Goal: Task Accomplishment & Management: Manage account settings

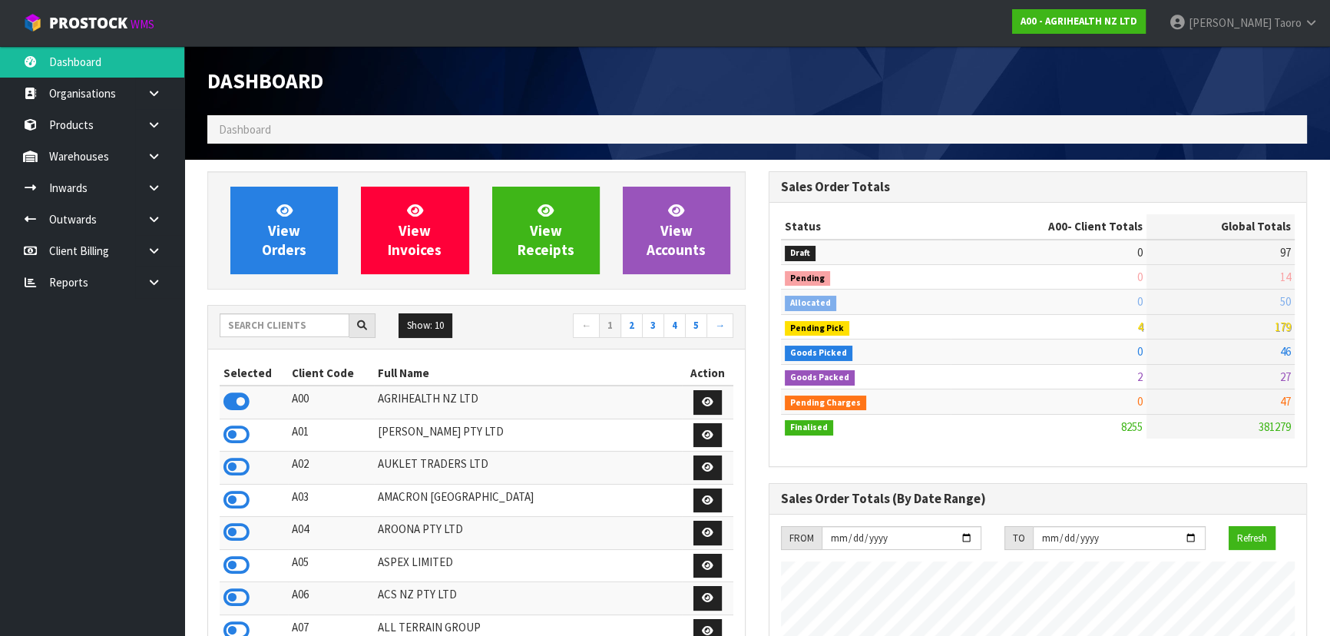
scroll to position [69, 0]
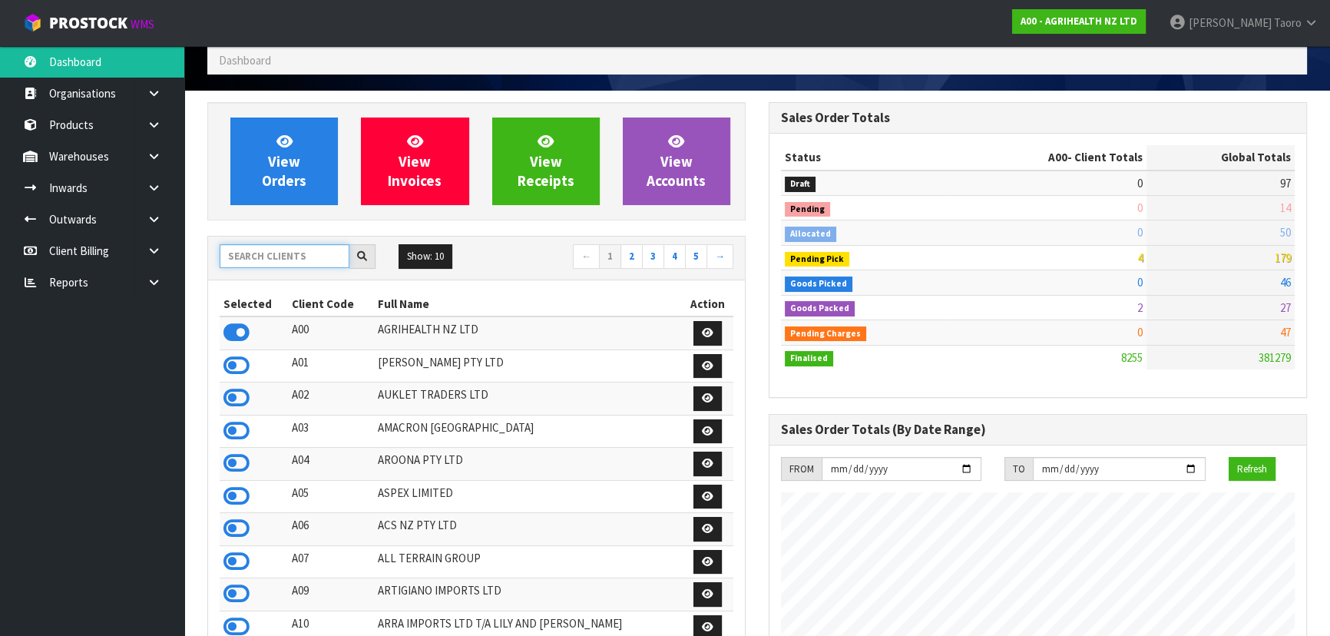
click at [289, 256] on input "text" at bounding box center [285, 256] width 130 height 24
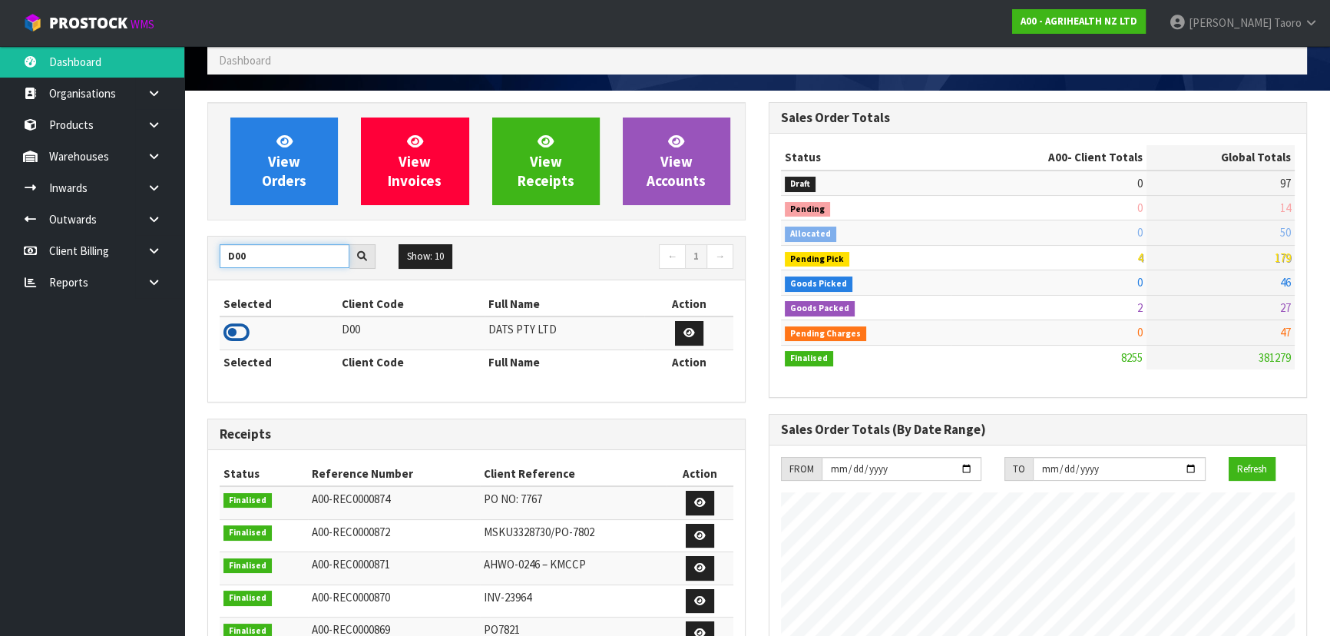
type input "D00"
click at [246, 326] on icon at bounding box center [236, 332] width 26 height 23
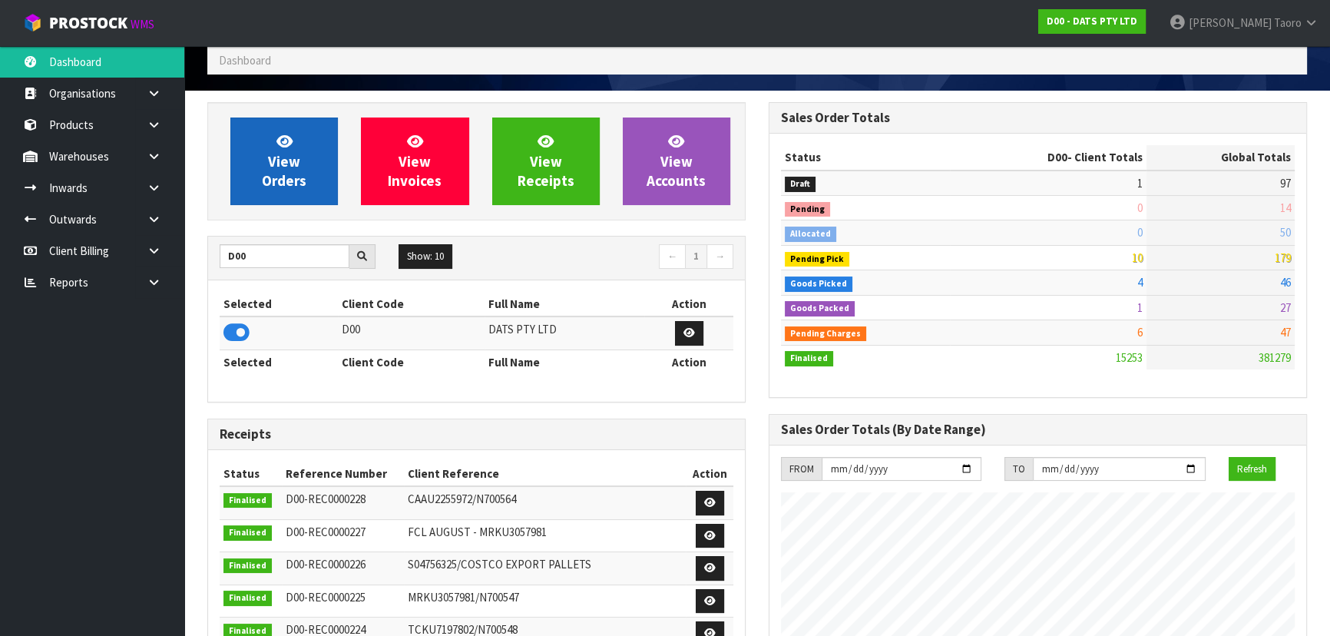
scroll to position [1161, 560]
click at [315, 160] on link "View Orders" at bounding box center [283, 161] width 107 height 88
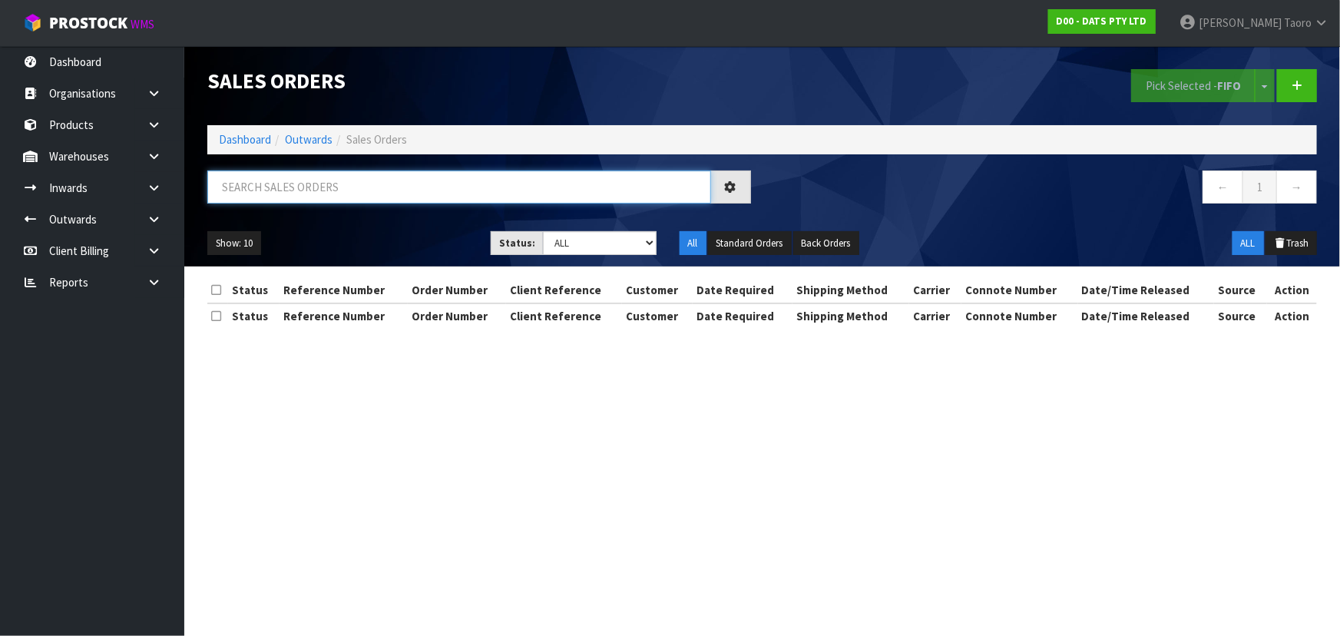
click at [353, 181] on input "text" at bounding box center [459, 186] width 504 height 33
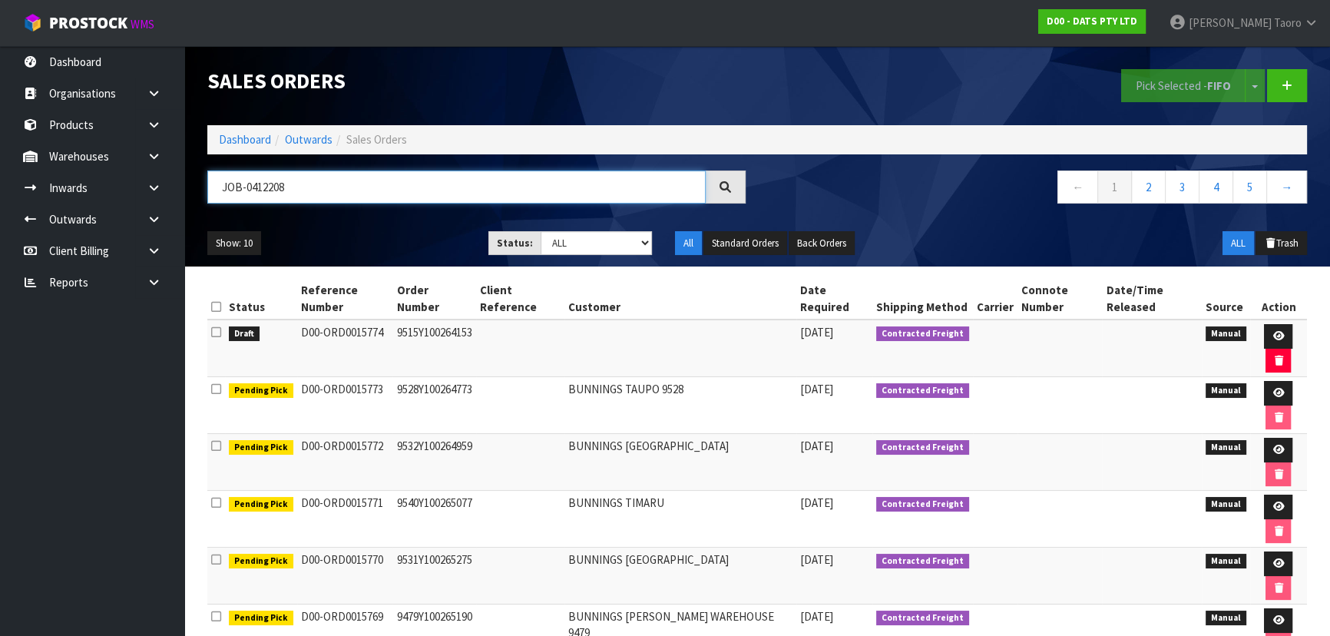
type input "JOB-0412208"
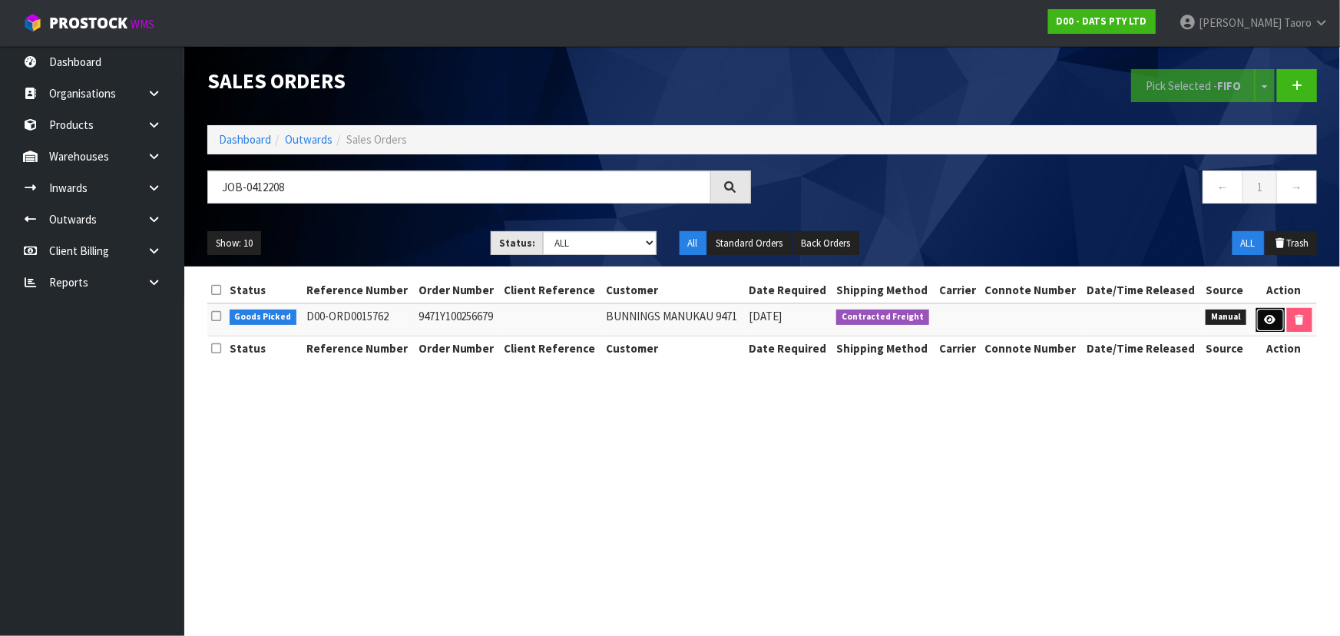
click at [1272, 321] on icon at bounding box center [1270, 320] width 12 height 10
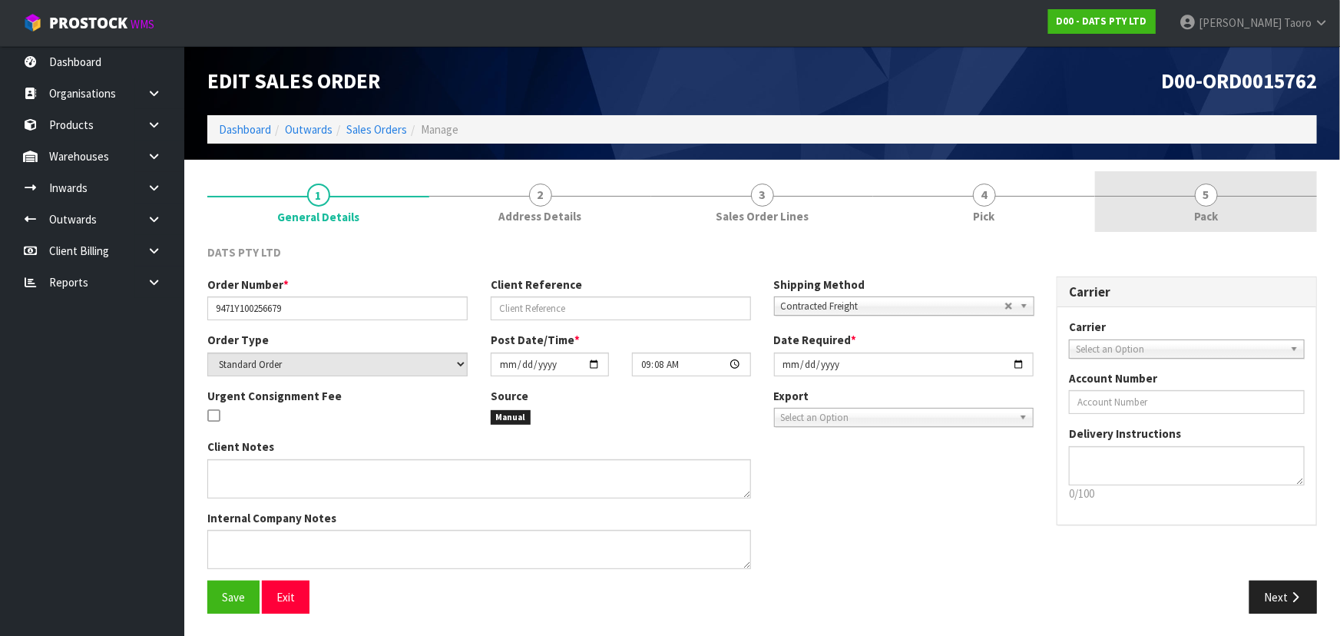
click at [1204, 202] on span "5" at bounding box center [1206, 194] width 23 height 23
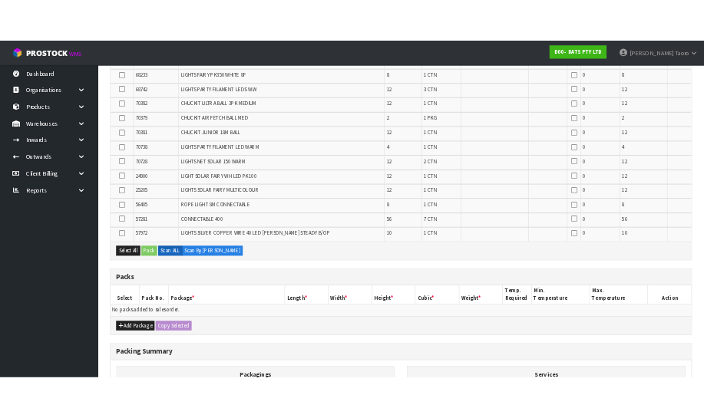
scroll to position [851, 0]
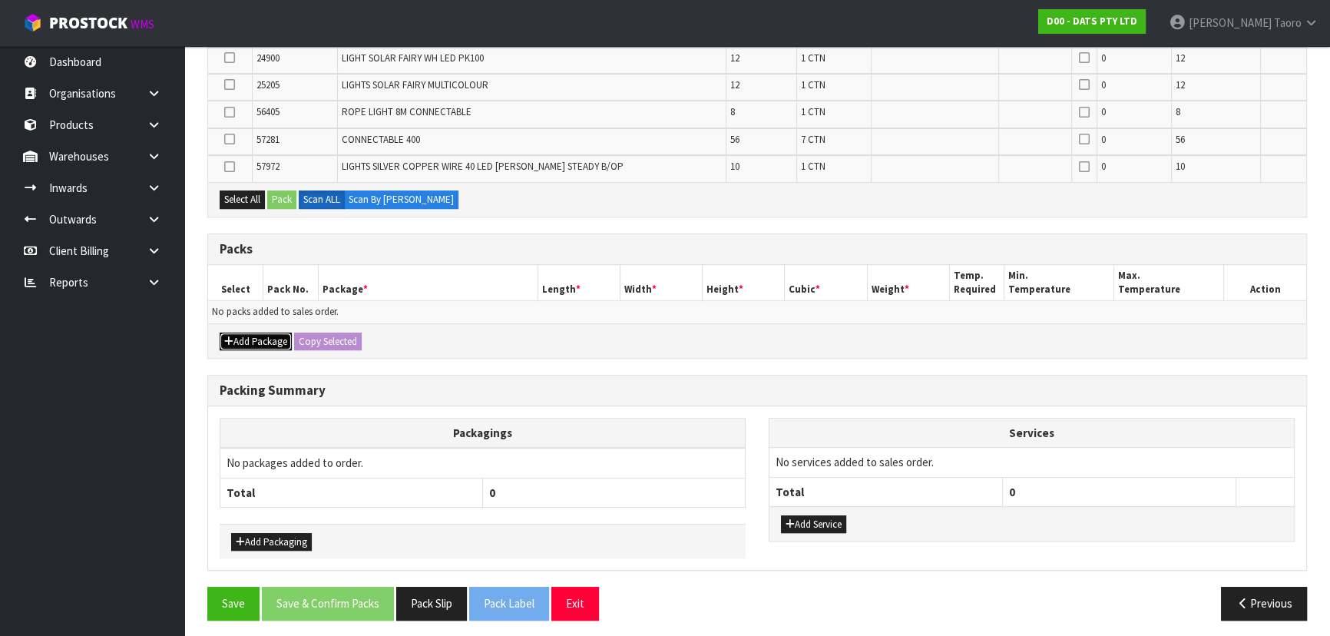
click at [265, 332] on button "Add Package" at bounding box center [256, 341] width 72 height 18
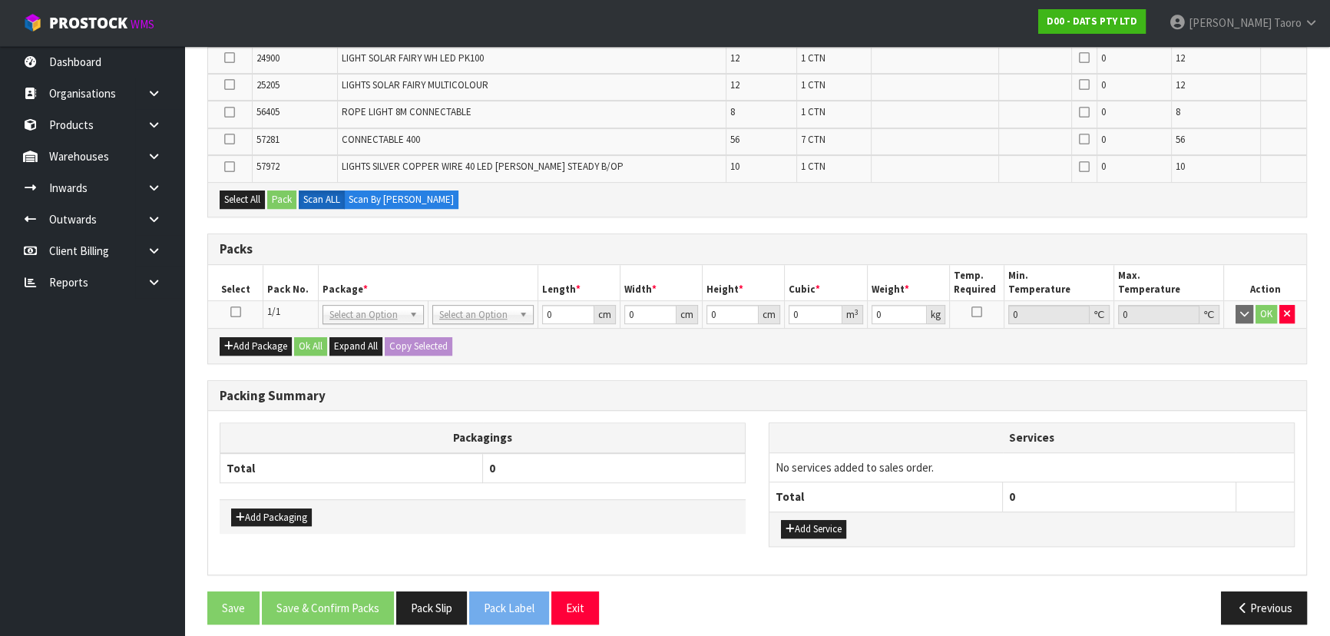
click at [238, 312] on icon at bounding box center [235, 312] width 11 height 1
click at [279, 269] on th "Pack No." at bounding box center [290, 283] width 55 height 36
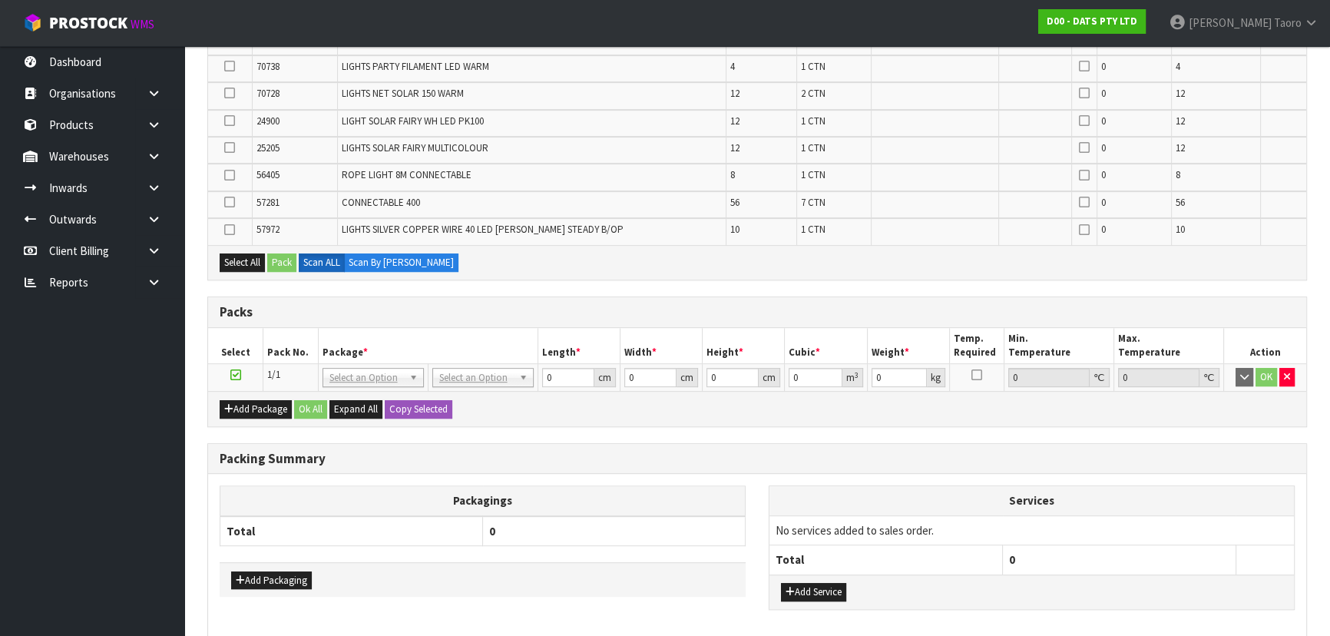
scroll to position [715, 0]
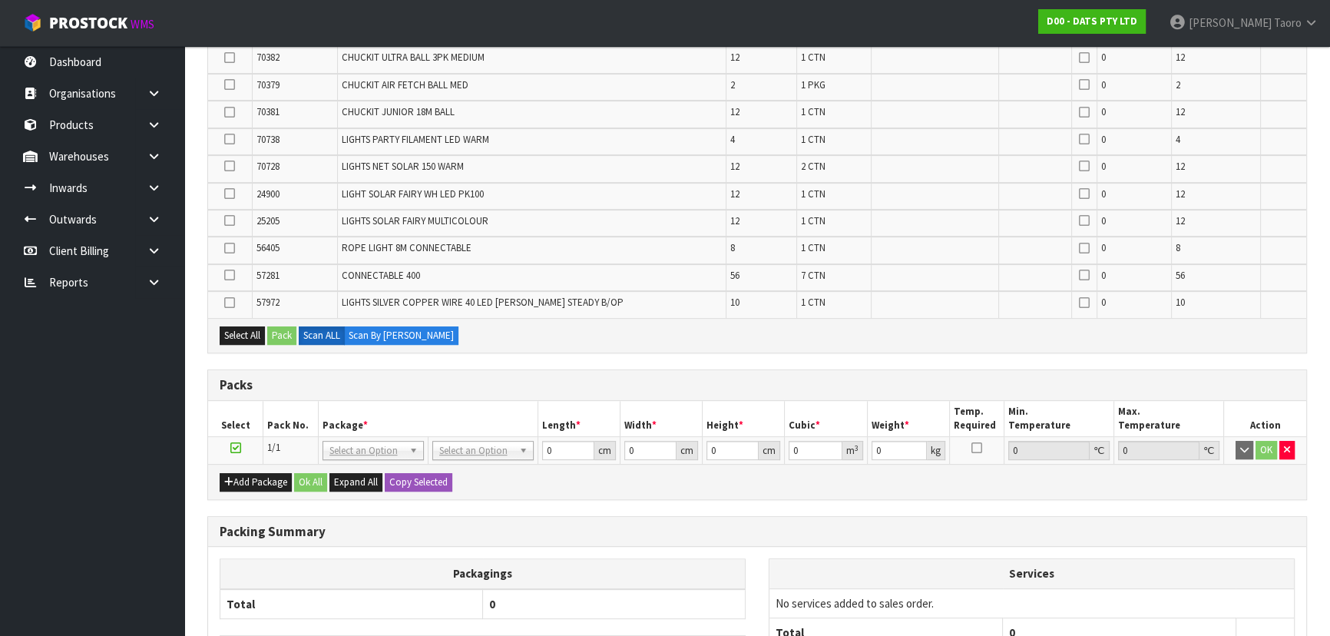
click at [570, 379] on h3 "Packs" at bounding box center [757, 385] width 1075 height 15
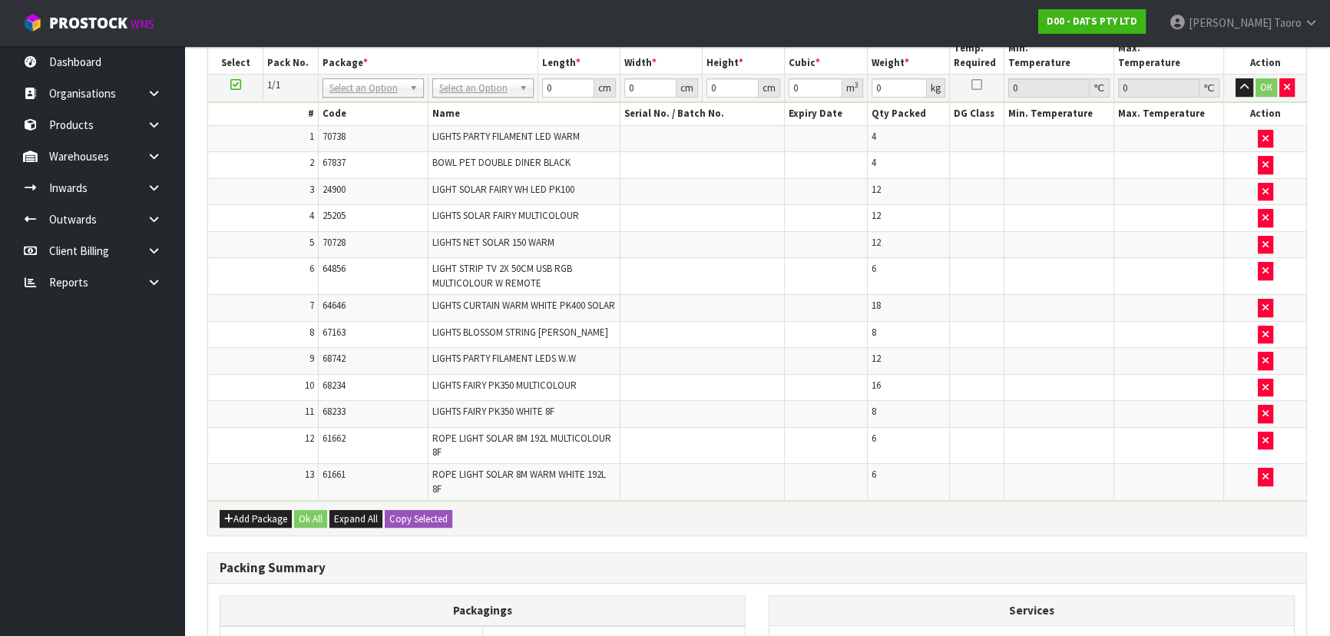
scroll to position [0, 0]
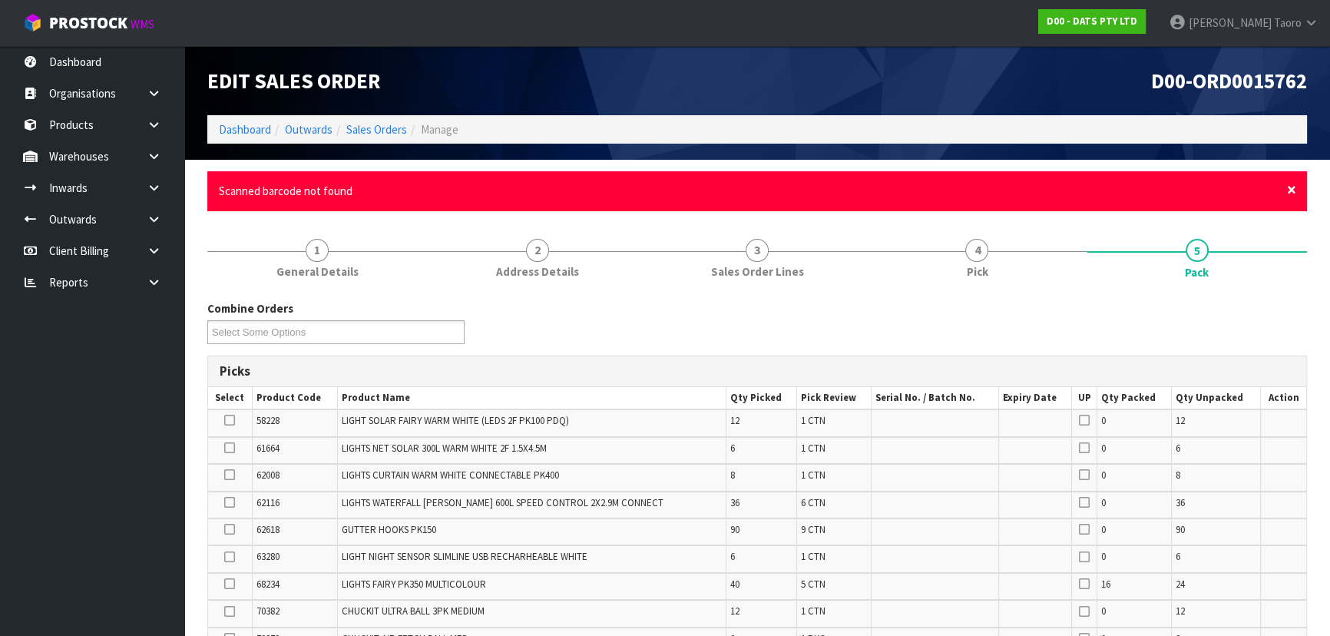
click at [1290, 190] on span "×" at bounding box center [1291, 189] width 9 height 21
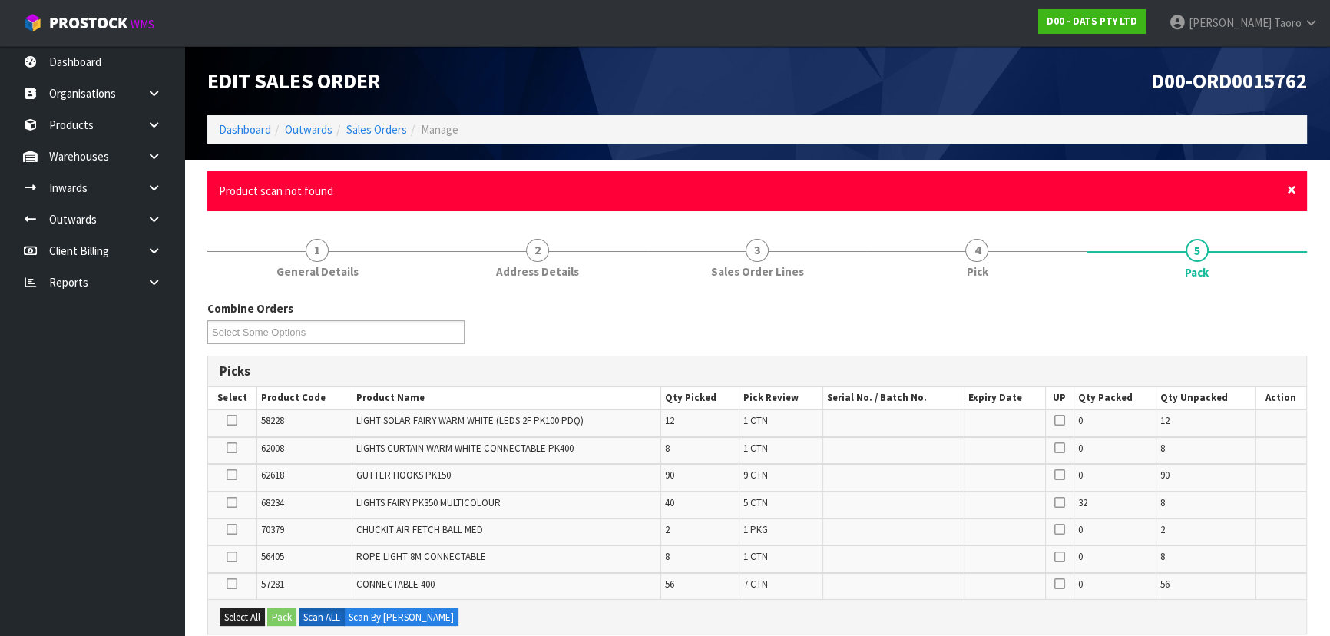
click at [1290, 188] on span "×" at bounding box center [1291, 189] width 9 height 21
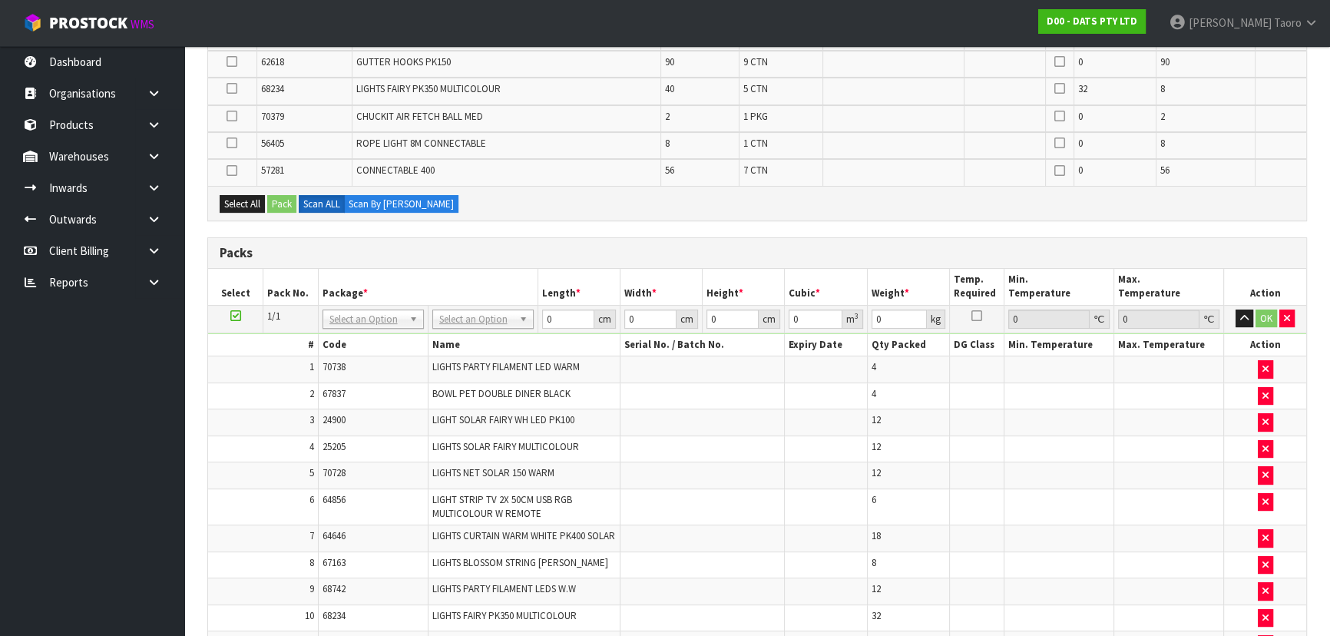
scroll to position [349, 0]
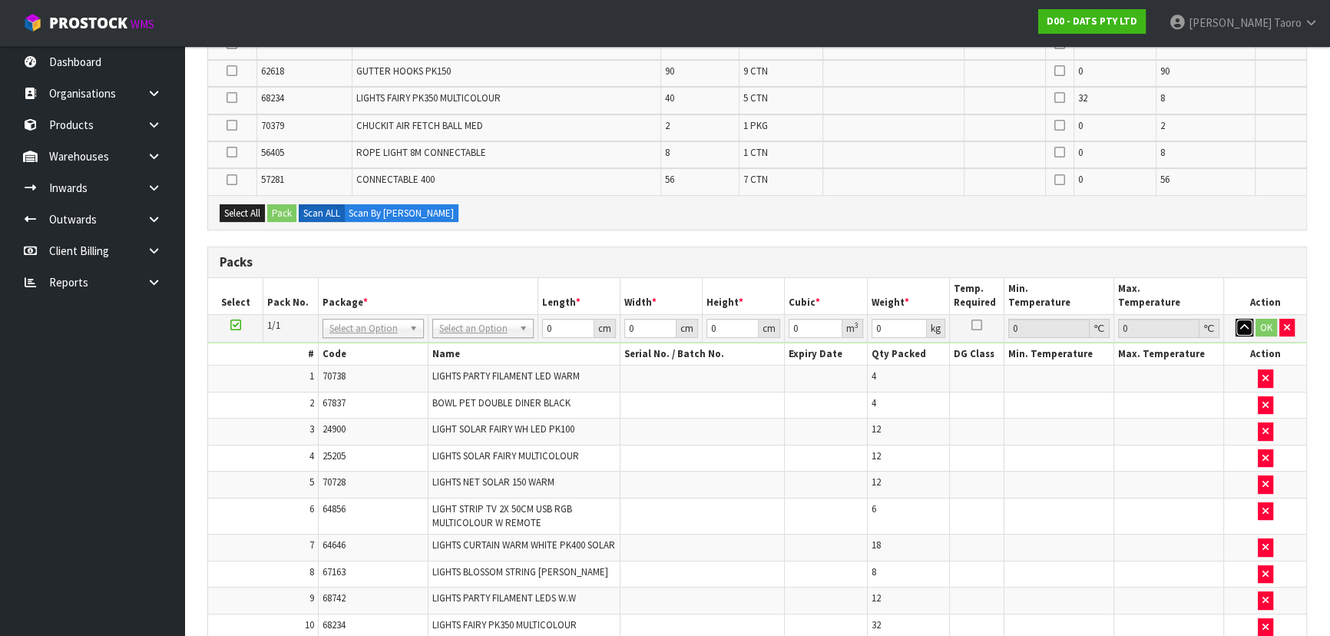
click at [1244, 325] on icon "button" at bounding box center [1244, 327] width 8 height 10
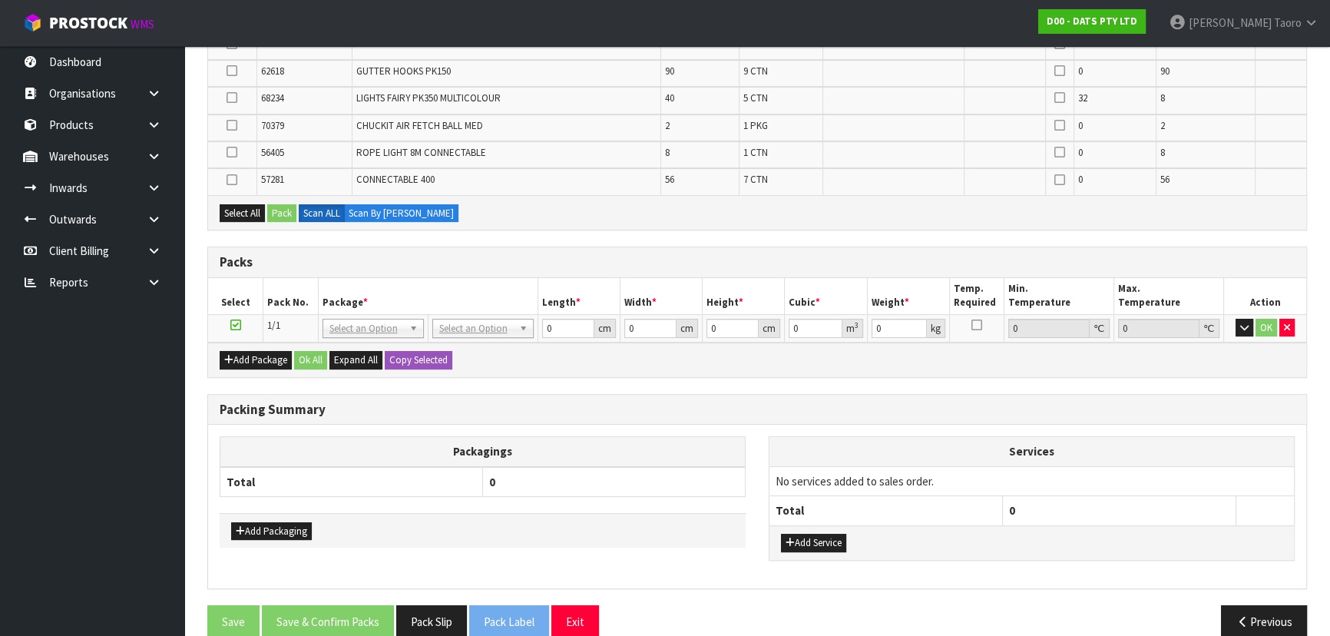
click at [1287, 242] on div "Combine Orders D00-ORD0015753 D00-ORD0015755 D00-ORD0015756 D00-ORD0015758 D00-…" at bounding box center [756, 273] width 1099 height 754
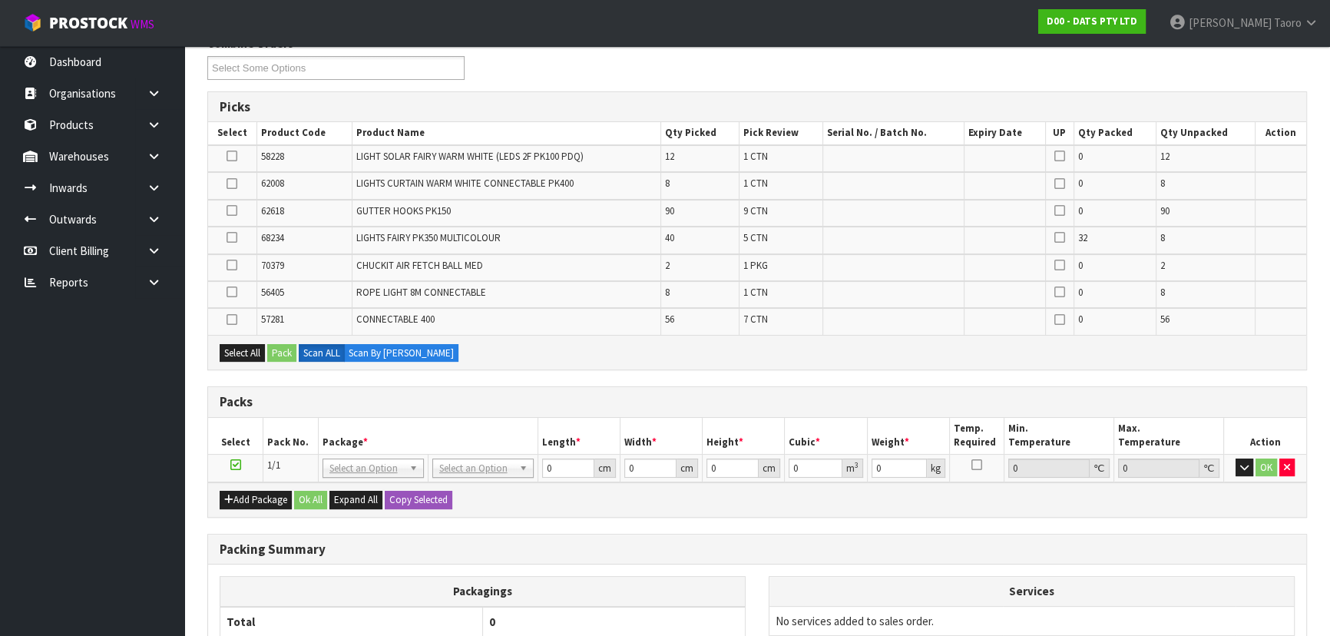
scroll to position [139, 0]
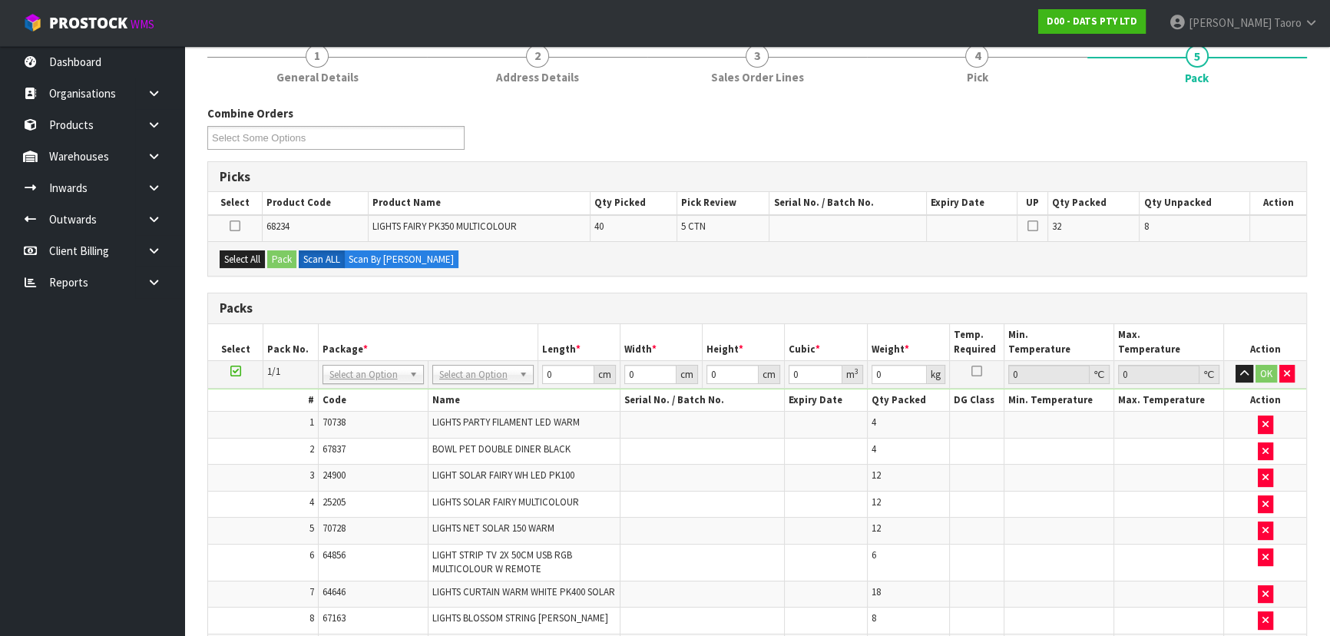
click at [1250, 241] on td at bounding box center [1278, 228] width 56 height 26
click at [1086, 138] on div "Combine Orders D00-ORD0015753 D00-ORD0015755 D00-ORD0015756 D00-ORD0015758 D00-…" at bounding box center [757, 132] width 1122 height 55
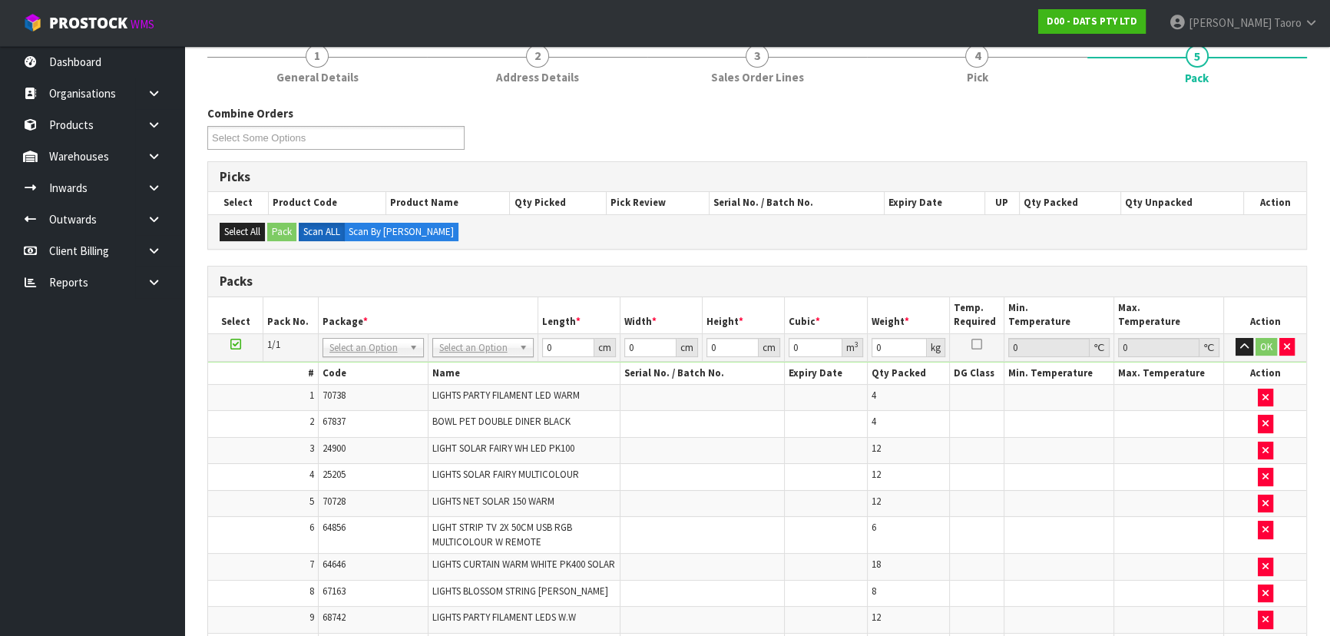
click at [669, 292] on div "Packs" at bounding box center [757, 281] width 1098 height 31
type input "120"
type input "100"
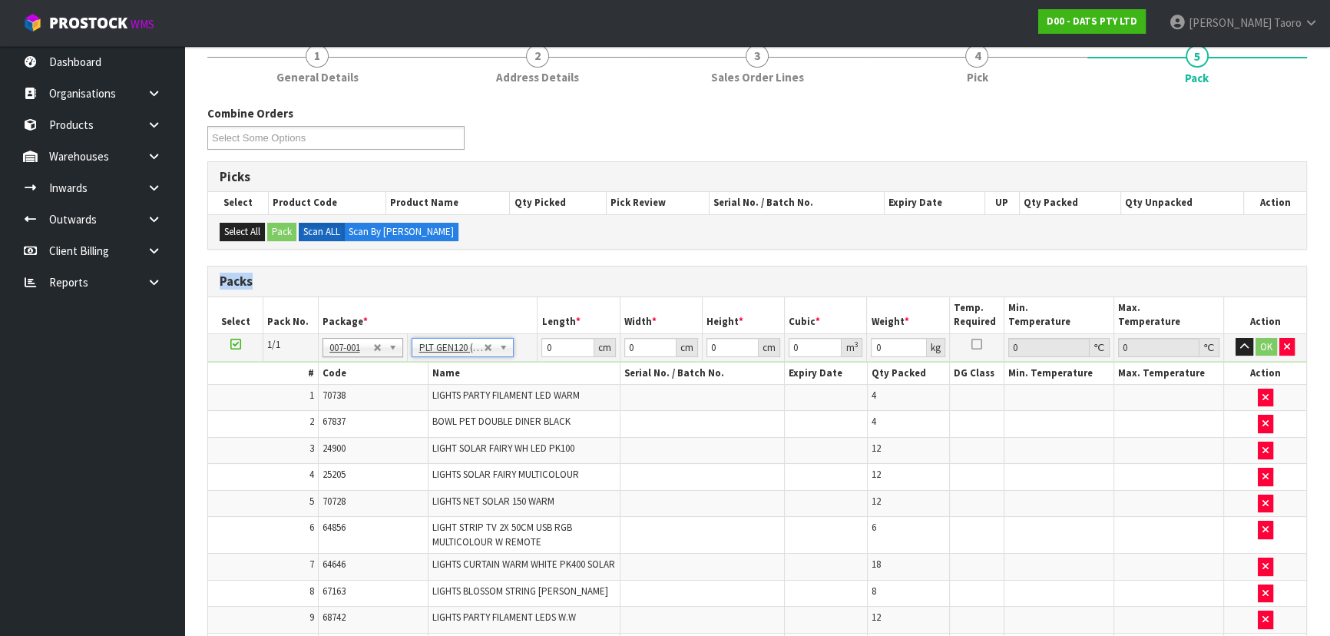
type input "252.39"
click at [570, 345] on input "120" at bounding box center [567, 347] width 52 height 19
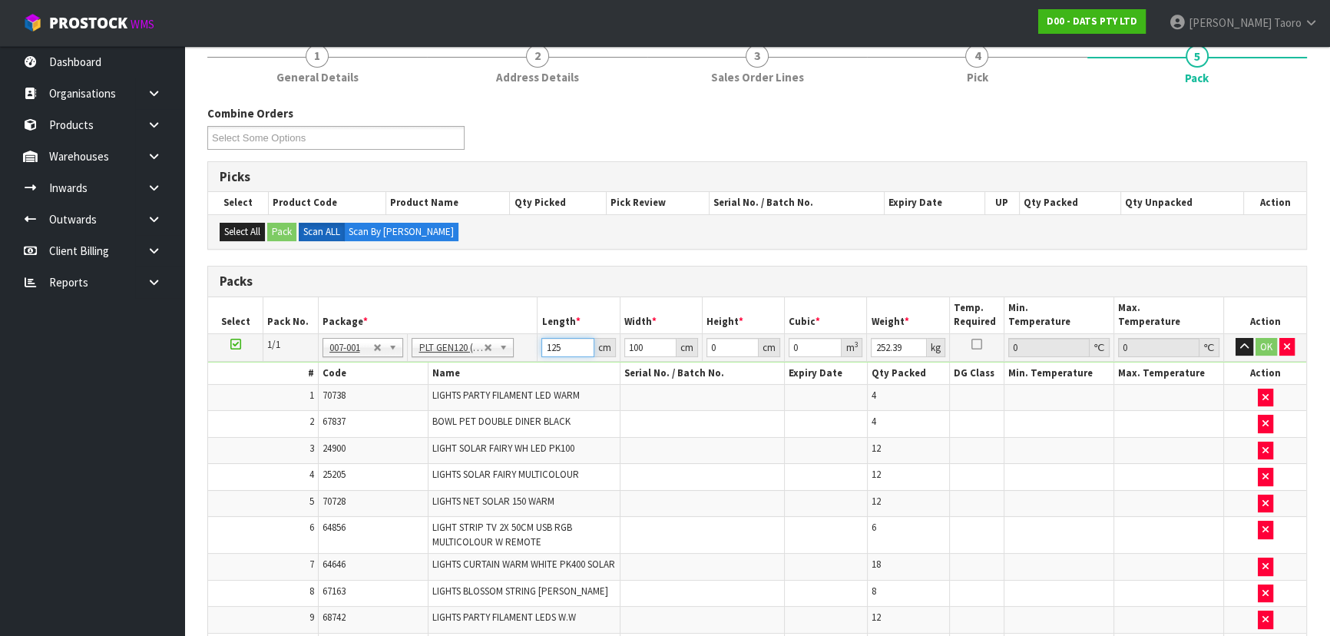
type input "125"
type input "100"
type input "1"
type input "0.0125"
type input "17"
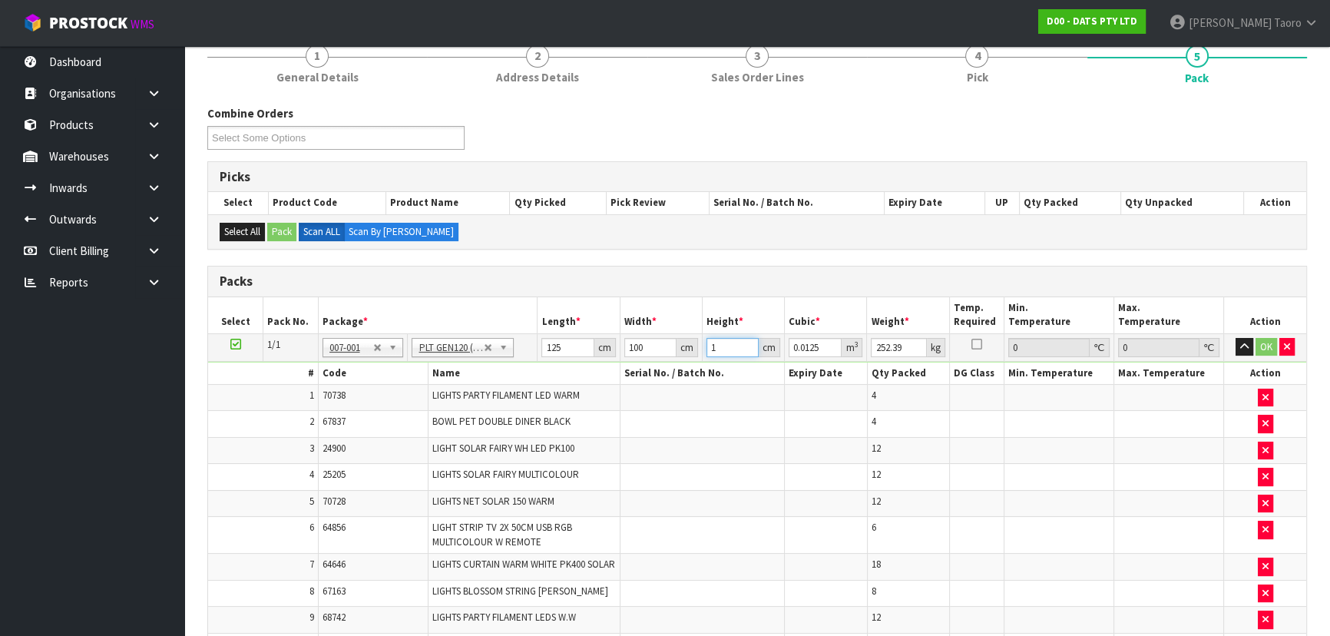
type input "0.2125"
type input "170"
type input "2.125"
type input "170"
type input "272"
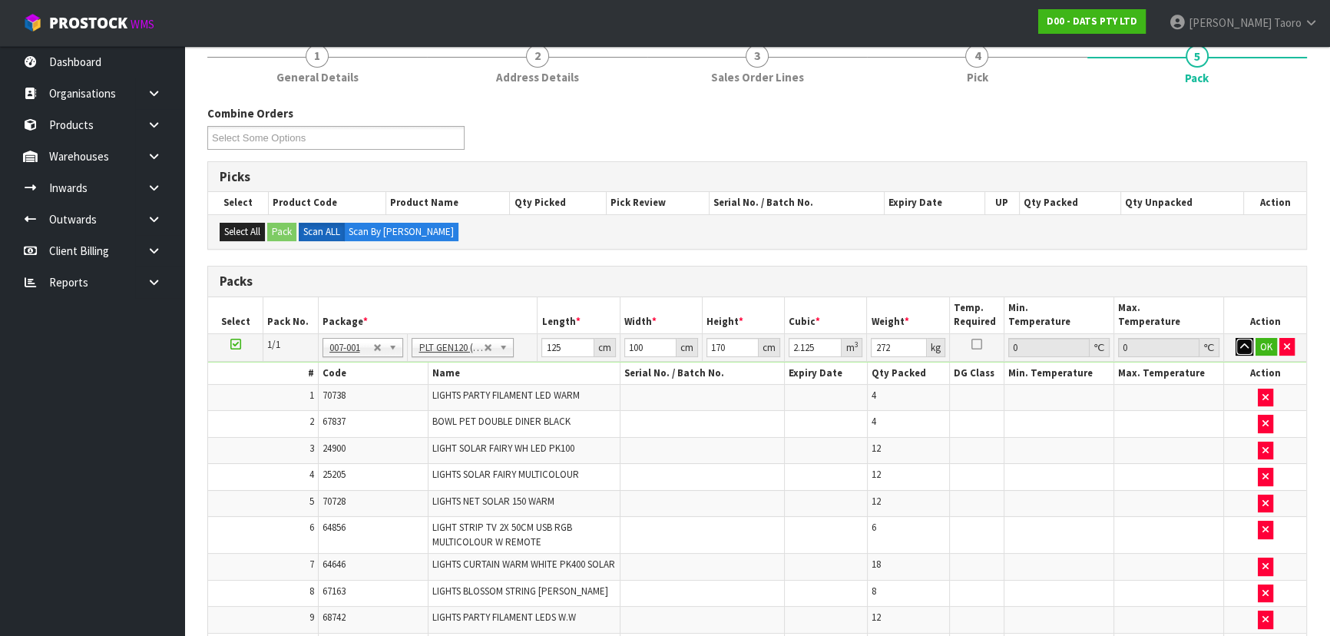
click at [1238, 349] on button "button" at bounding box center [1244, 347] width 18 height 18
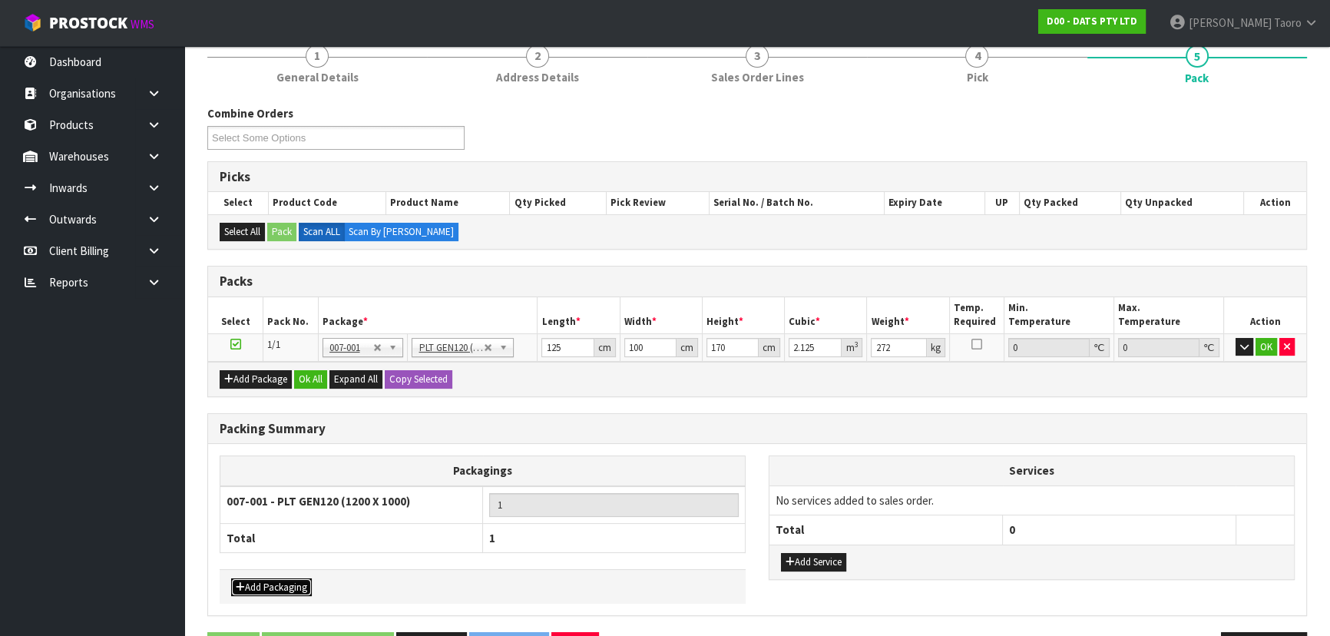
click at [299, 578] on button "Add Packaging" at bounding box center [271, 587] width 81 height 18
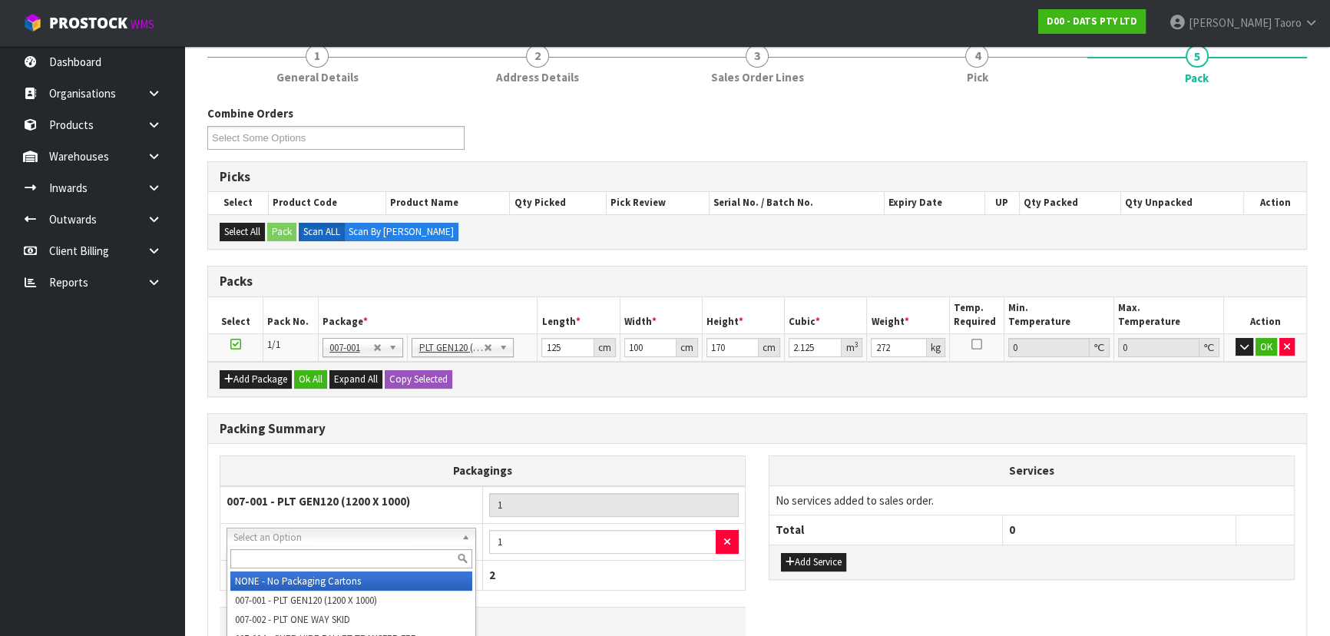
click at [344, 557] on input "text" at bounding box center [351, 558] width 242 height 19
click at [721, 537] on button "button" at bounding box center [726, 542] width 23 height 25
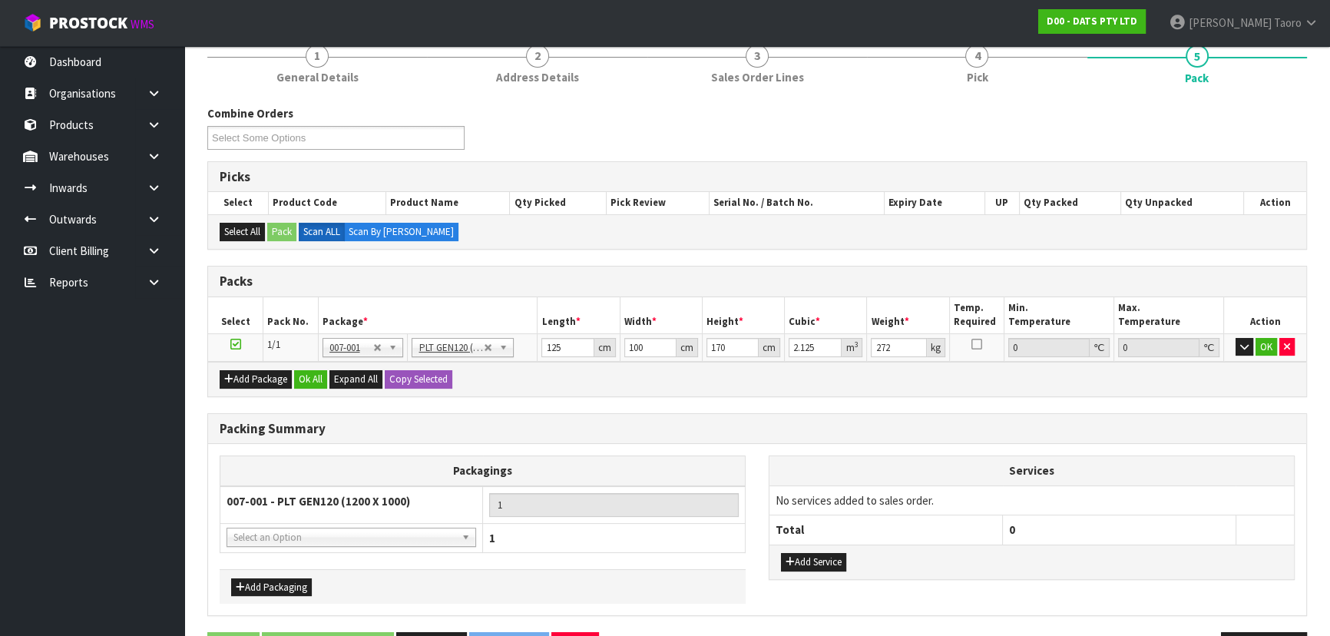
click at [722, 392] on div "Add Package Ok All Expand All Copy Selected" at bounding box center [757, 379] width 1098 height 35
click at [318, 380] on button "Ok All" at bounding box center [310, 379] width 33 height 18
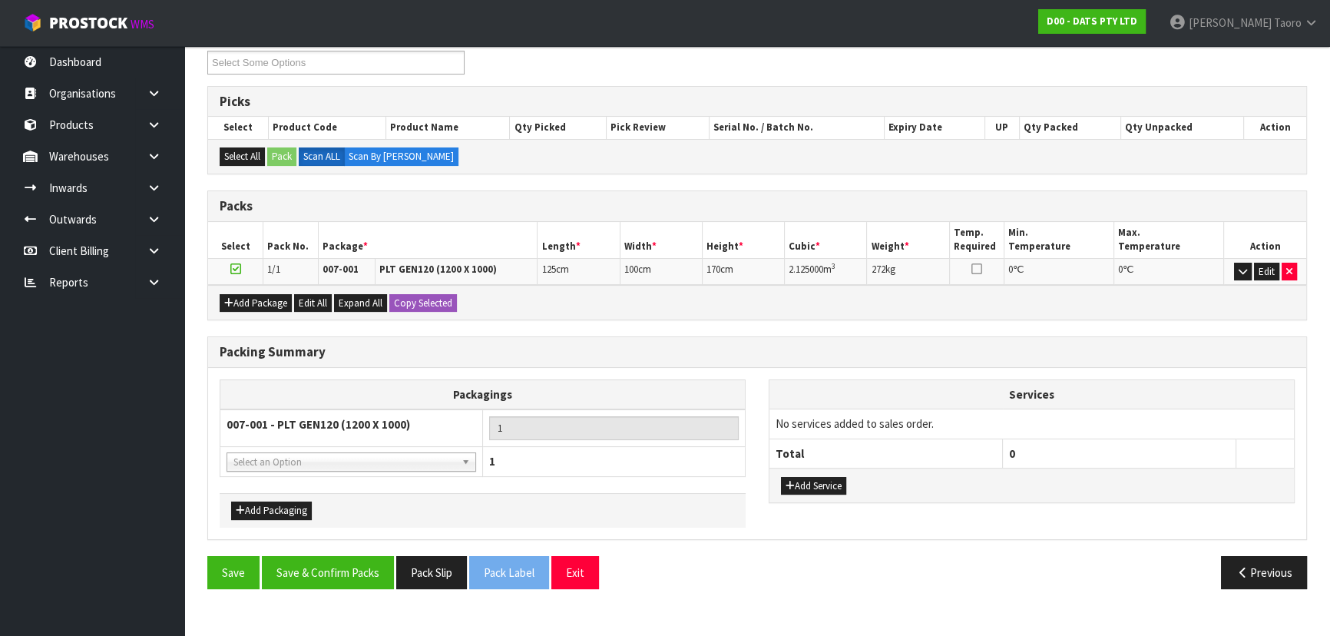
scroll to position [261, 0]
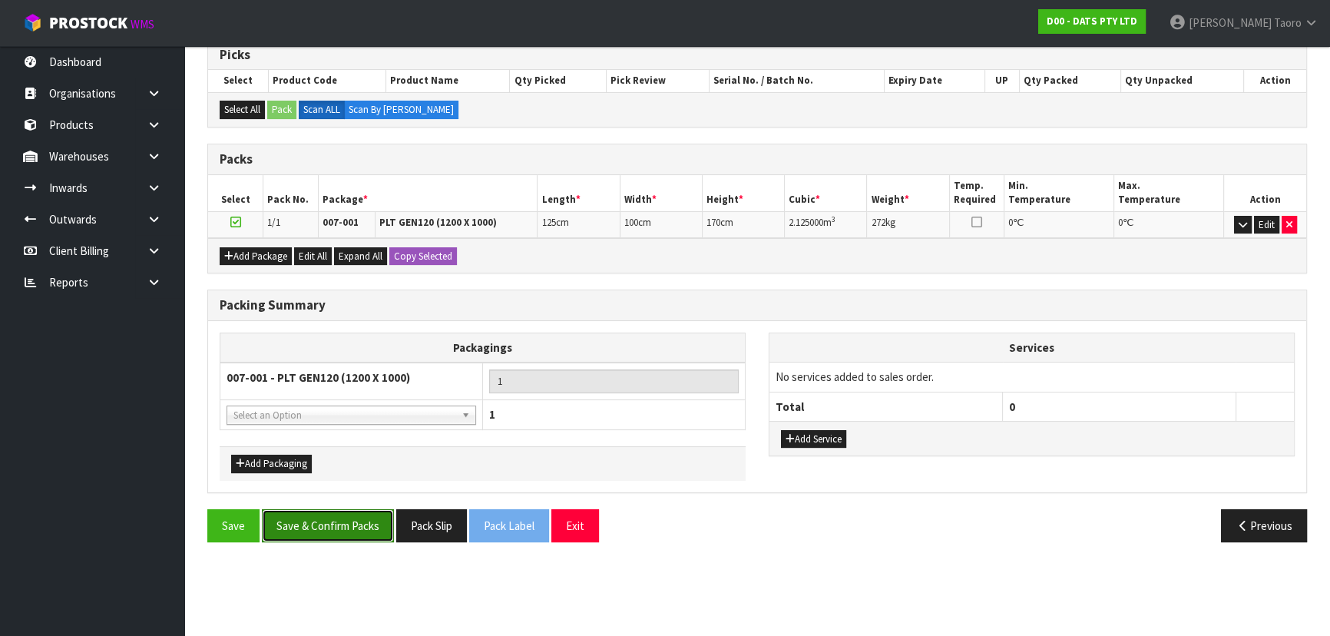
click at [352, 516] on button "Save & Confirm Packs" at bounding box center [328, 525] width 132 height 33
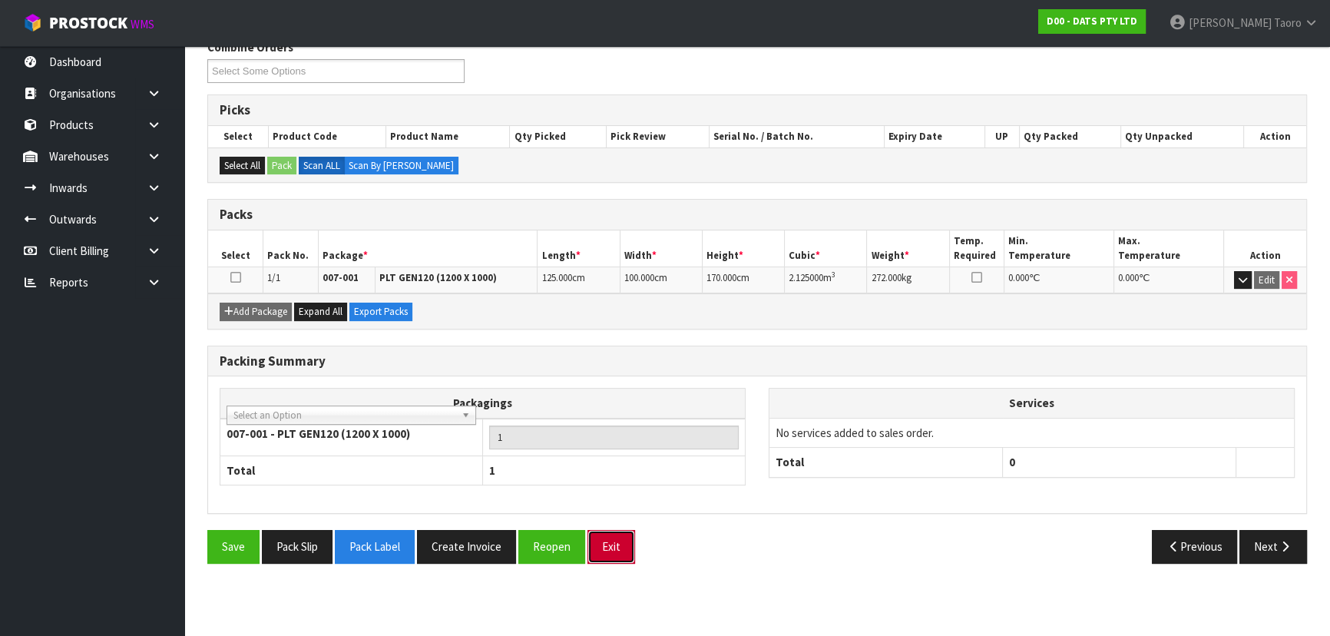
click at [608, 553] on button "Exit" at bounding box center [611, 546] width 48 height 33
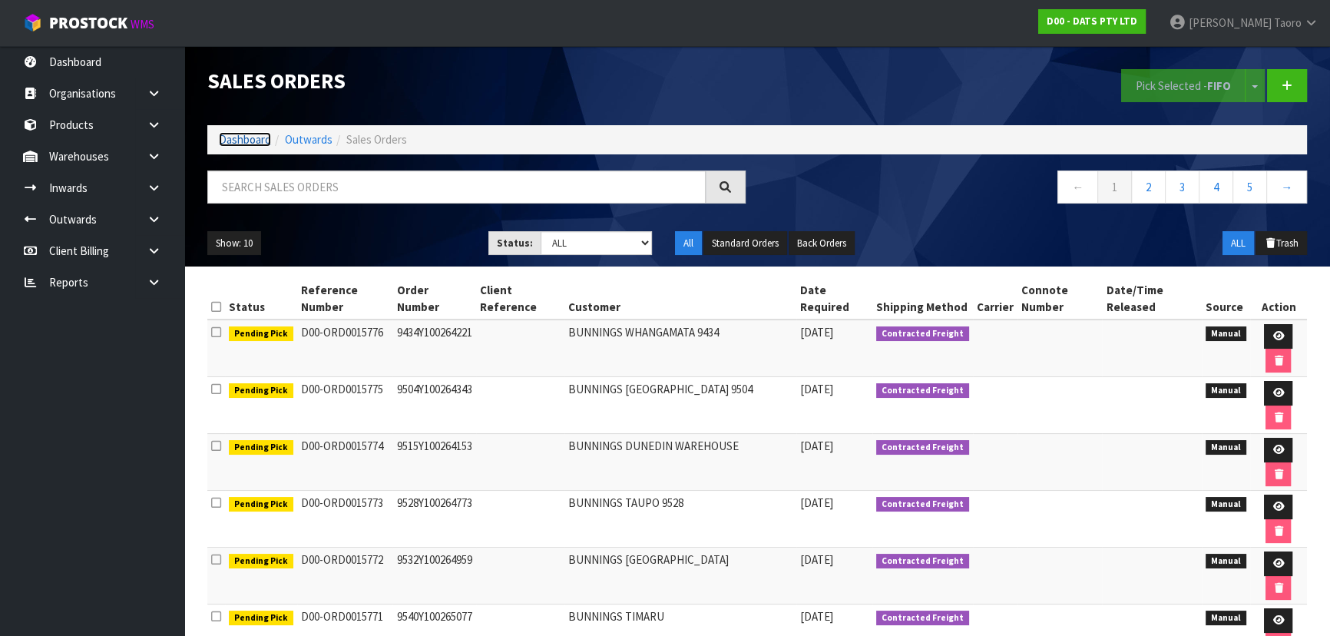
click at [246, 133] on link "Dashboard" at bounding box center [245, 139] width 52 height 15
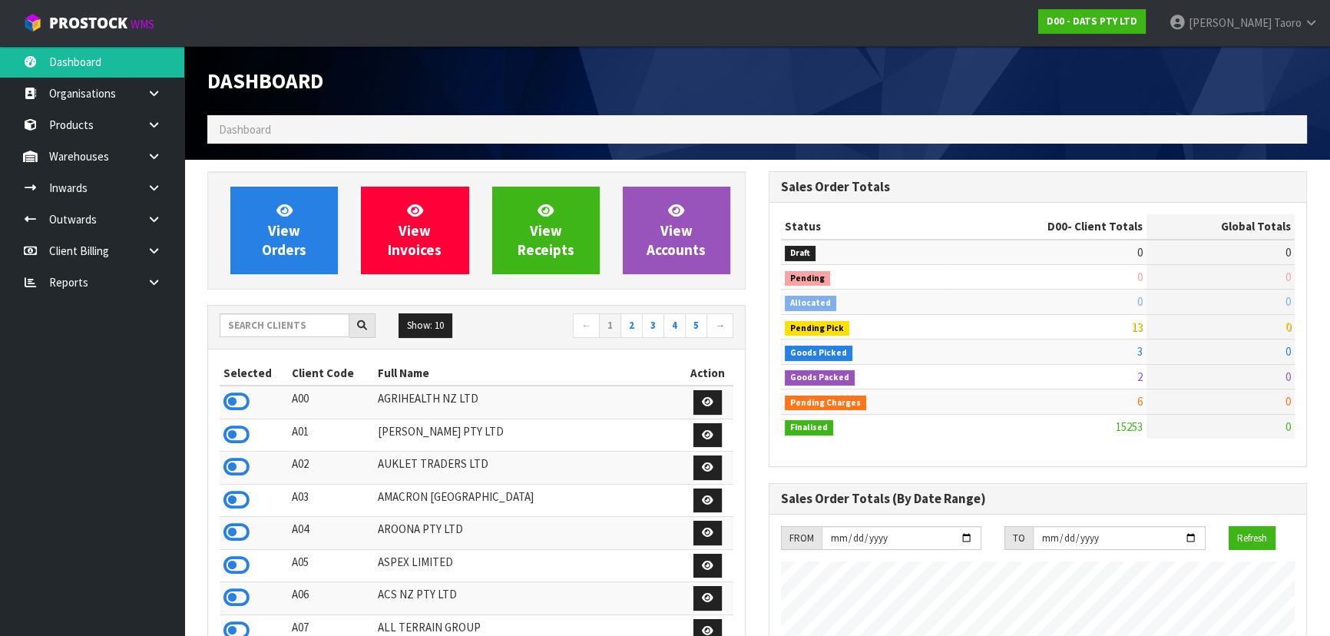
scroll to position [1161, 560]
click at [332, 326] on input "text" at bounding box center [285, 325] width 130 height 24
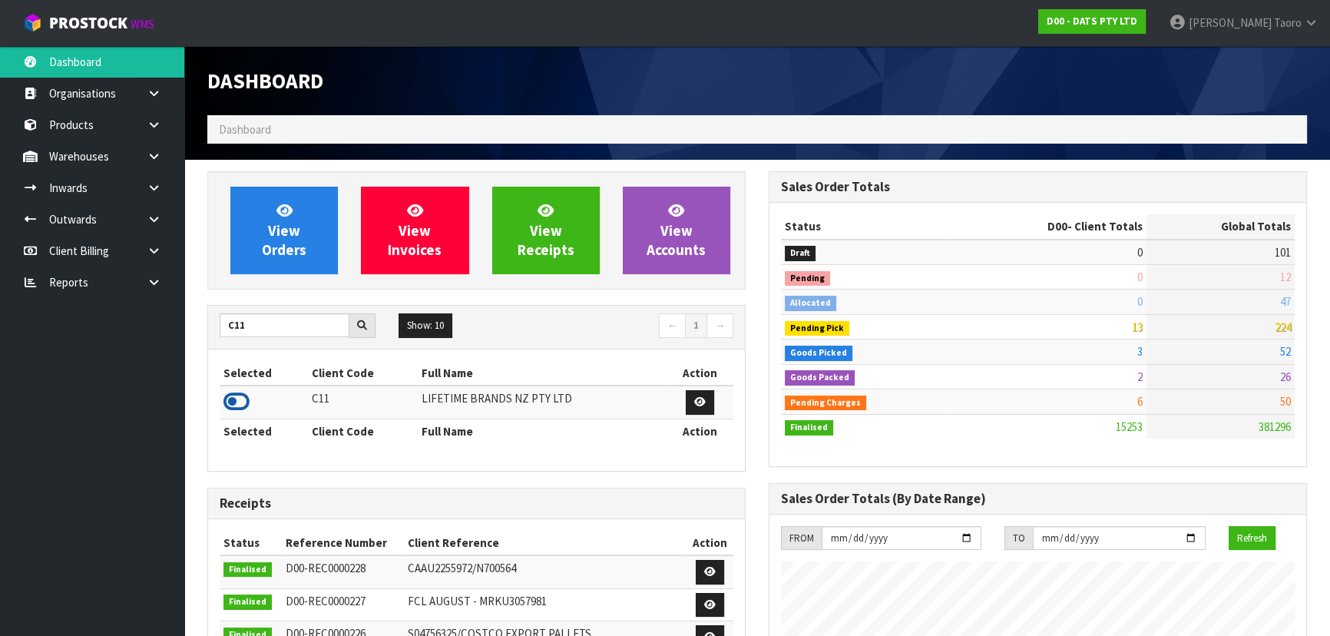
click at [233, 401] on icon at bounding box center [236, 401] width 26 height 23
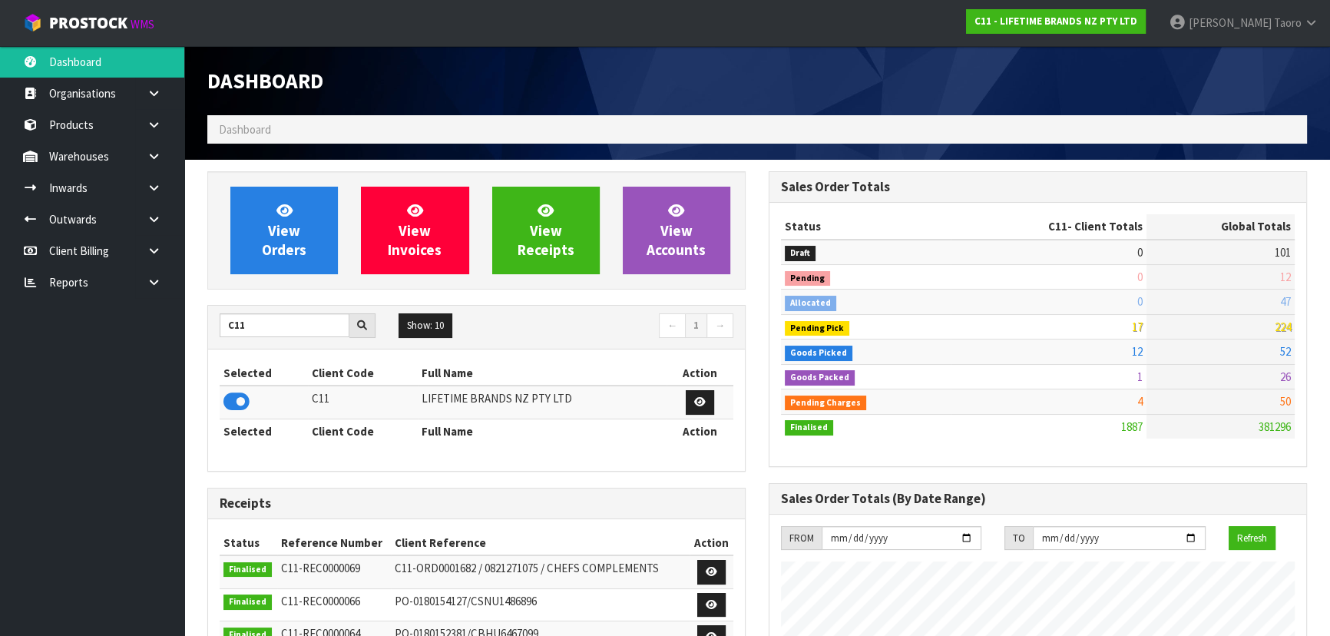
click at [260, 337] on div "C11 Show: 10 5 10 25 50 ← 1 →" at bounding box center [476, 326] width 537 height 27
click at [261, 329] on input "C11" at bounding box center [285, 325] width 130 height 24
click at [240, 405] on icon at bounding box center [236, 401] width 26 height 23
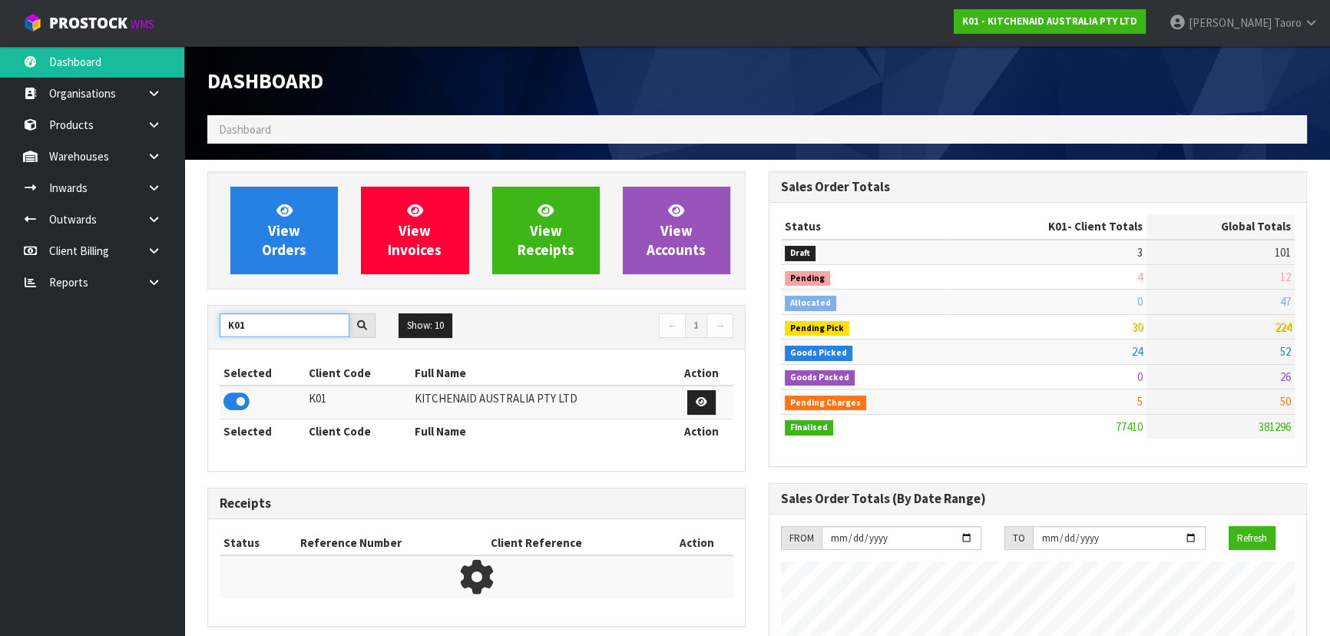
click at [268, 321] on input "K01" at bounding box center [285, 325] width 130 height 24
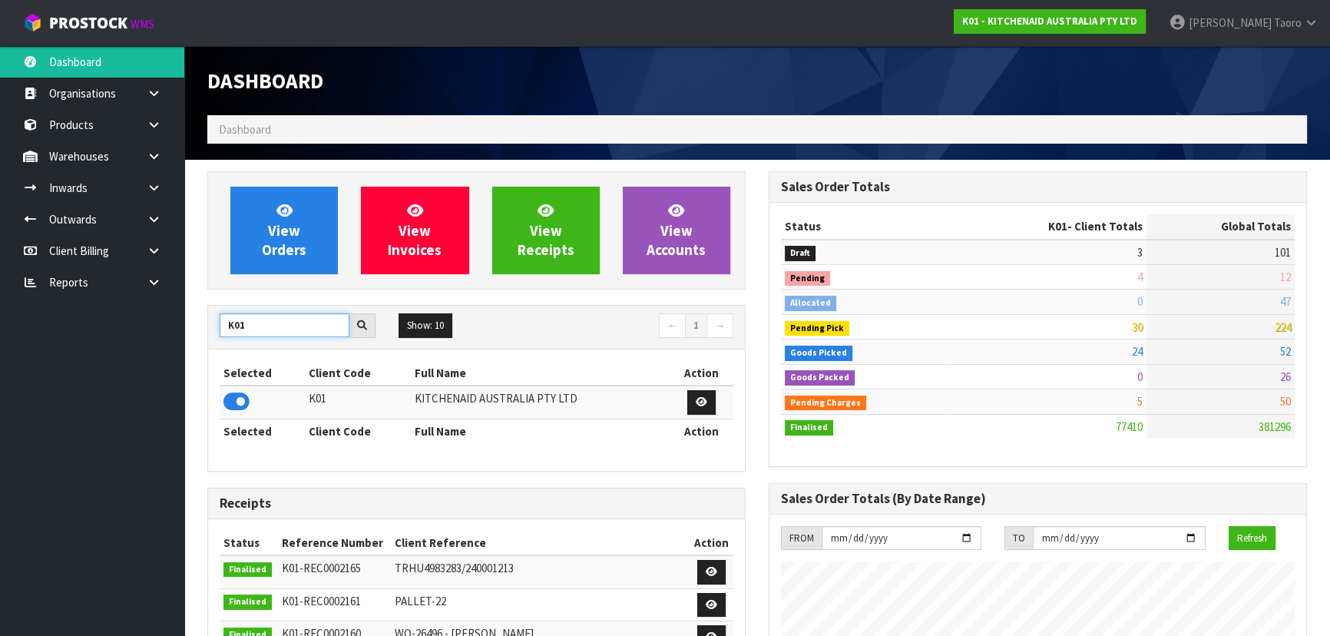
click at [268, 321] on input "K01" at bounding box center [285, 325] width 130 height 24
type input "P"
type input "S08"
click at [233, 401] on icon at bounding box center [236, 401] width 26 height 23
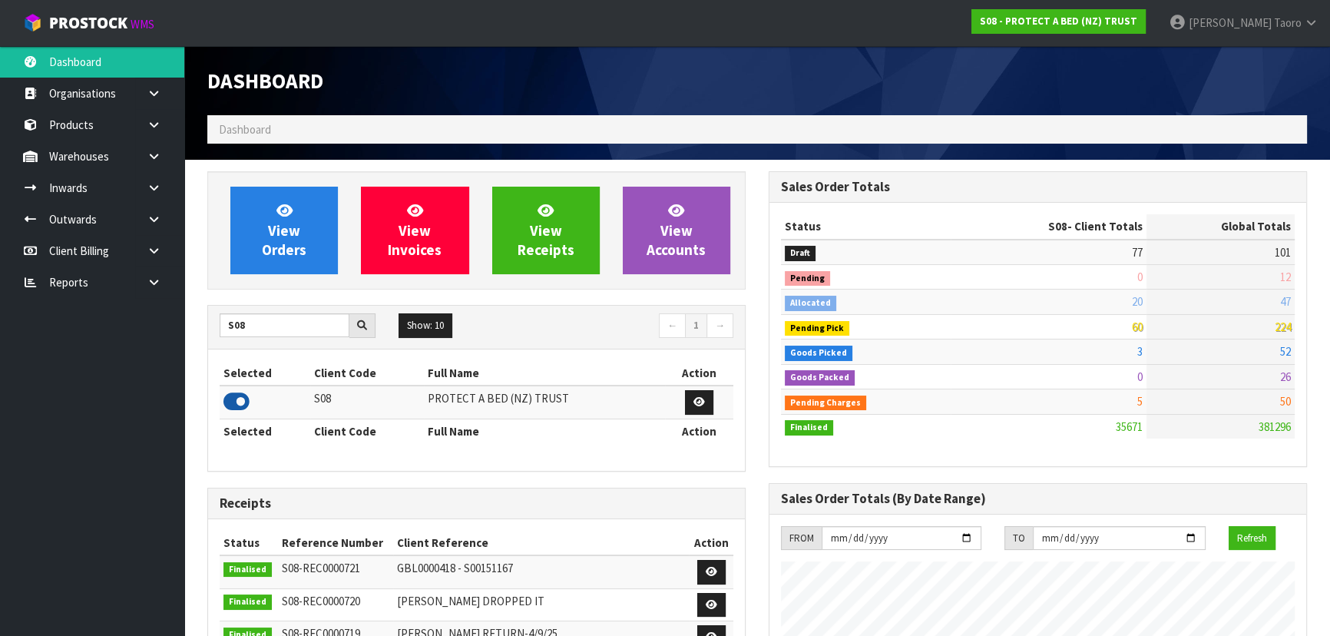
scroll to position [1210, 560]
click at [269, 320] on input "S08" at bounding box center [285, 325] width 130 height 24
click at [243, 411] on icon at bounding box center [236, 401] width 26 height 23
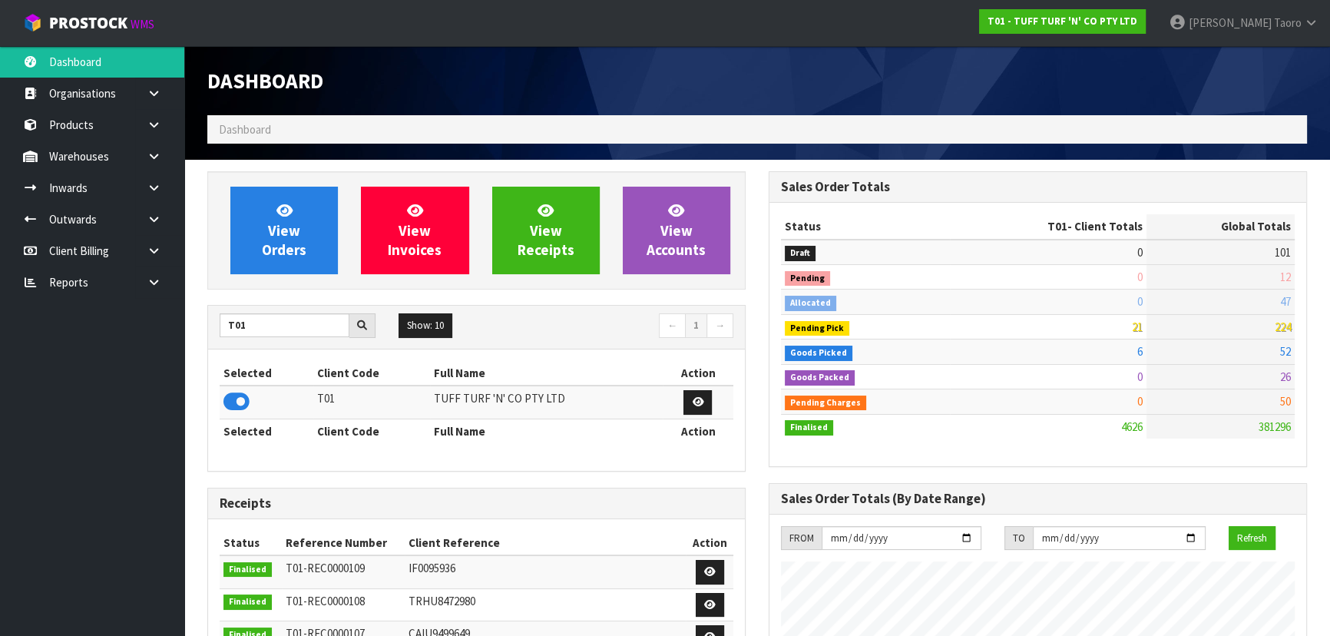
scroll to position [1161, 560]
click at [266, 321] on input "T01" at bounding box center [285, 325] width 130 height 24
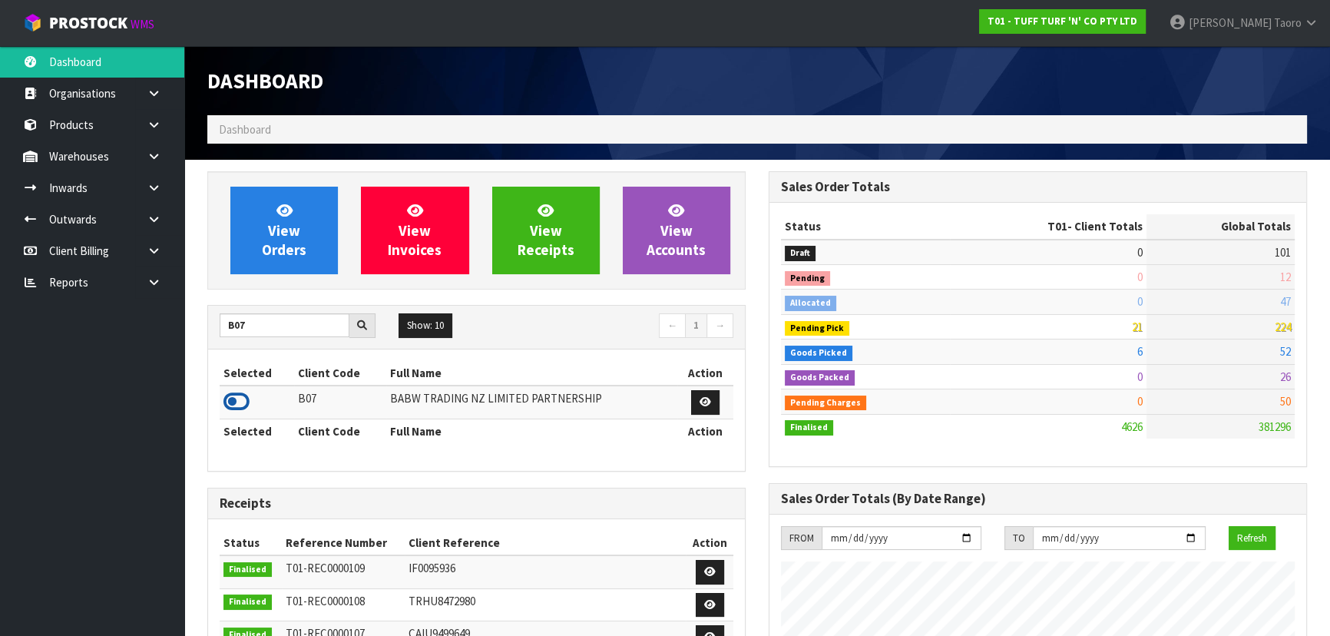
click at [244, 401] on icon at bounding box center [236, 401] width 26 height 23
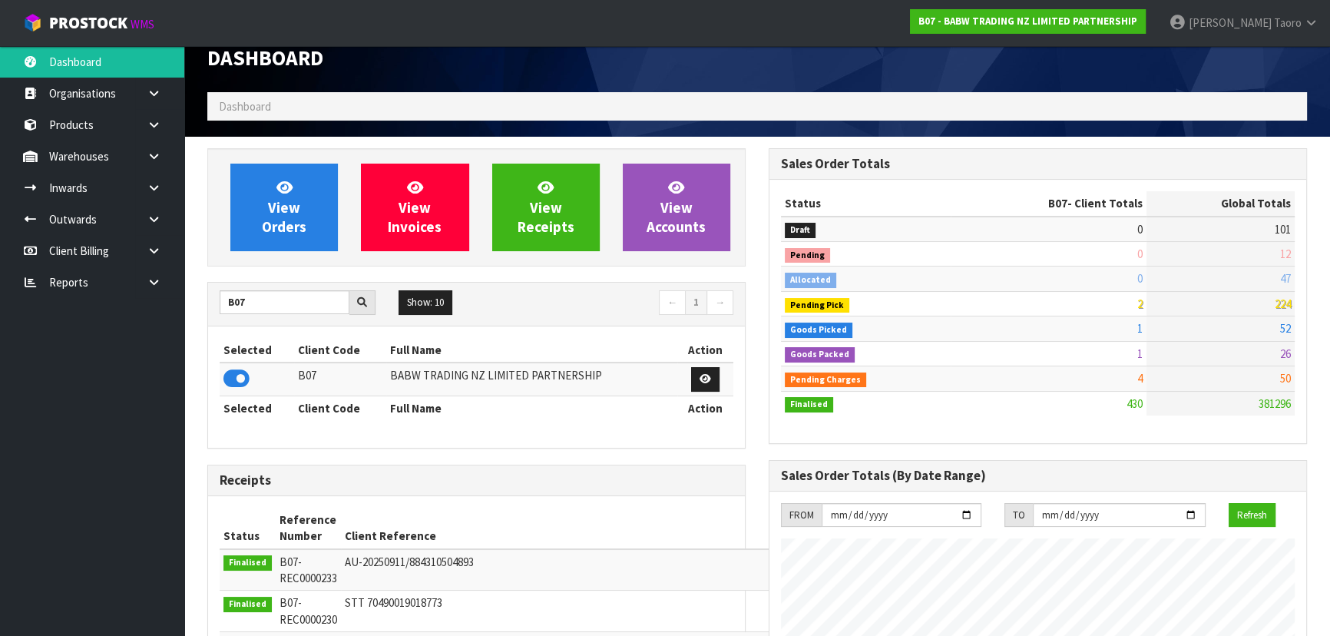
scroll to position [0, 0]
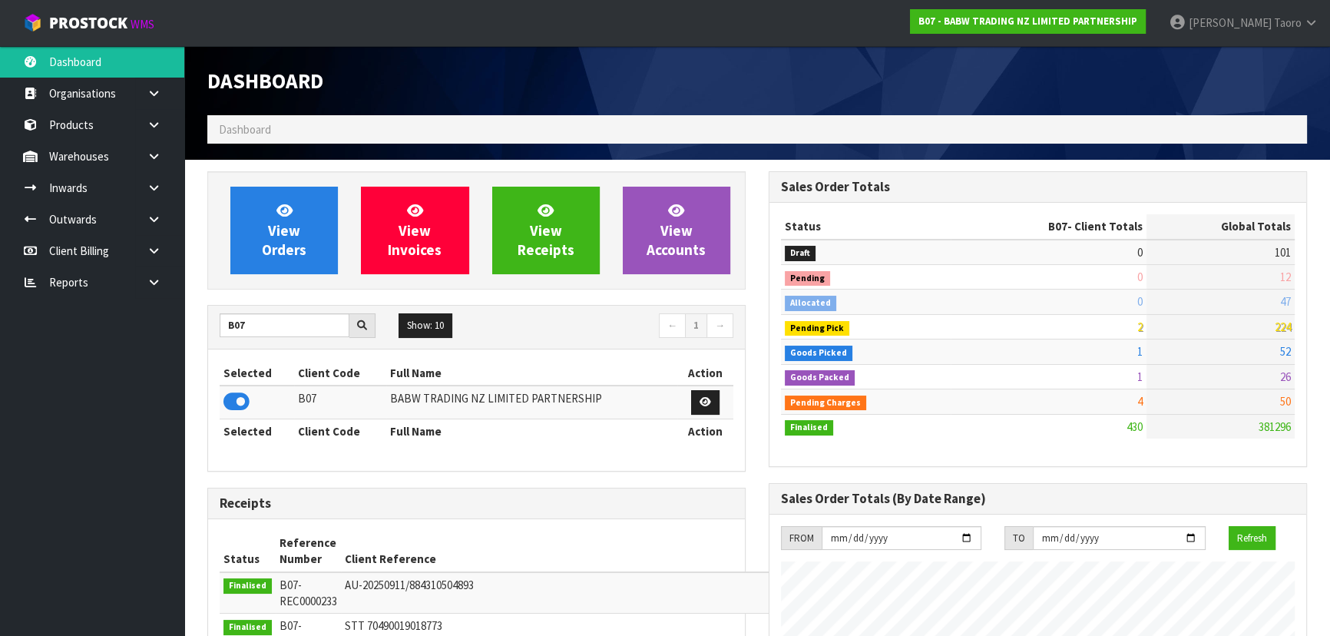
click at [444, 88] on h1 "Dashboard" at bounding box center [476, 80] width 538 height 23
click at [324, 328] on input "B07" at bounding box center [285, 325] width 130 height 24
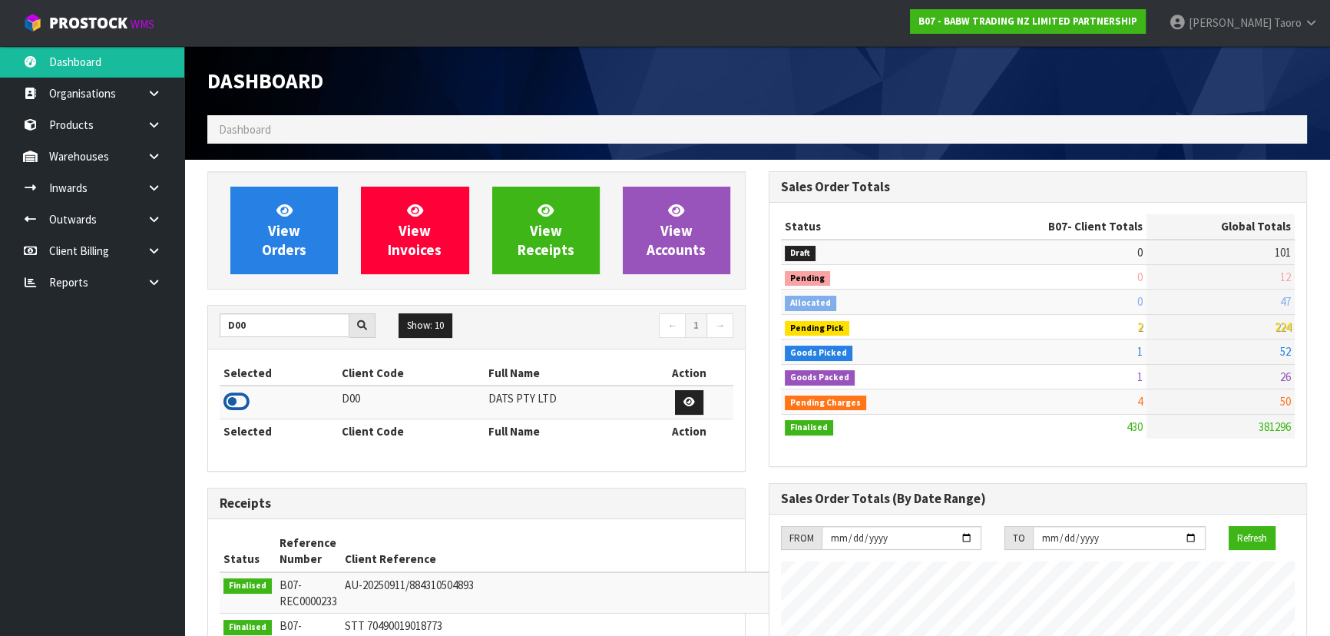
click at [239, 398] on icon at bounding box center [236, 401] width 26 height 23
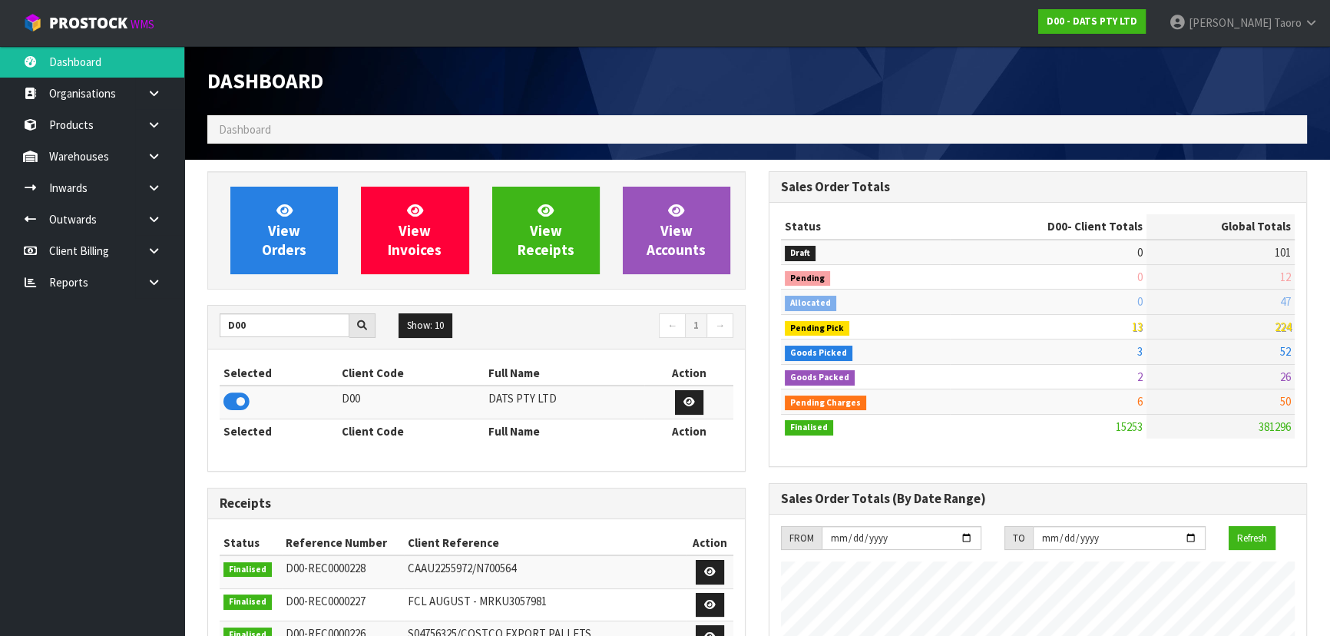
scroll to position [1161, 560]
click at [271, 325] on input "D00" at bounding box center [285, 325] width 130 height 24
click at [273, 325] on input "D00" at bounding box center [285, 325] width 130 height 24
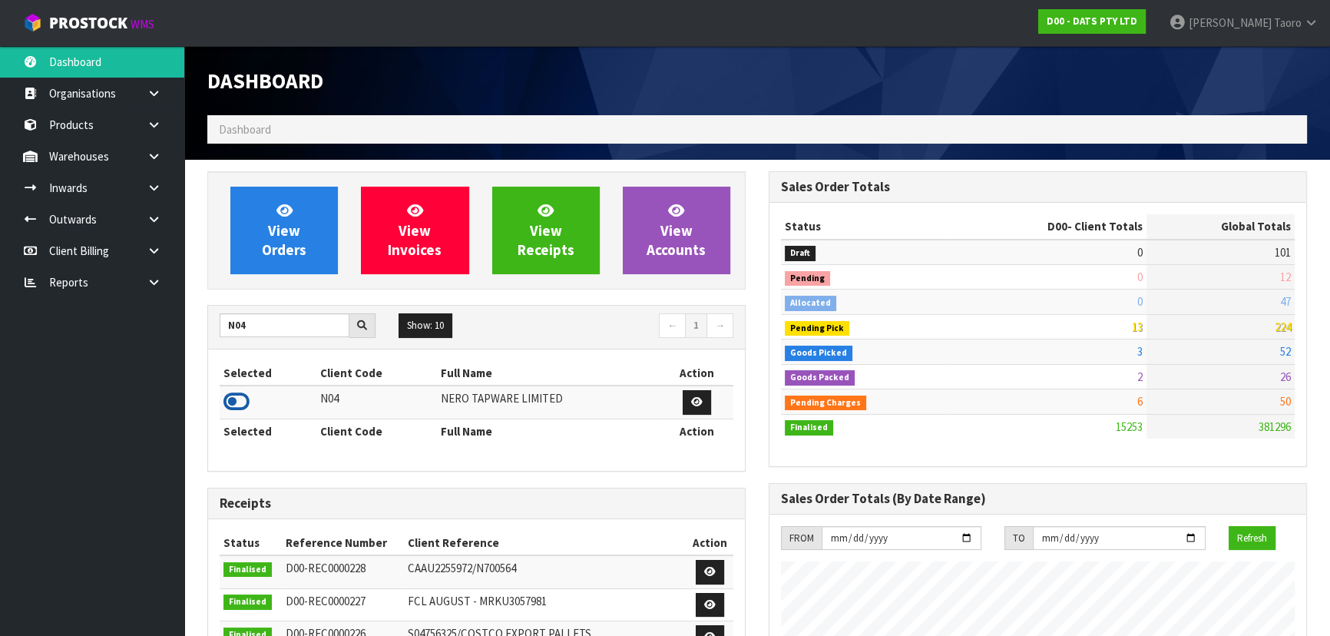
click at [235, 405] on icon at bounding box center [236, 401] width 26 height 23
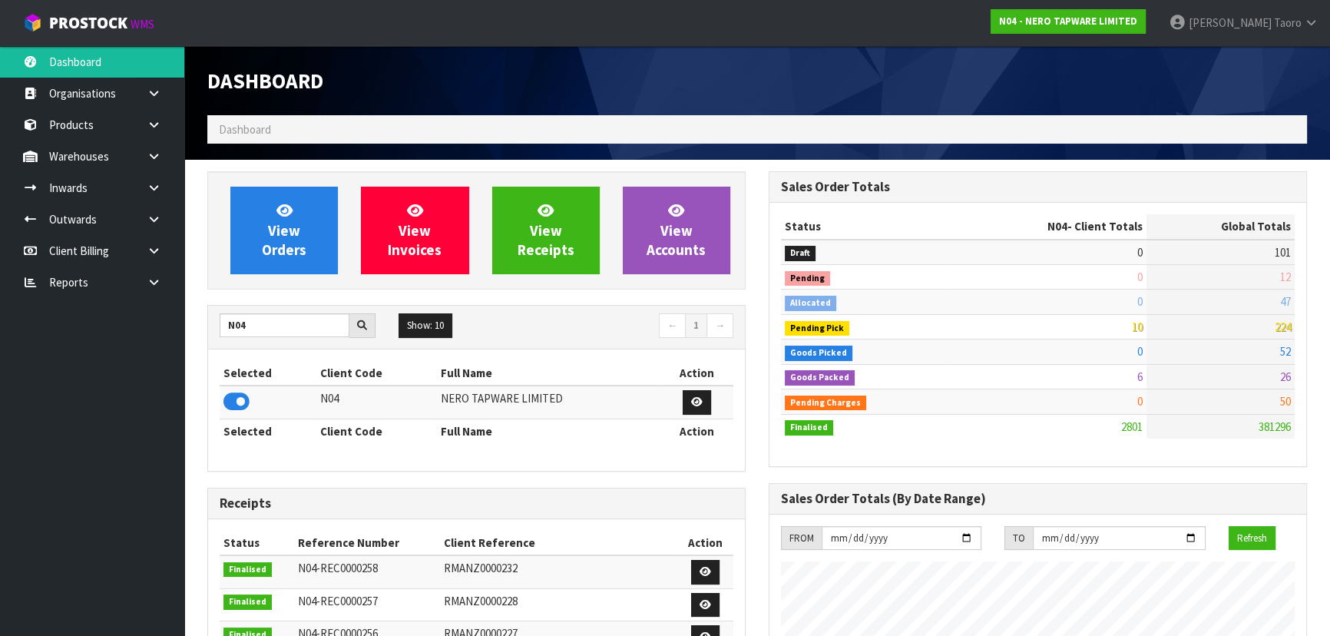
scroll to position [1210, 560]
click at [301, 325] on input "N04" at bounding box center [285, 325] width 130 height 24
click at [238, 395] on icon at bounding box center [236, 401] width 26 height 23
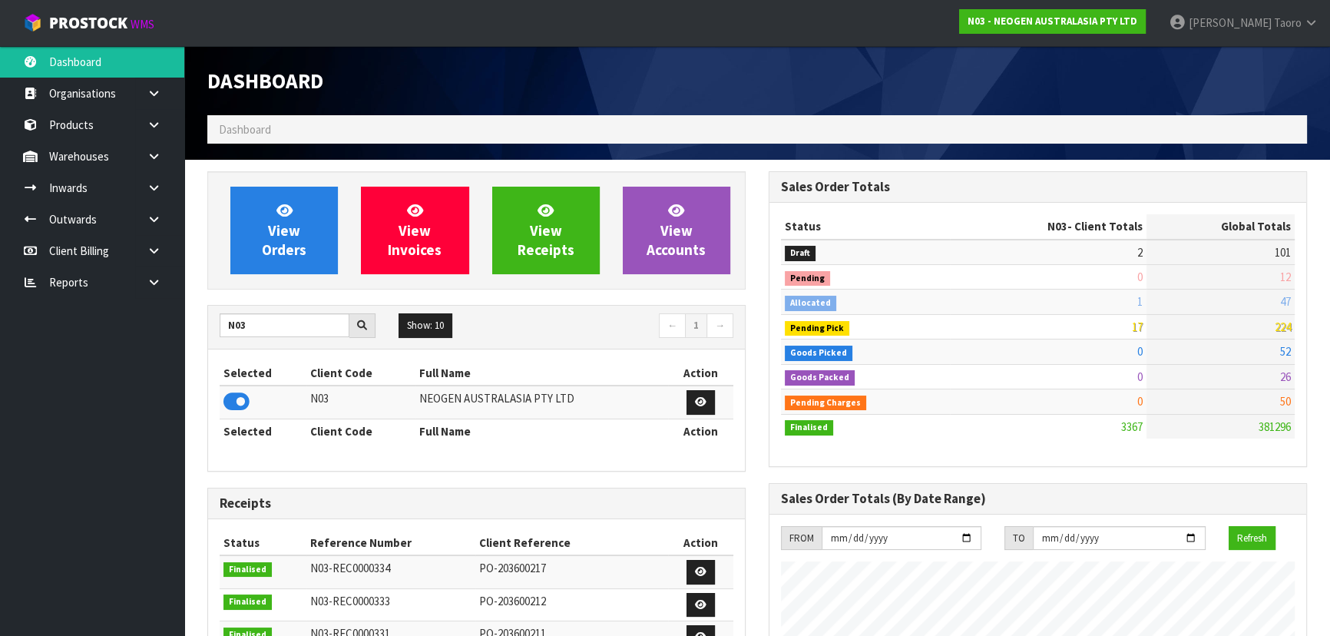
scroll to position [1161, 560]
click at [267, 321] on input "N03" at bounding box center [285, 325] width 130 height 24
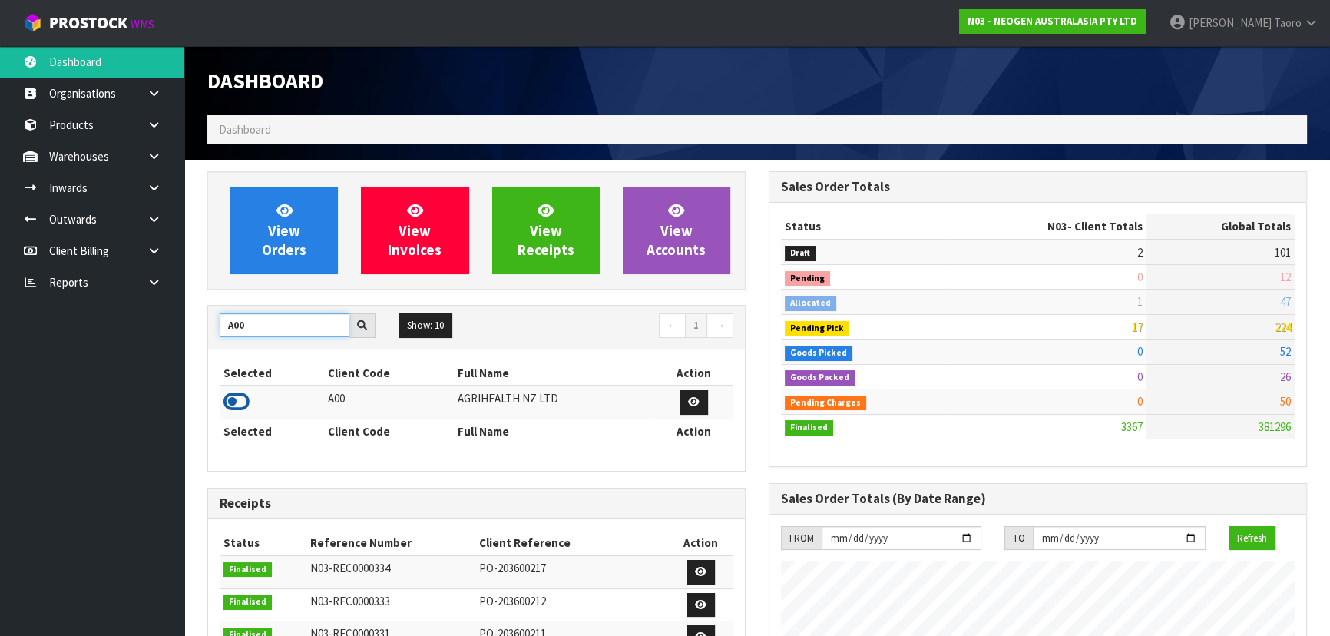
type input "A00"
click at [240, 406] on icon at bounding box center [236, 401] width 26 height 23
click at [265, 326] on input "A00" at bounding box center [285, 325] width 130 height 24
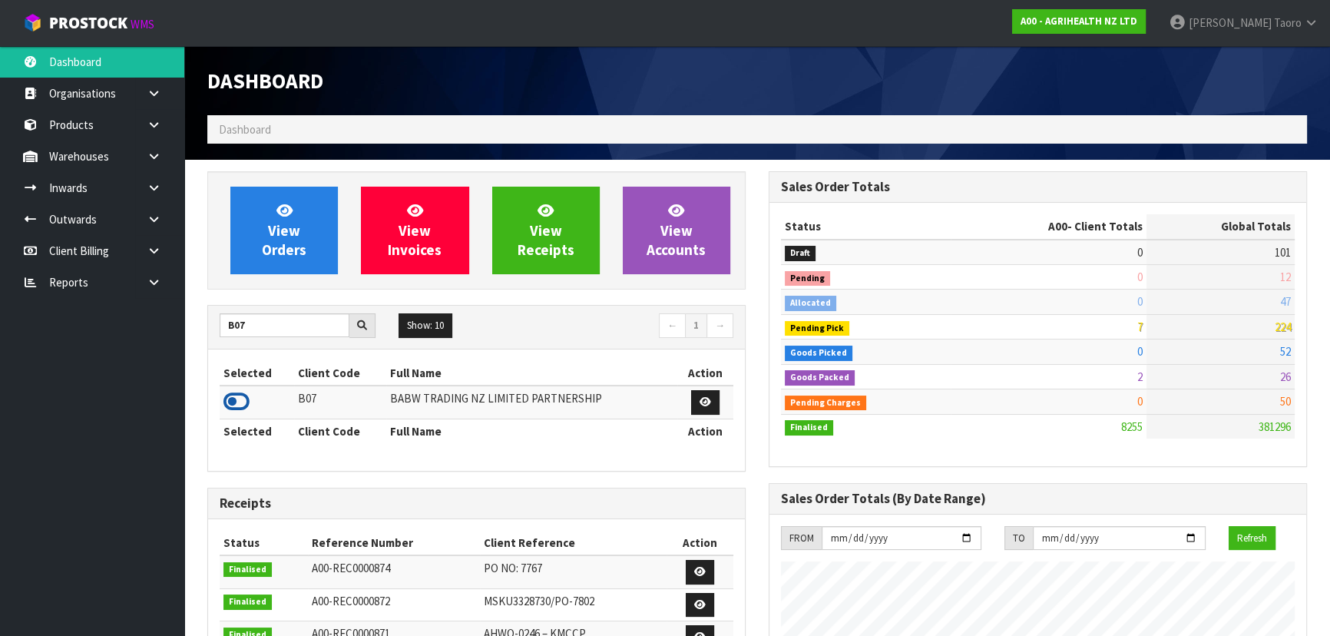
click at [229, 405] on icon at bounding box center [236, 401] width 26 height 23
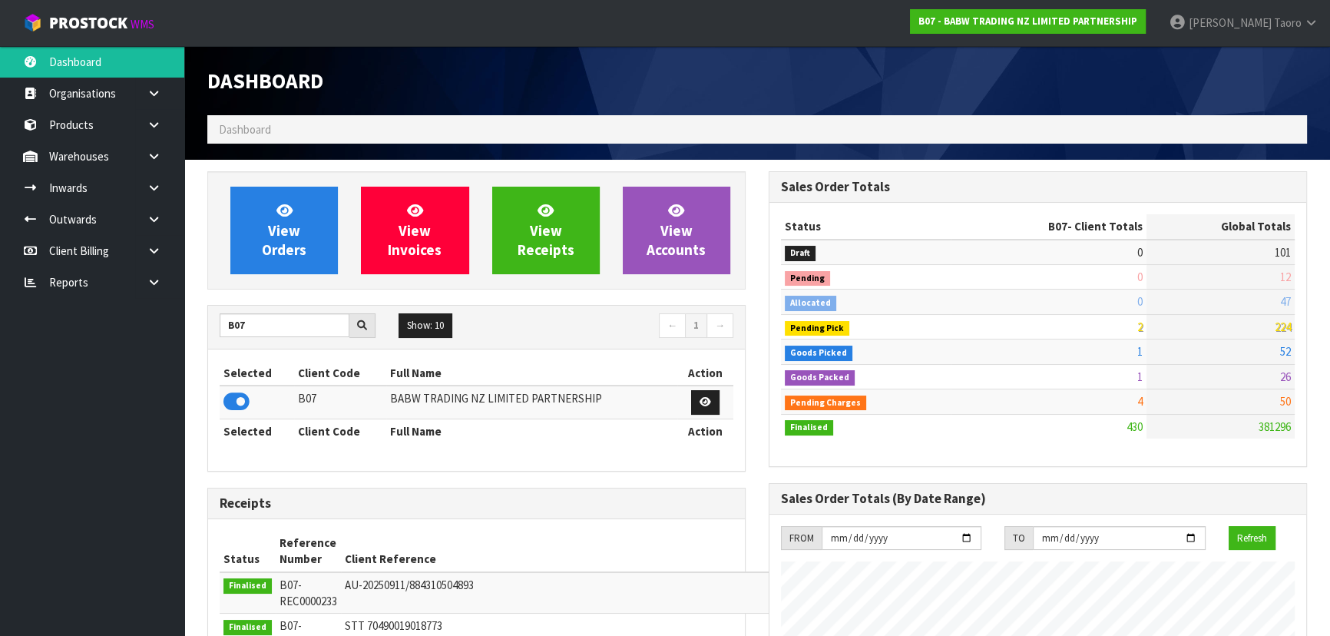
click at [321, 283] on div "View Orders View Invoices View Receipts View Accounts" at bounding box center [476, 230] width 538 height 118
click at [258, 325] on input "B07" at bounding box center [285, 325] width 130 height 24
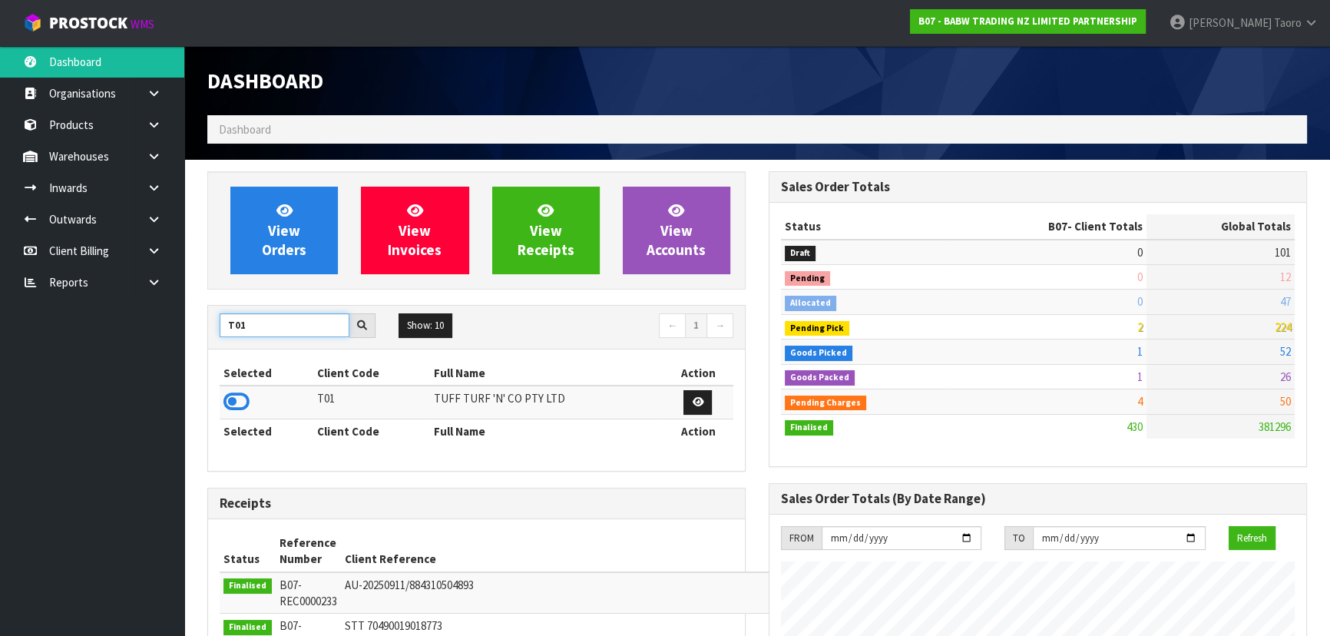
type input "T01"
click at [242, 400] on icon at bounding box center [236, 401] width 26 height 23
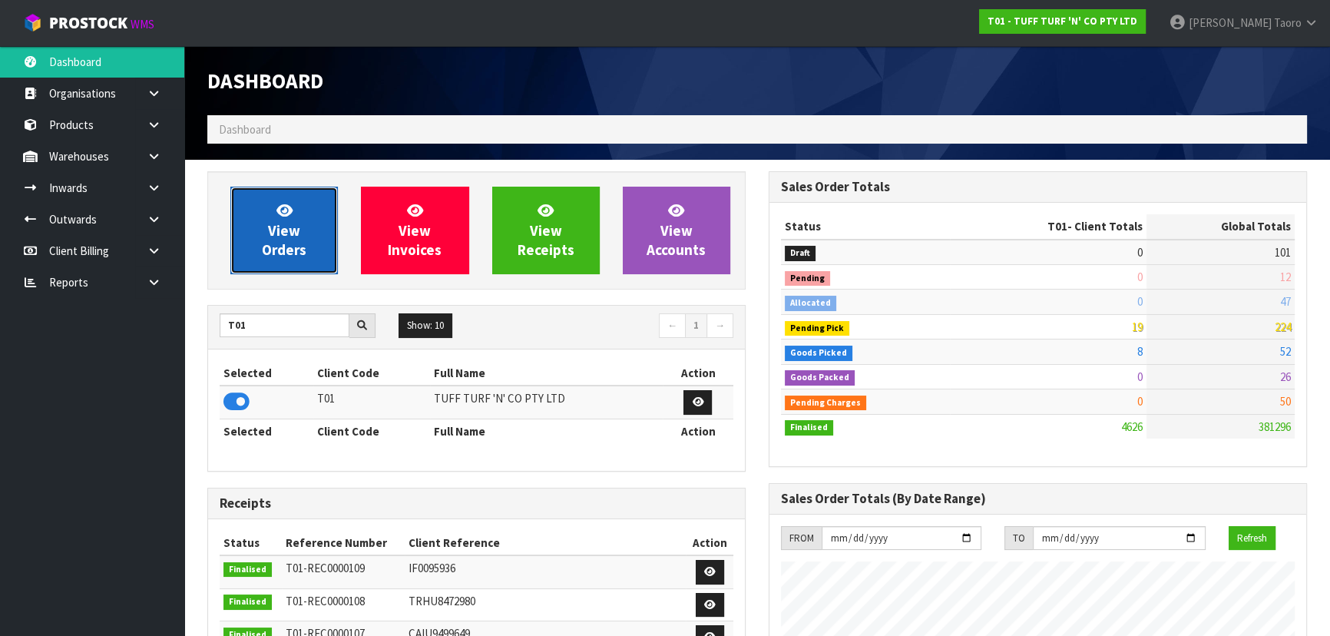
click at [307, 206] on link "View Orders" at bounding box center [283, 231] width 107 height 88
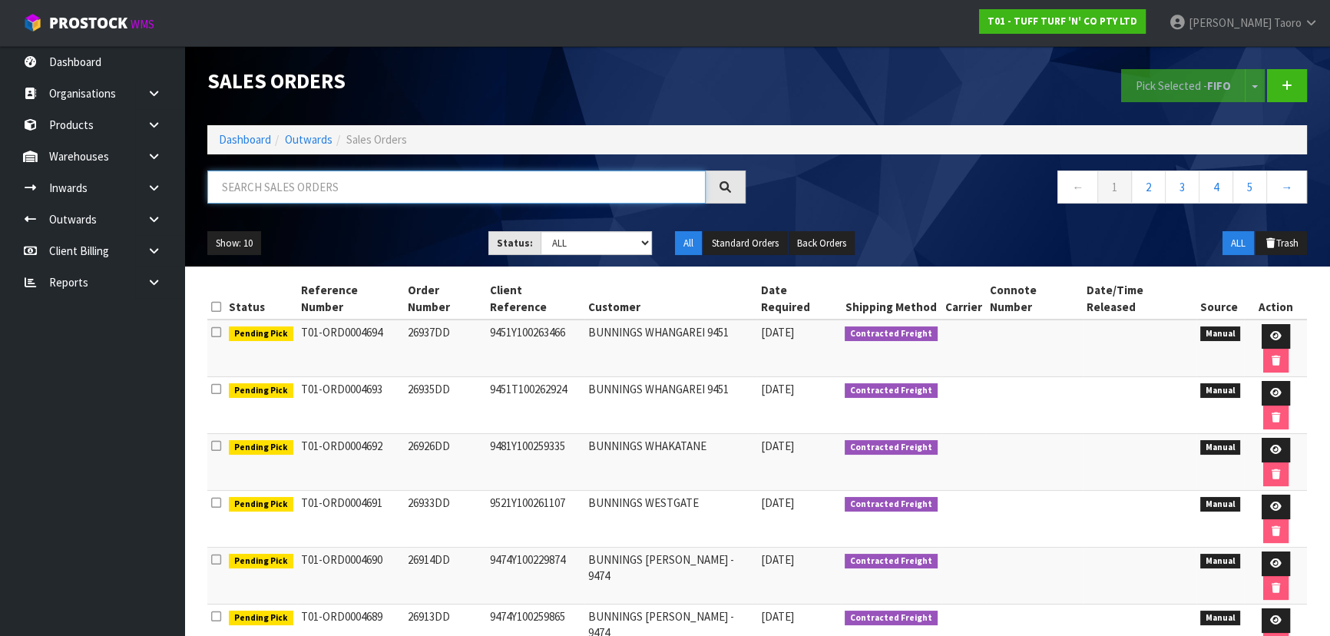
click at [322, 186] on input "text" at bounding box center [456, 186] width 498 height 33
click at [599, 255] on select "Draft Pending Allocated Pending Pick Goods Picked Goods Packed Pending Charges …" at bounding box center [596, 243] width 112 height 24
click at [309, 187] on input "text" at bounding box center [456, 186] width 498 height 33
type input "JOB-0412572"
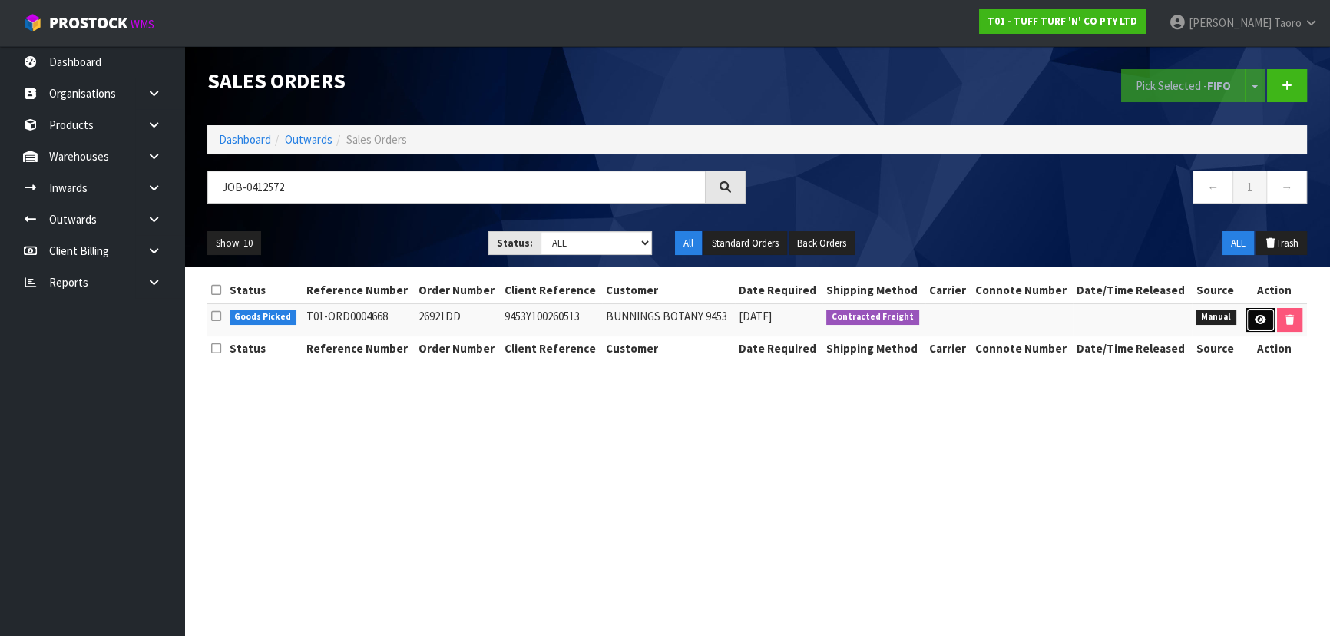
click at [1247, 322] on link at bounding box center [1260, 320] width 28 height 25
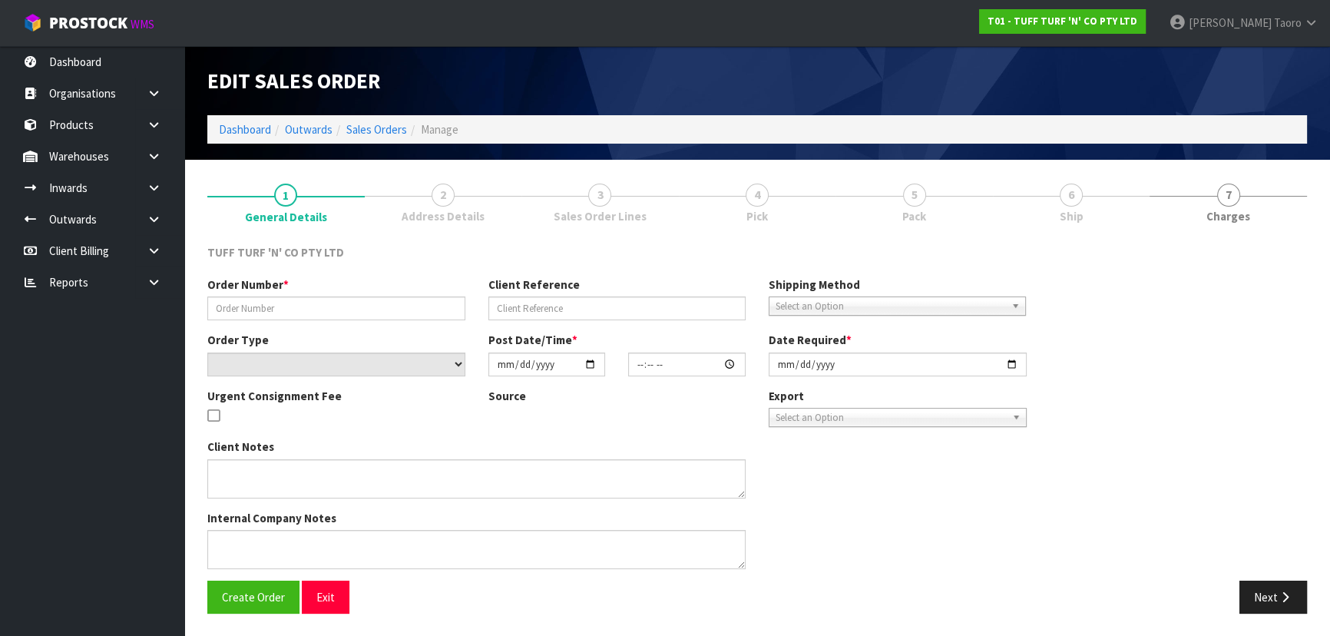
type input "26921DD"
type input "9453Y100260513"
select select "number:0"
type input "2025-09-15"
type input "12:33:00.000"
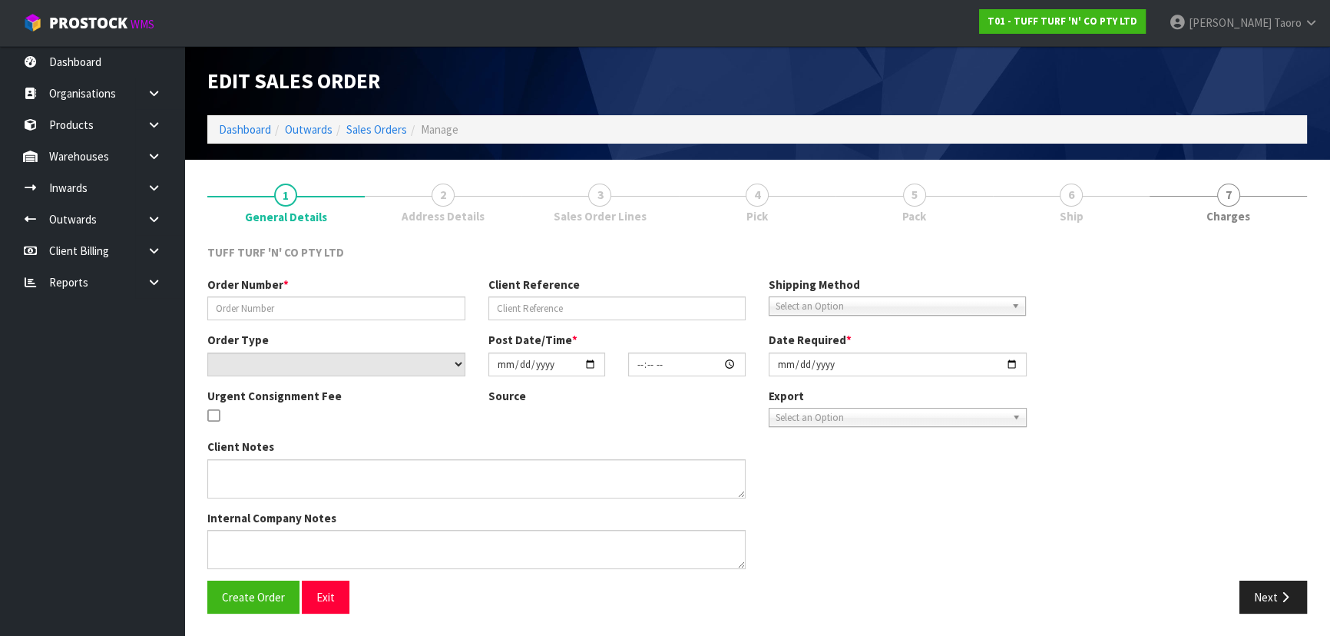
type input "2025-09-16"
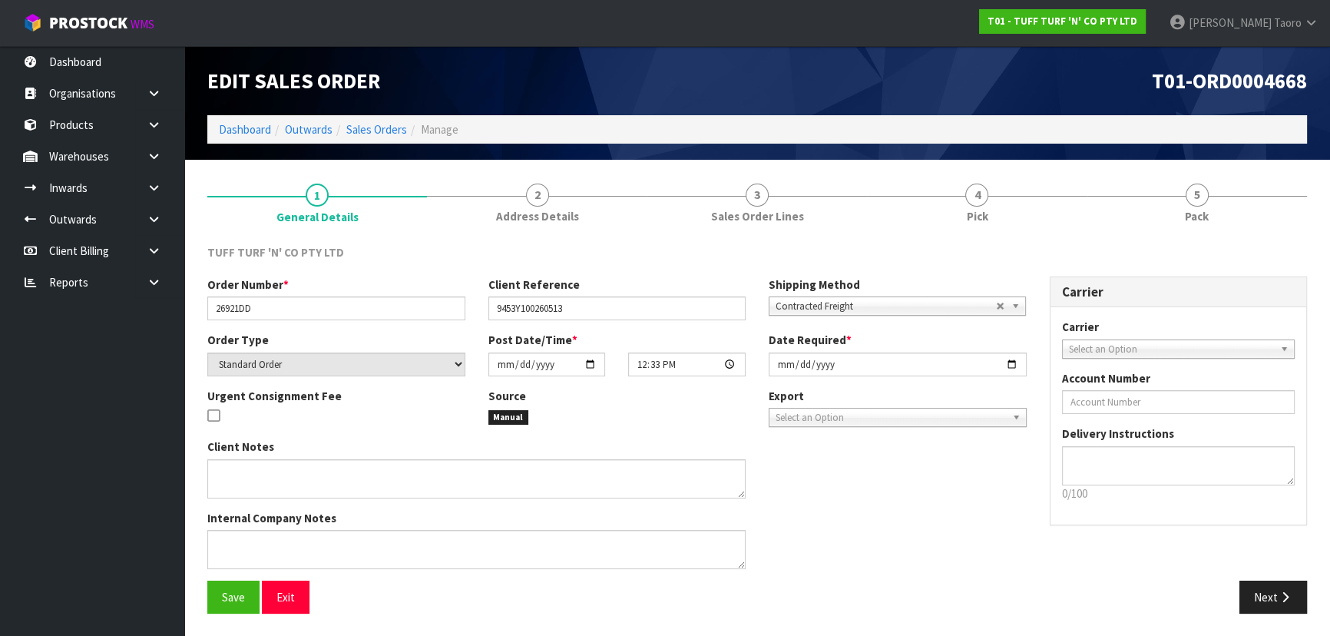
drag, startPoint x: 1225, startPoint y: 197, endPoint x: 1225, endPoint y: 168, distance: 28.4
click at [1225, 192] on link "5 Pack" at bounding box center [1197, 201] width 220 height 61
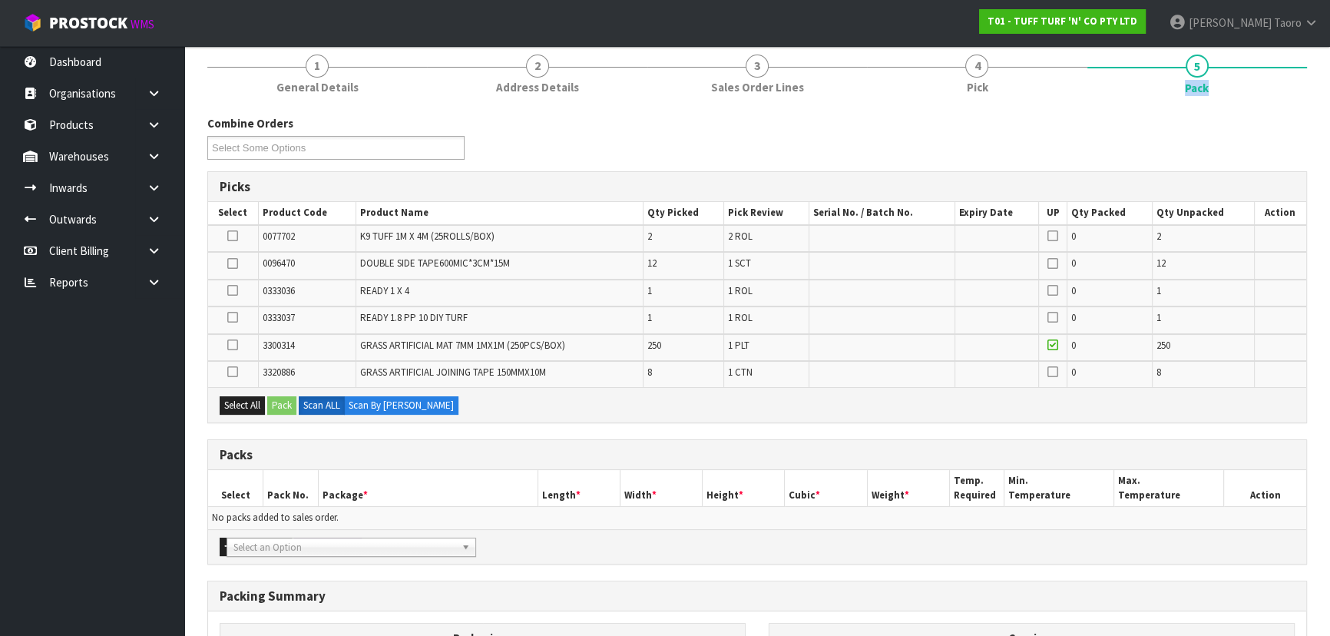
scroll to position [338, 0]
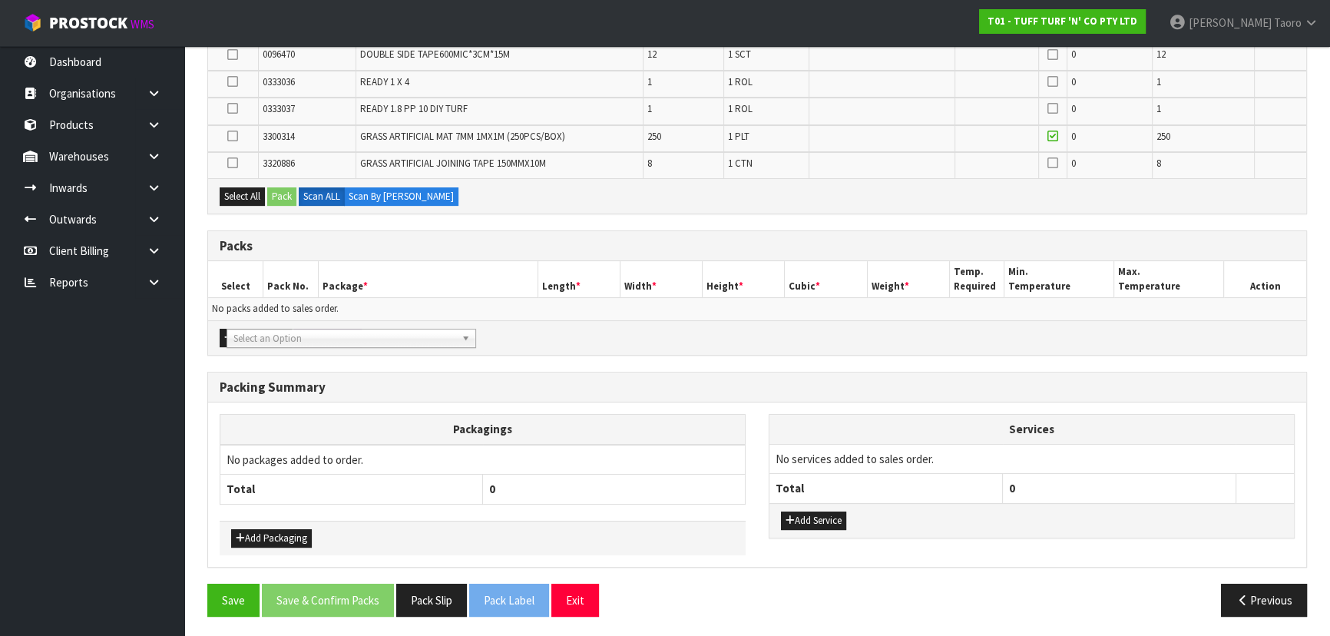
drag, startPoint x: 263, startPoint y: 375, endPoint x: 301, endPoint y: 345, distance: 48.6
click at [263, 374] on div "Packing Summary" at bounding box center [757, 387] width 1098 height 31
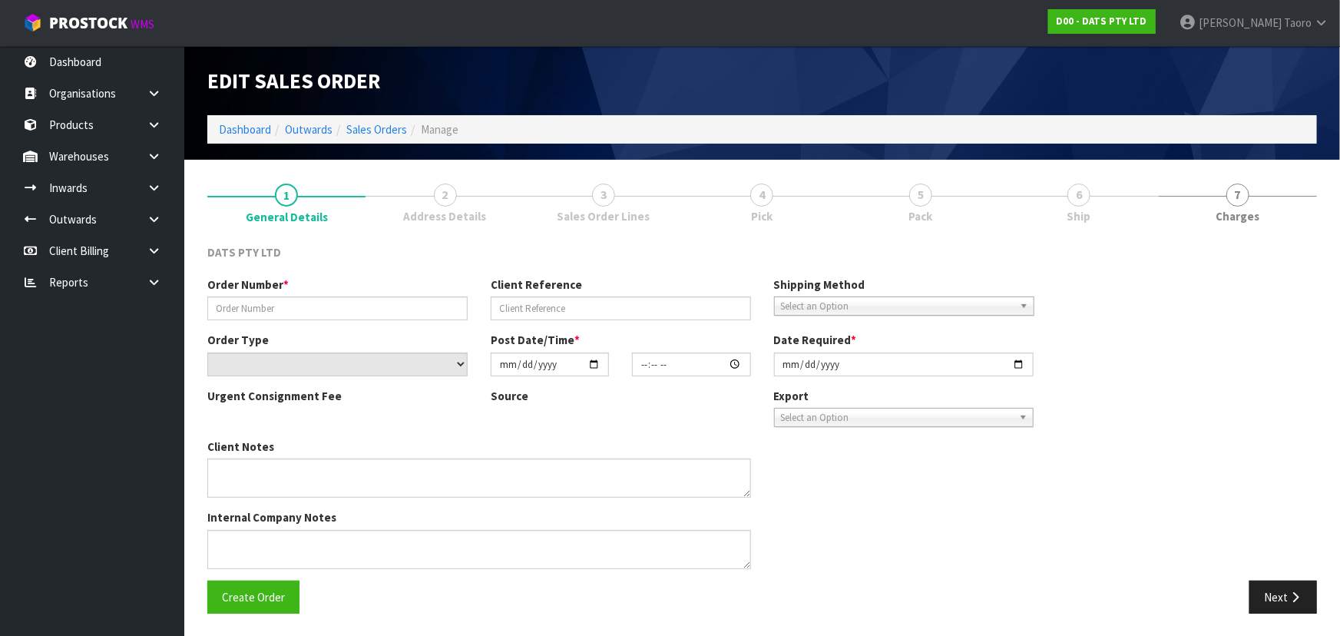
type input "9471Y100256679"
select select "number:0"
type input "2025-09-12"
type input "09:08:00.000"
type input "2025-09-12"
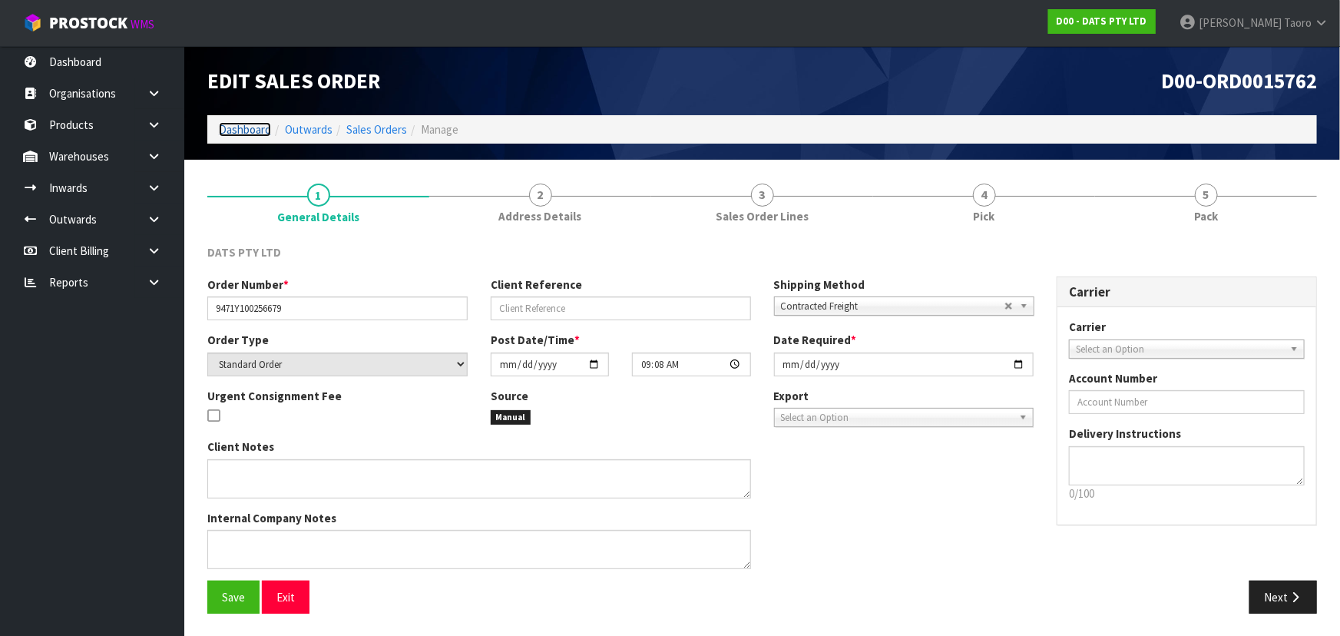
click at [256, 134] on link "Dashboard" at bounding box center [245, 129] width 52 height 15
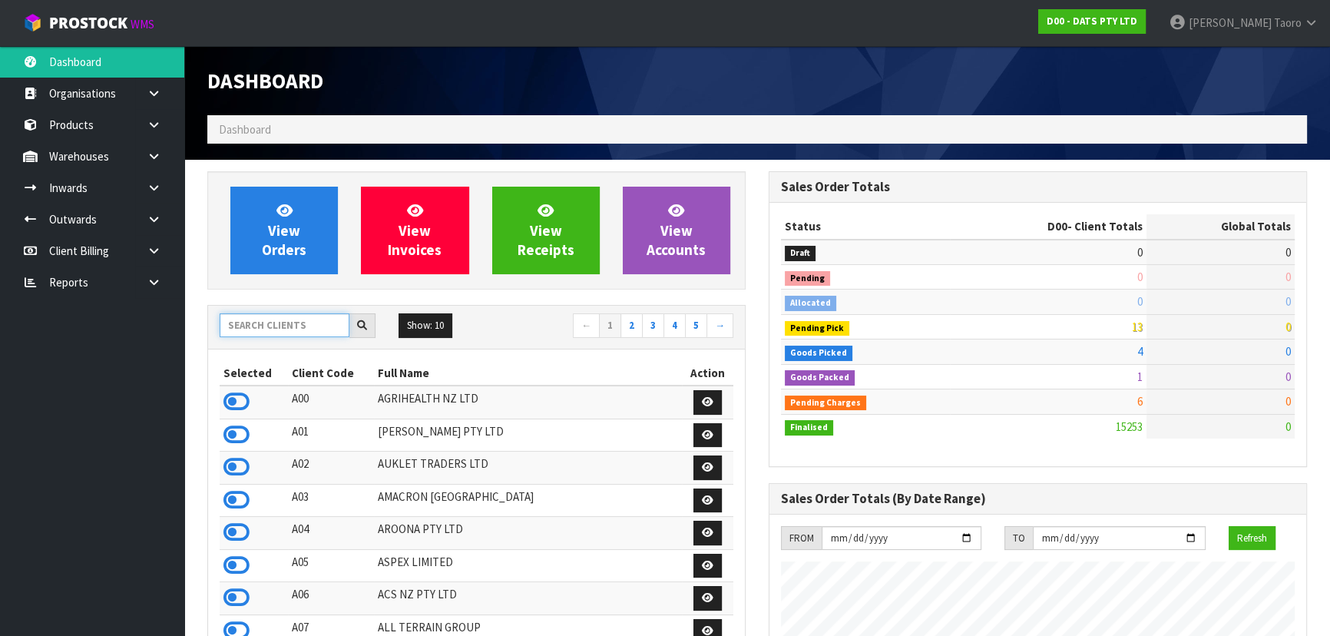
scroll to position [1161, 560]
click at [261, 320] on input "text" at bounding box center [285, 325] width 130 height 24
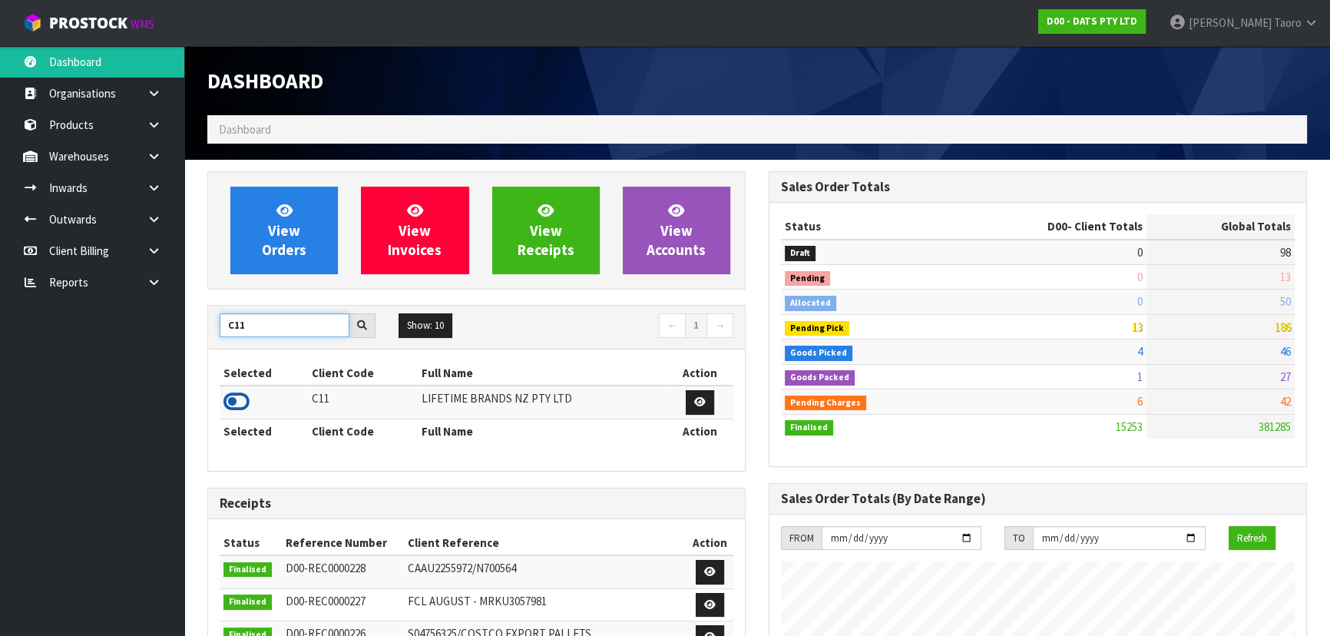
type input "C11"
click at [235, 399] on icon at bounding box center [236, 401] width 26 height 23
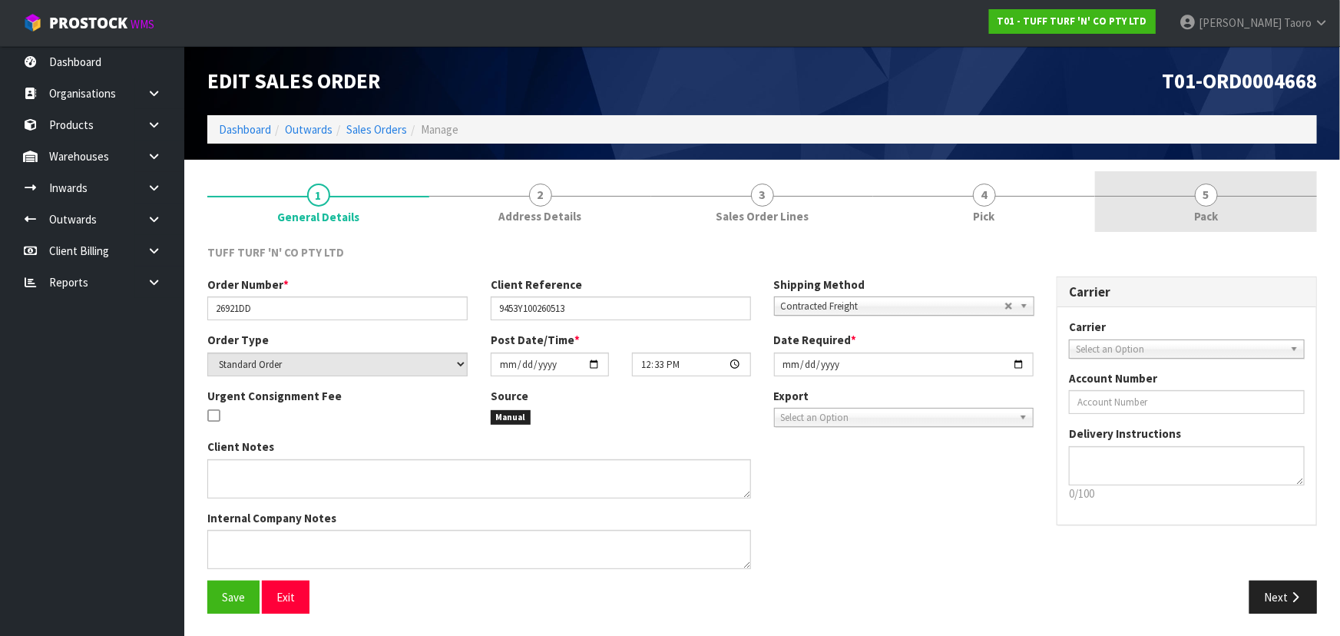
click at [1198, 198] on span "5" at bounding box center [1206, 194] width 23 height 23
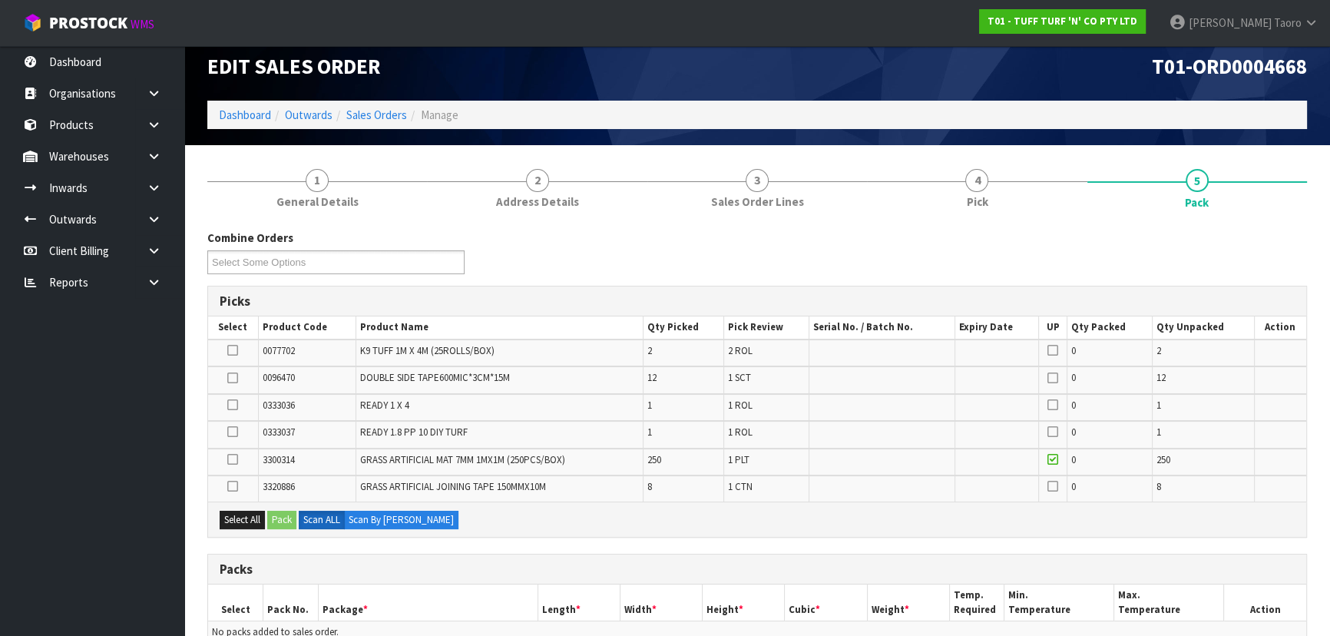
scroll to position [338, 0]
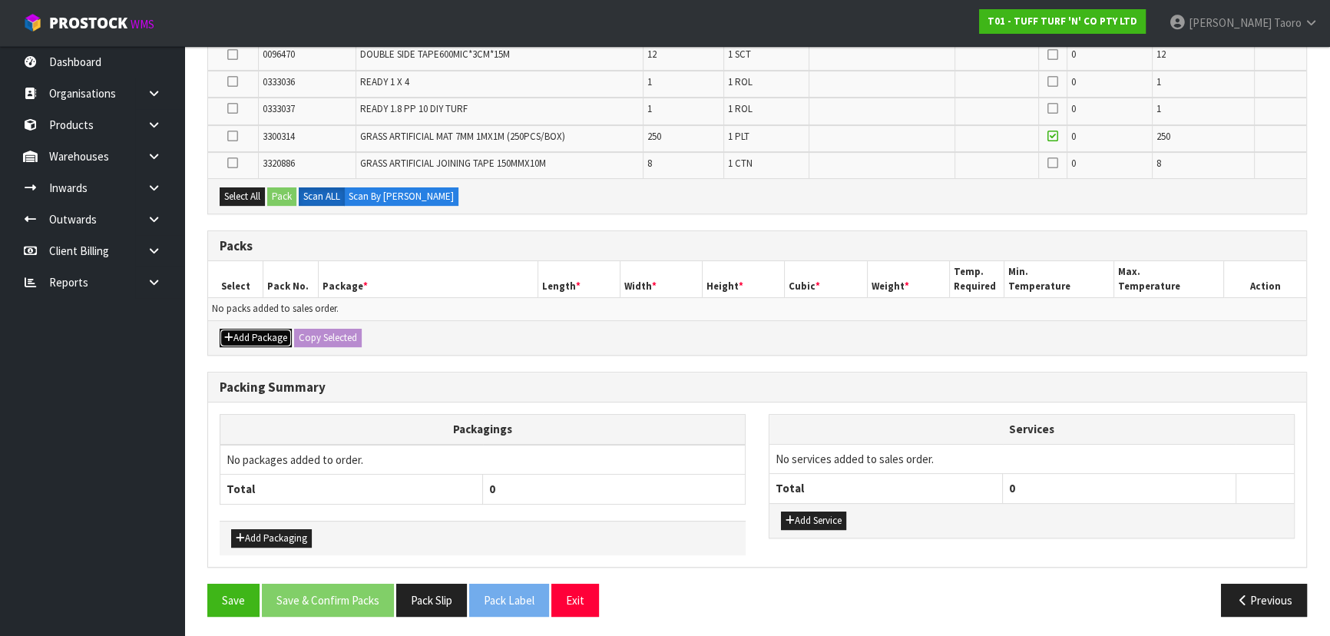
click at [253, 336] on button "Add Package" at bounding box center [256, 338] width 72 height 18
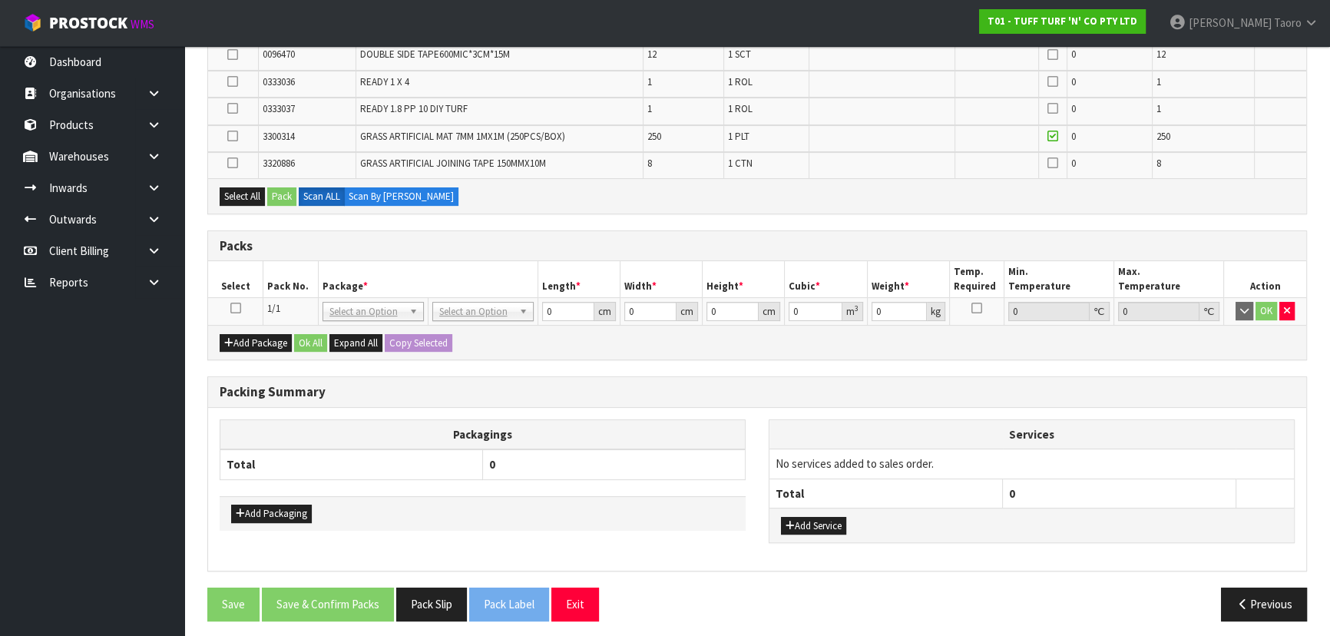
click at [236, 308] on icon at bounding box center [235, 308] width 11 height 1
click at [253, 192] on button "Select All" at bounding box center [242, 196] width 45 height 18
drag, startPoint x: 283, startPoint y: 192, endPoint x: 309, endPoint y: 200, distance: 27.4
click at [284, 192] on button "Pack" at bounding box center [281, 196] width 29 height 18
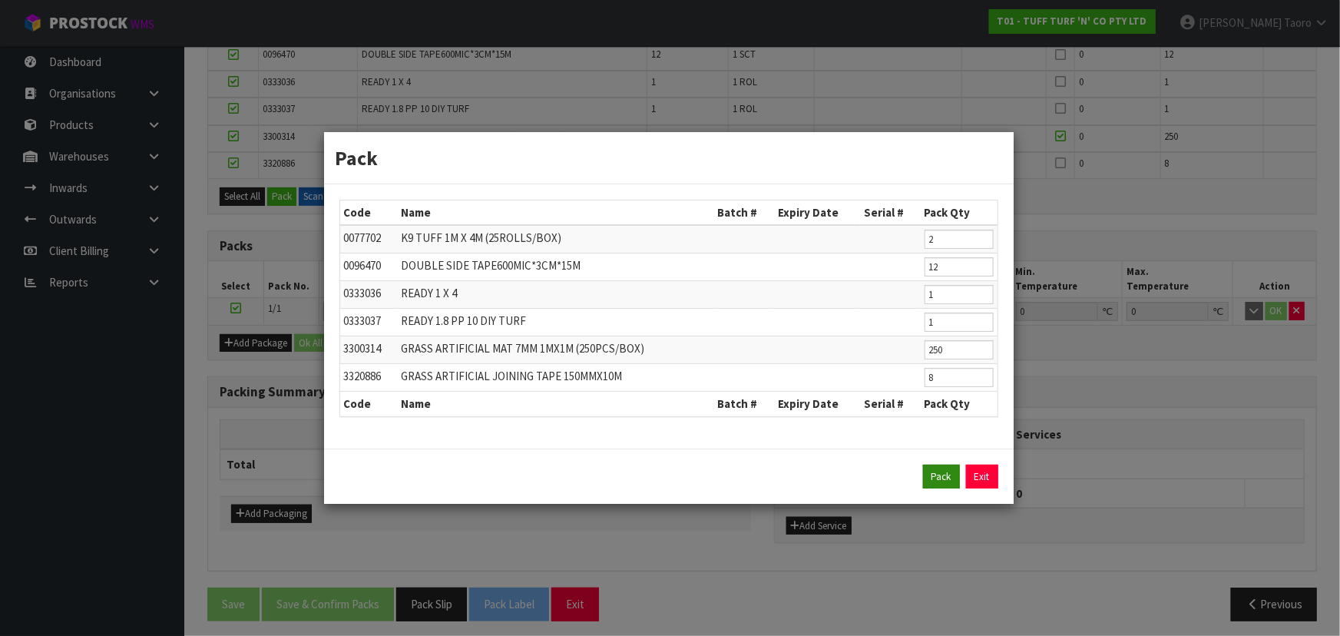
click at [921, 478] on div "Pack Exit" at bounding box center [668, 476] width 659 height 25
drag, startPoint x: 934, startPoint y: 473, endPoint x: 935, endPoint y: 458, distance: 15.4
click at [935, 471] on button "Pack" at bounding box center [941, 476] width 37 height 25
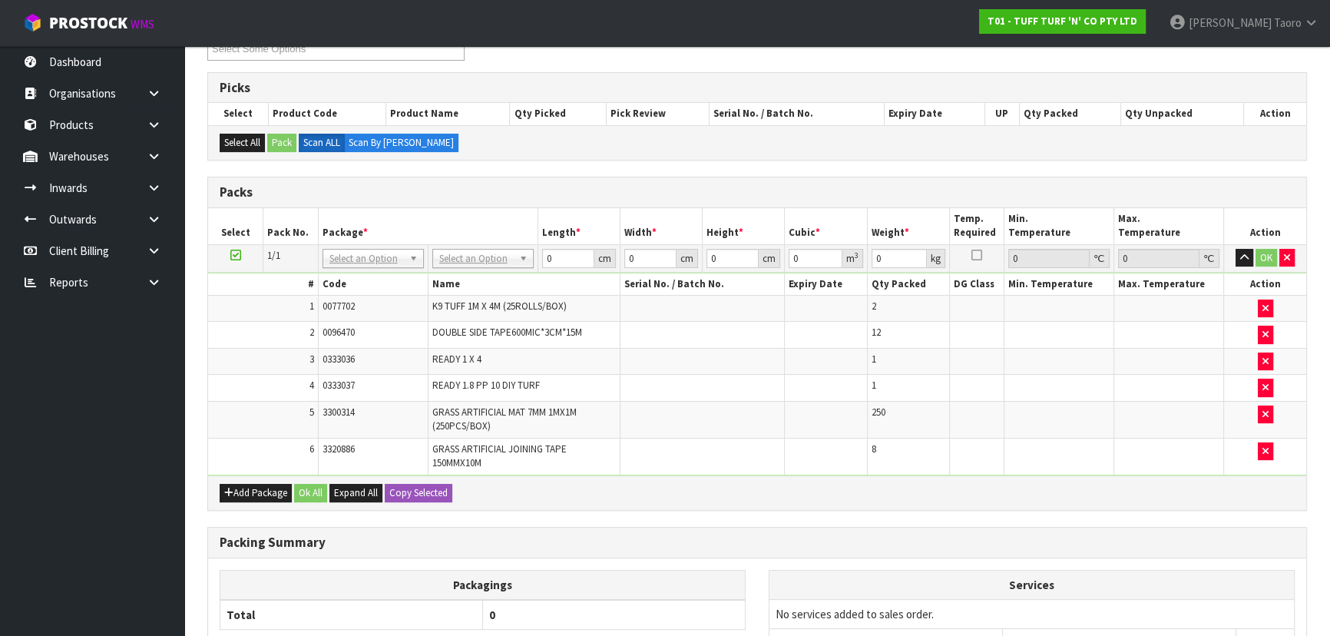
scroll to position [128, 0]
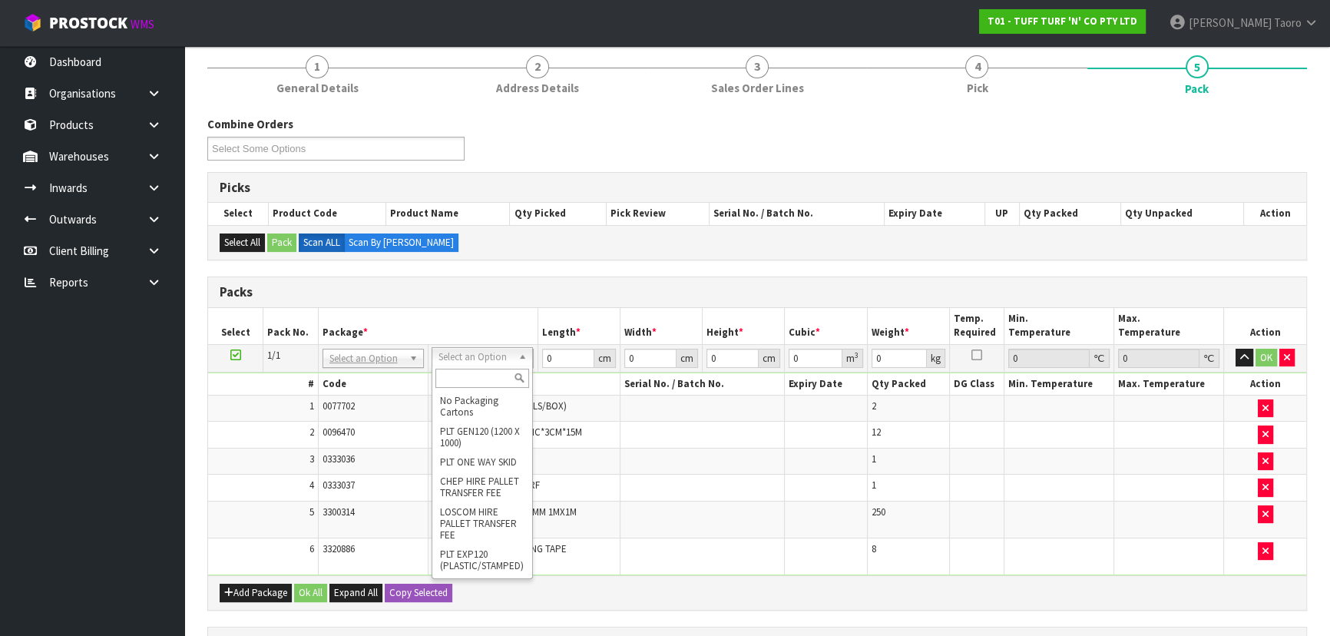
click at [474, 378] on input "text" at bounding box center [482, 377] width 94 height 19
type input "U"
type input "280.46"
click at [559, 351] on input "0" at bounding box center [567, 358] width 52 height 19
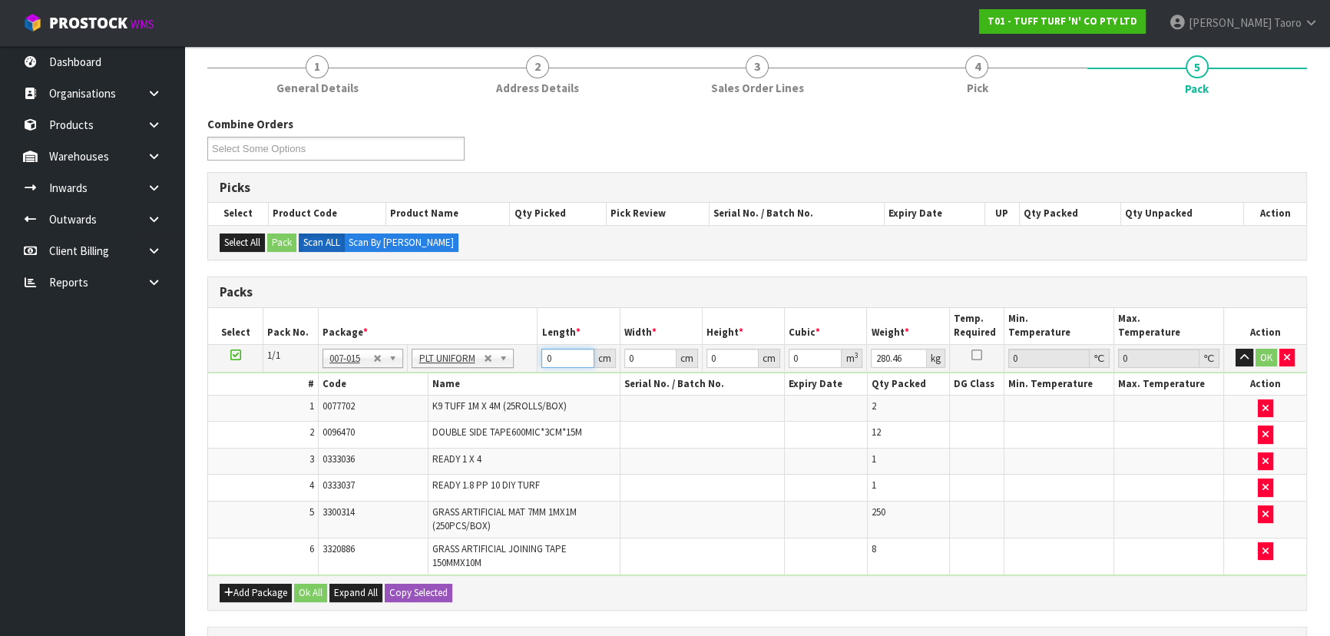
click at [559, 351] on input "0" at bounding box center [567, 358] width 52 height 19
type input "183"
type input "111"
type input "1"
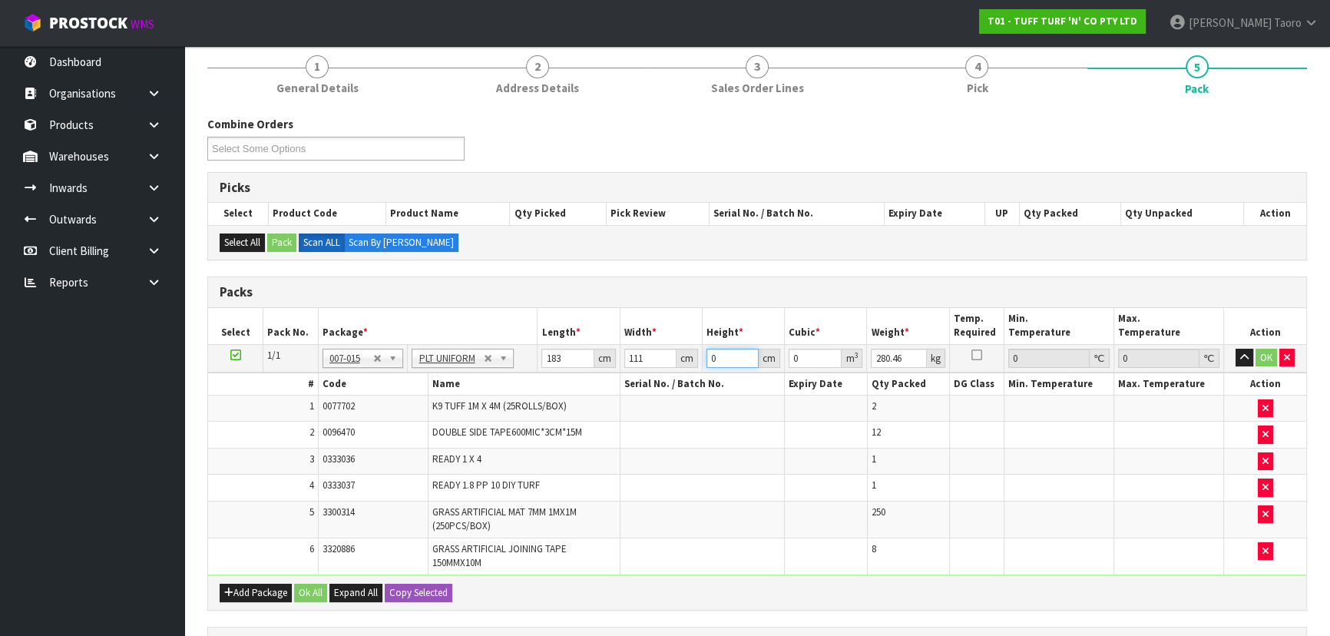
type input "0.020313"
type input "15"
type input "0.304695"
type input "150"
type input "3.04695"
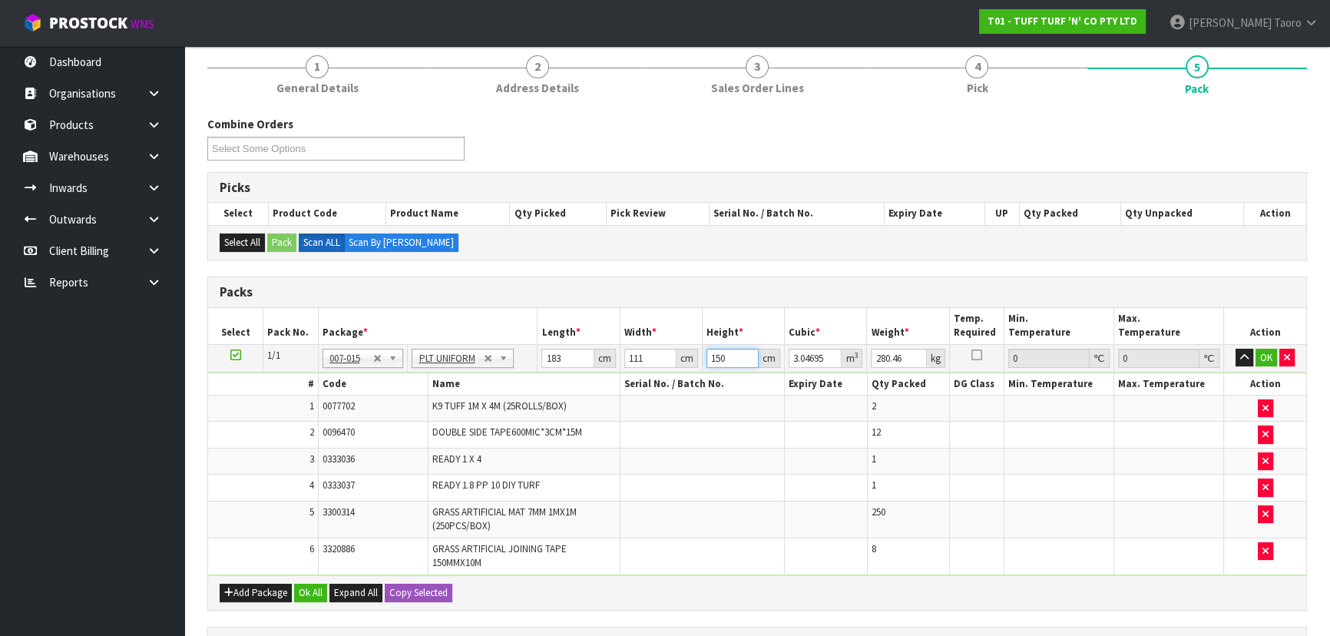
type input "150"
type input "36"
click at [557, 352] on input "183" at bounding box center [567, 358] width 52 height 19
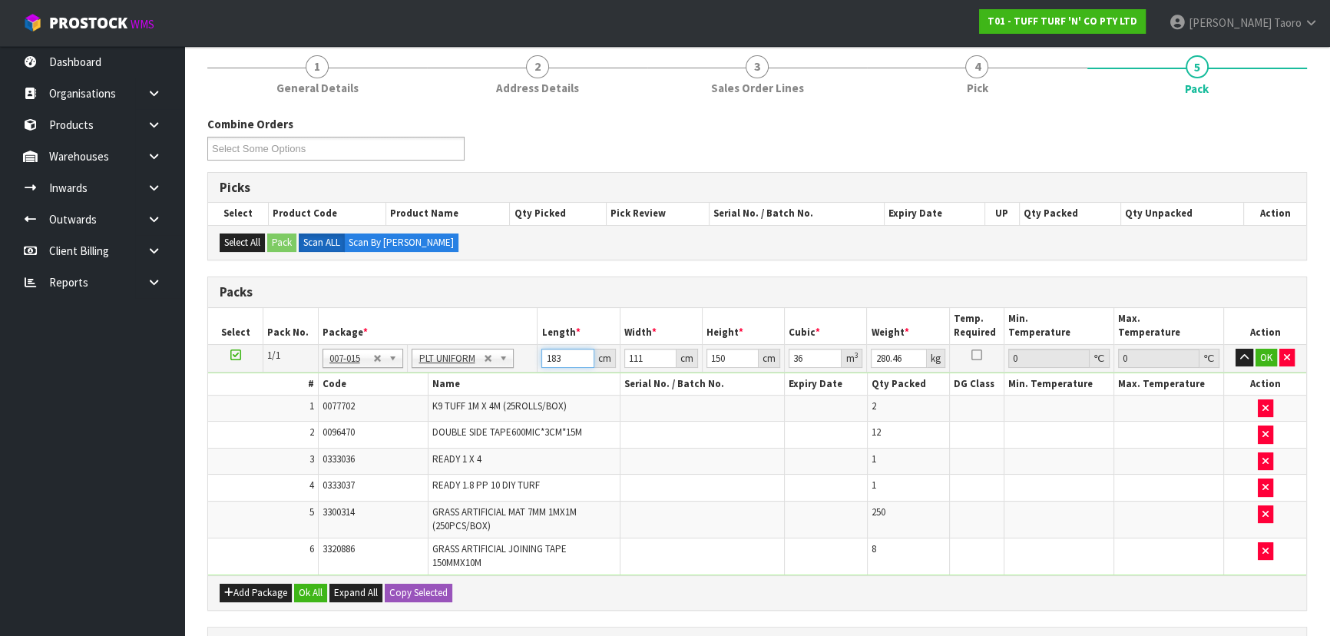
type input "1"
type input "0.01665"
type input "18"
type input "0.2997"
type input "183"
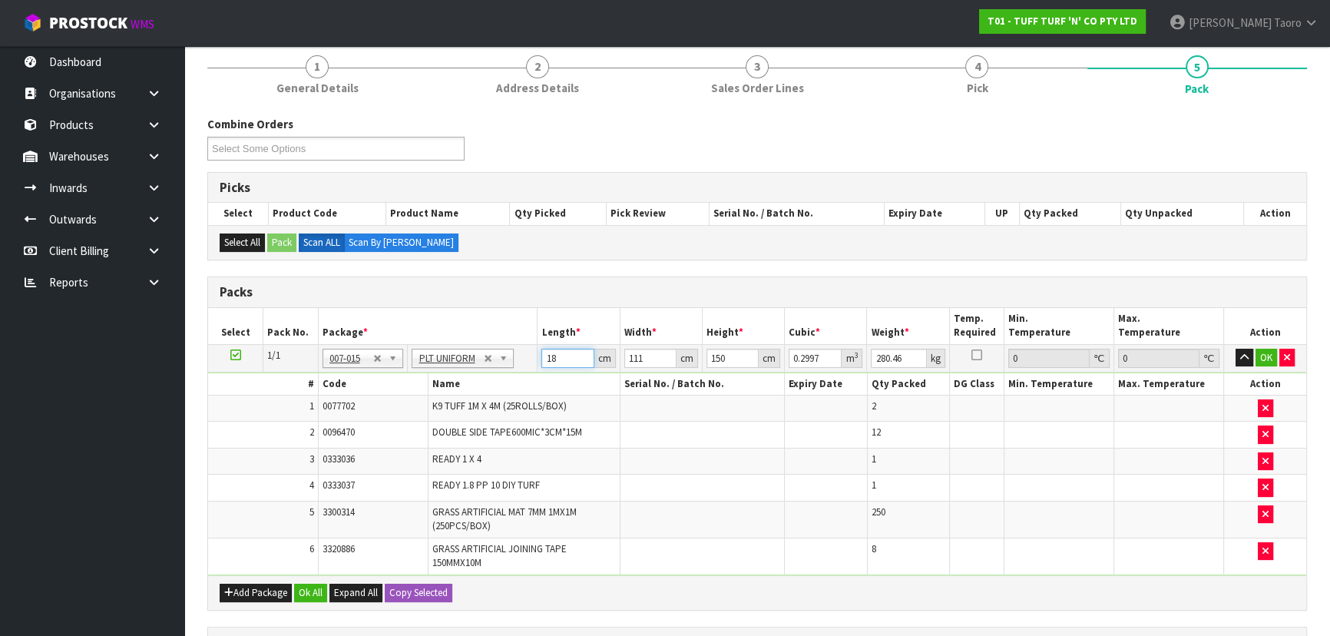
type input "3.04695"
type input "361"
click button "OK" at bounding box center [1265, 358] width 21 height 18
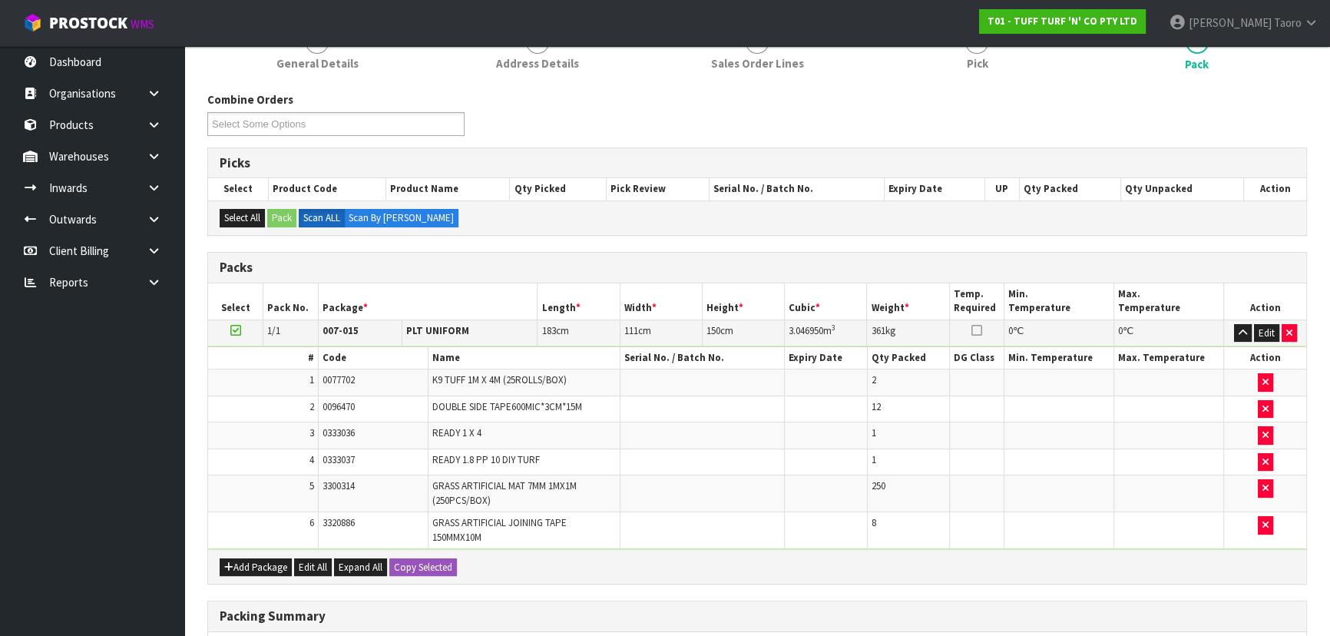
scroll to position [388, 0]
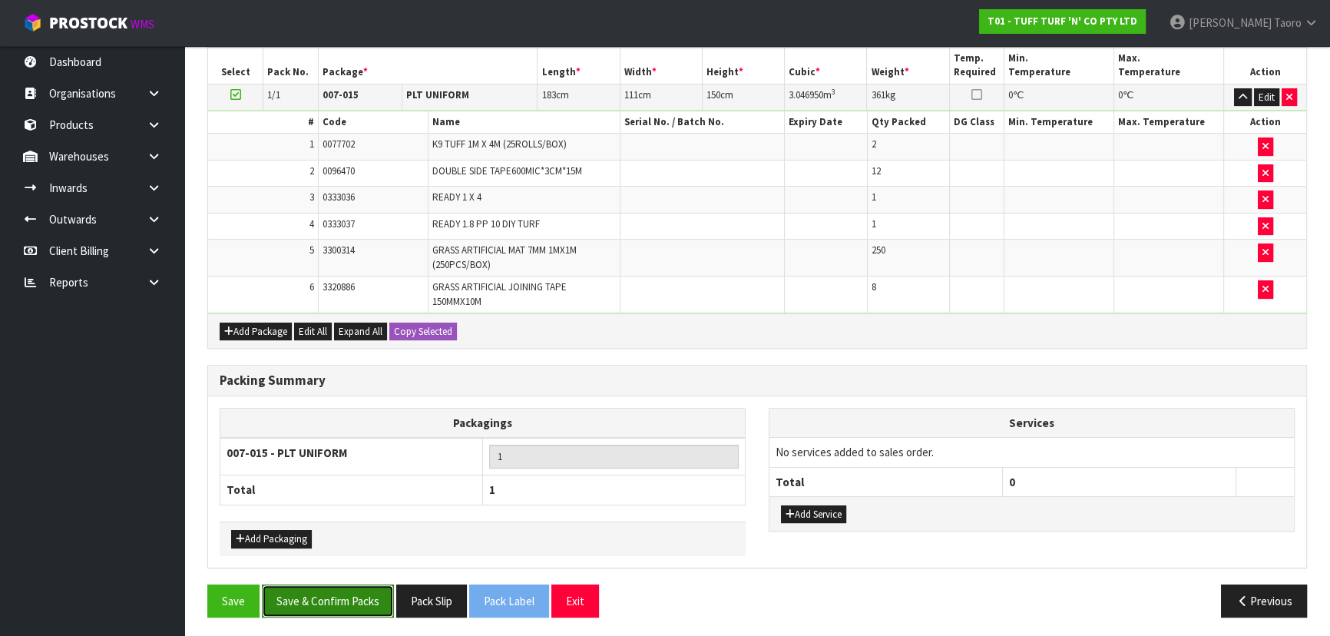
click at [329, 589] on button "Save & Confirm Packs" at bounding box center [328, 600] width 132 height 33
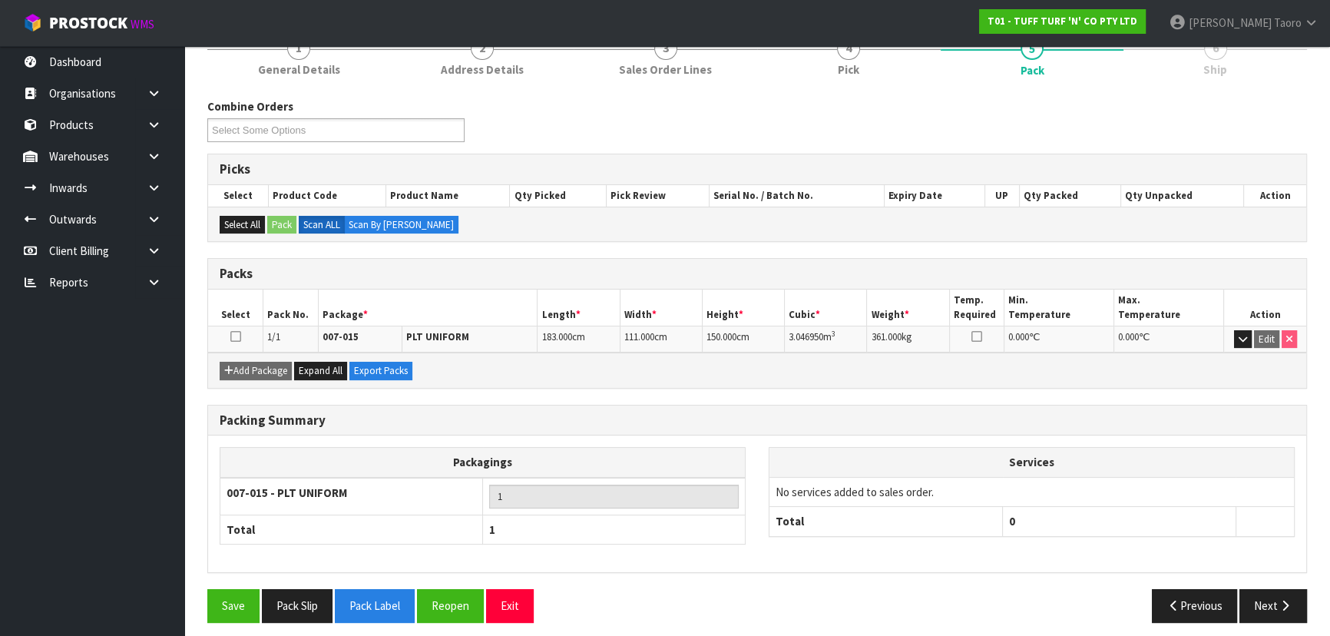
scroll to position [208, 0]
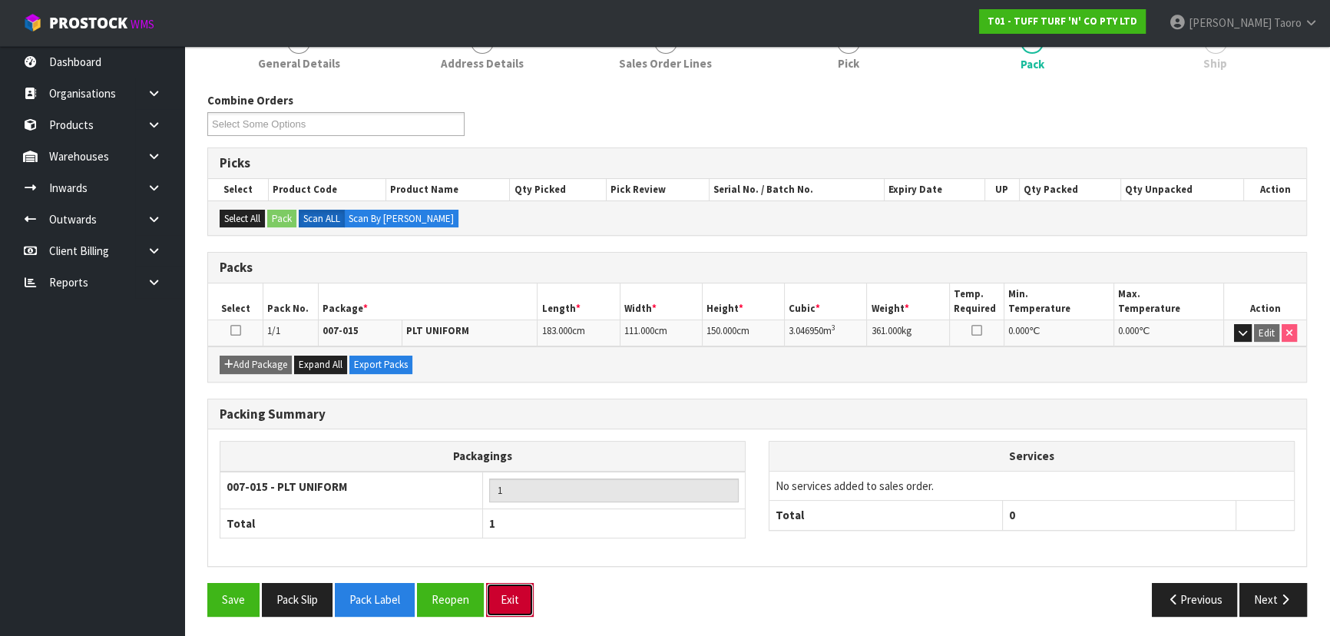
click at [524, 596] on button "Exit" at bounding box center [510, 599] width 48 height 33
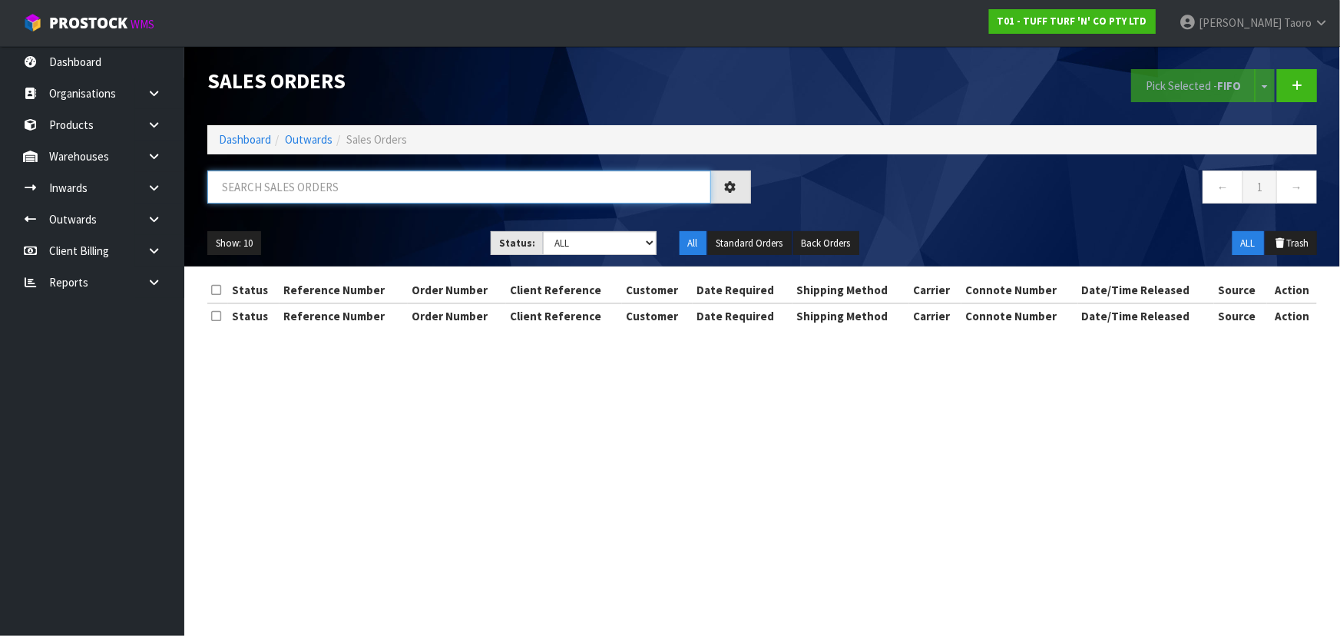
click at [414, 178] on input "text" at bounding box center [459, 186] width 504 height 33
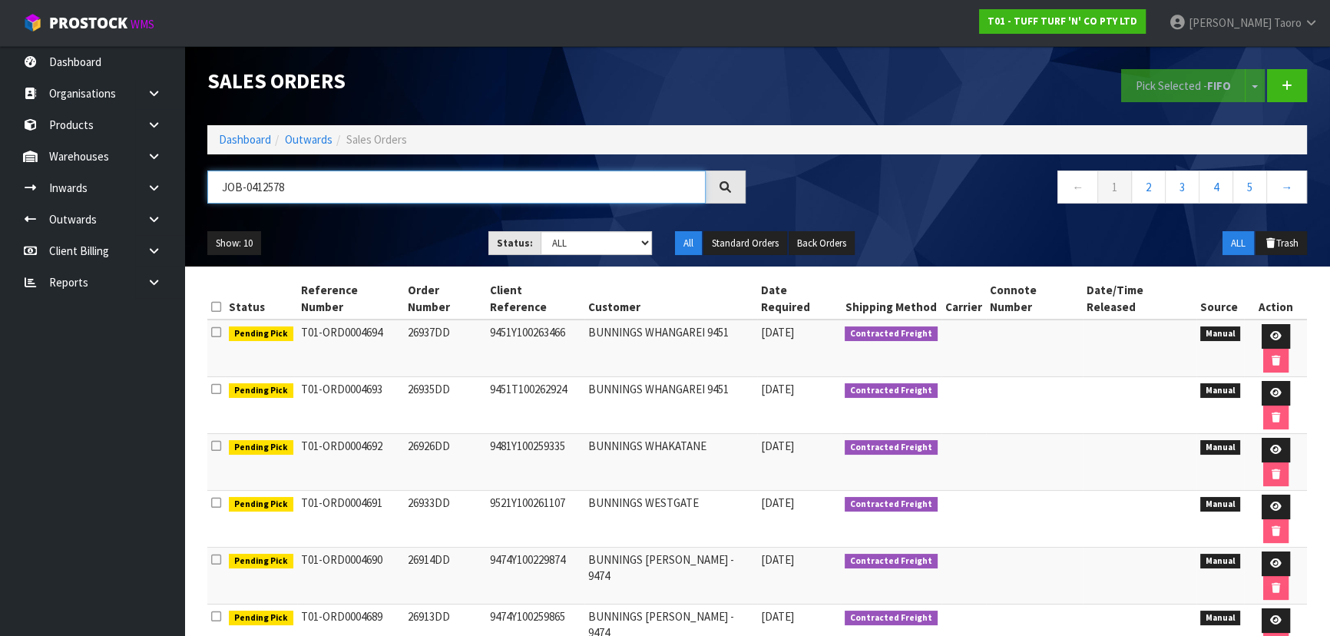
type input "JOB-0412578"
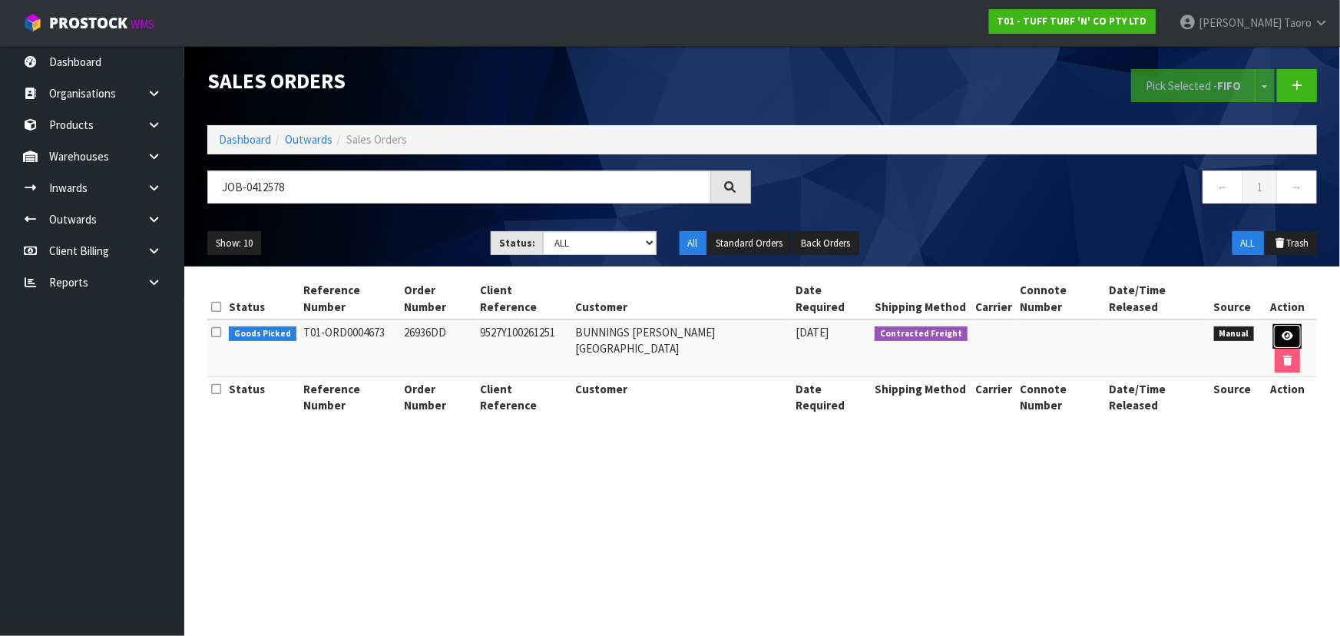
click at [1275, 324] on link at bounding box center [1287, 336] width 28 height 25
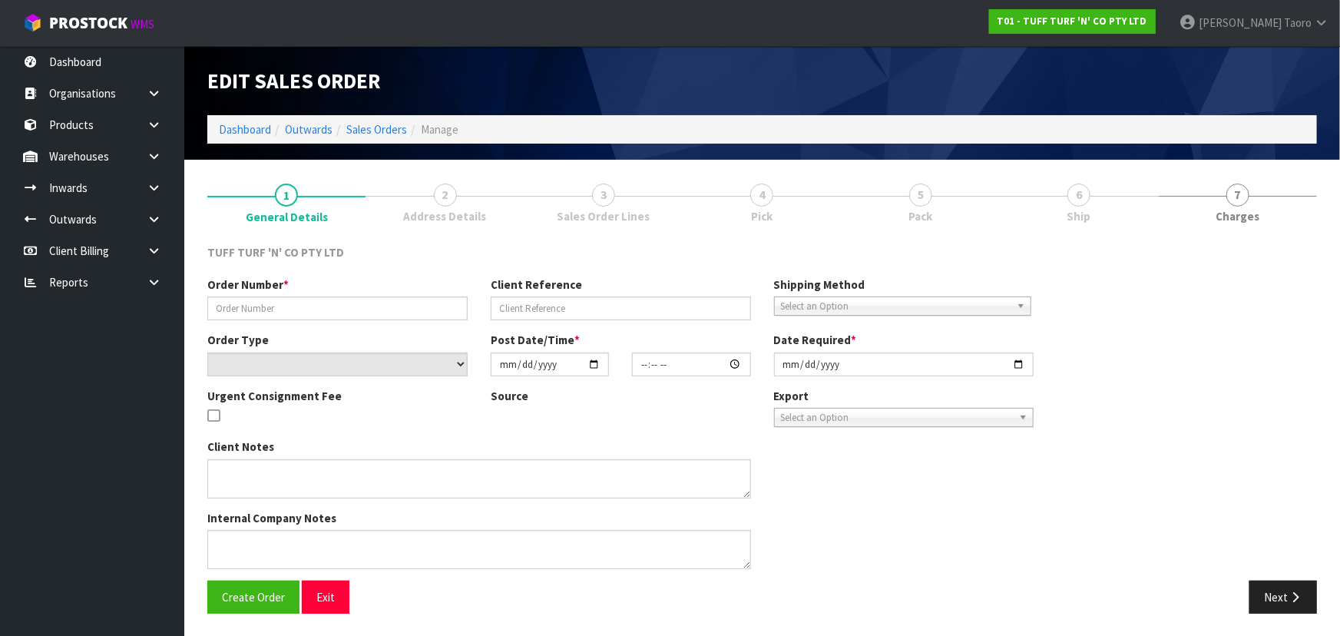
type input "26936DD"
type input "9527Y100261251"
select select "number:0"
type input "2025-09-15"
type input "12:42:00.000"
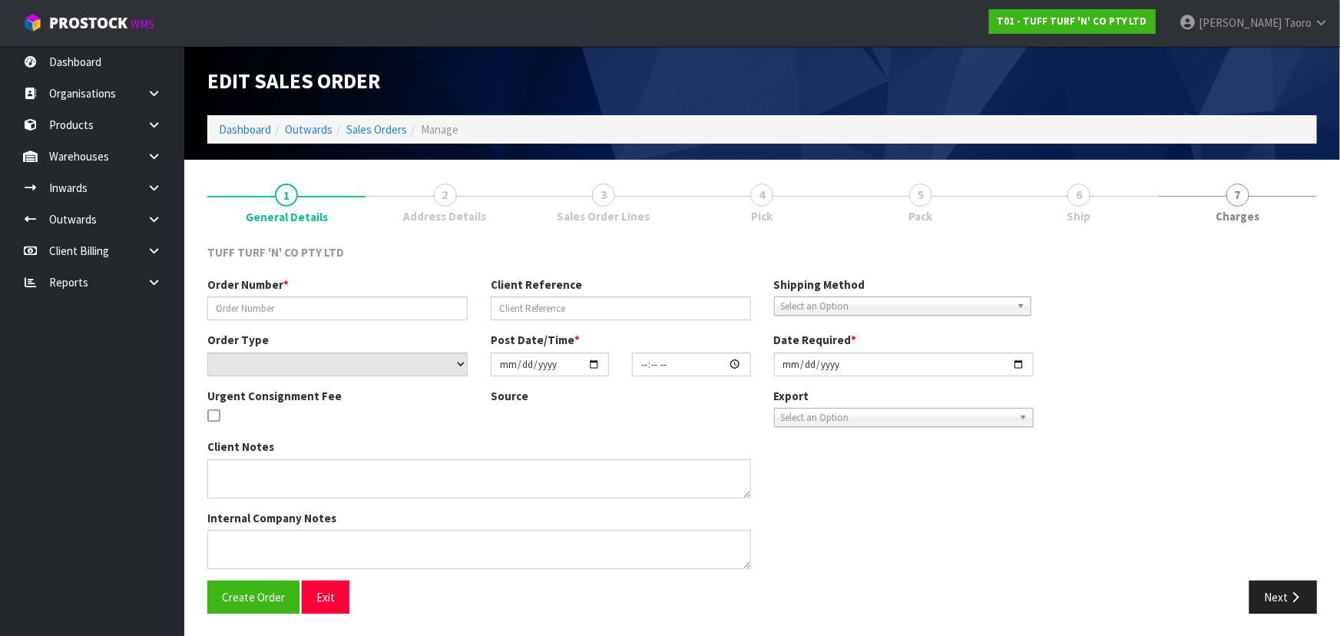
type input "2025-09-16"
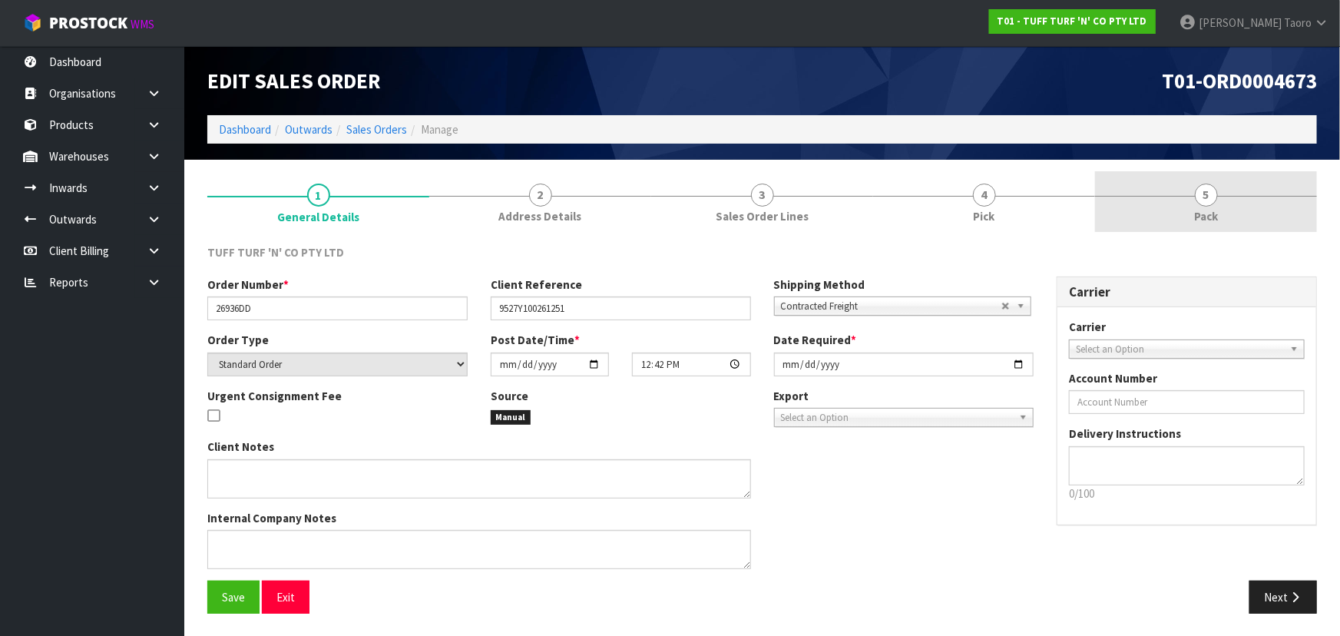
drag, startPoint x: 1182, startPoint y: 192, endPoint x: 1187, endPoint y: 183, distance: 10.3
click at [1182, 191] on link "5 Pack" at bounding box center [1206, 201] width 222 height 61
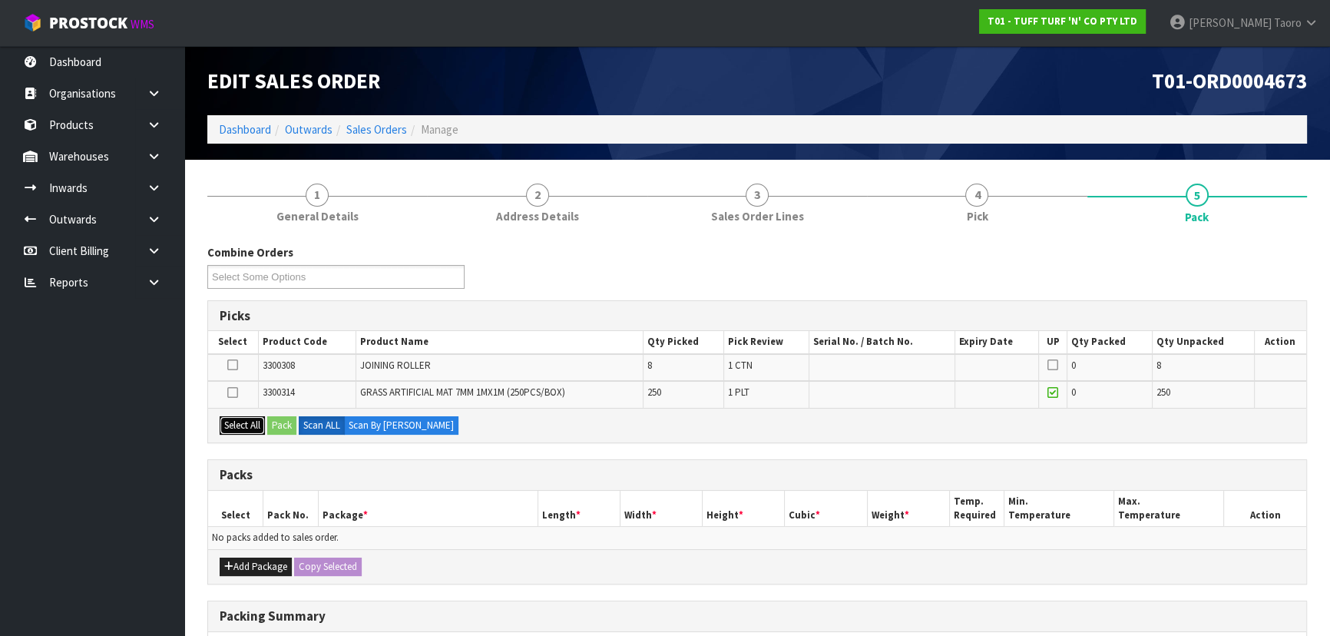
click at [243, 420] on button "Select All" at bounding box center [242, 425] width 45 height 18
click at [288, 425] on button "Pack" at bounding box center [281, 425] width 29 height 18
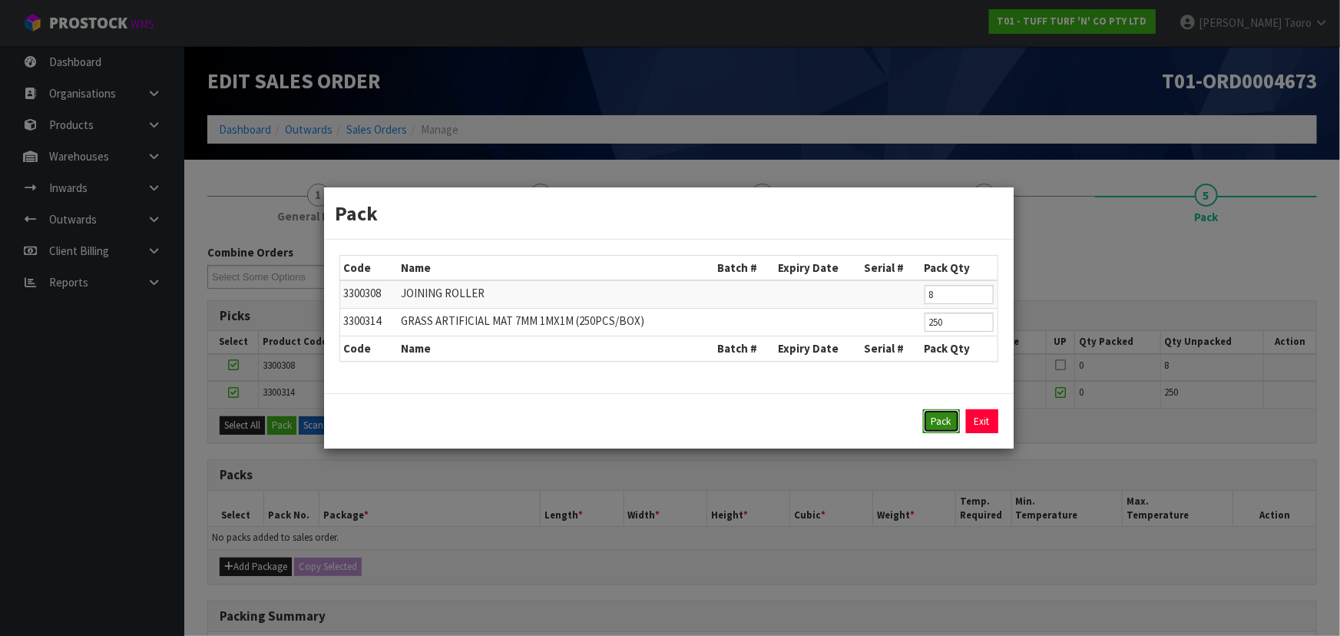
click at [954, 411] on button "Pack" at bounding box center [941, 421] width 37 height 25
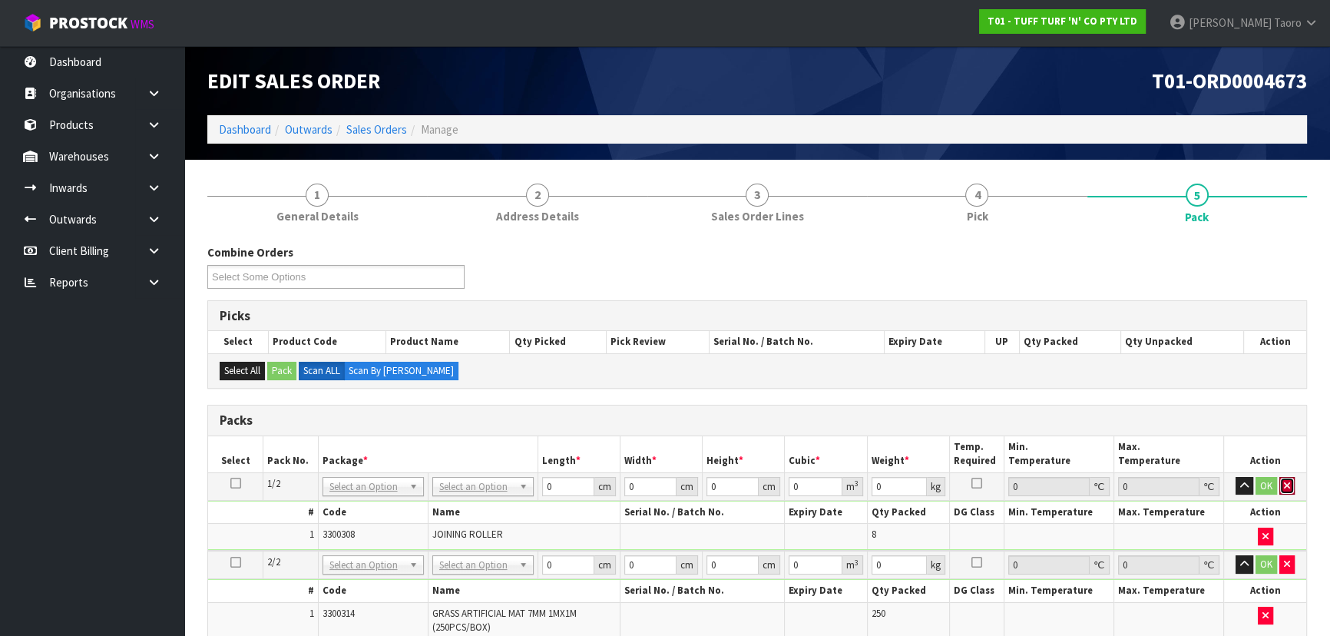
drag, startPoint x: 1287, startPoint y: 481, endPoint x: 1274, endPoint y: 480, distance: 13.1
click at [1287, 481] on icon "button" at bounding box center [1287, 486] width 6 height 10
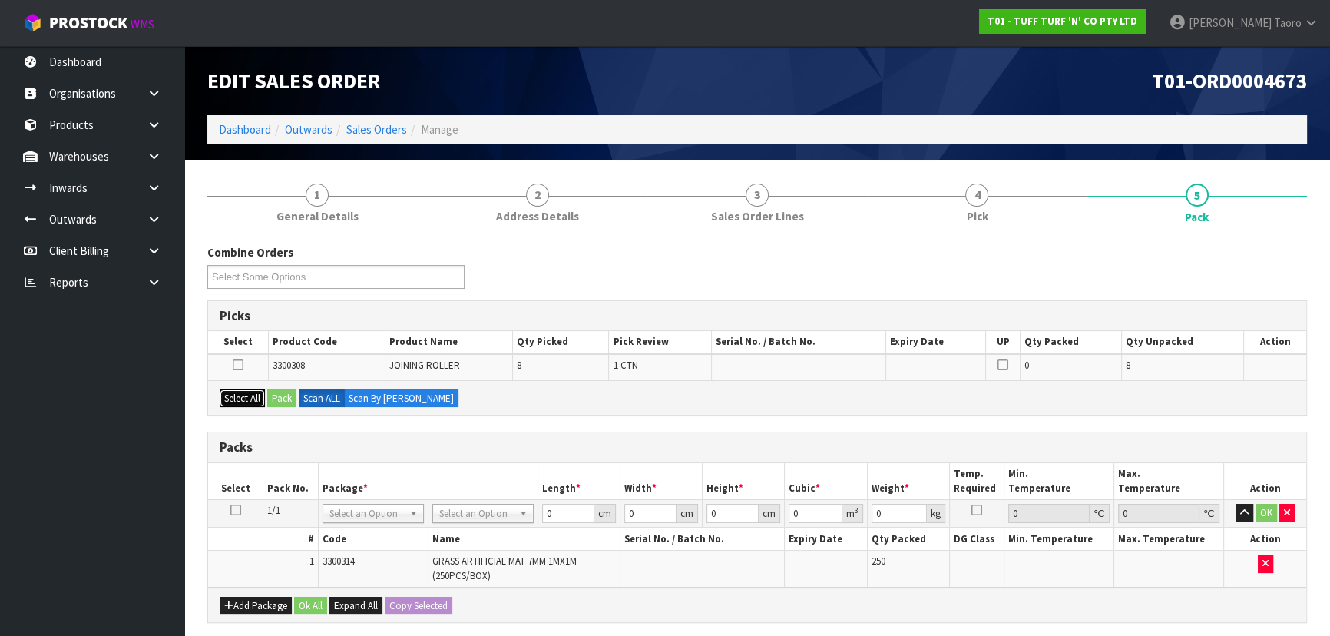
click at [261, 395] on button "Select All" at bounding box center [242, 398] width 45 height 18
drag, startPoint x: 304, startPoint y: 395, endPoint x: 285, endPoint y: 395, distance: 19.2
click at [303, 395] on label "Scan ALL" at bounding box center [322, 398] width 46 height 18
click at [286, 395] on button "Pack" at bounding box center [281, 398] width 29 height 18
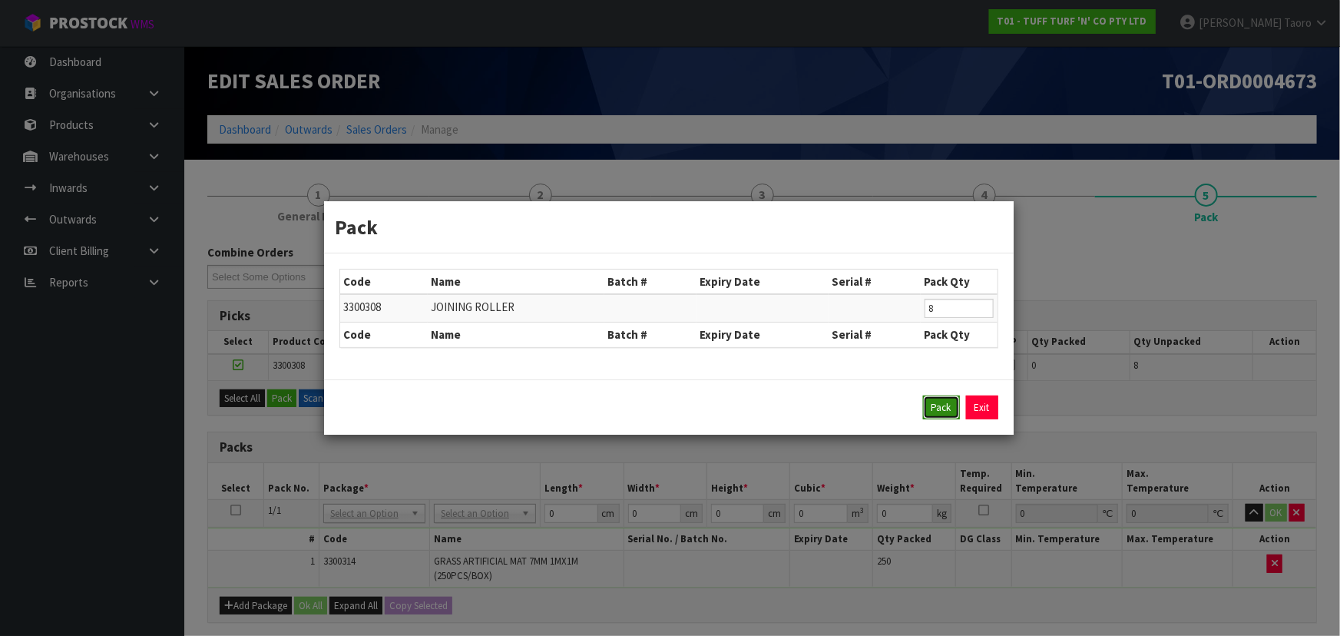
click at [953, 405] on button "Pack" at bounding box center [941, 407] width 37 height 25
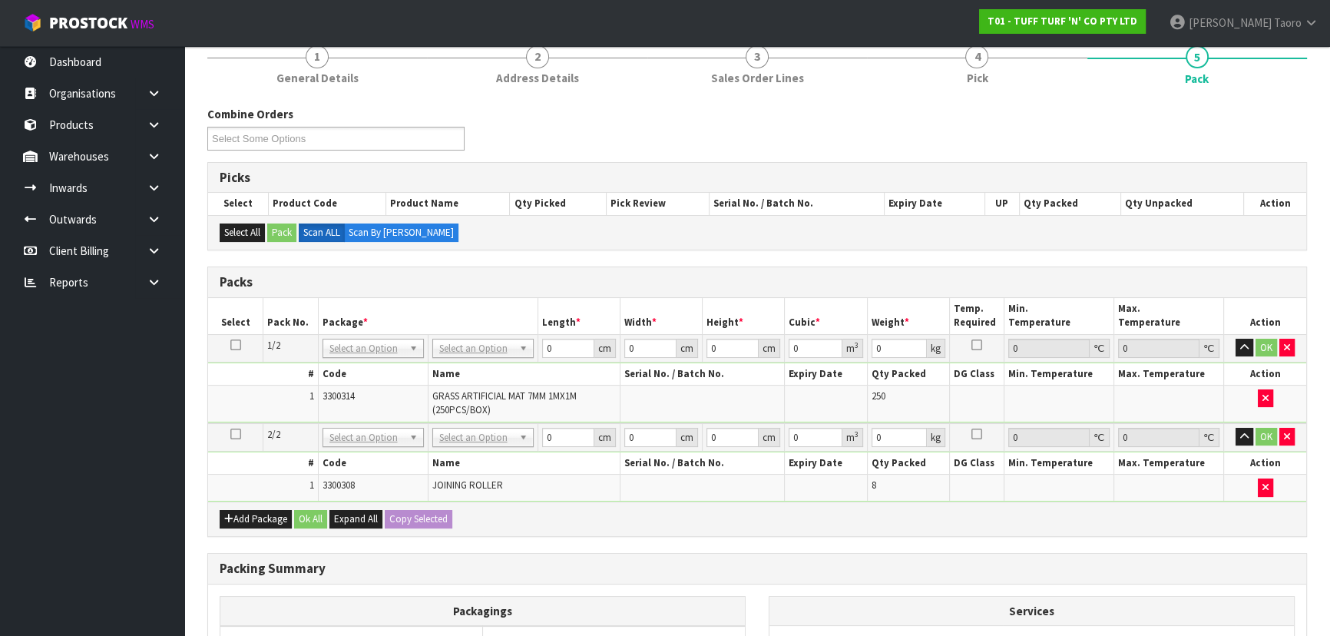
scroll to position [139, 0]
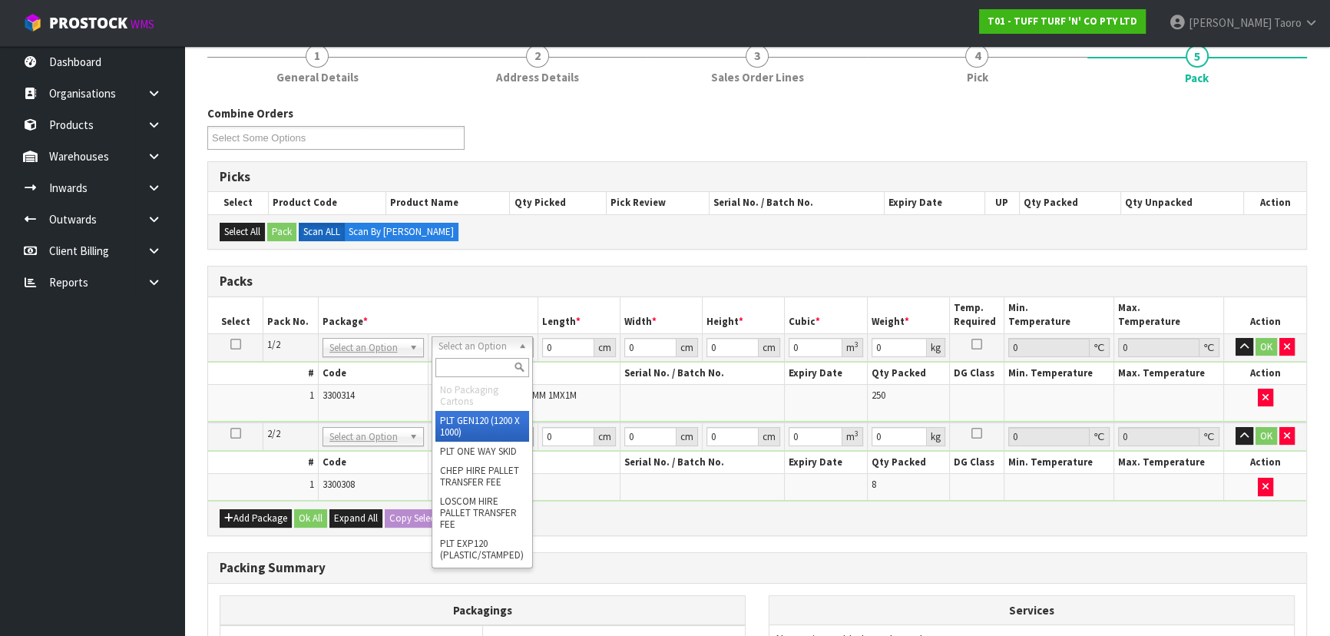
click at [491, 367] on input "text" at bounding box center [482, 367] width 94 height 19
type input "U"
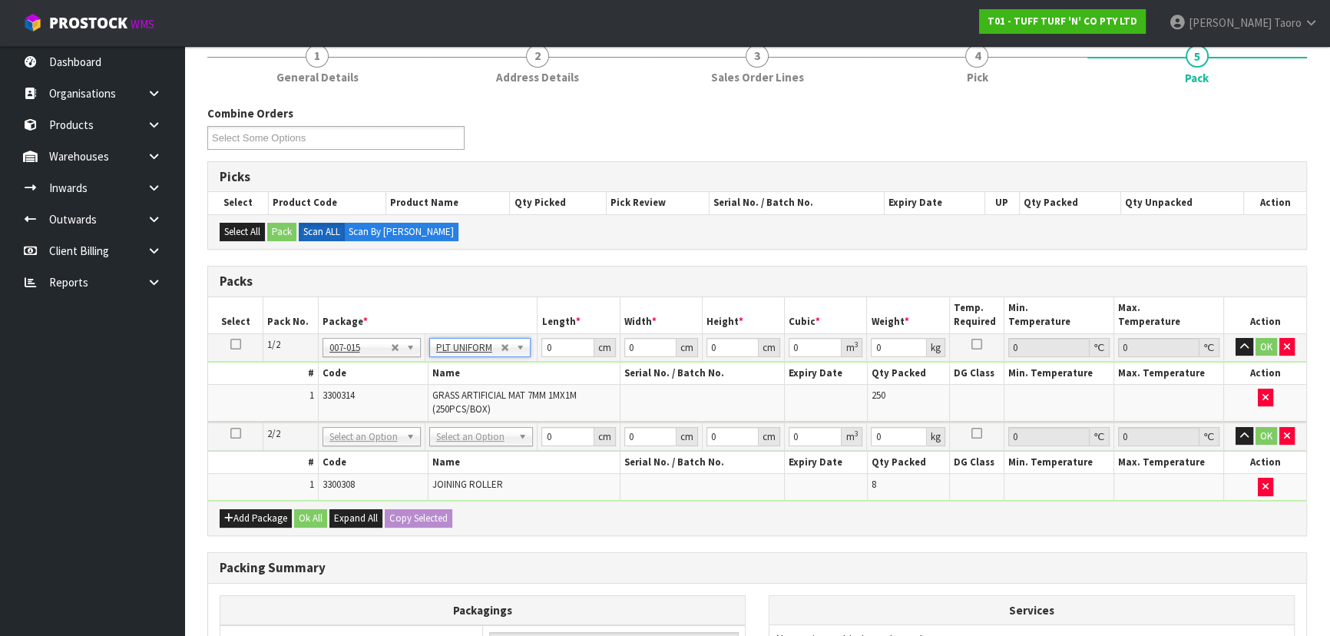
type input "222"
drag, startPoint x: 499, startPoint y: 431, endPoint x: 495, endPoint y: 461, distance: 30.9
click at [1244, 338] on button "button" at bounding box center [1244, 347] width 18 height 18
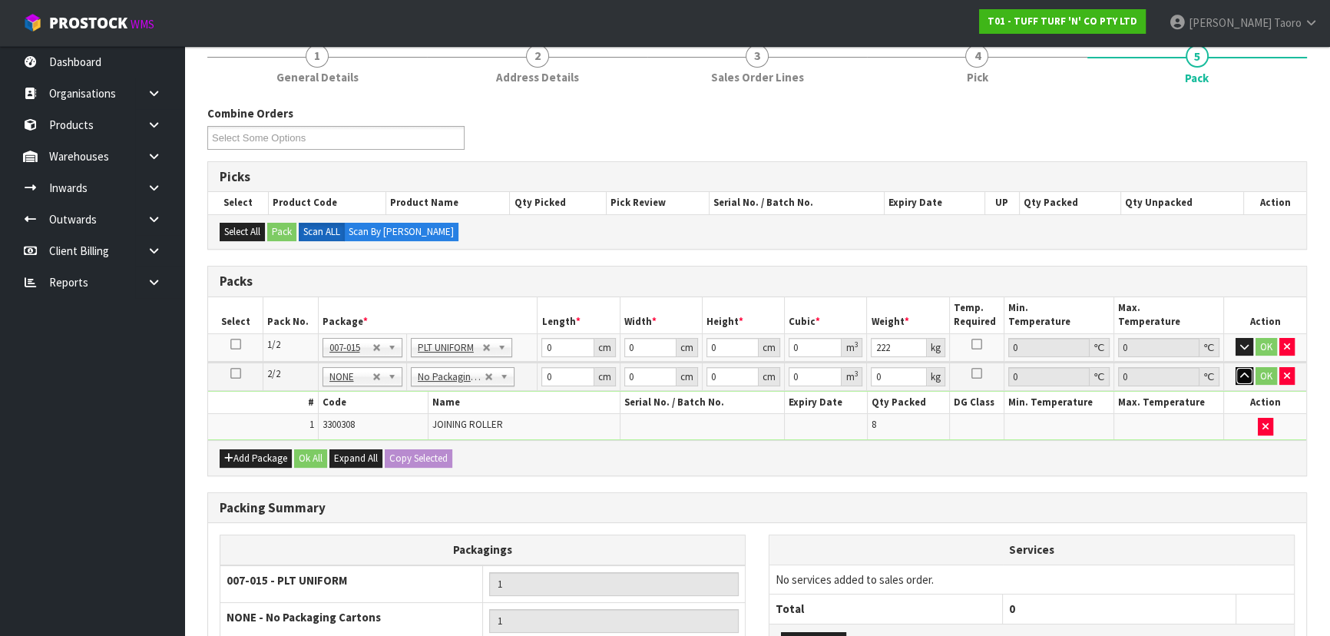
click at [1242, 373] on icon "button" at bounding box center [1244, 376] width 8 height 10
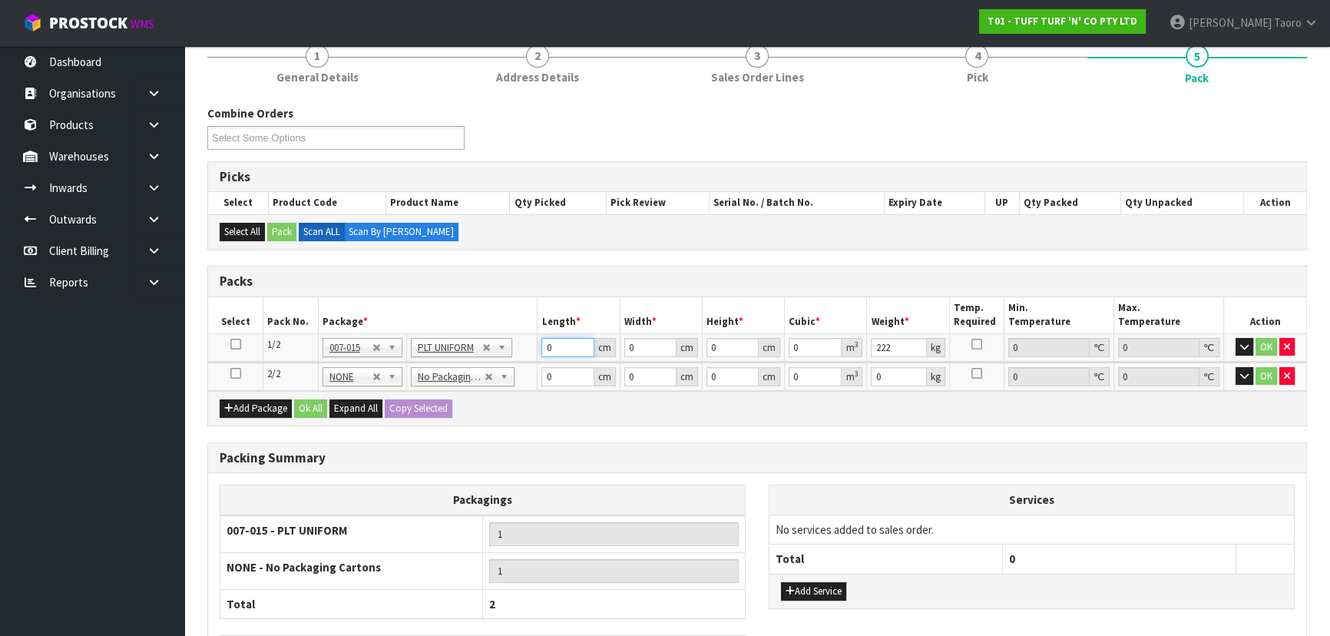
click at [567, 345] on input "0" at bounding box center [567, 347] width 52 height 19
type input "112"
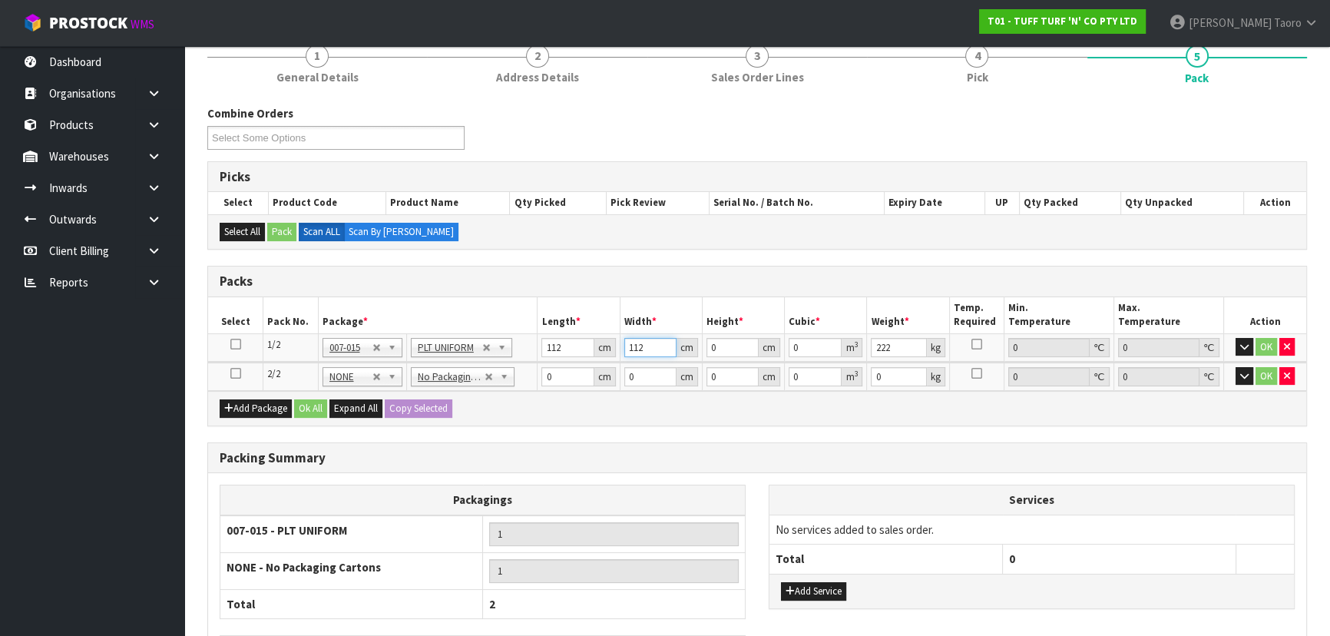
type input "112"
type input "1"
type input "0.012544"
type input "11"
type input "0.137984"
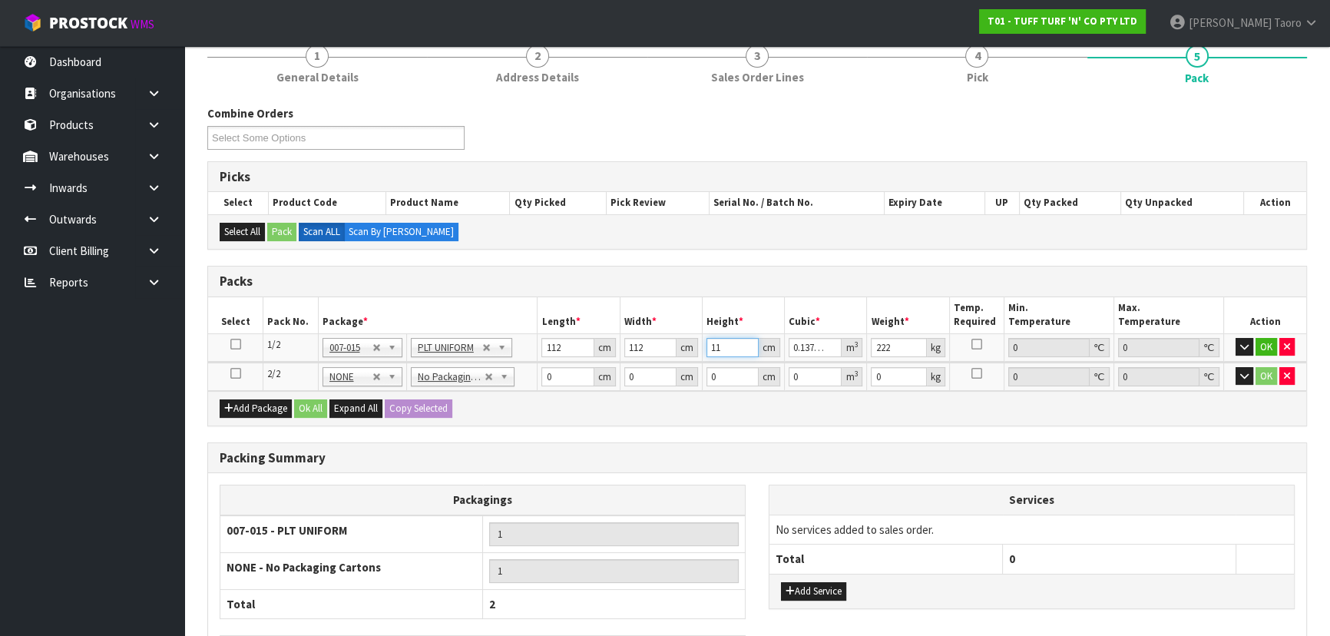
type input "119"
type input "1.492736"
type input "119"
type input "238"
type input "37"
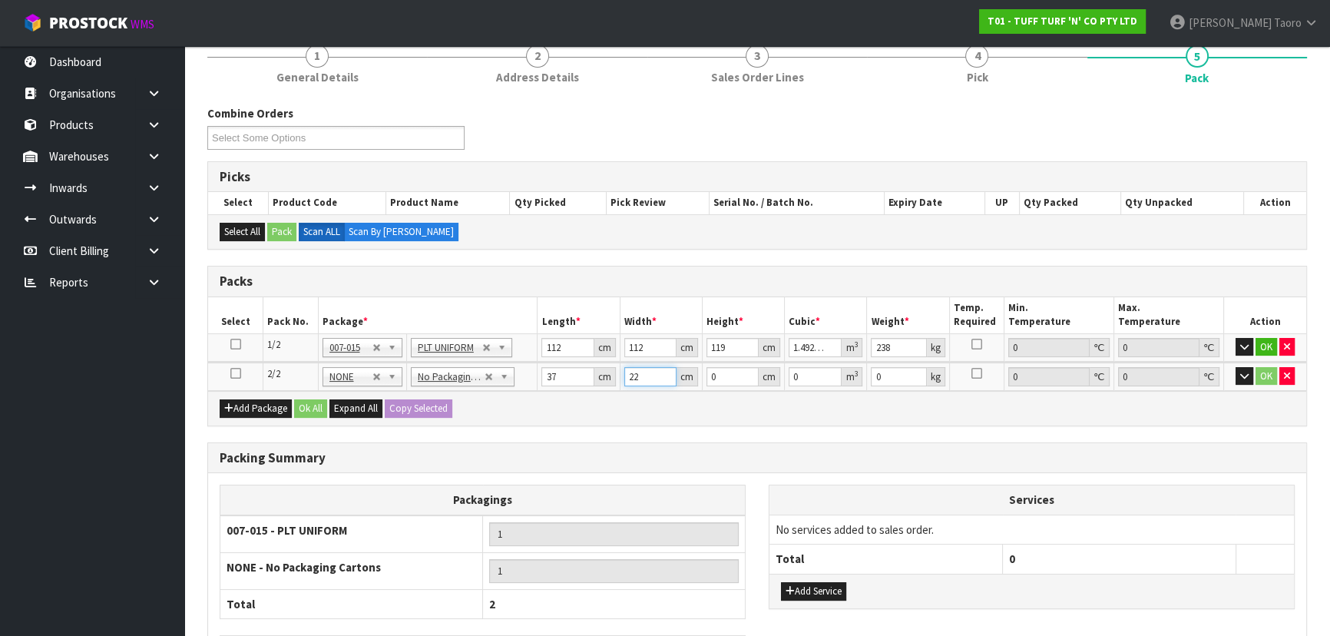
type input "22"
type input "2"
type input "0.001628"
type input "27"
type input "0.021978"
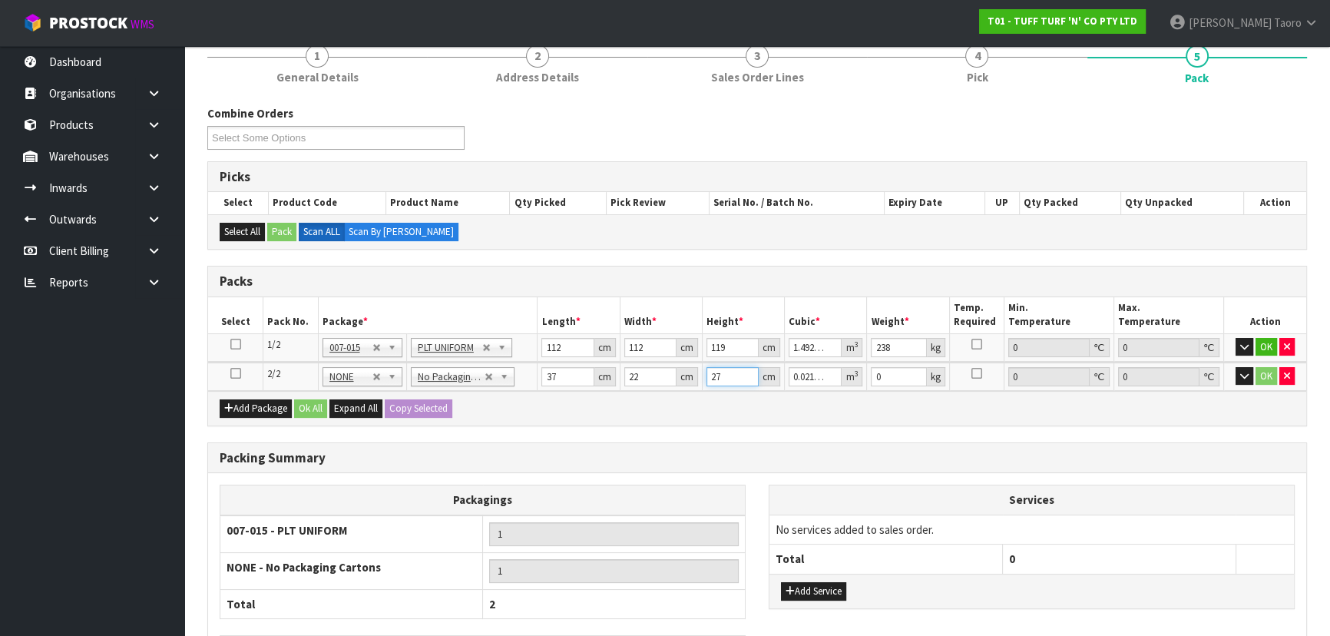
type input "27"
type input "3"
click at [622, 375] on td "22 cm" at bounding box center [661, 376] width 82 height 28
click at [630, 375] on input "22" at bounding box center [650, 376] width 52 height 19
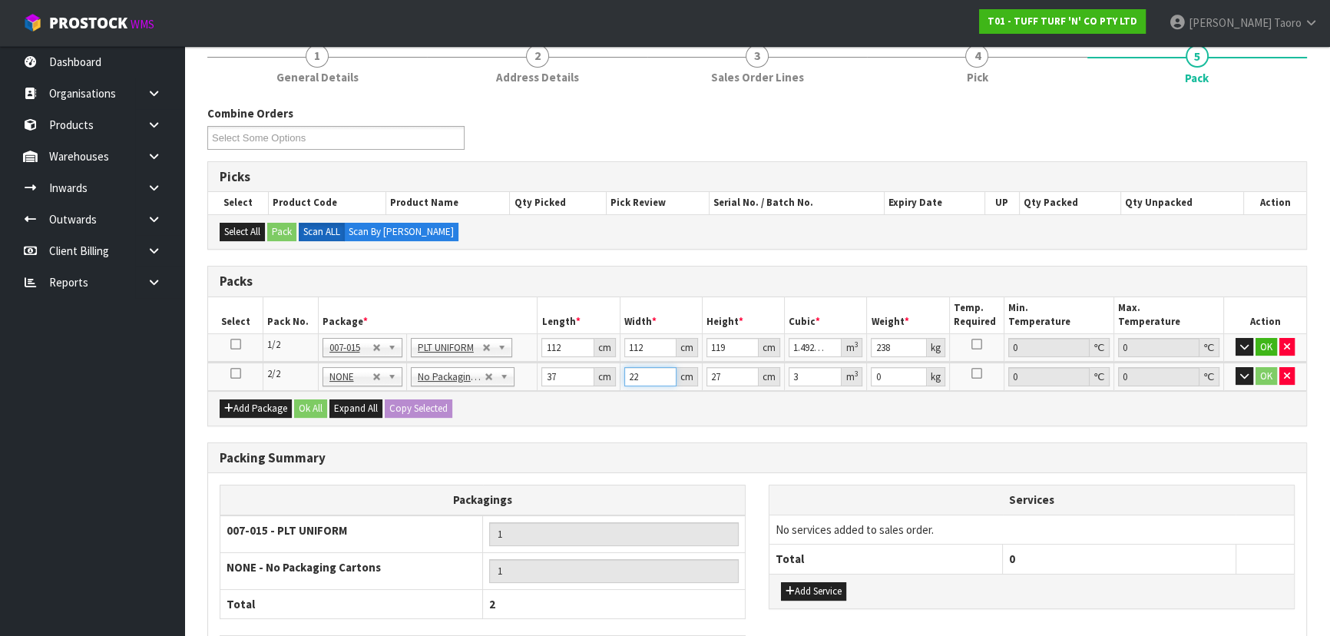
click at [630, 375] on input "22" at bounding box center [650, 376] width 52 height 19
type input "2"
type input "0.001998"
type input "22"
type input "3"
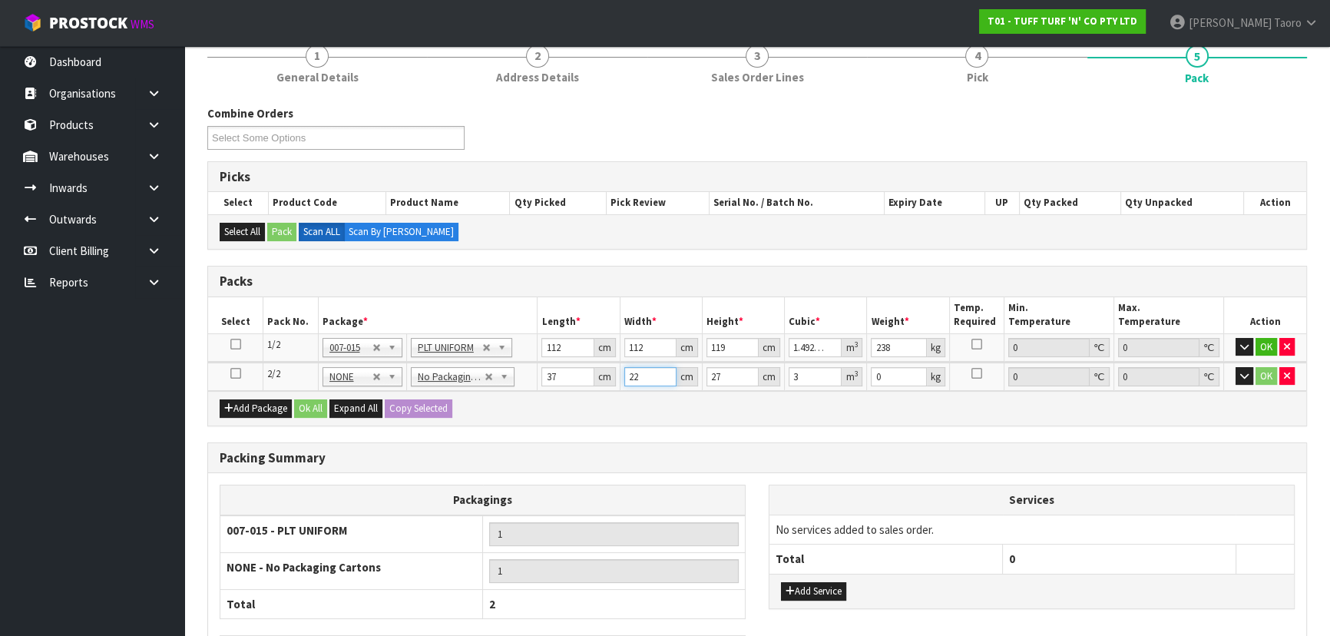
click at [635, 375] on input "22" at bounding box center [650, 376] width 52 height 19
type input "2"
type input "0.001998"
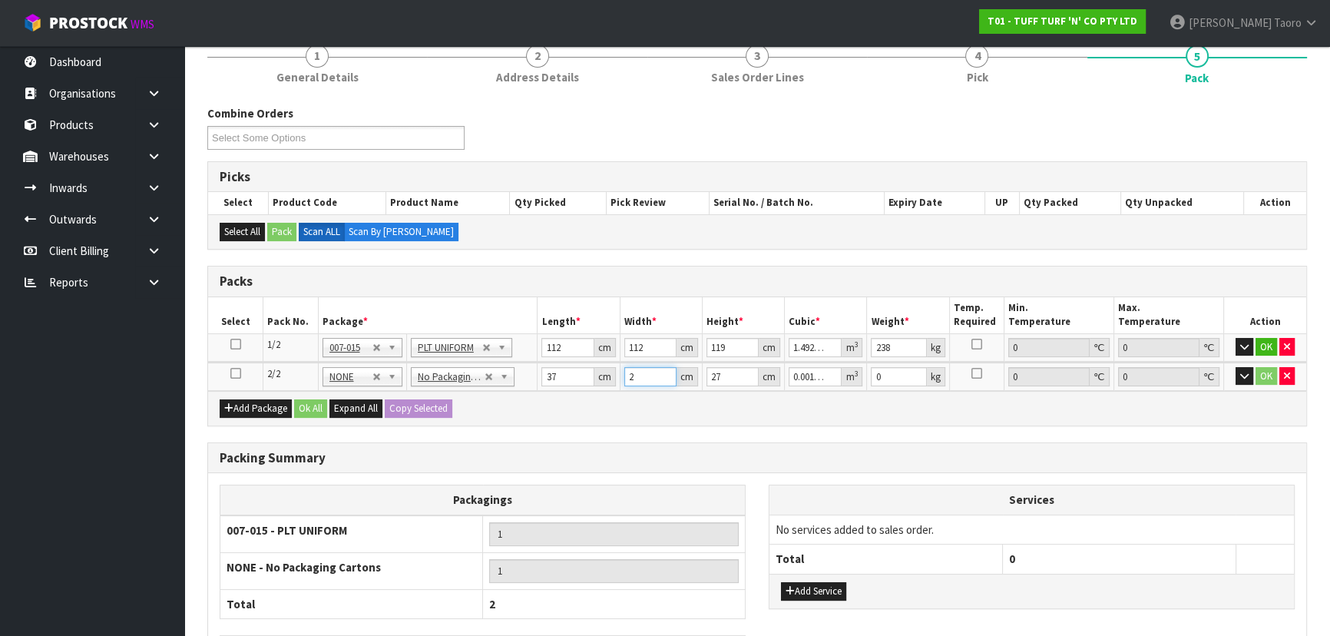
type input "22"
type input "0.021978"
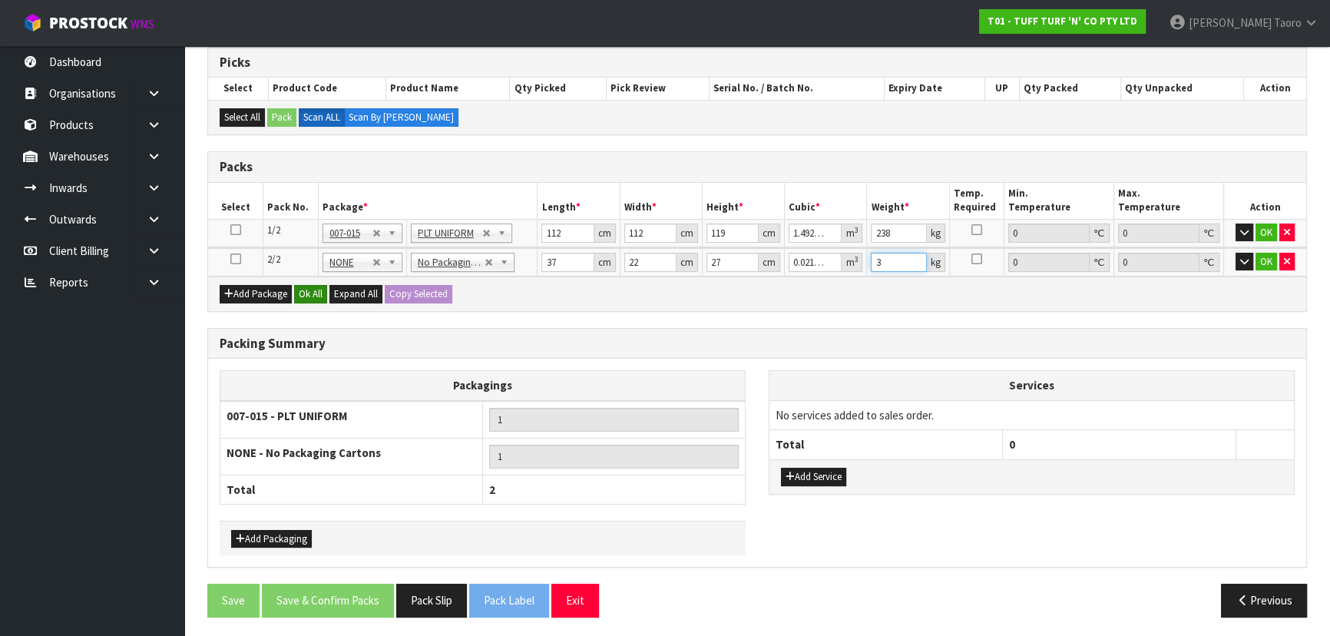
type input "3"
drag, startPoint x: 318, startPoint y: 292, endPoint x: 348, endPoint y: 420, distance: 131.7
click at [317, 292] on button "Ok All" at bounding box center [310, 294] width 33 height 18
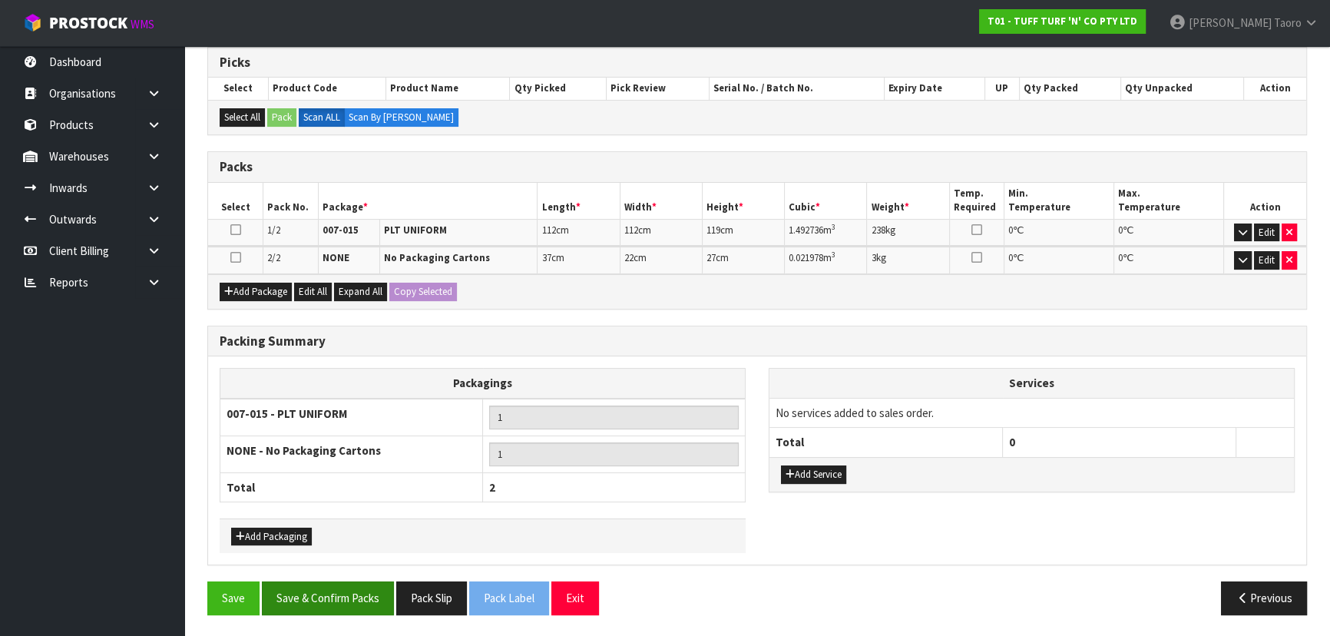
scroll to position [251, 0]
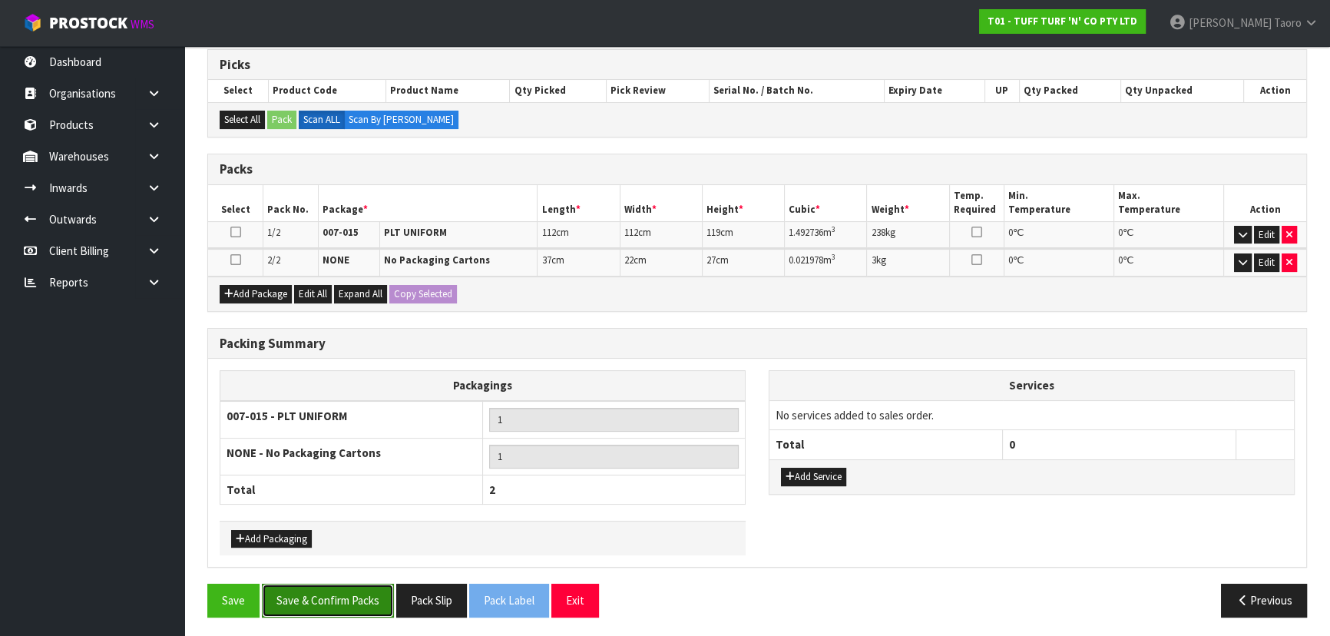
click at [382, 593] on button "Save & Confirm Packs" at bounding box center [328, 599] width 132 height 33
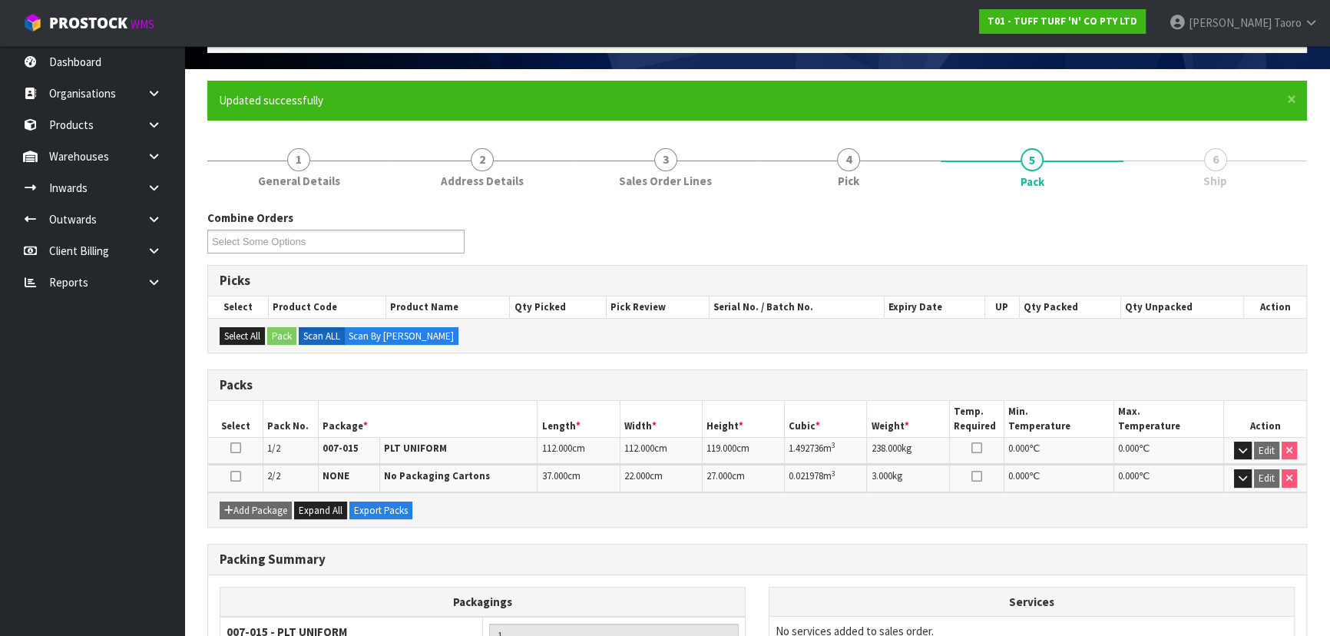
scroll to position [273, 0]
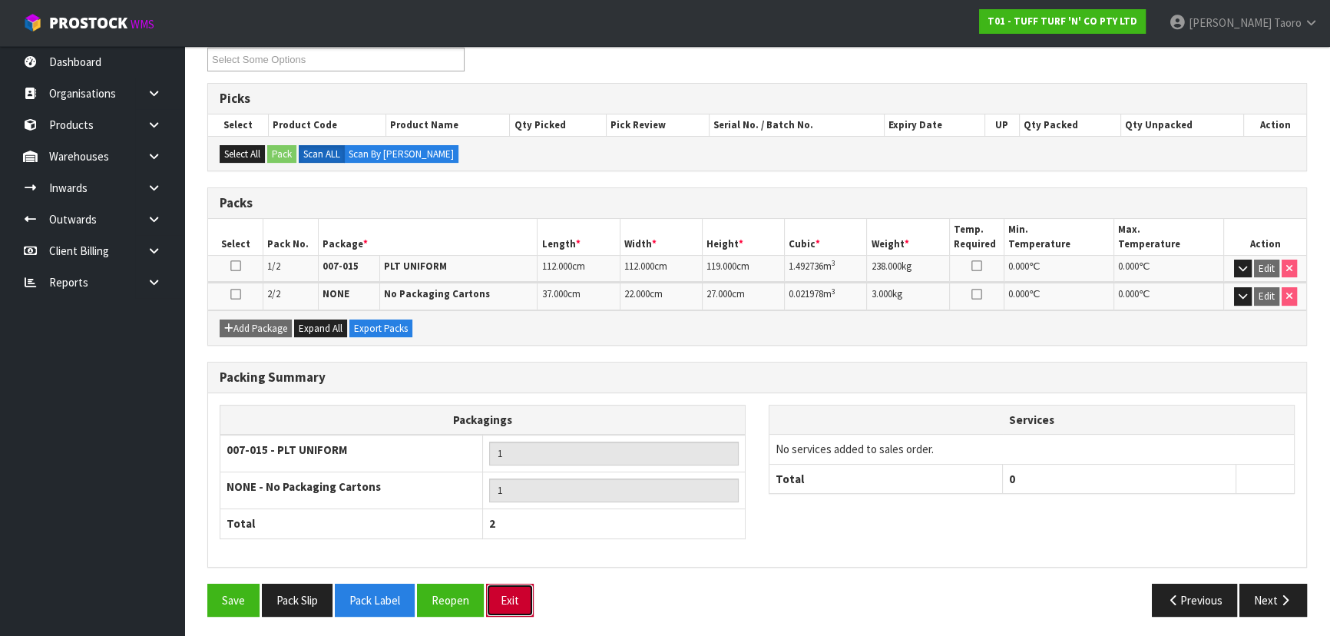
click at [520, 592] on button "Exit" at bounding box center [510, 599] width 48 height 33
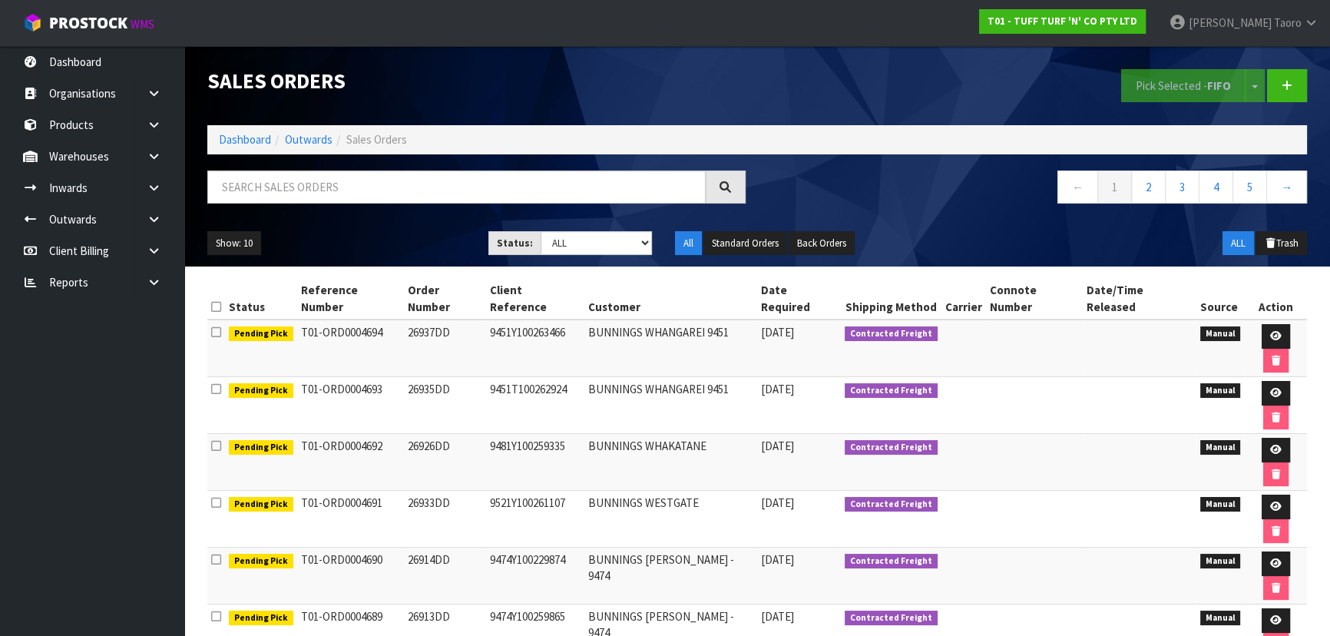
click at [378, 114] on div "Sales Orders" at bounding box center [476, 80] width 561 height 69
click at [237, 137] on link "Dashboard" at bounding box center [245, 139] width 52 height 15
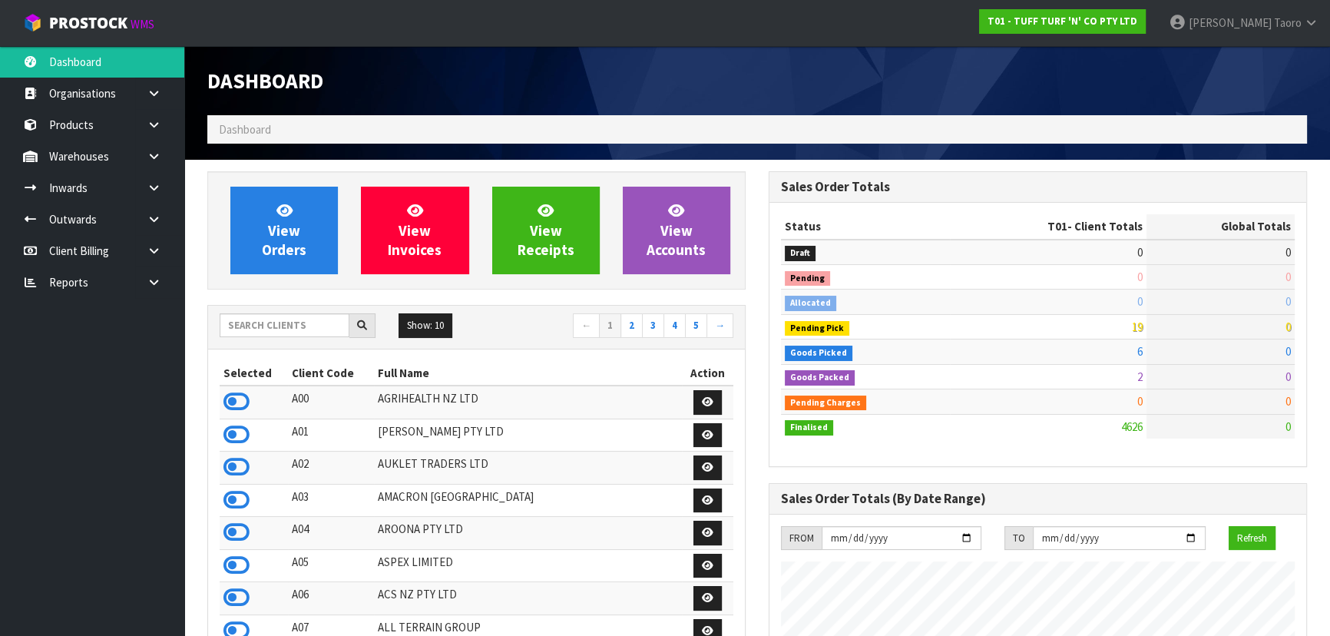
scroll to position [1161, 560]
click at [302, 319] on input "text" at bounding box center [285, 325] width 130 height 24
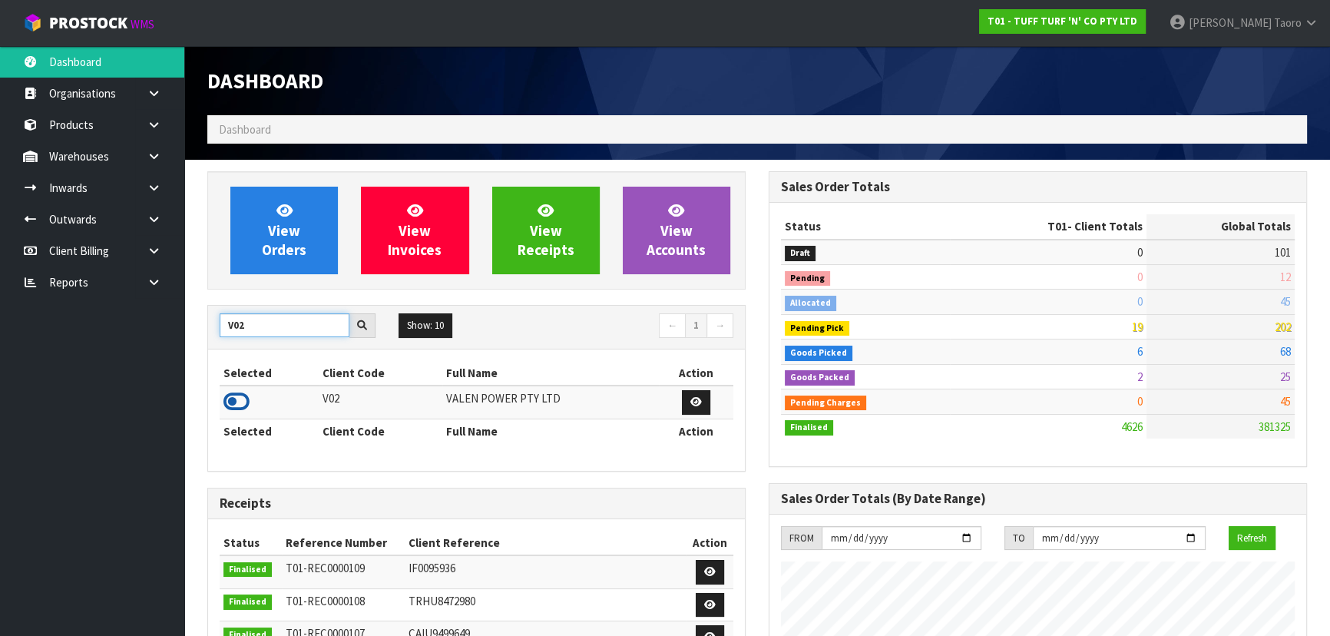
type input "V02"
click at [245, 398] on icon at bounding box center [236, 401] width 26 height 23
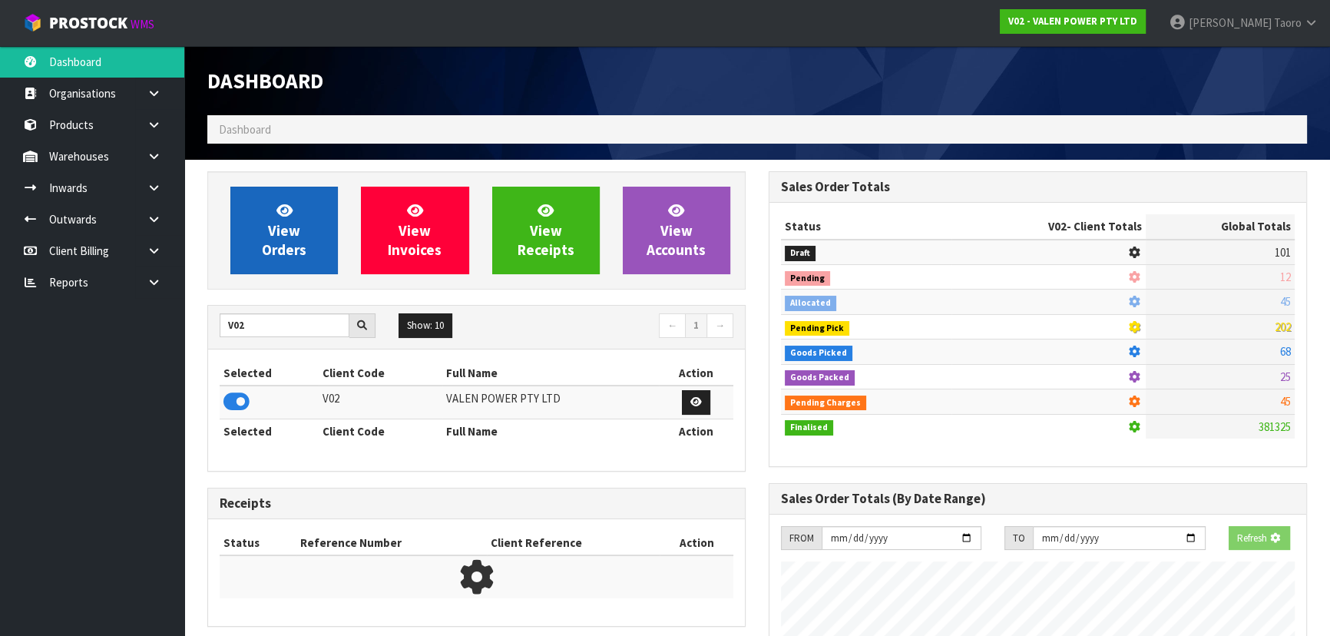
scroll to position [1194, 560]
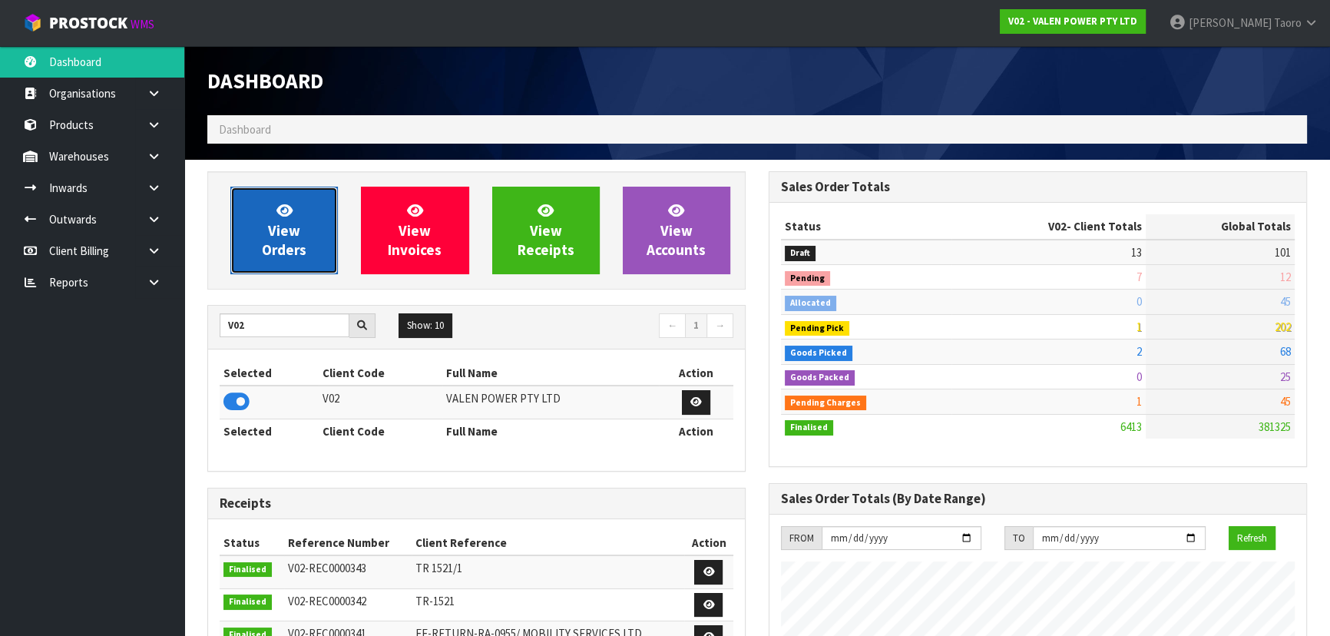
click at [296, 245] on span "View Orders" at bounding box center [284, 230] width 45 height 58
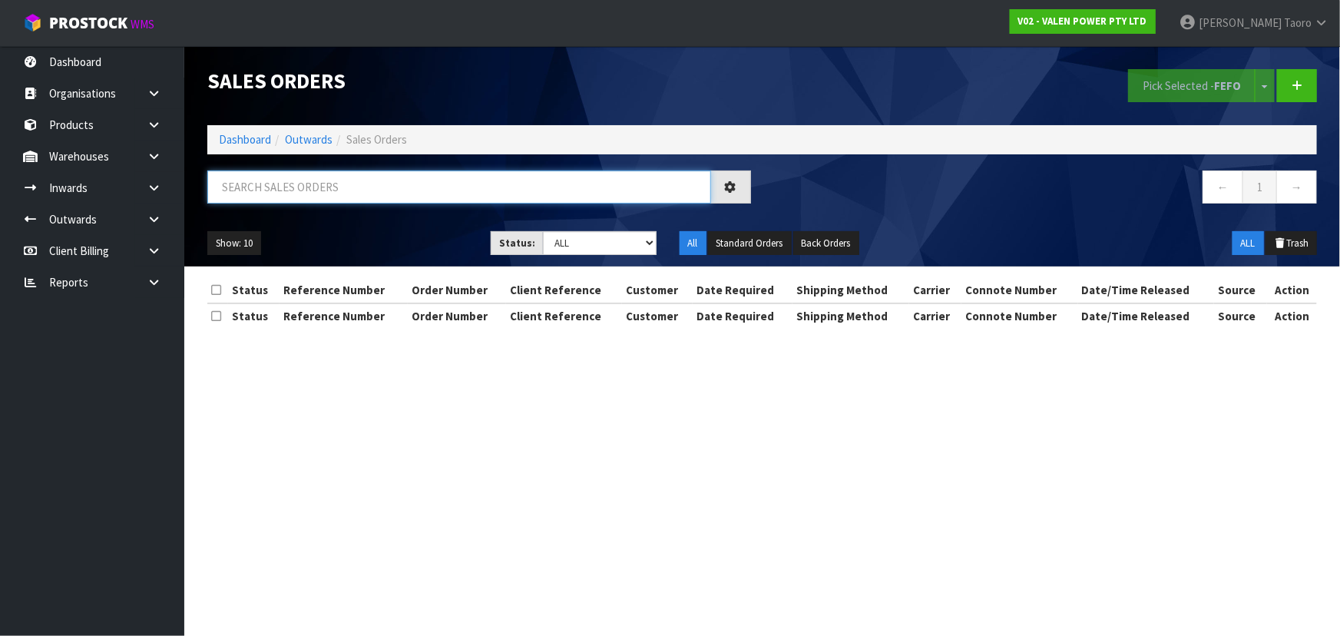
click at [318, 199] on input "text" at bounding box center [459, 186] width 504 height 33
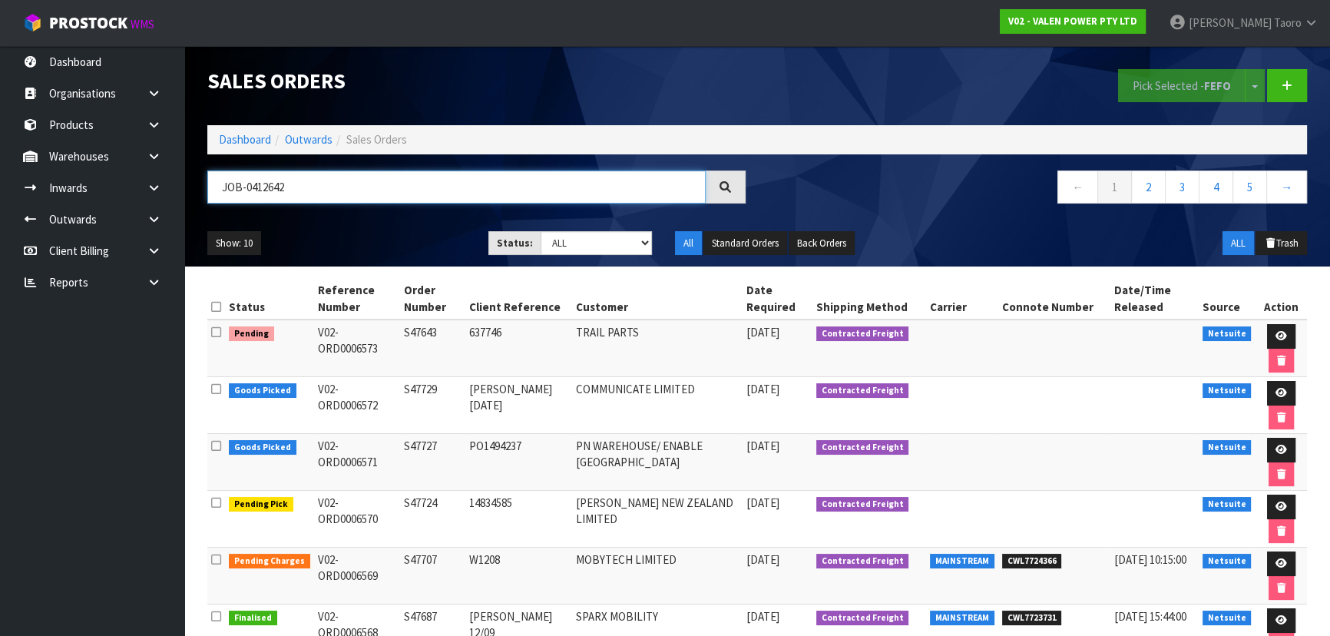
type input "JOB-0412642"
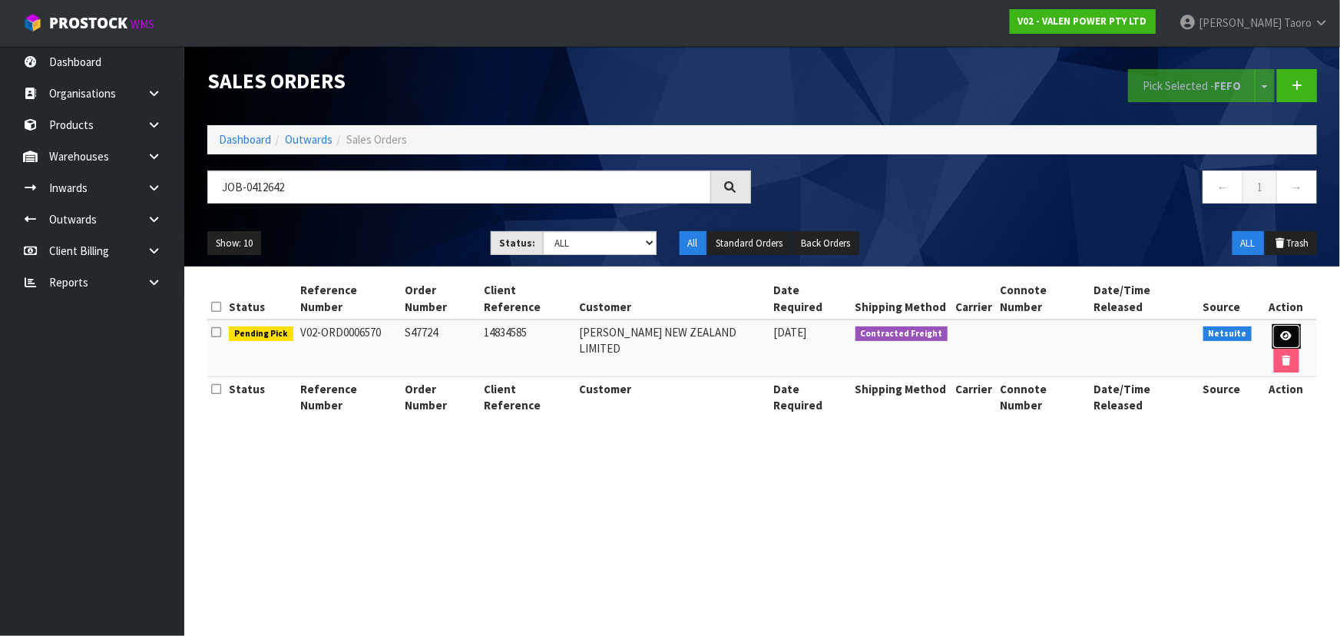
click at [1272, 328] on link at bounding box center [1286, 336] width 28 height 25
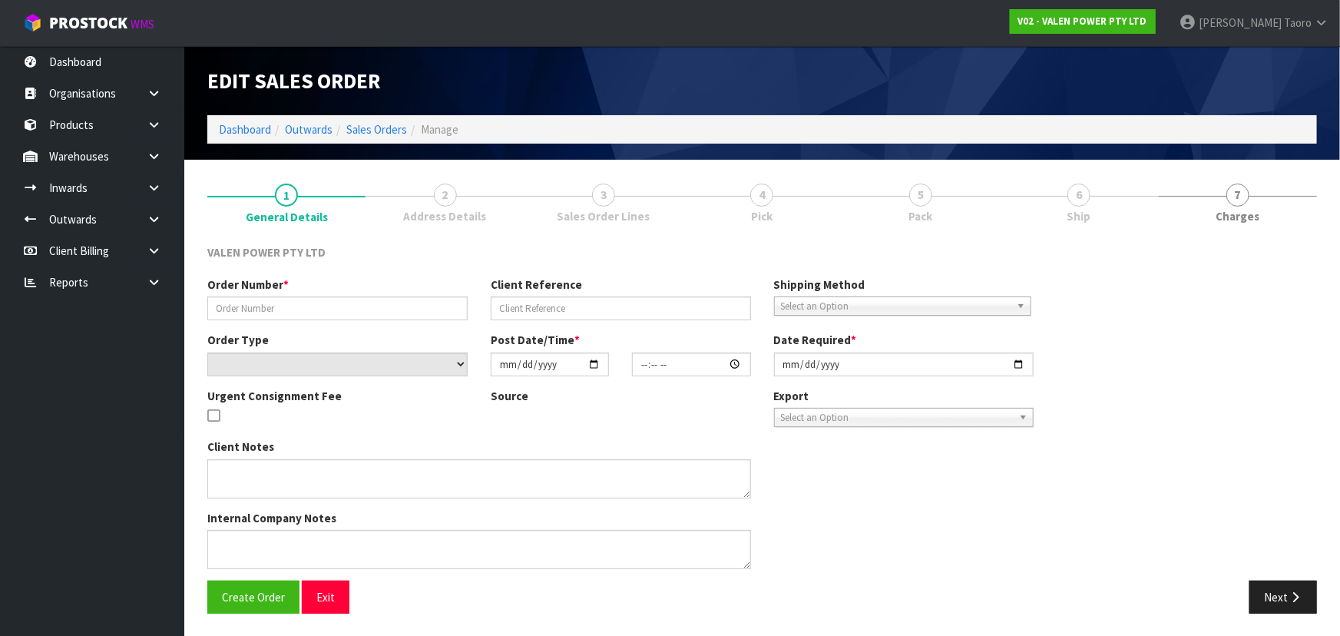
type input "S47724"
type input "14834585"
select select "number:0"
type input "2025-09-15"
type input "15:15:08.000"
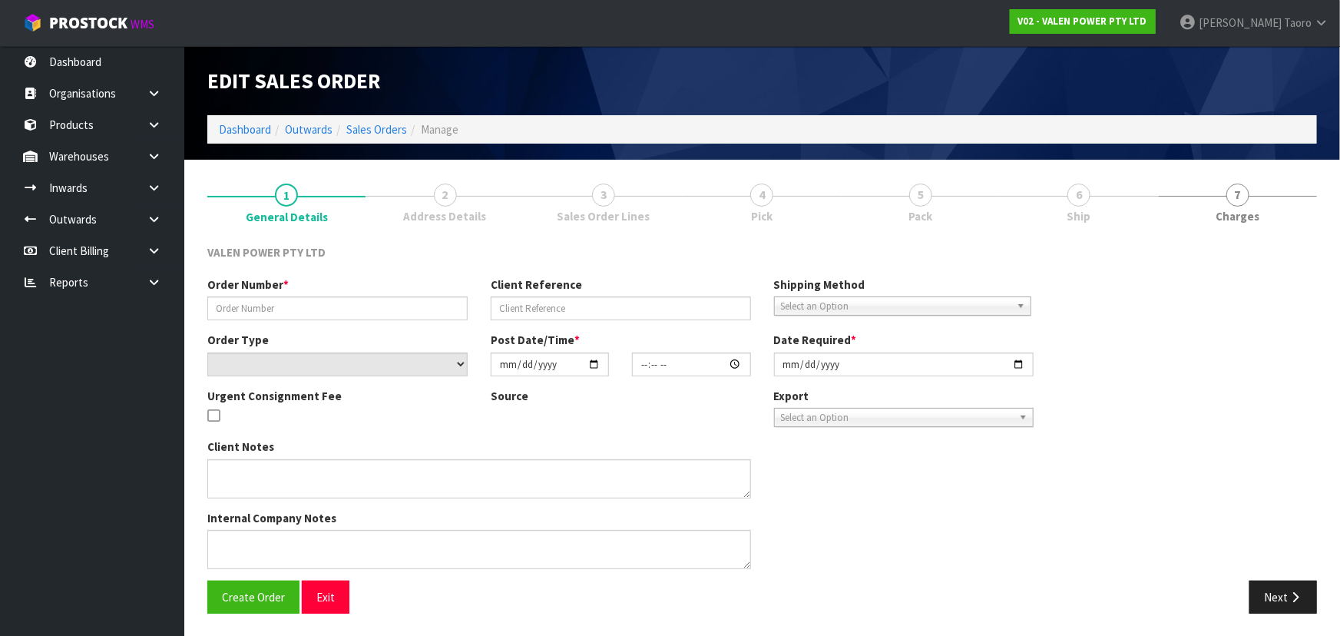
type input "2025-09-16"
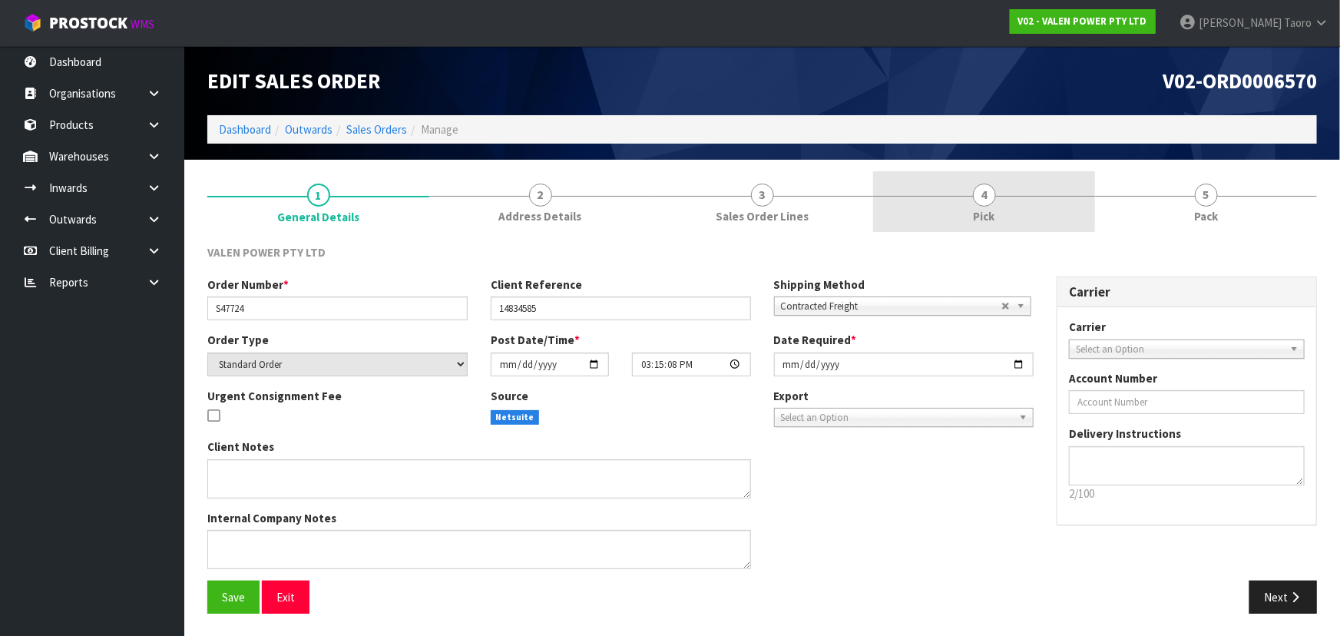
click at [1029, 196] on div at bounding box center [984, 196] width 222 height 1
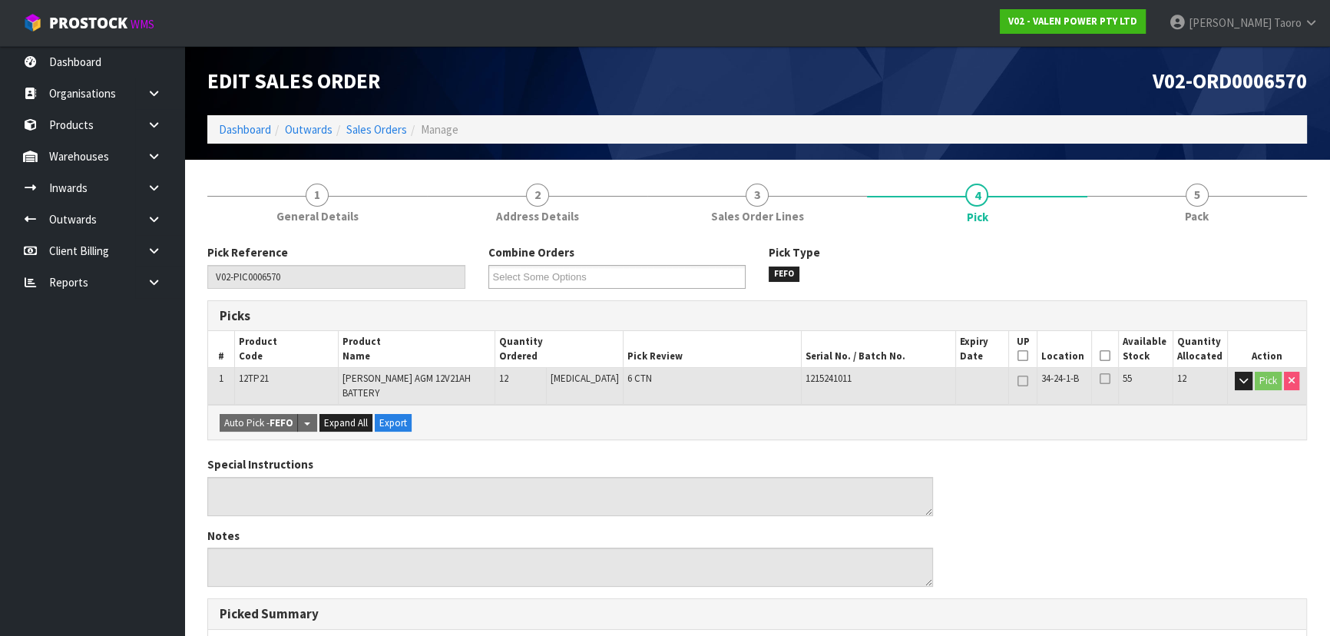
click at [1099, 355] on icon at bounding box center [1104, 355] width 11 height 1
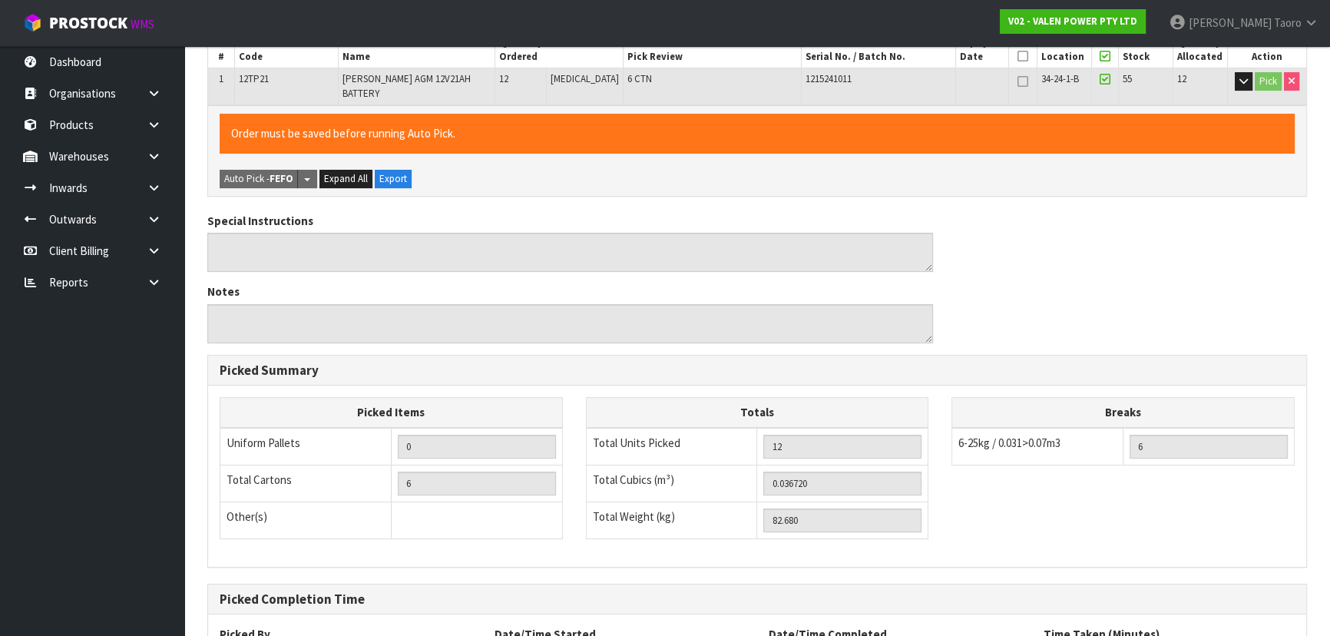
scroll to position [428, 0]
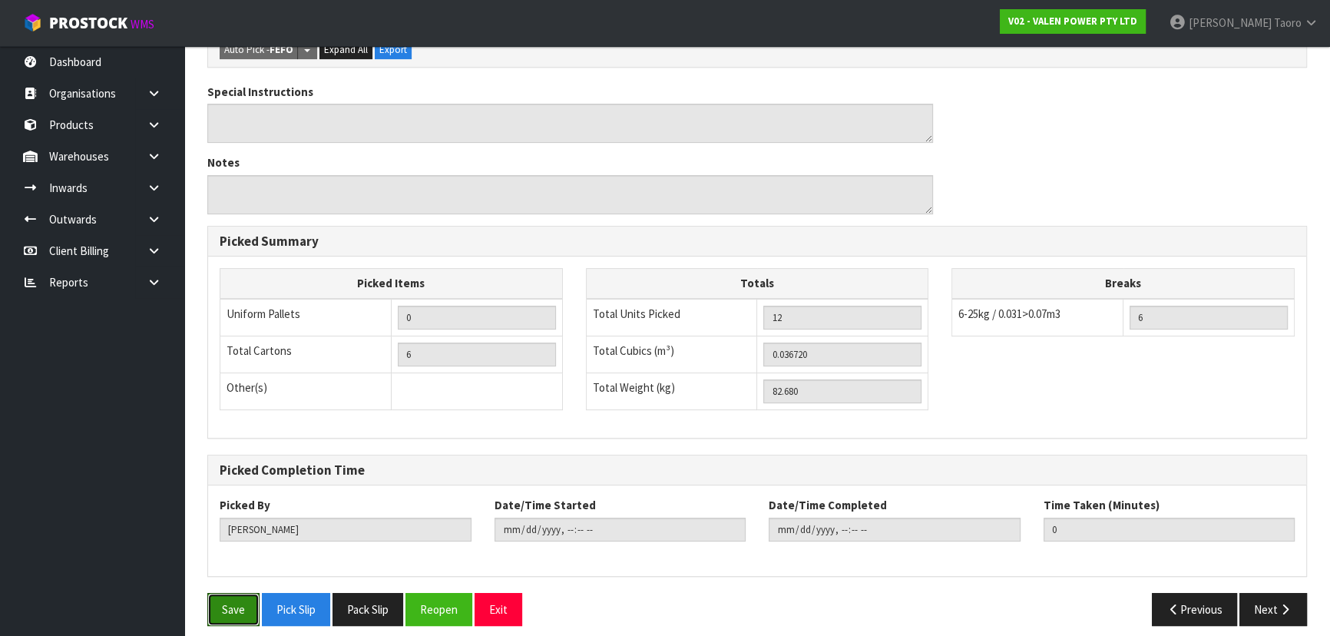
click at [246, 593] on button "Save" at bounding box center [233, 609] width 52 height 33
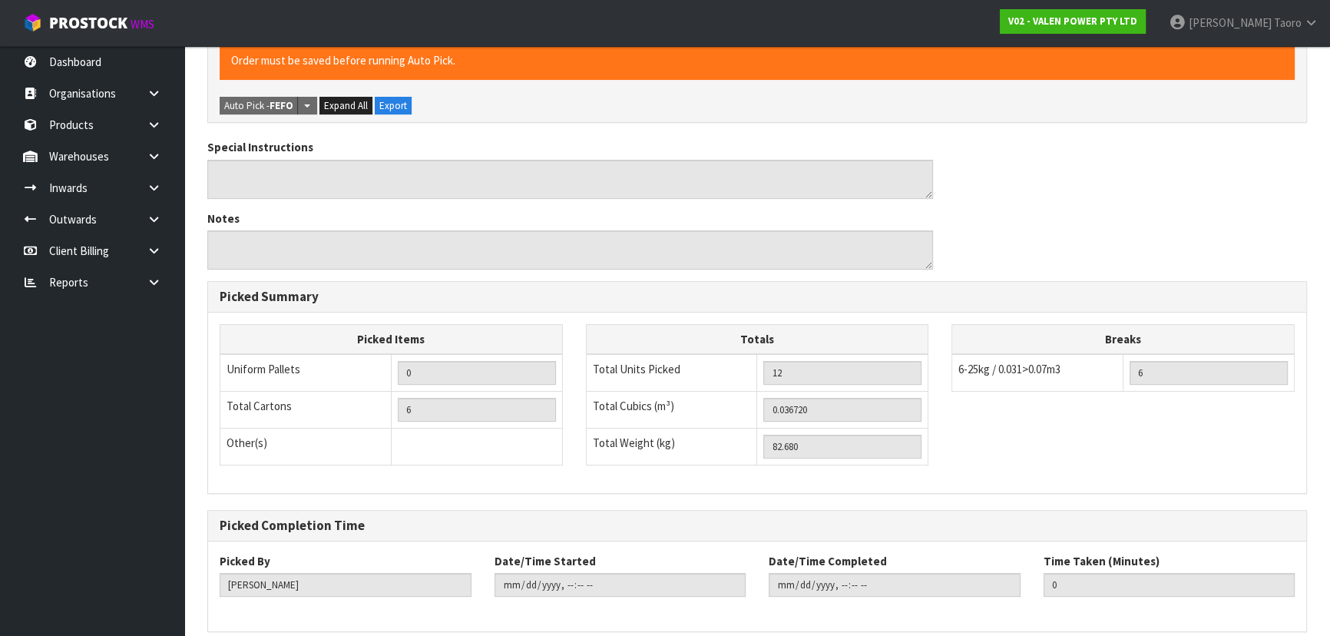
scroll to position [0, 0]
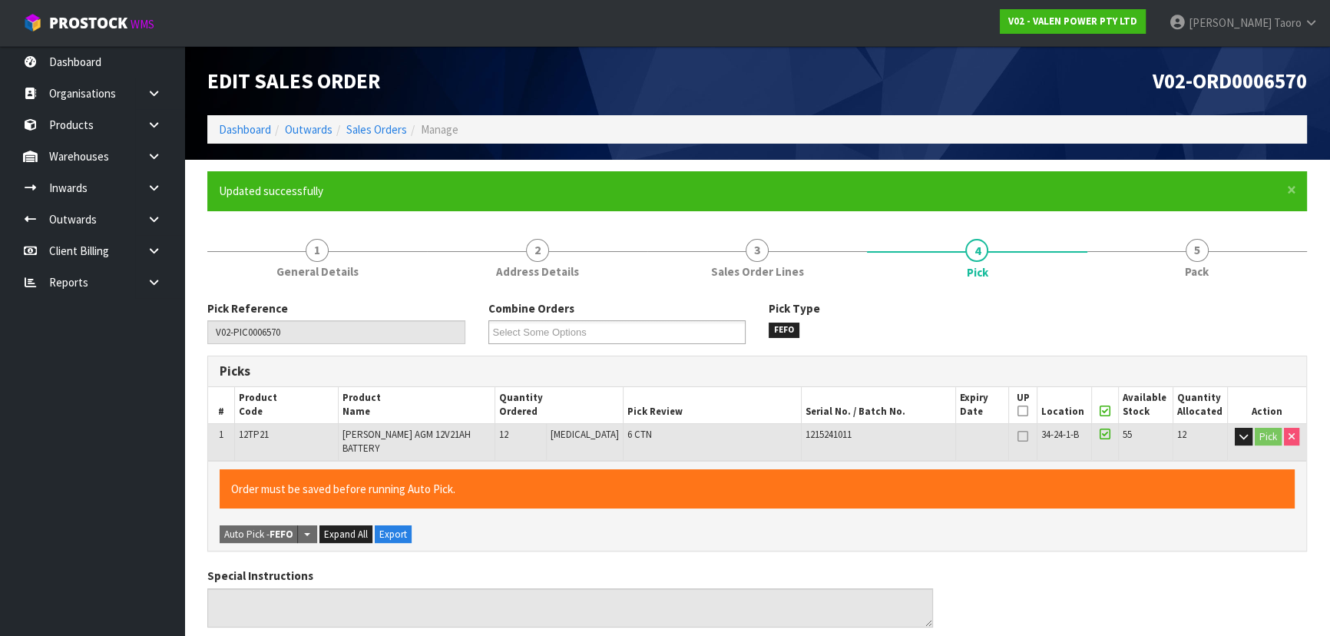
type input "Harriet Taoro"
type input "2025-09-16T10:27:58"
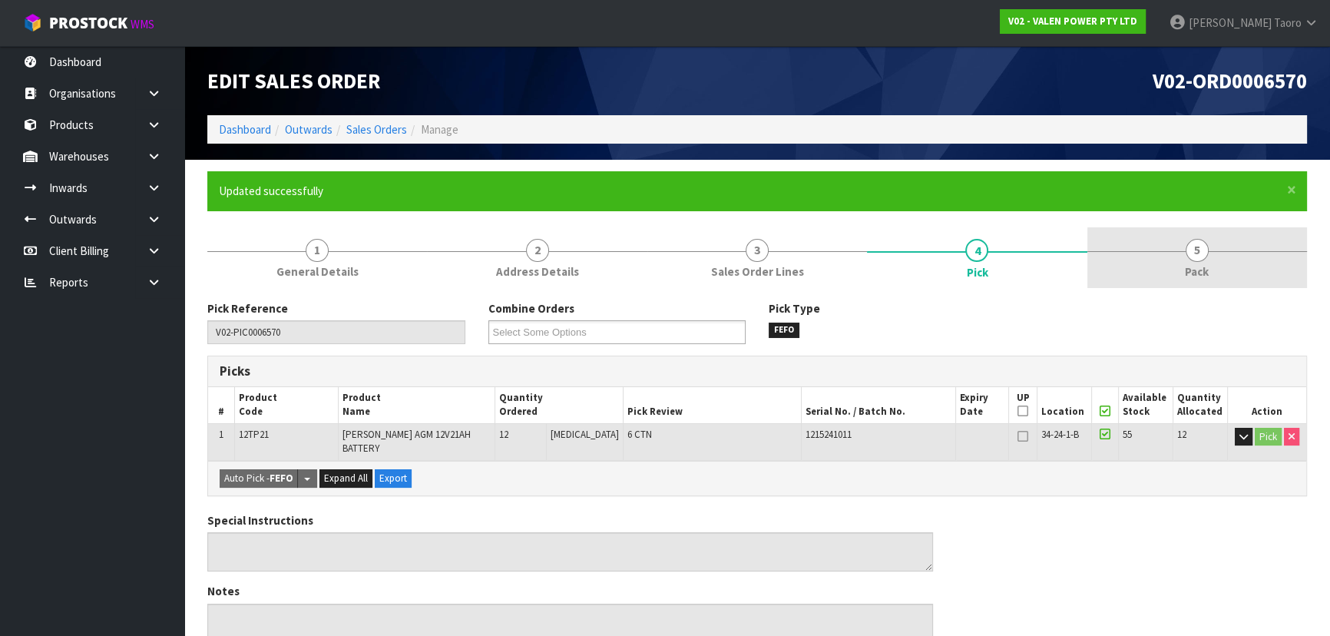
click at [1218, 259] on link "5 Pack" at bounding box center [1197, 257] width 220 height 61
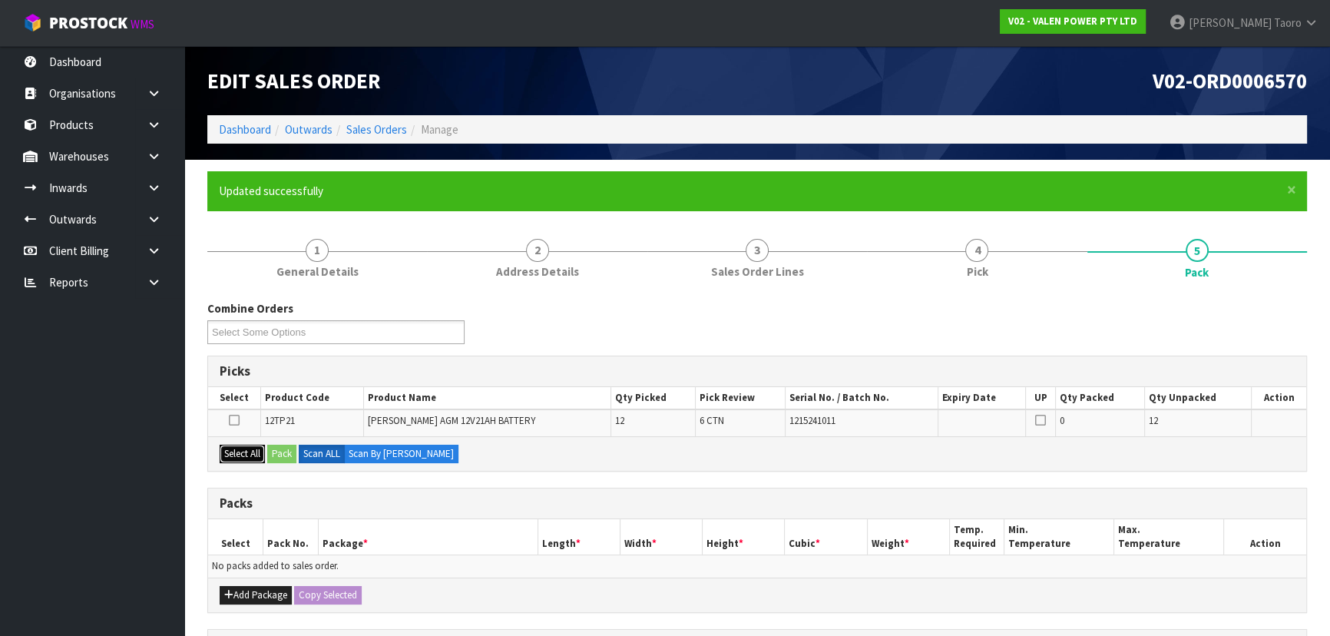
drag, startPoint x: 244, startPoint y: 452, endPoint x: 253, endPoint y: 456, distance: 10.0
click at [246, 452] on button "Select All" at bounding box center [242, 453] width 45 height 18
drag, startPoint x: 288, startPoint y: 462, endPoint x: 299, endPoint y: 461, distance: 11.6
click at [289, 461] on div "Select All Pack Scan ALL Scan By Quantity" at bounding box center [757, 453] width 1098 height 35
click at [282, 450] on button "Pack" at bounding box center [281, 453] width 29 height 18
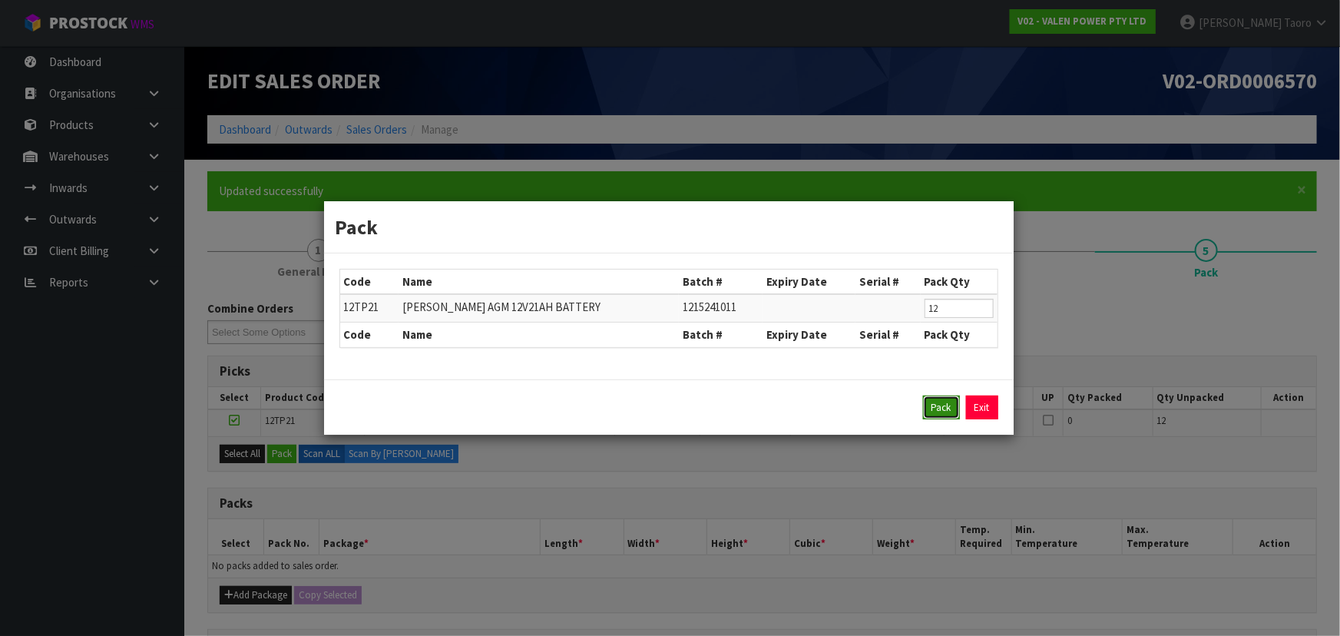
click at [934, 409] on button "Pack" at bounding box center [941, 407] width 37 height 25
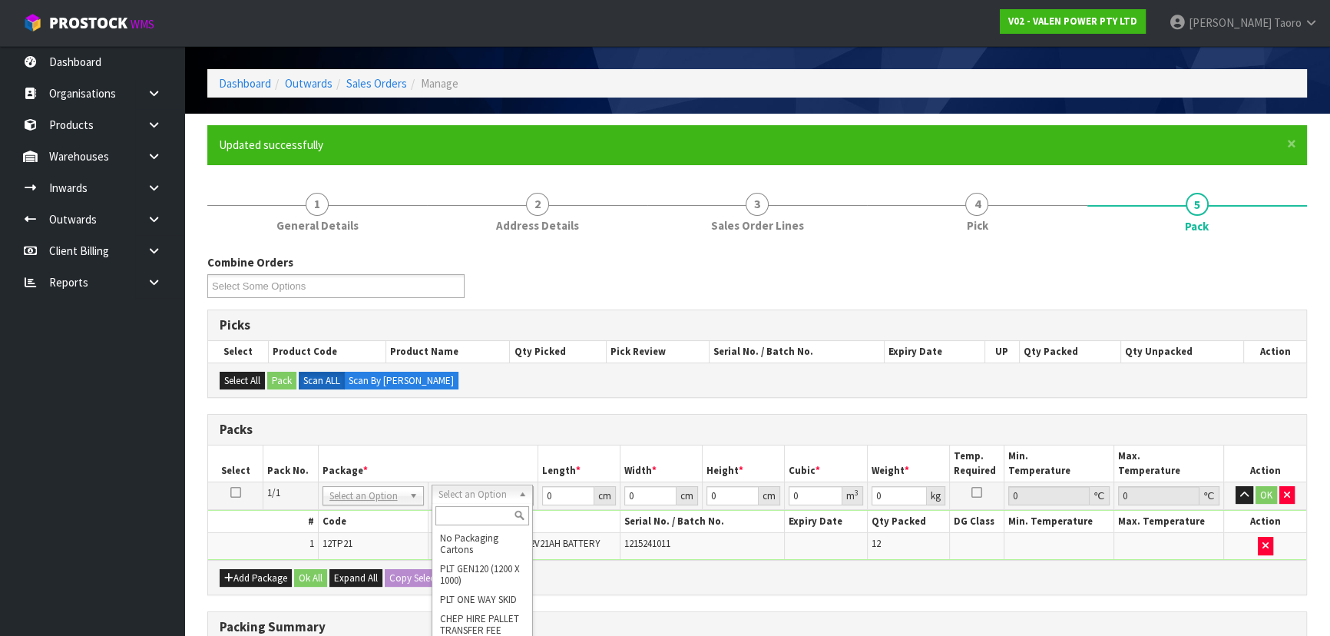
scroll to position [69, 0]
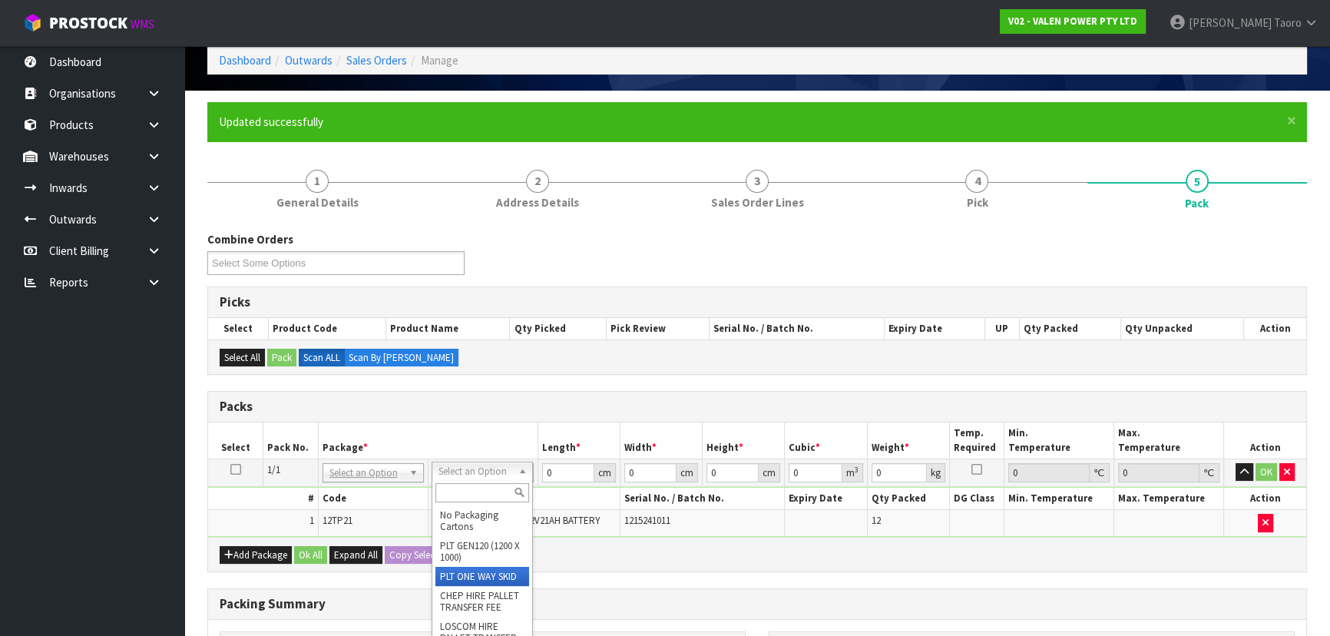
drag, startPoint x: 476, startPoint y: 583, endPoint x: 514, endPoint y: 511, distance: 81.7
type input "82.68"
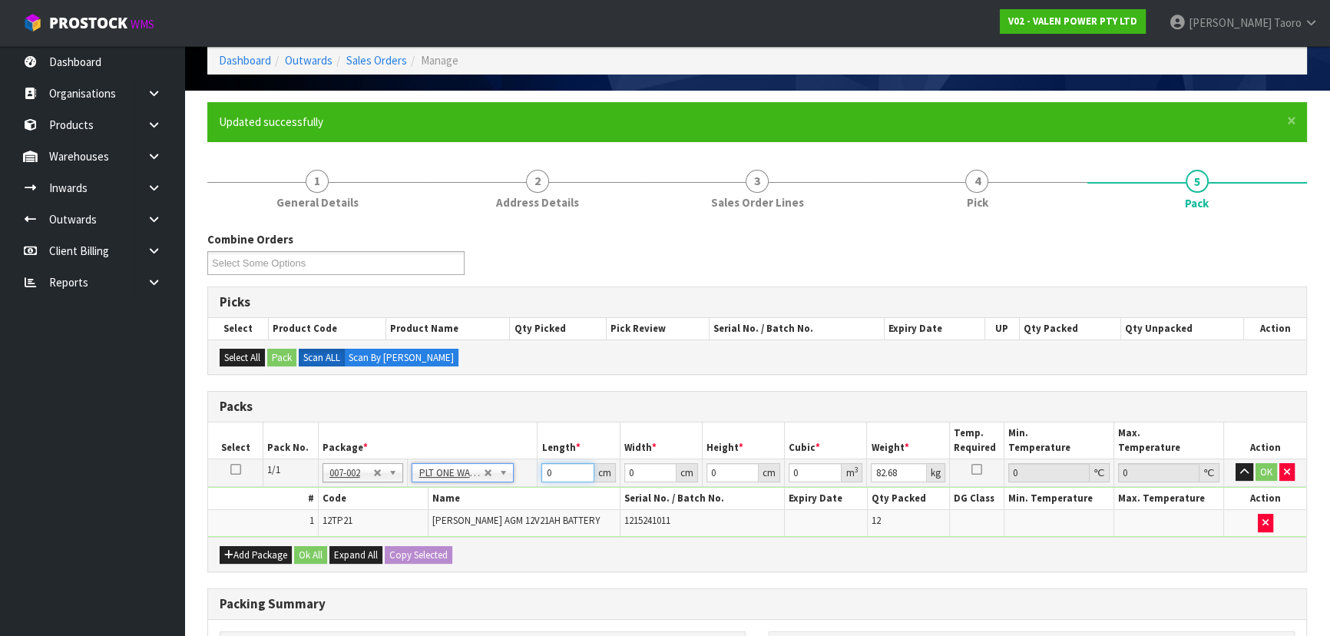
click at [566, 467] on input "0" at bounding box center [567, 472] width 52 height 19
type input "58"
type input "40"
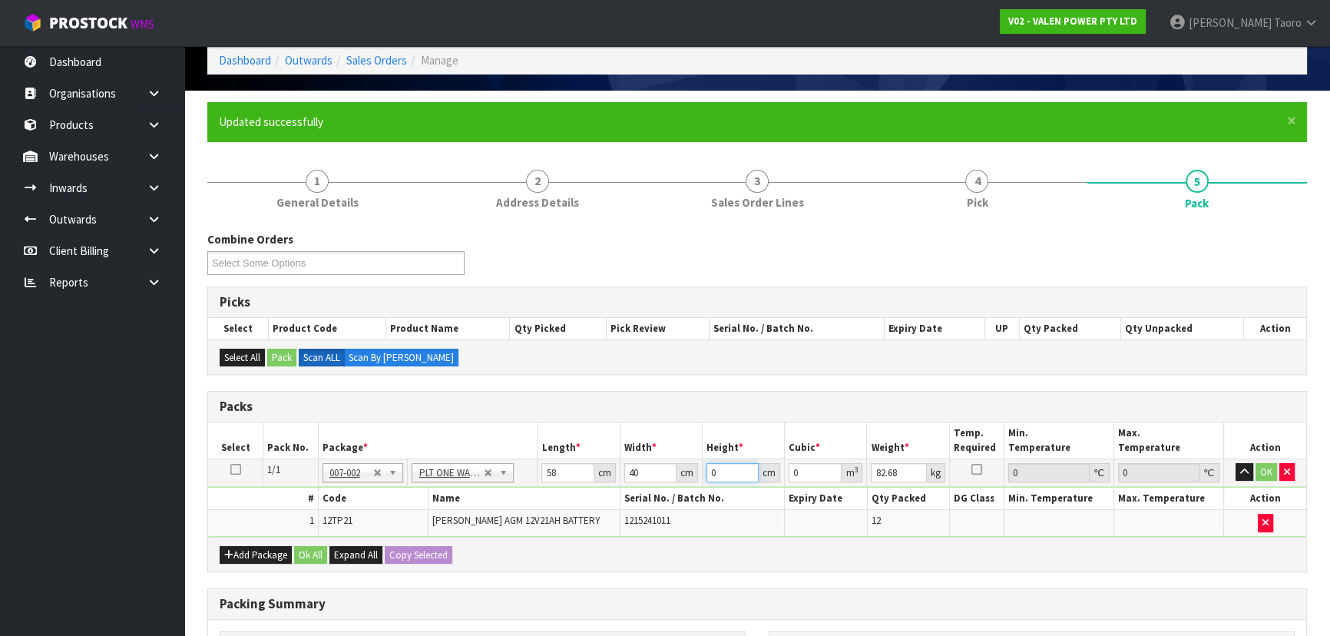
type input "3"
type input "0.00696"
type input "32"
type input "0.07424"
type input "32"
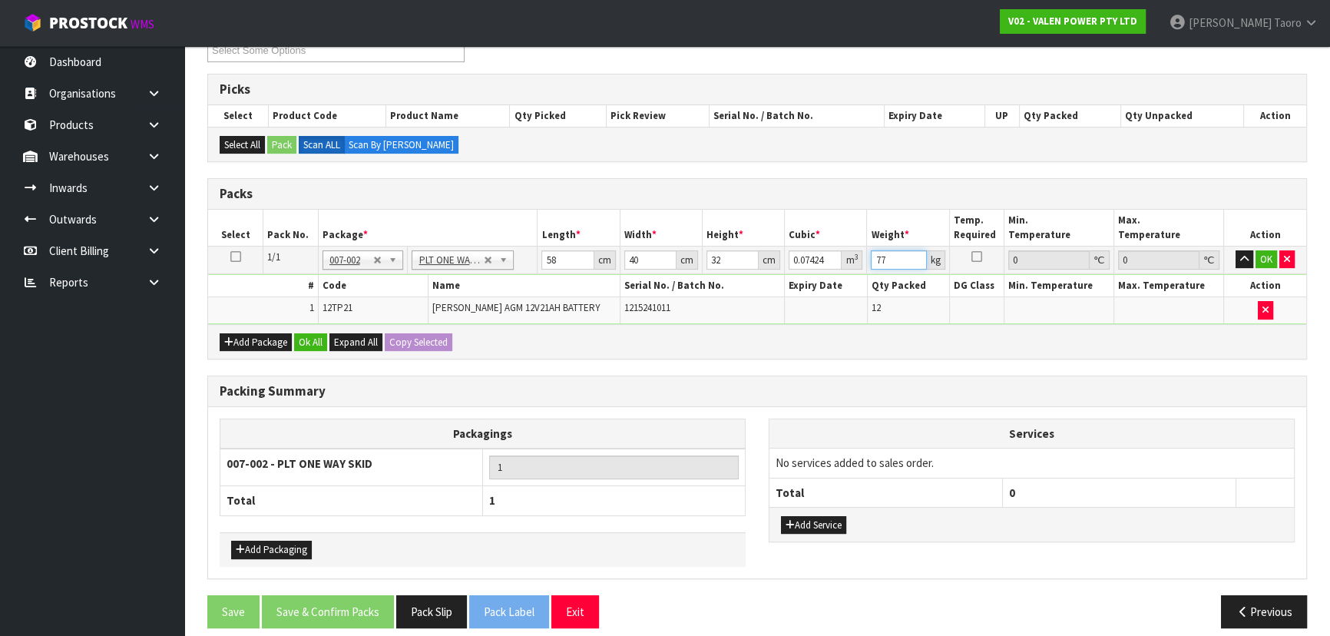
scroll to position [292, 0]
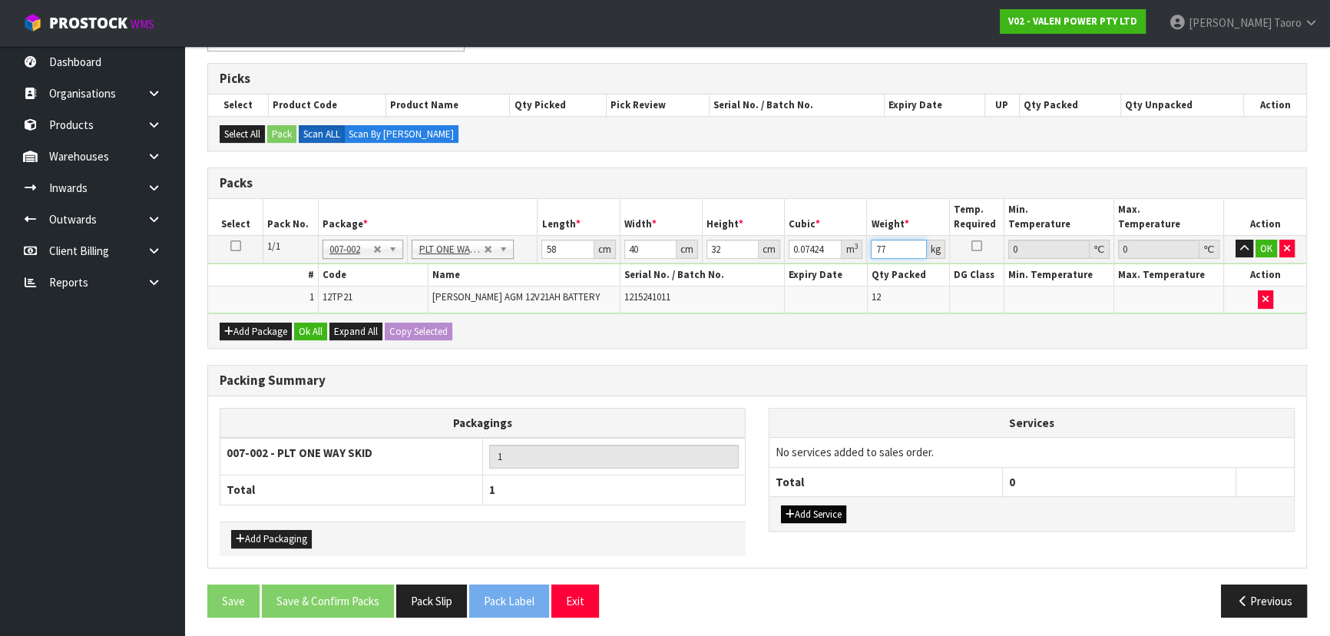
type input "77"
click at [824, 515] on button "Add Service" at bounding box center [813, 514] width 65 height 18
click at [824, 517] on button "Add Service" at bounding box center [813, 522] width 65 height 18
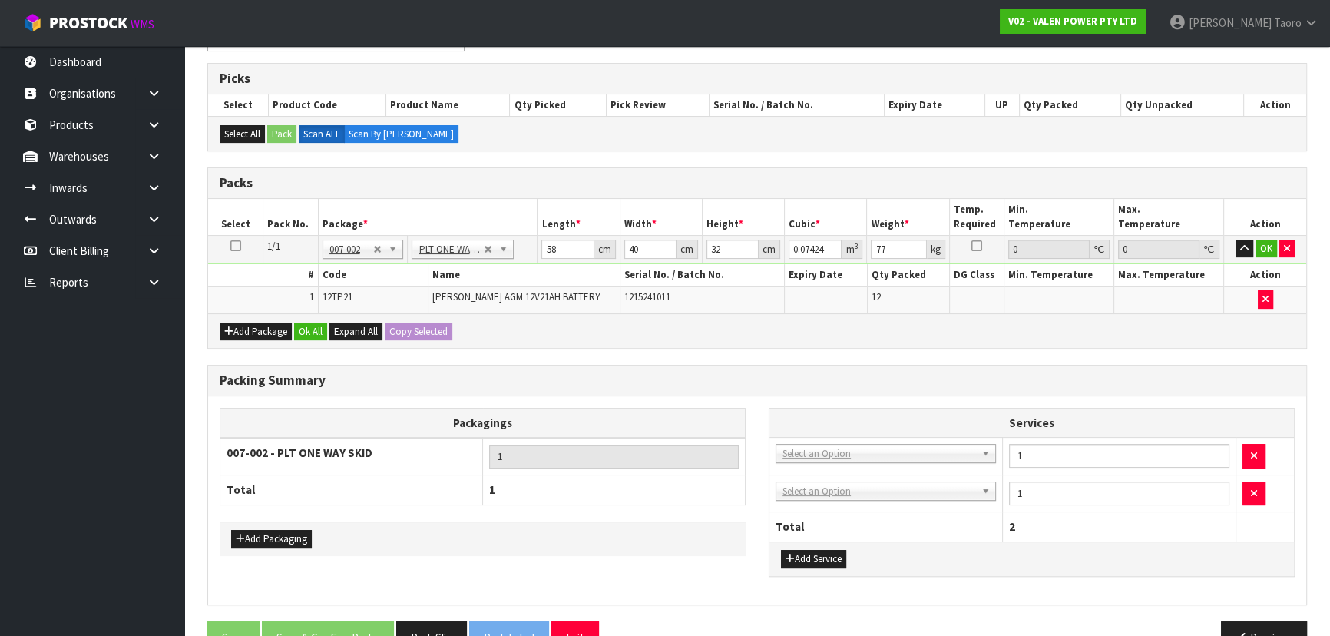
drag, startPoint x: 839, startPoint y: 429, endPoint x: 842, endPoint y: 451, distance: 22.5
click at [840, 431] on th "Services" at bounding box center [1031, 422] width 524 height 29
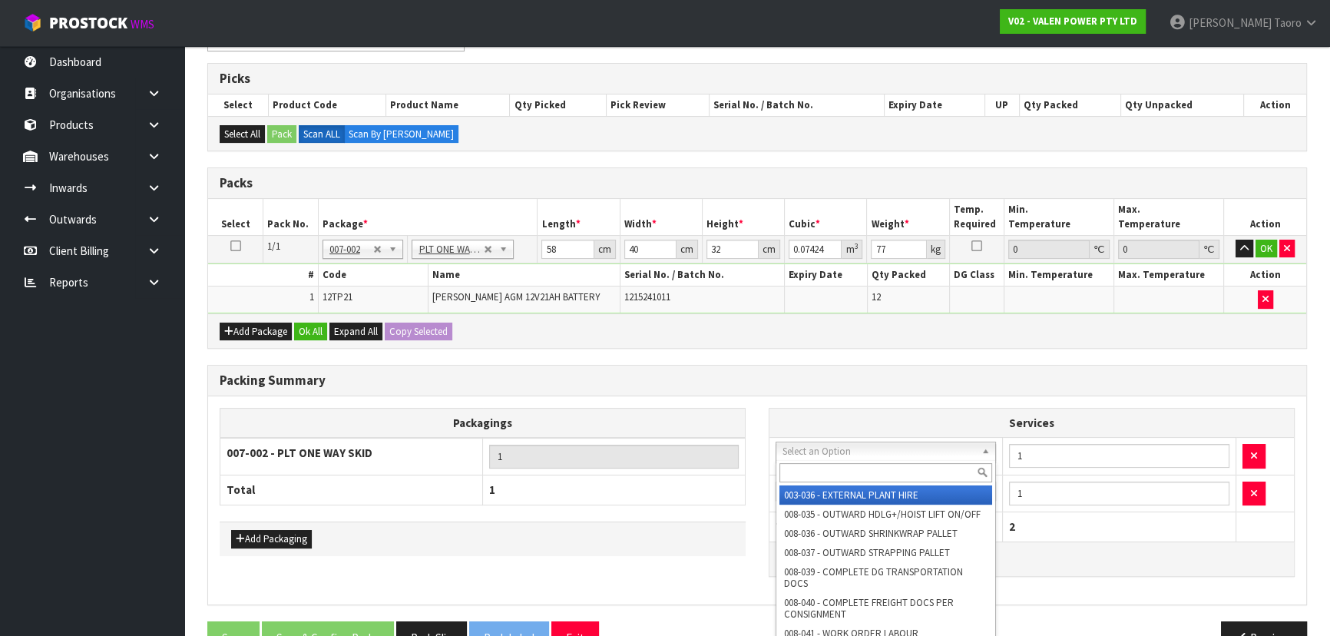
click at [844, 467] on input "text" at bounding box center [885, 472] width 213 height 19
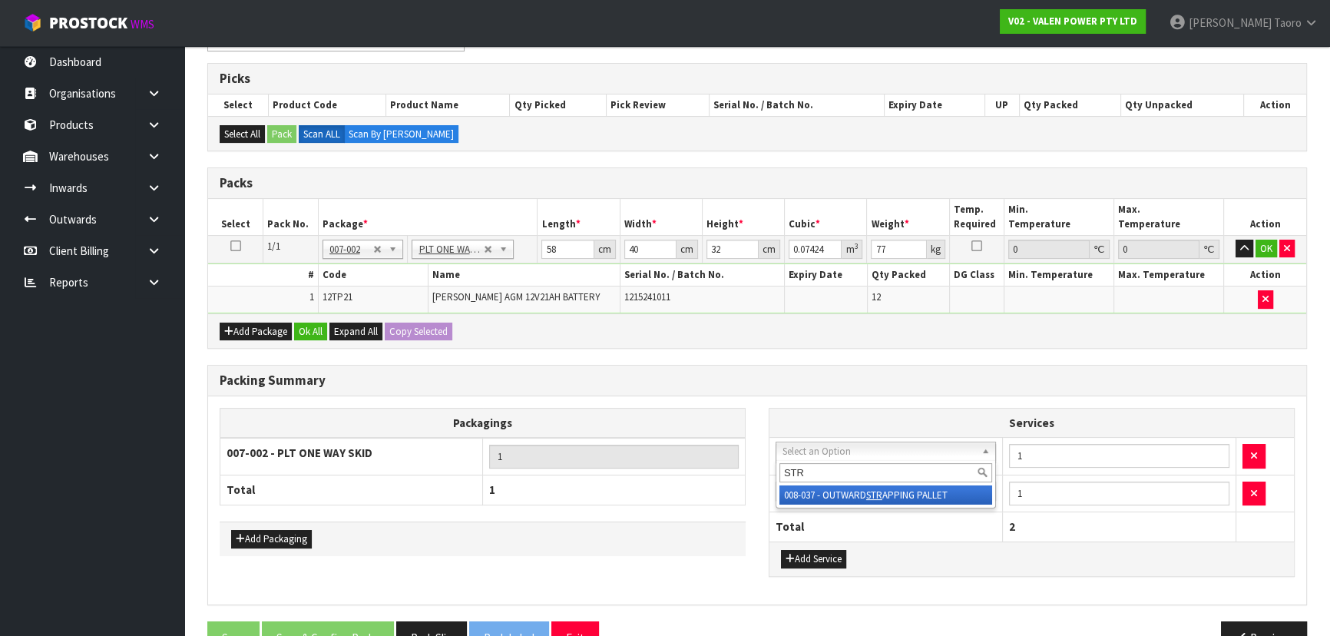
type input "STR"
drag, startPoint x: 854, startPoint y: 492, endPoint x: 858, endPoint y: 485, distance: 7.9
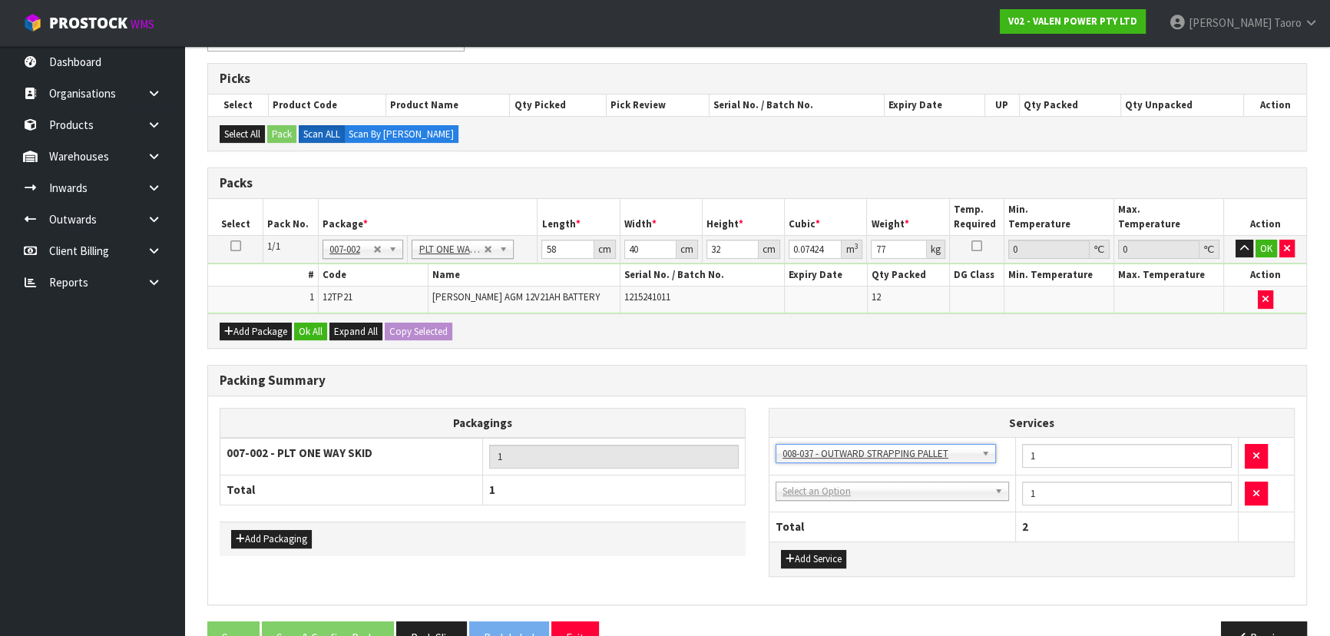
drag, startPoint x: 858, startPoint y: 485, endPoint x: 860, endPoint y: 500, distance: 14.8
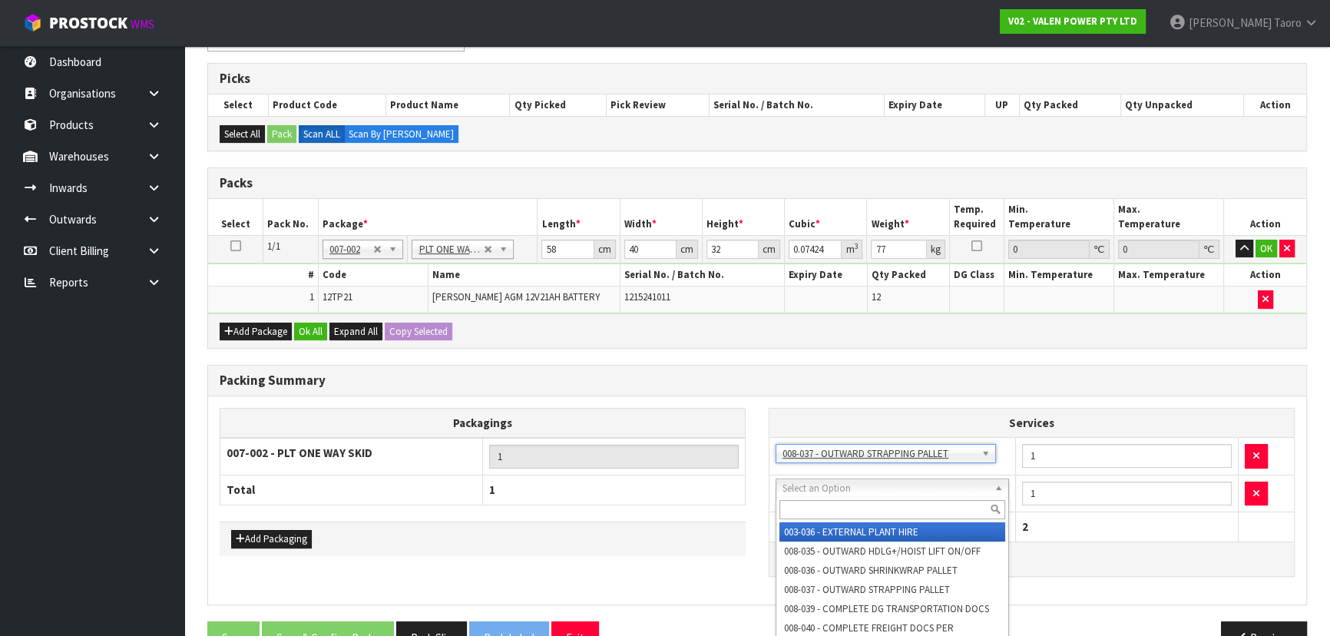
click at [860, 500] on input "text" at bounding box center [892, 509] width 226 height 19
type input "F"
type input "C"
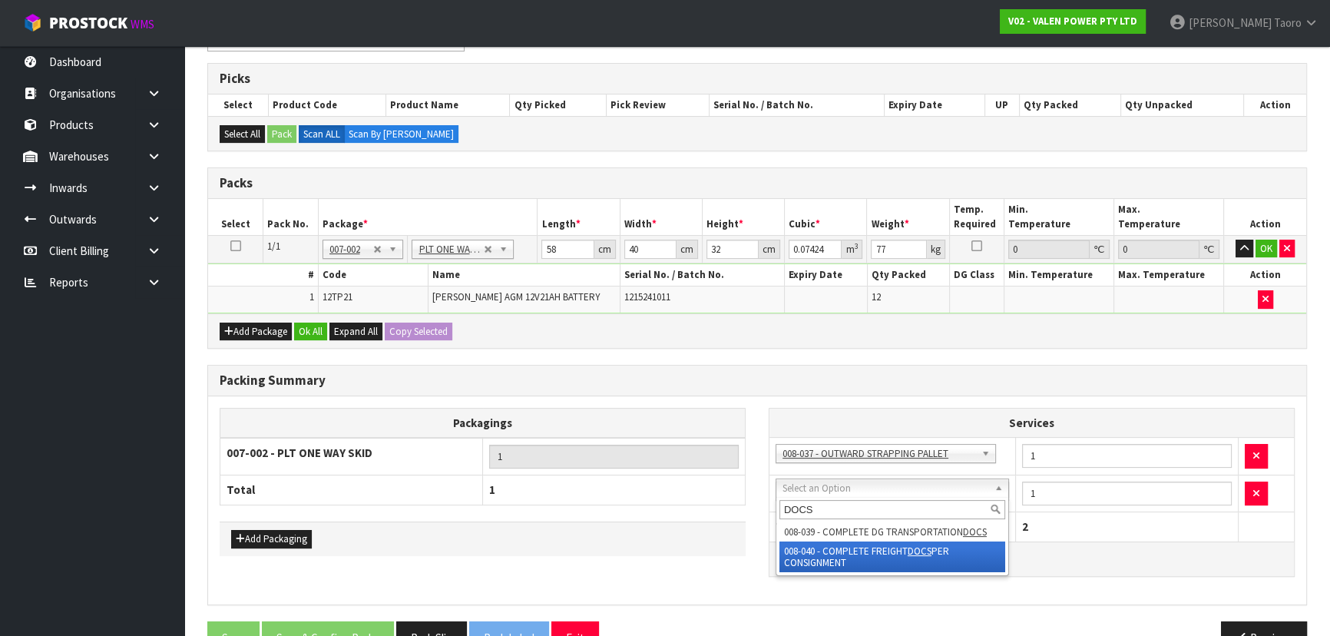
type input "DOCS"
drag, startPoint x: 848, startPoint y: 554, endPoint x: 884, endPoint y: 547, distance: 37.5
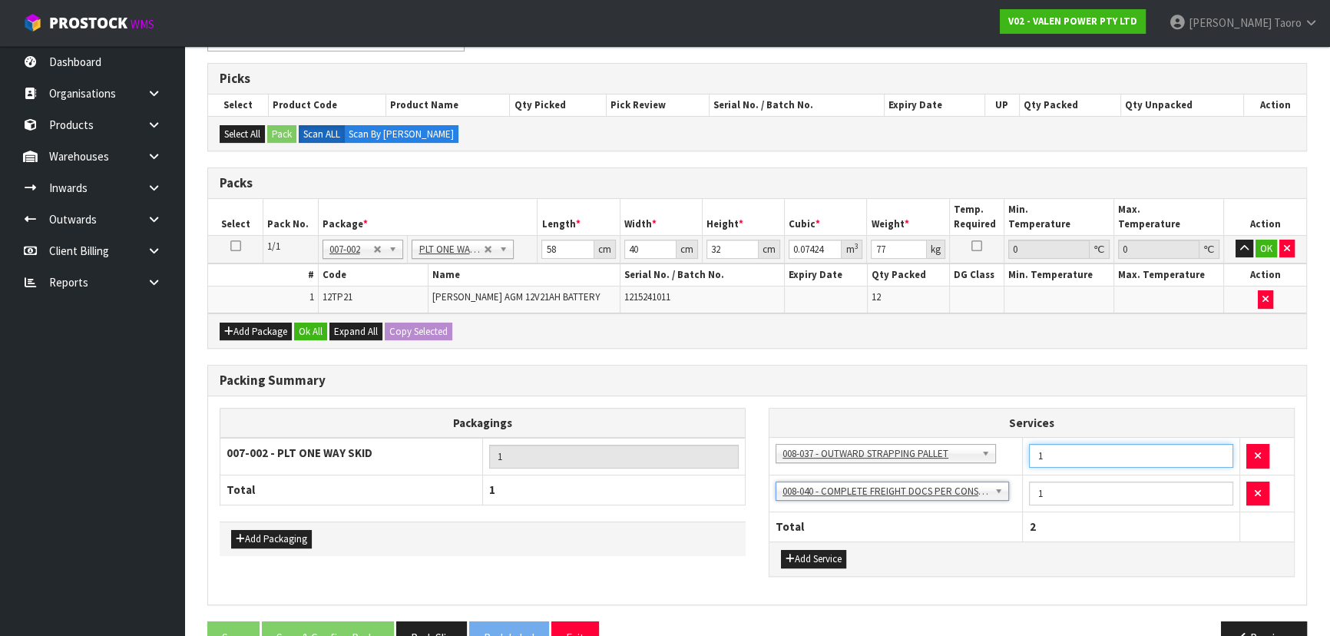
click at [1066, 454] on input "1" at bounding box center [1131, 456] width 204 height 24
type input "2"
click at [1039, 375] on h3 "Packing Summary" at bounding box center [757, 380] width 1075 height 15
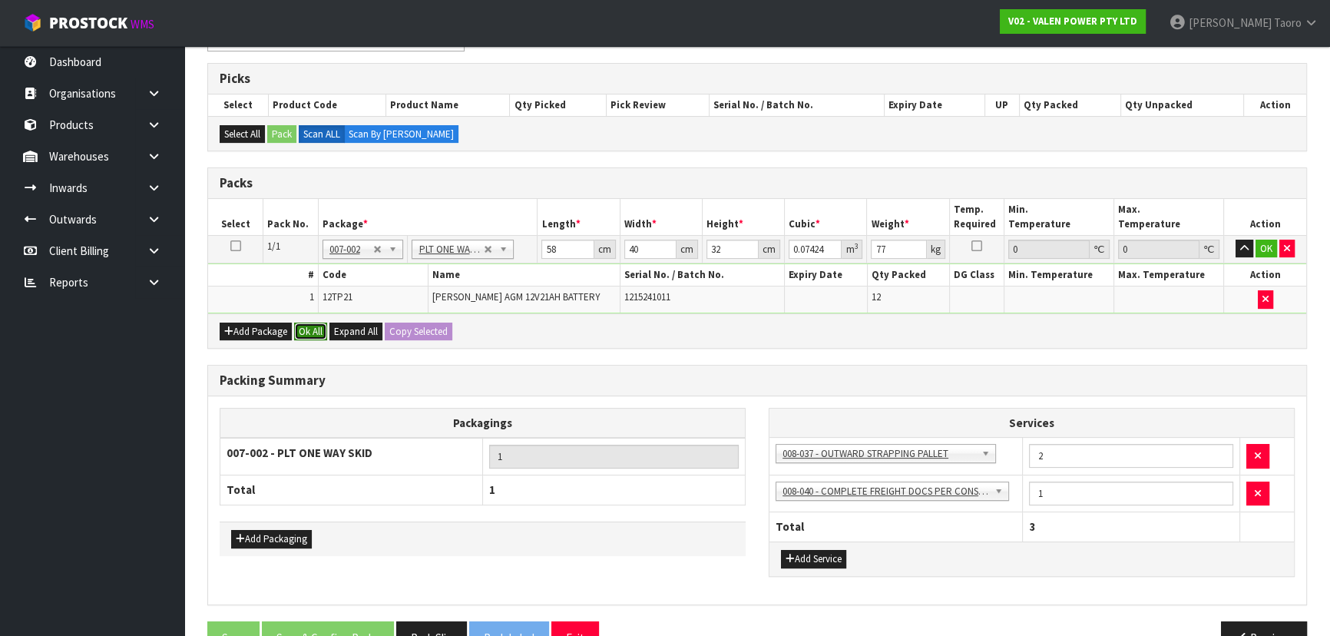
click at [315, 329] on button "Ok All" at bounding box center [310, 331] width 33 height 18
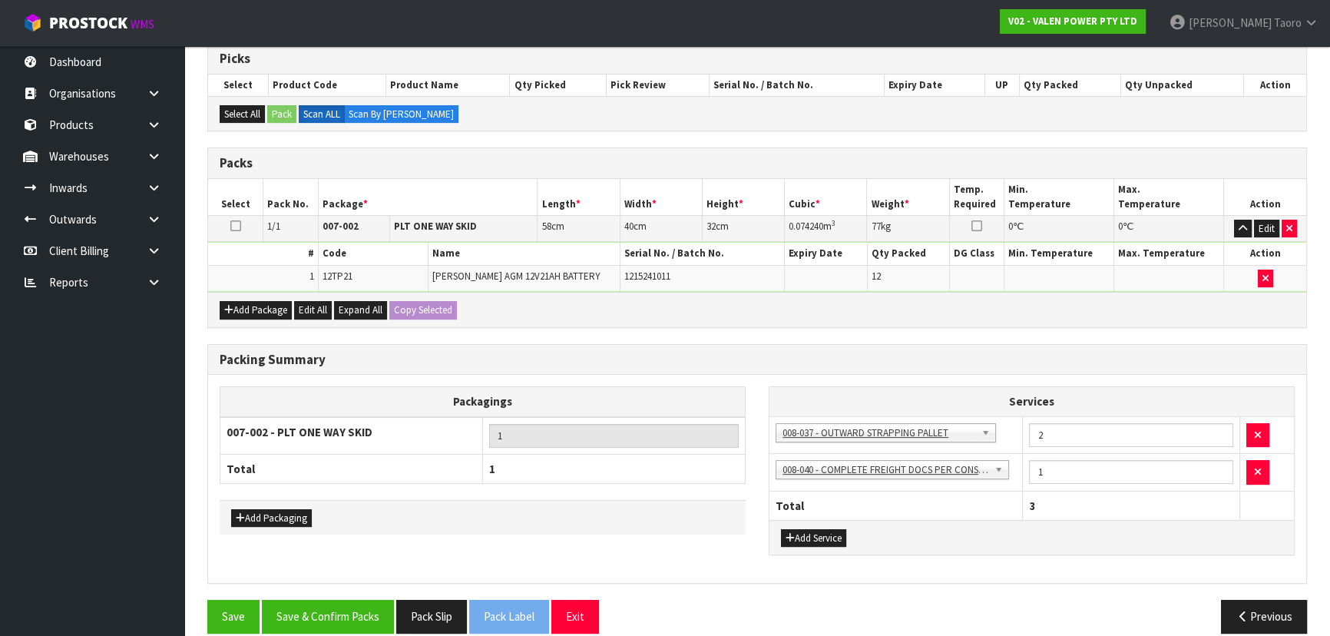
scroll to position [329, 0]
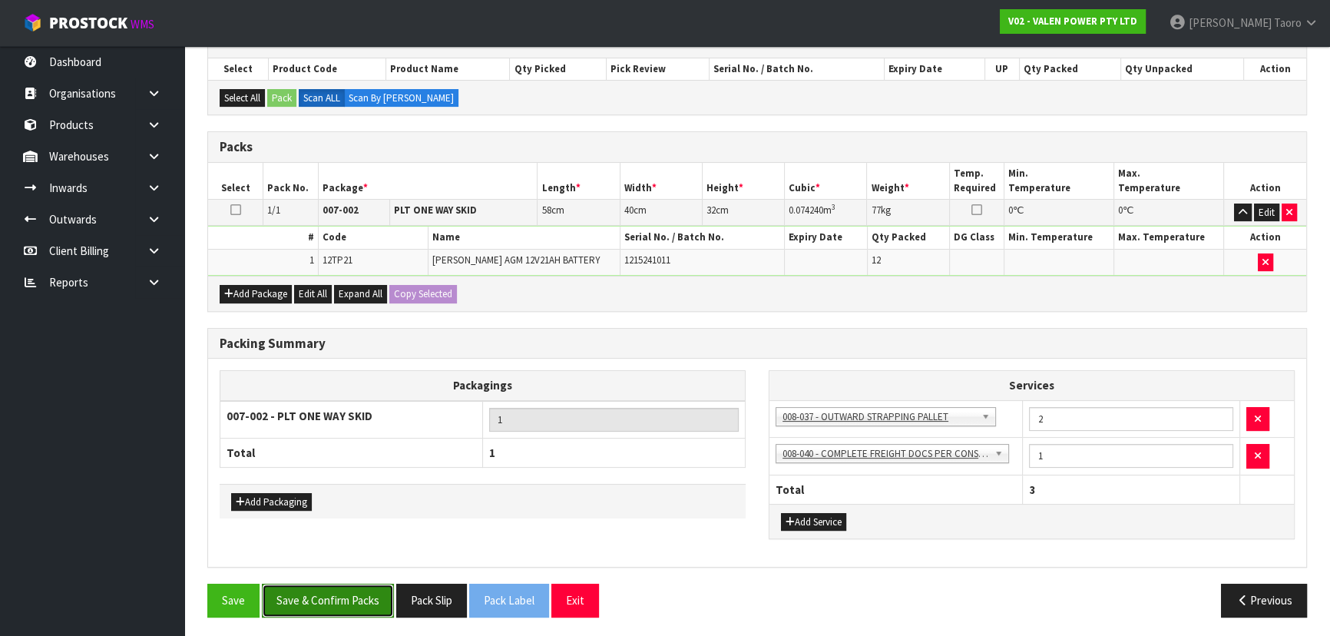
click at [345, 587] on button "Save & Confirm Packs" at bounding box center [328, 599] width 132 height 33
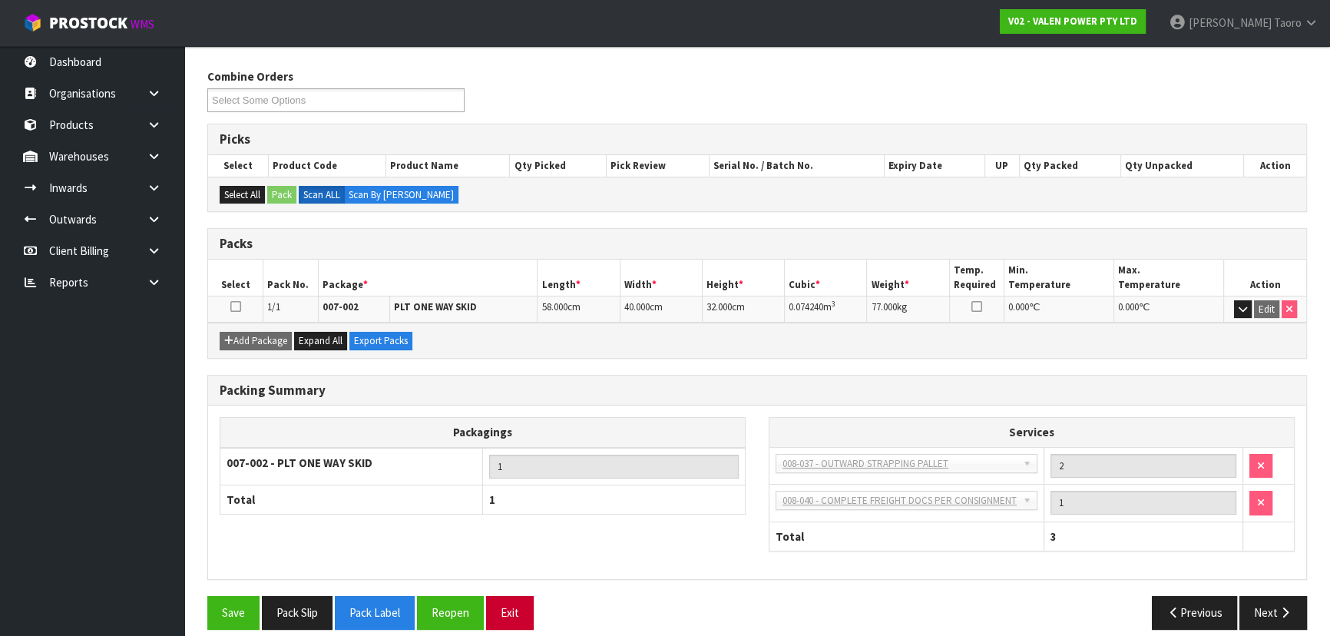
scroll to position [245, 0]
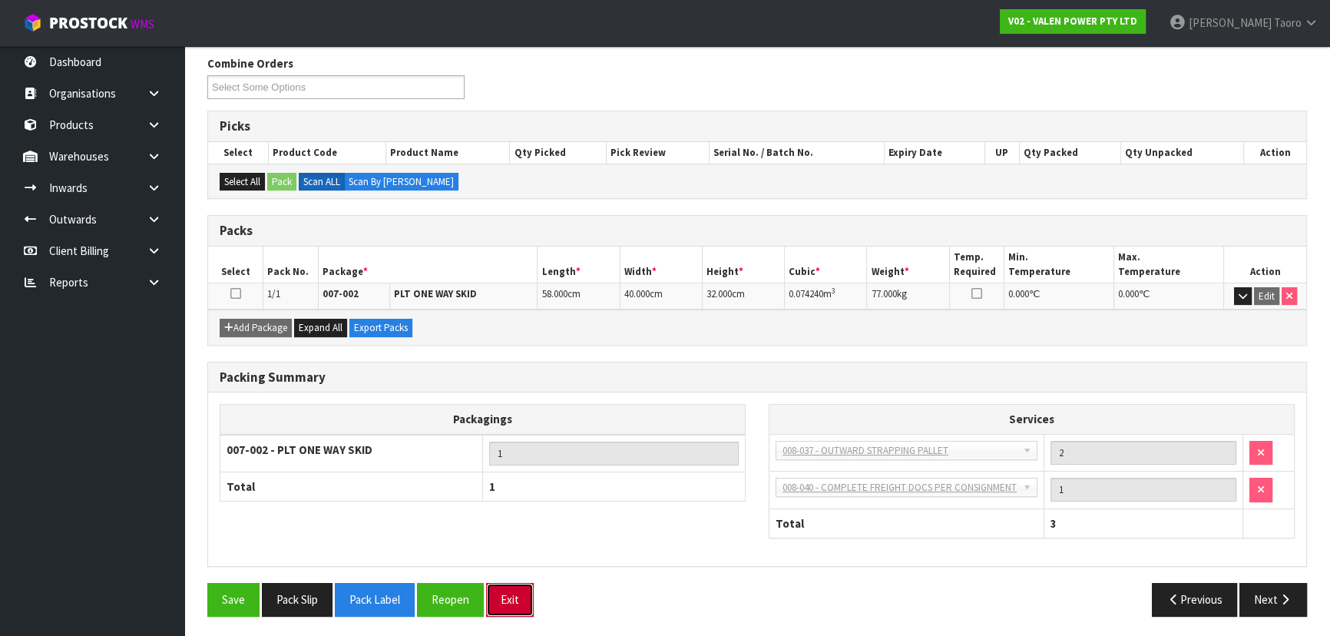
click at [524, 598] on button "Exit" at bounding box center [510, 599] width 48 height 33
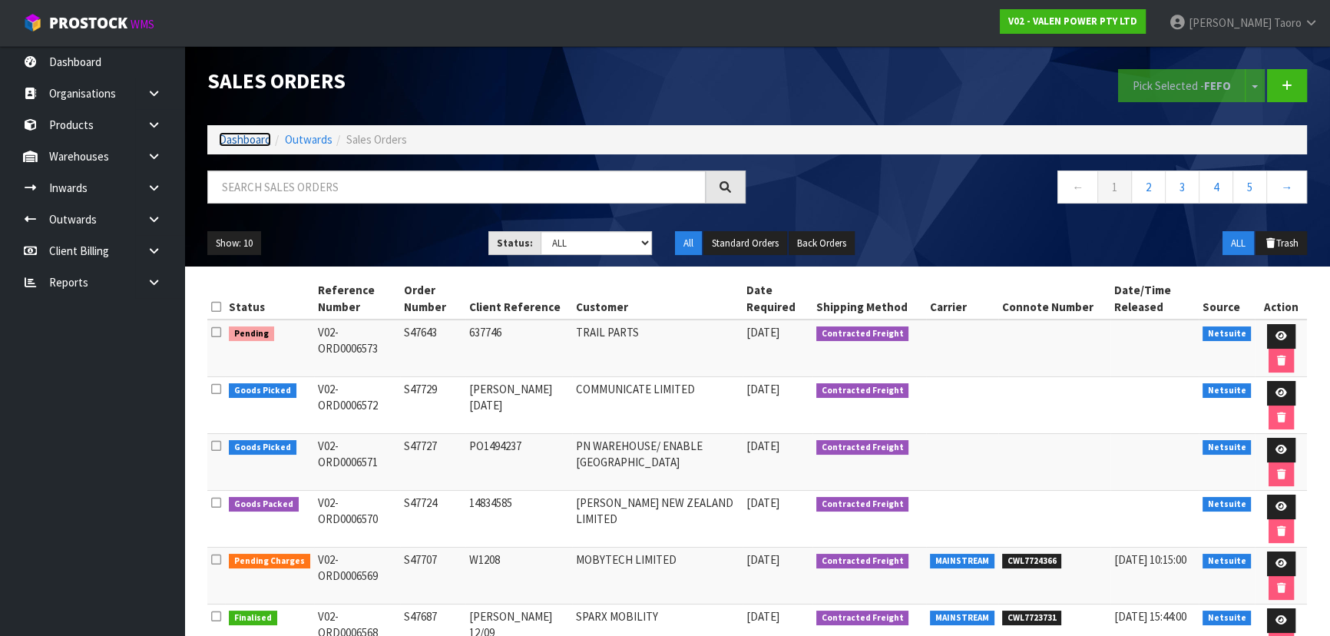
click at [263, 141] on link "Dashboard" at bounding box center [245, 139] width 52 height 15
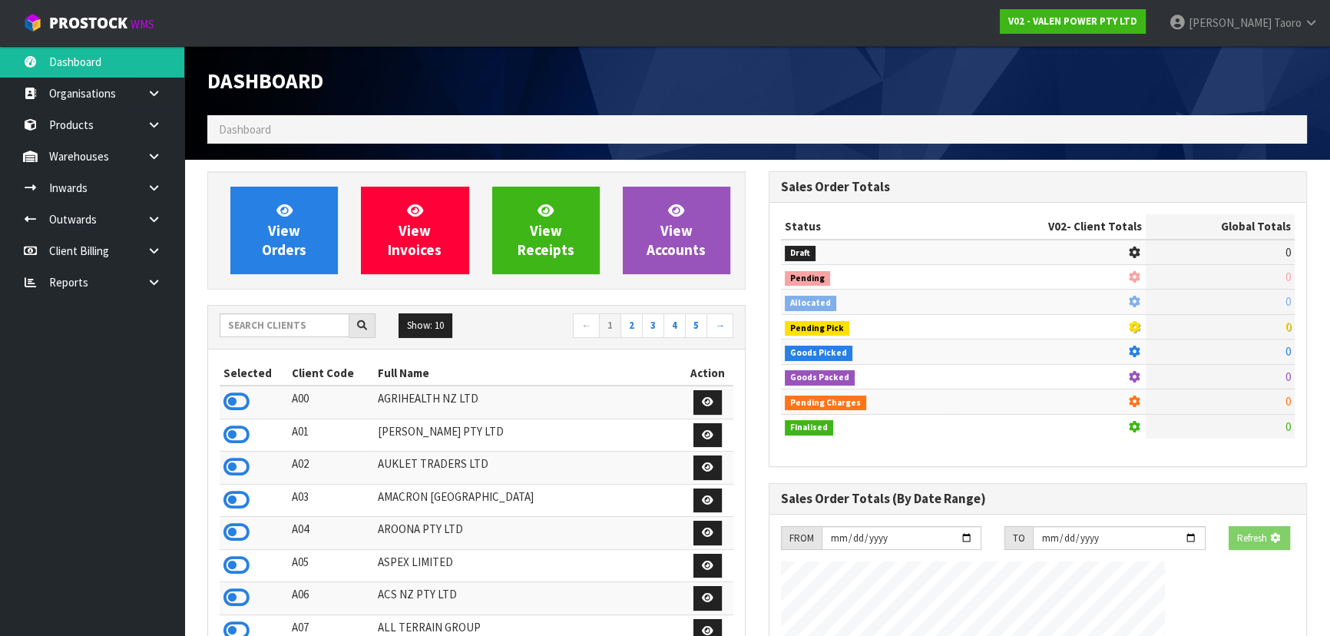
click at [464, 75] on h1 "Dashboard" at bounding box center [476, 80] width 538 height 23
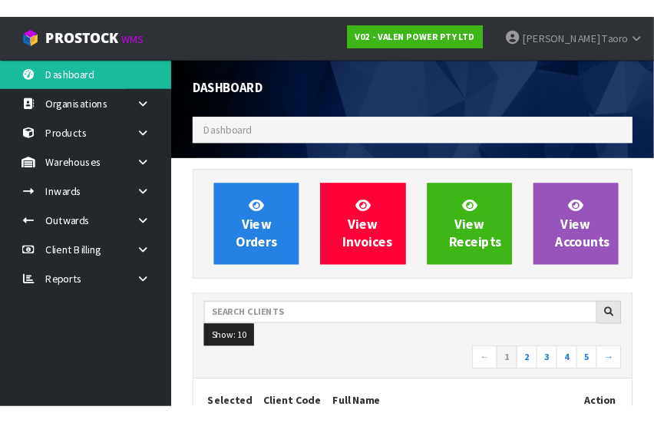
scroll to position [1265, 497]
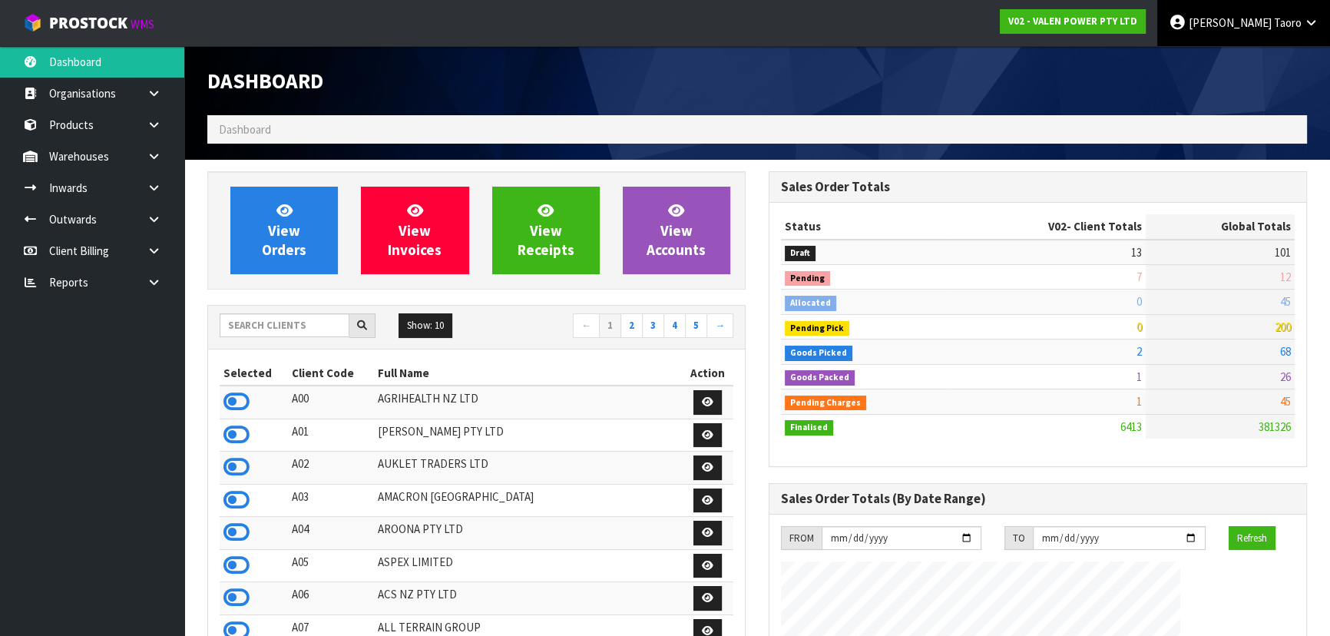
scroll to position [1194, 560]
click at [276, 332] on input "text" at bounding box center [285, 325] width 130 height 24
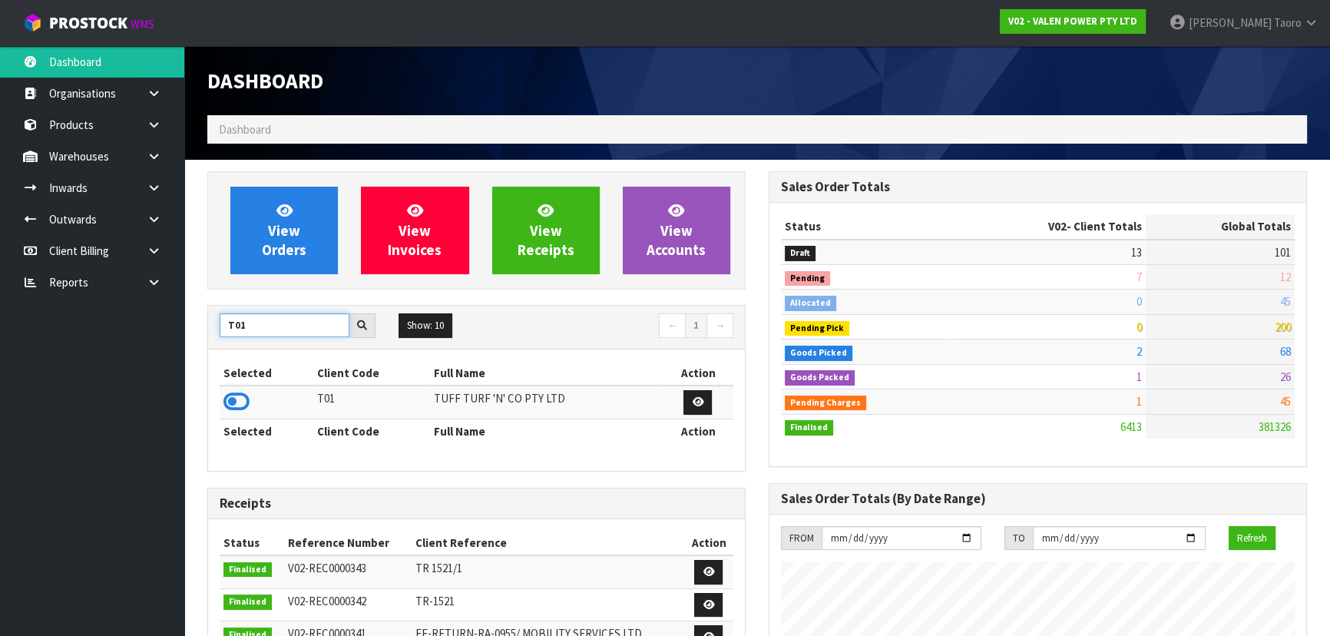
type input "T01"
click at [246, 403] on icon at bounding box center [236, 401] width 26 height 23
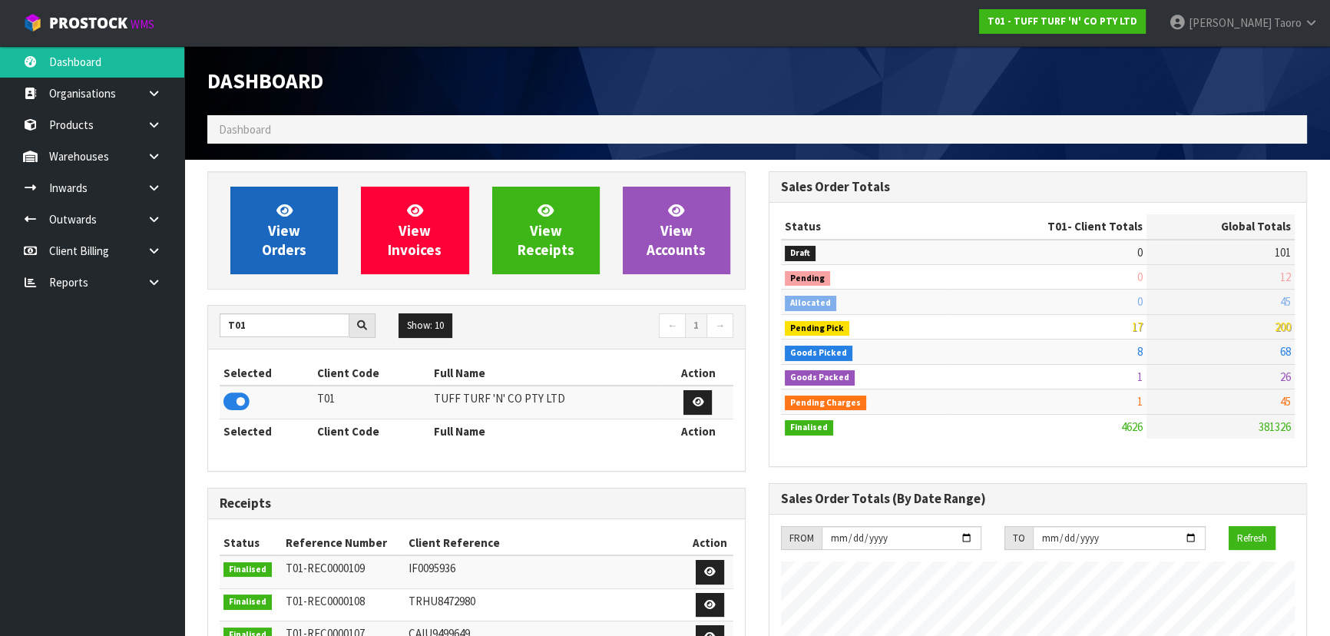
scroll to position [1161, 560]
click at [307, 253] on link "View Orders" at bounding box center [283, 231] width 107 height 88
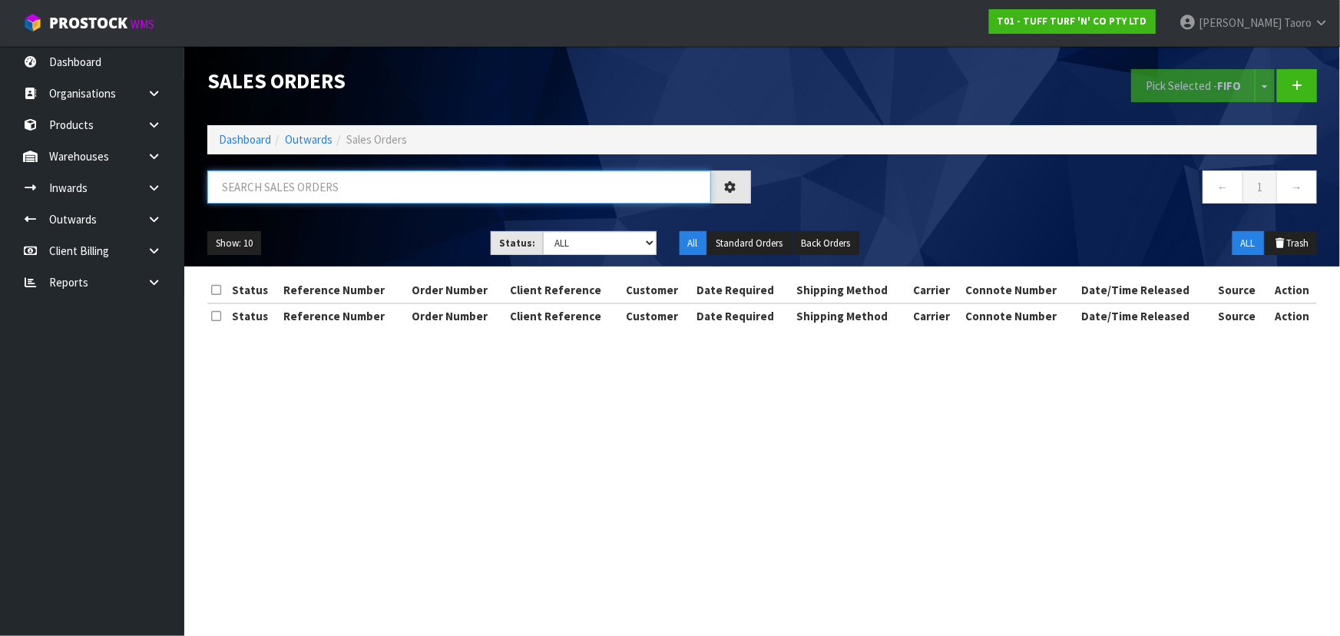
click at [322, 191] on input "text" at bounding box center [459, 186] width 504 height 33
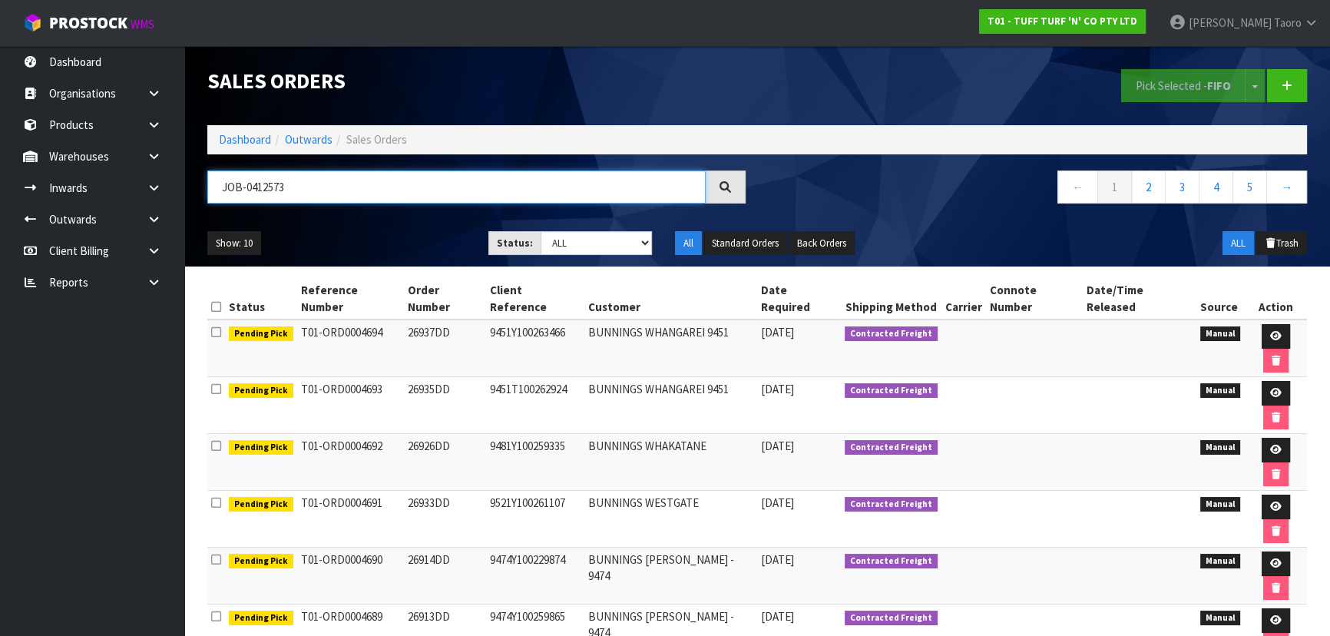
type input "JOB-0412573"
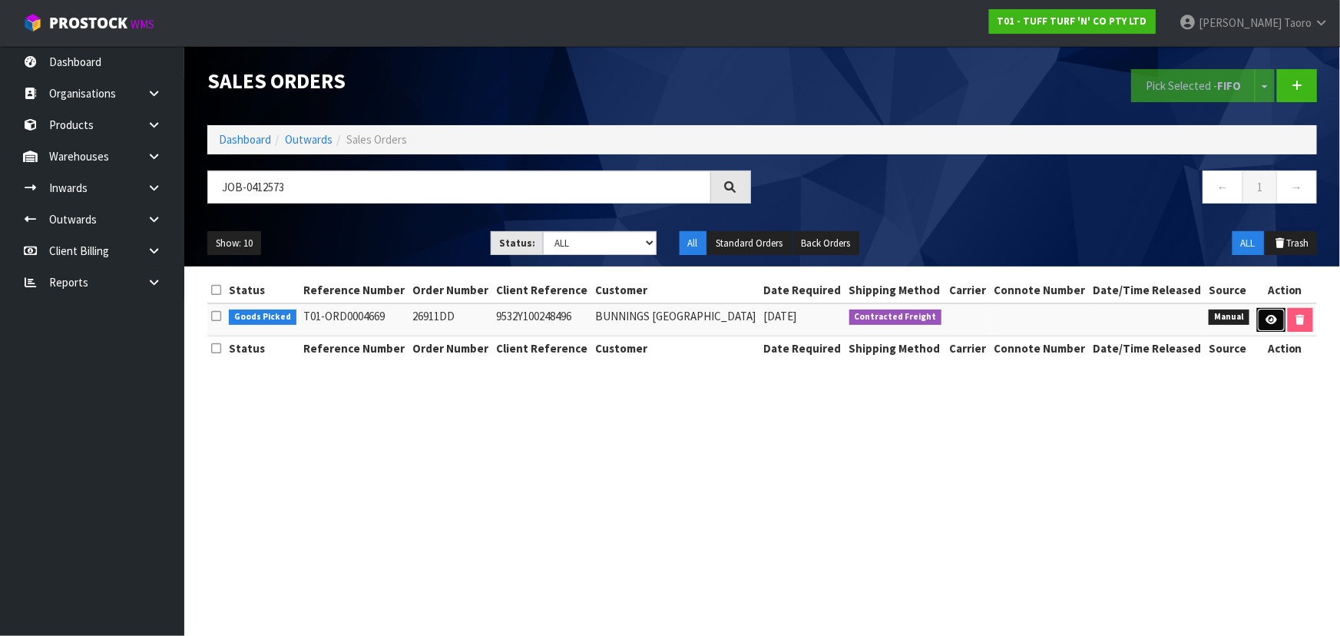
click at [1277, 325] on icon at bounding box center [1271, 320] width 12 height 10
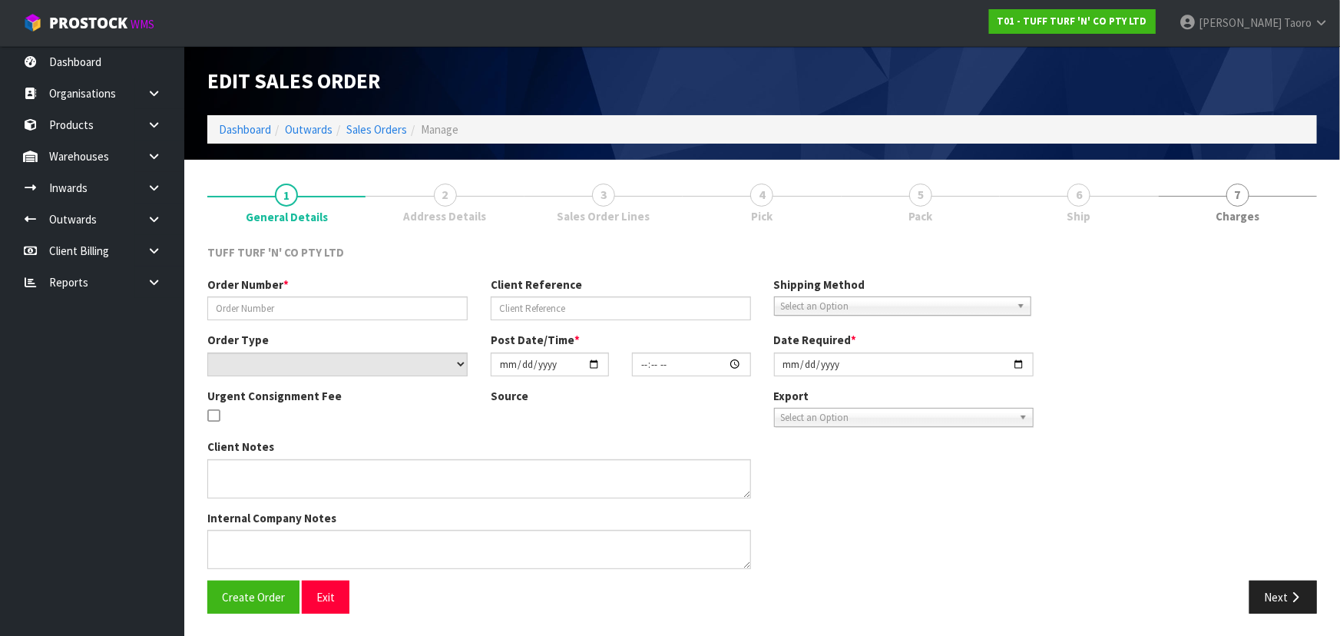
type input "26911DD"
type input "9532Y100248496"
select select "number:0"
type input "2025-09-15"
type input "12:35:00.000"
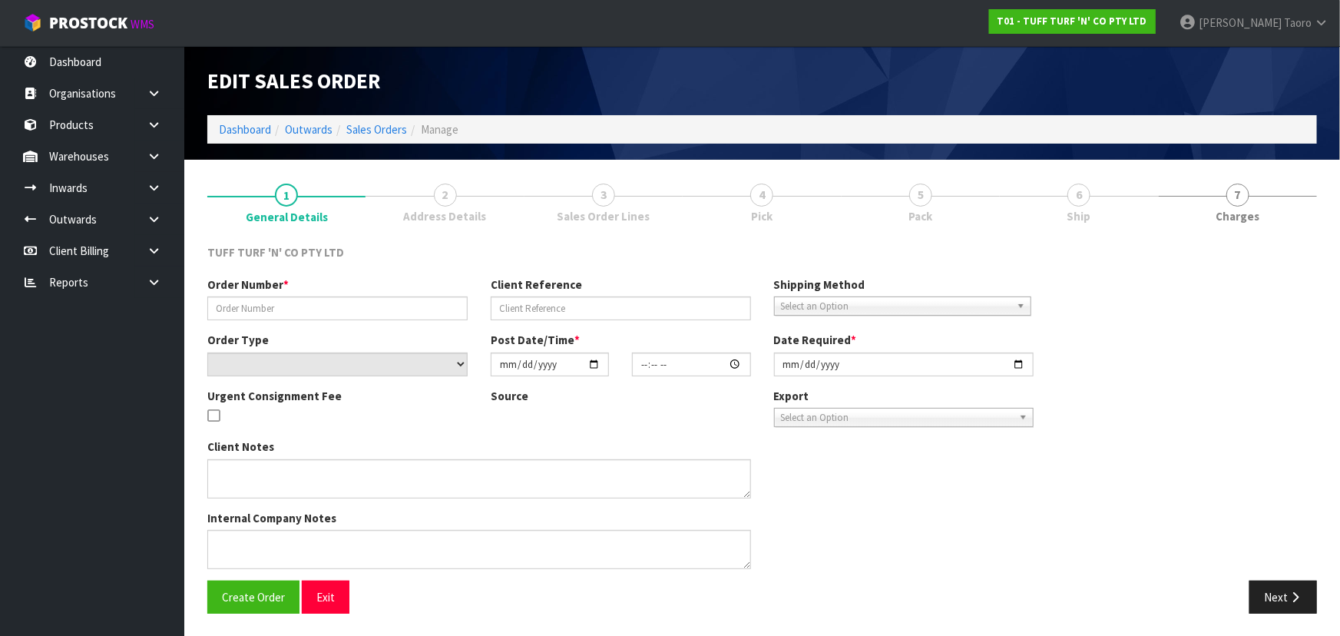
type input "2025-09-16"
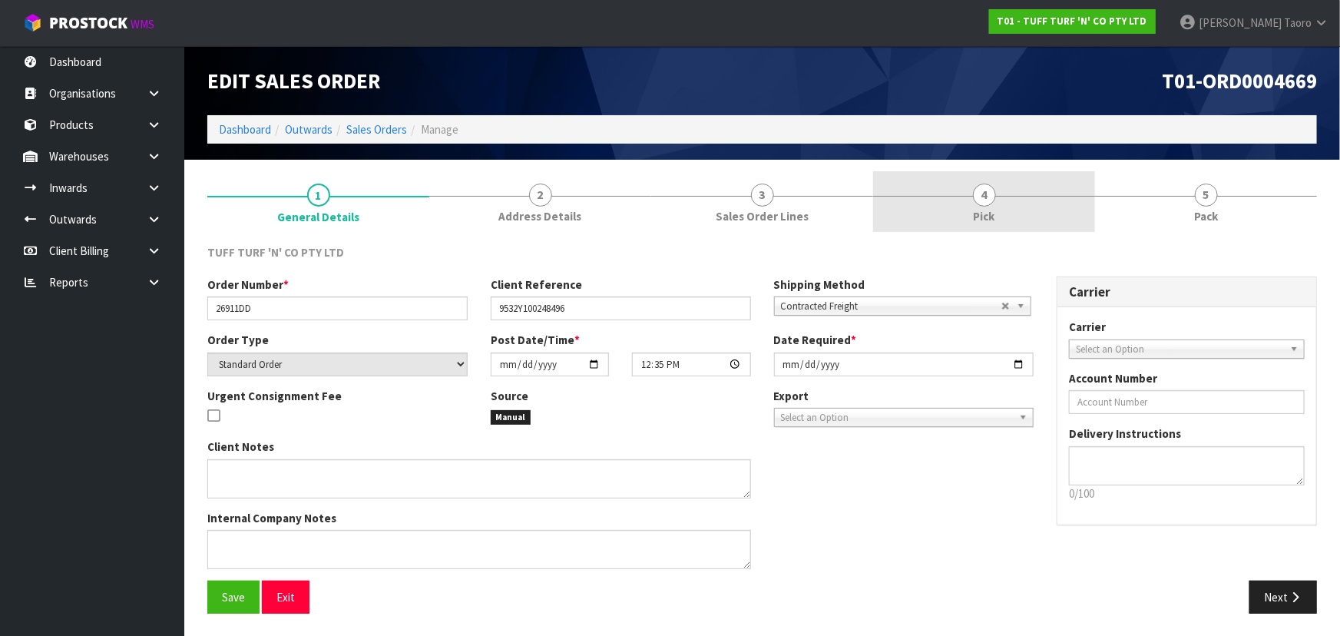
click at [985, 213] on span "Pick" at bounding box center [983, 216] width 21 height 16
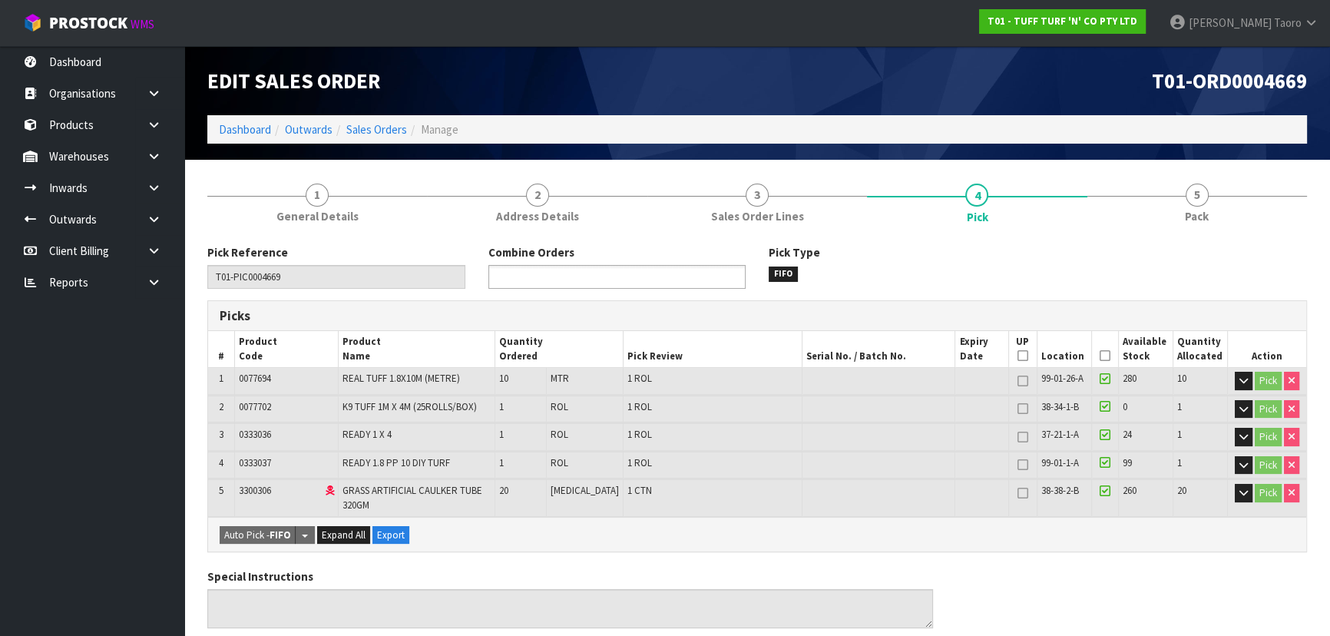
click at [621, 279] on ul at bounding box center [616, 277] width 257 height 24
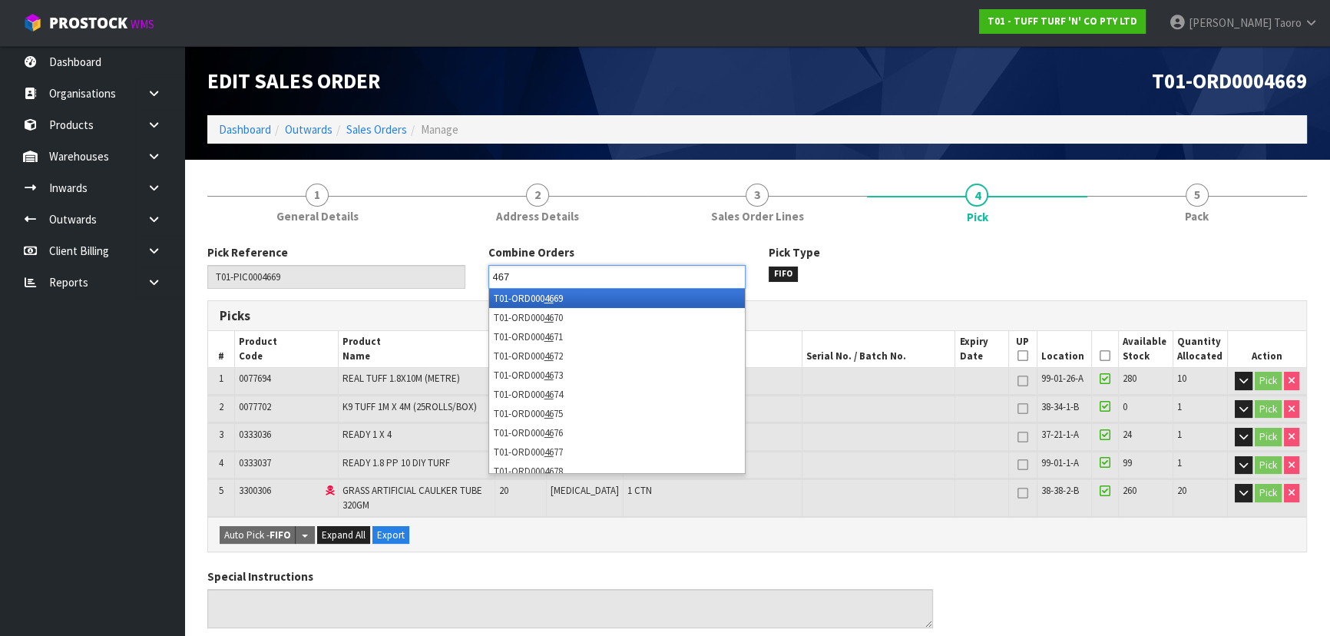
type input "4670"
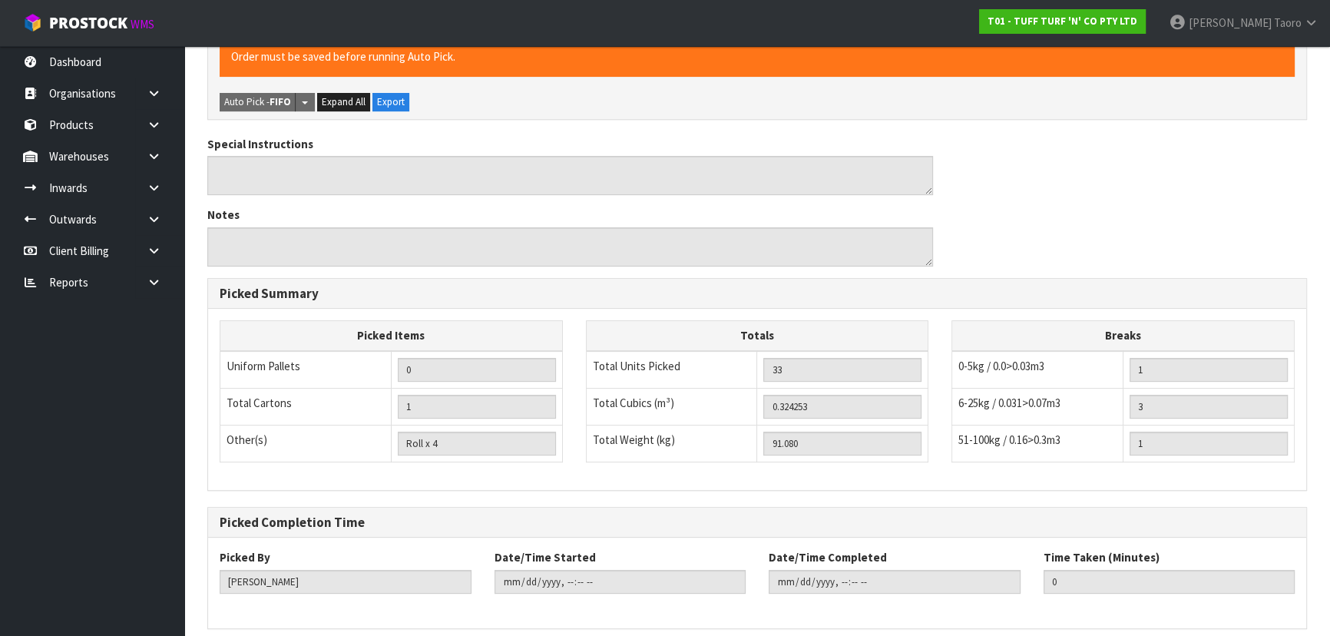
scroll to position [550, 0]
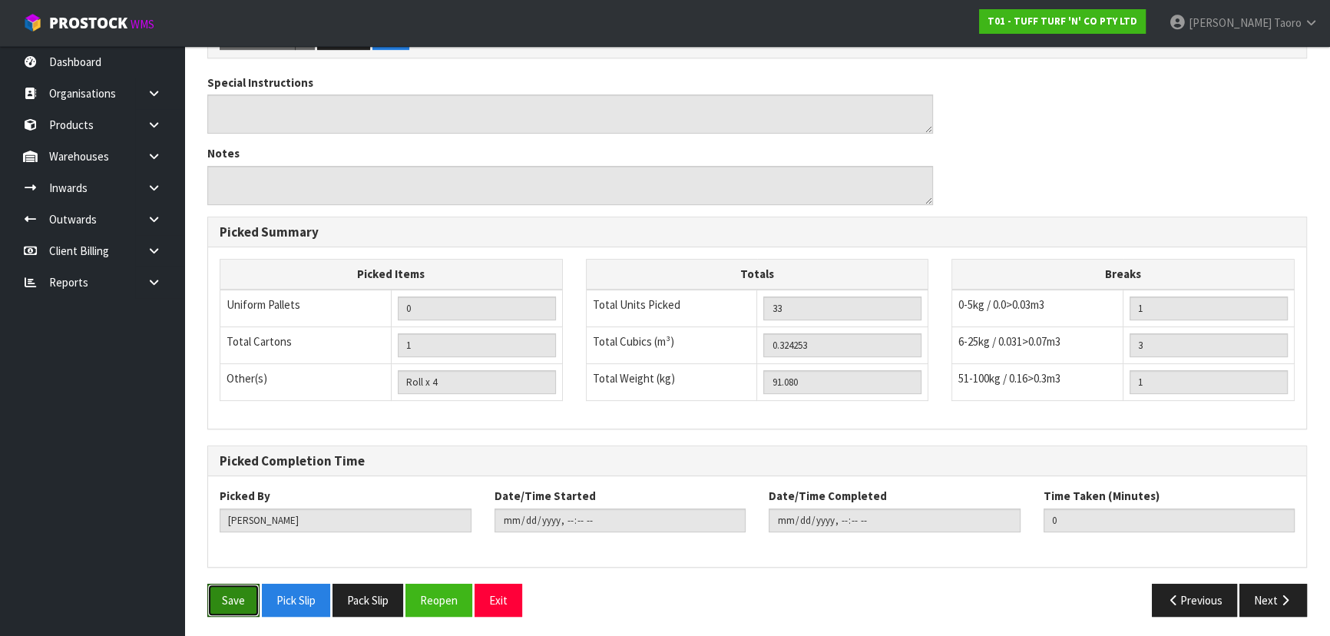
drag, startPoint x: 235, startPoint y: 598, endPoint x: 210, endPoint y: 554, distance: 50.9
click at [235, 597] on button "Save" at bounding box center [233, 599] width 52 height 33
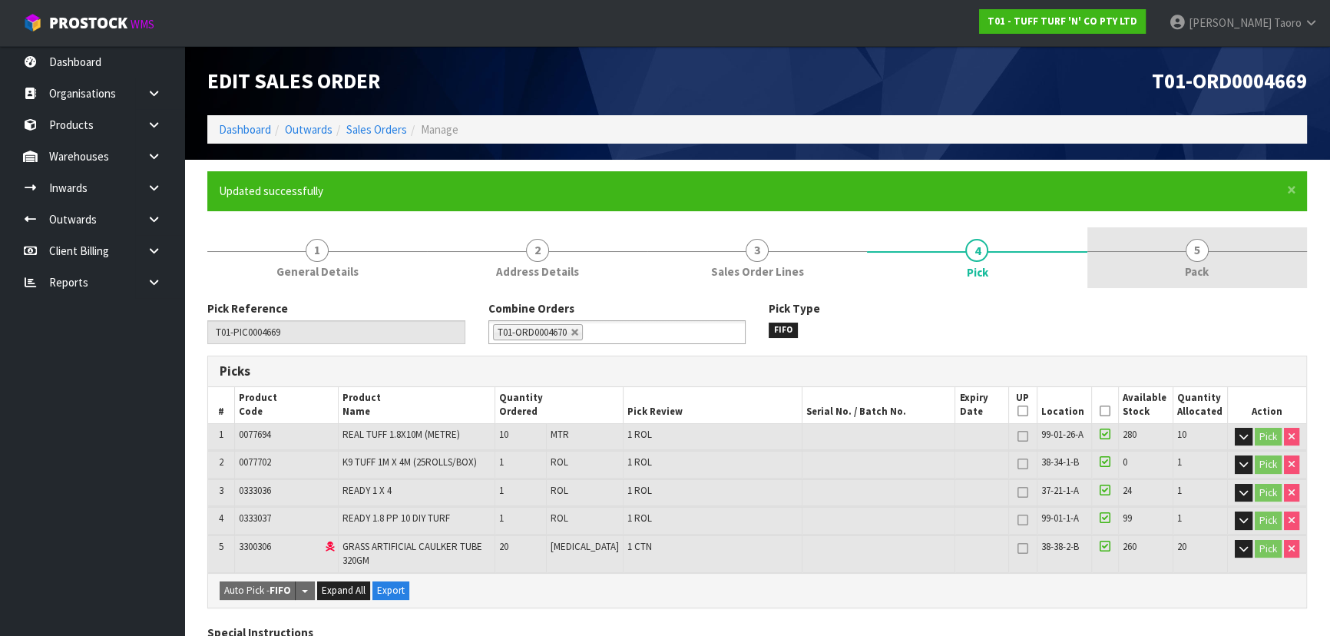
click at [1234, 247] on link "5 Pack" at bounding box center [1197, 257] width 220 height 61
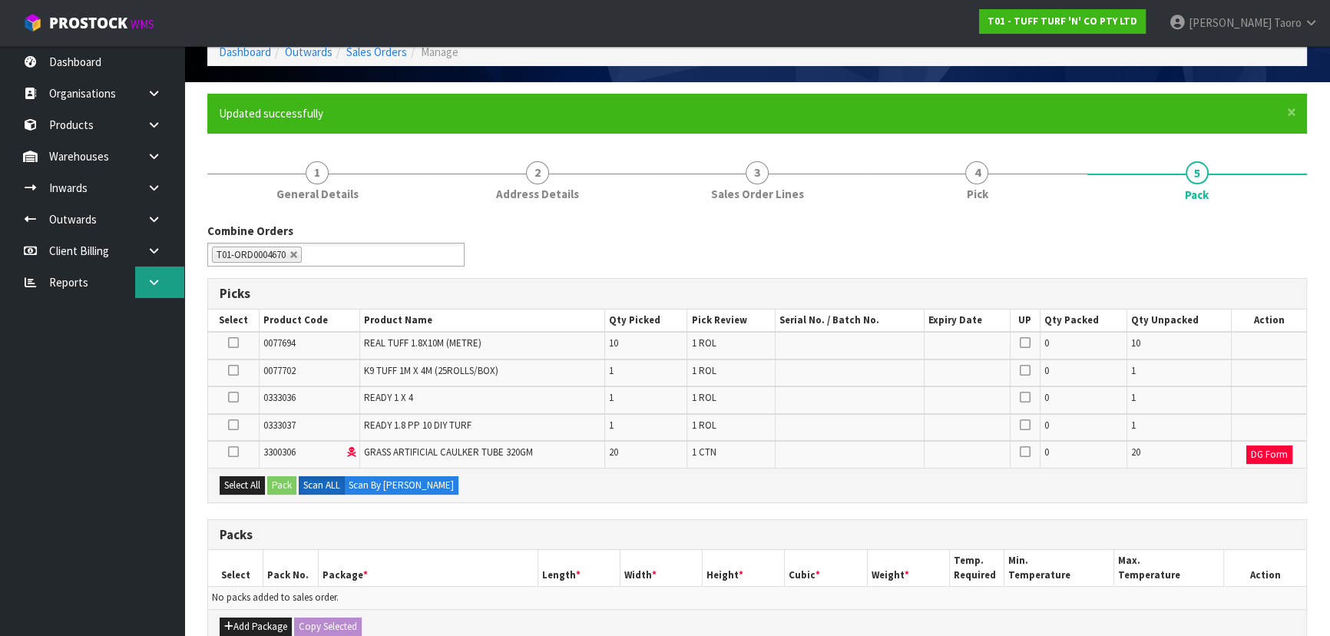
scroll to position [349, 0]
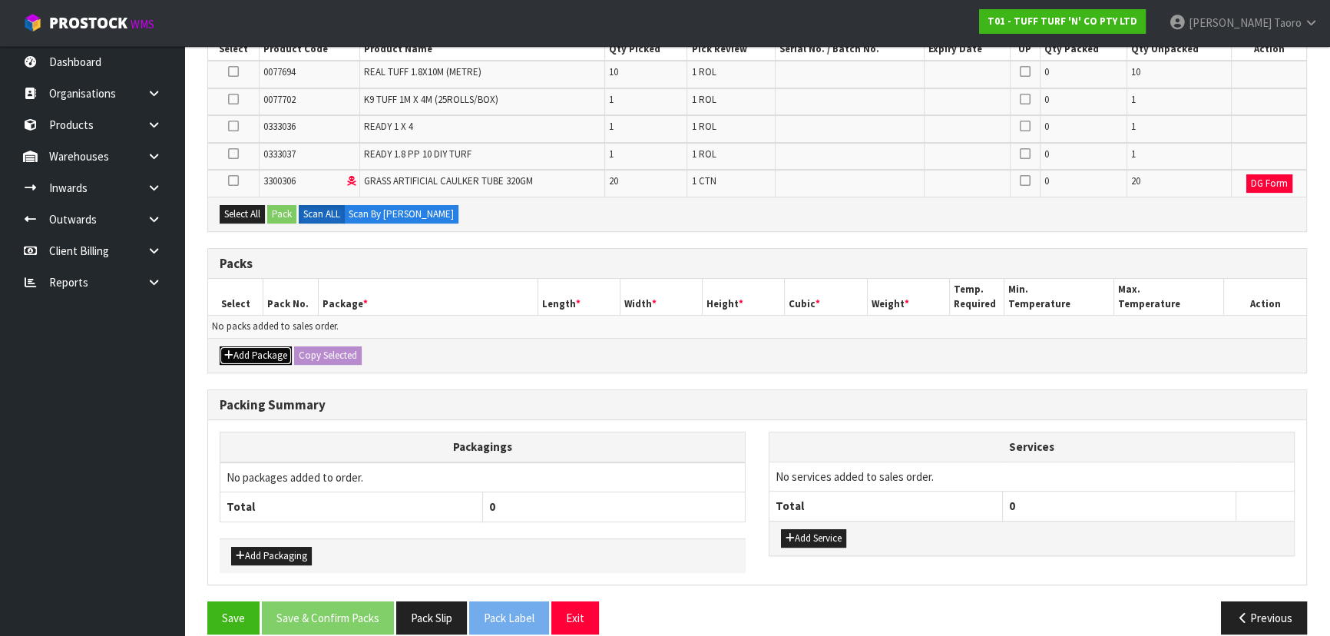
click at [246, 347] on button "Add Package" at bounding box center [256, 355] width 72 height 18
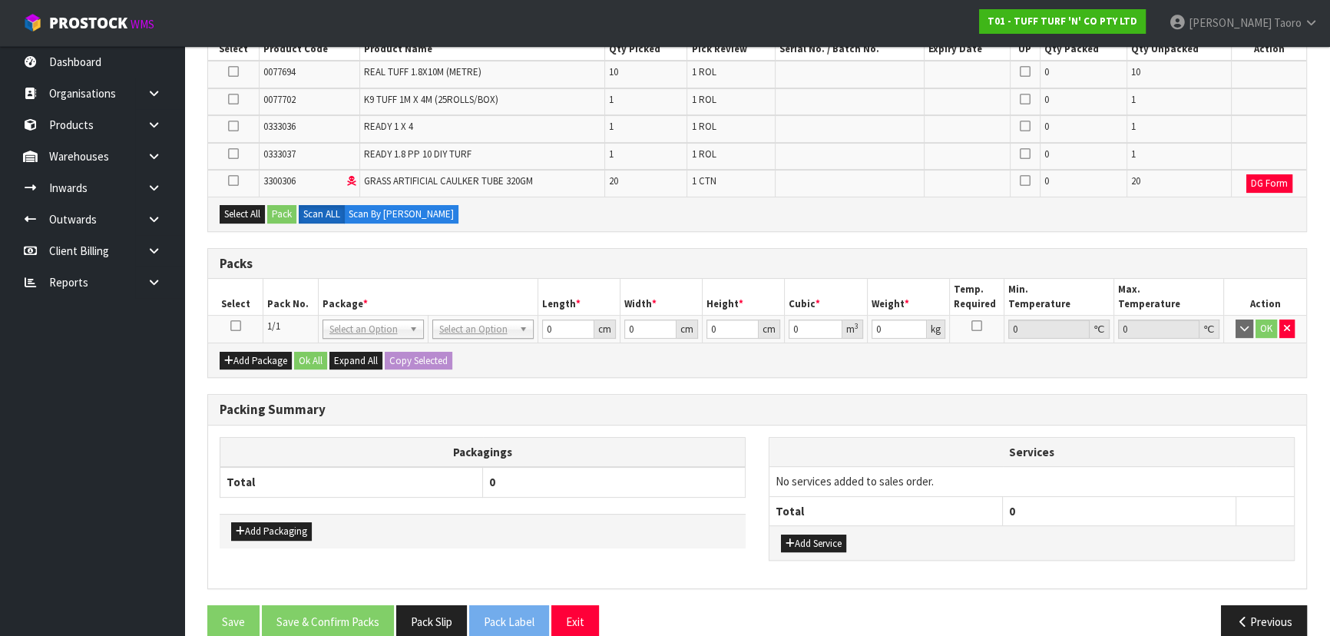
drag, startPoint x: 237, startPoint y: 325, endPoint x: 240, endPoint y: 309, distance: 16.3
click at [239, 325] on icon at bounding box center [235, 325] width 11 height 1
click at [243, 210] on button "Select All" at bounding box center [242, 214] width 45 height 18
click at [287, 214] on button "Pack" at bounding box center [281, 214] width 29 height 18
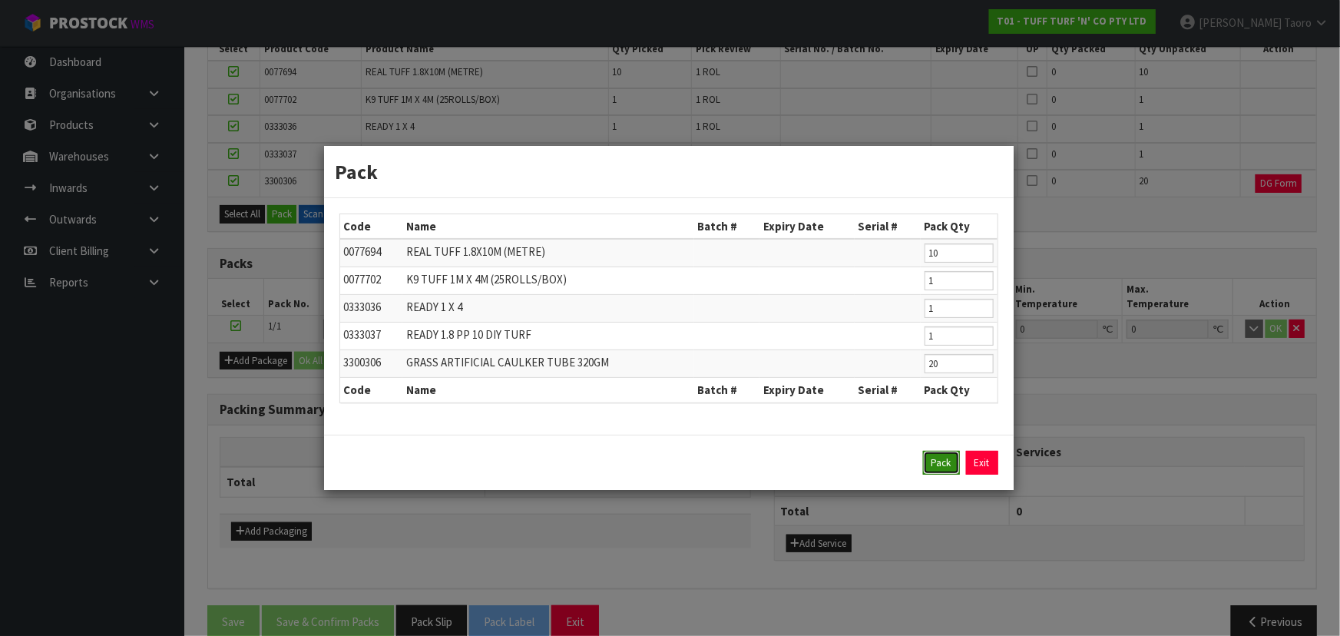
click at [943, 456] on button "Pack" at bounding box center [941, 463] width 37 height 25
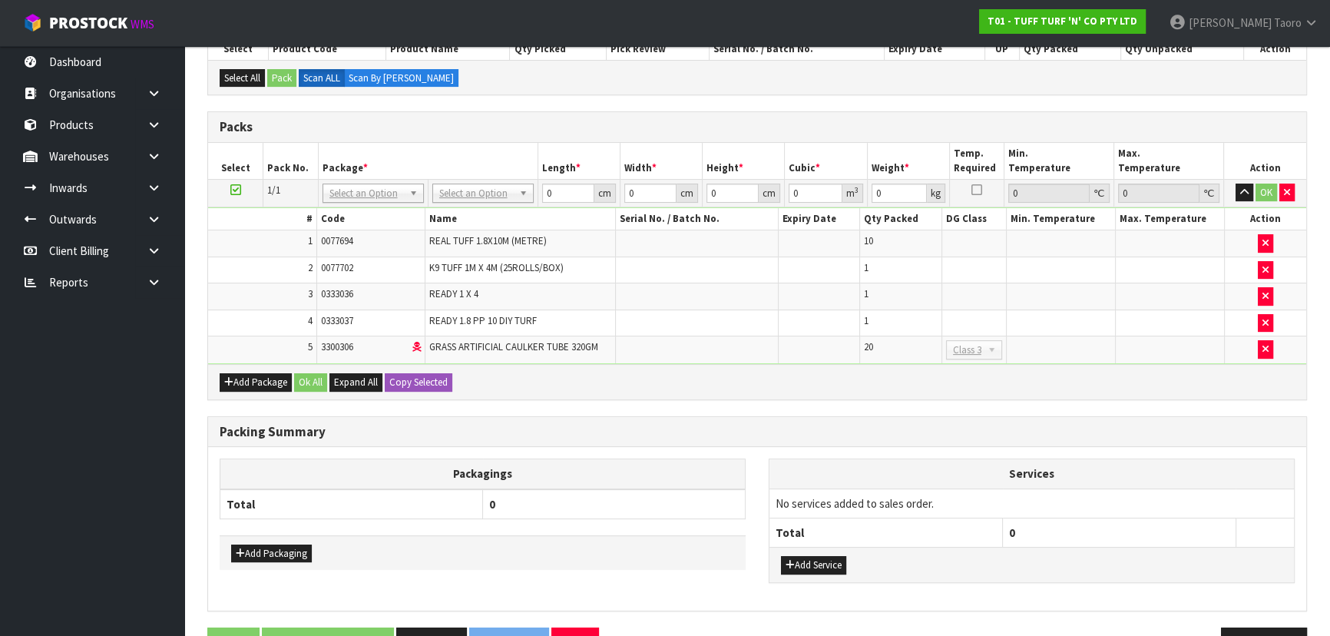
click at [498, 203] on td "No Packaging Cartons PLT GEN120 (1200 X 1000) PLT ONE WAY SKID CHEP HIRE PALLET…" at bounding box center [483, 193] width 110 height 28
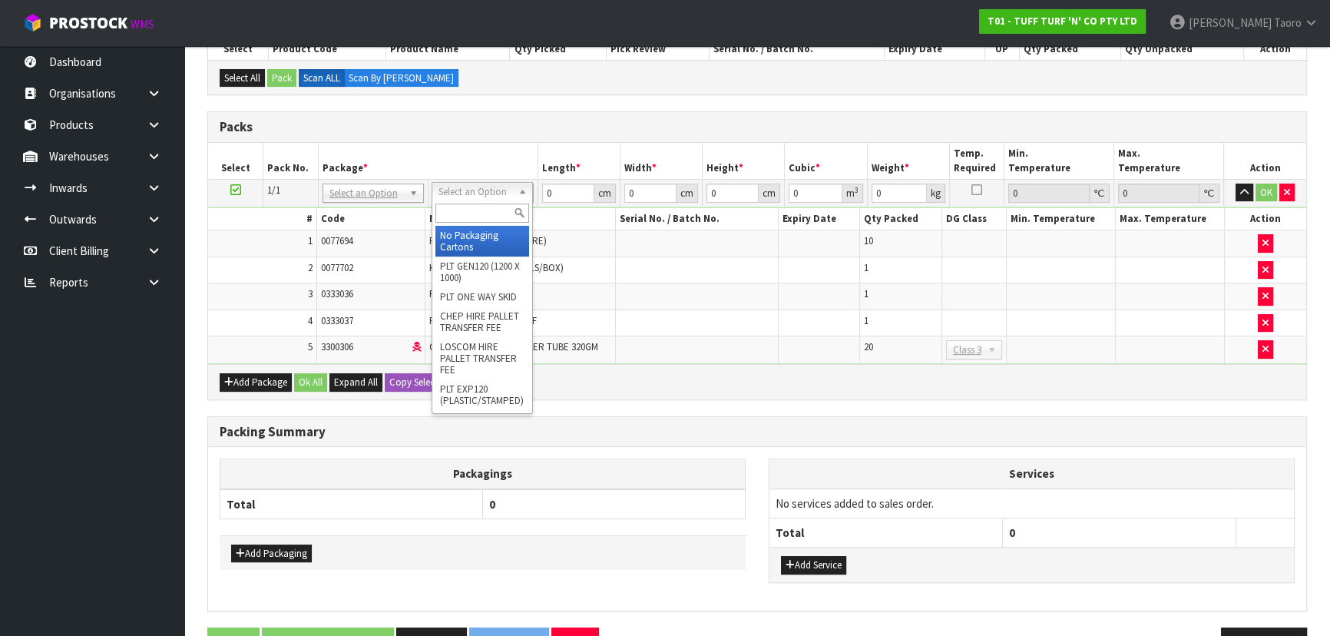
scroll to position [35, 0]
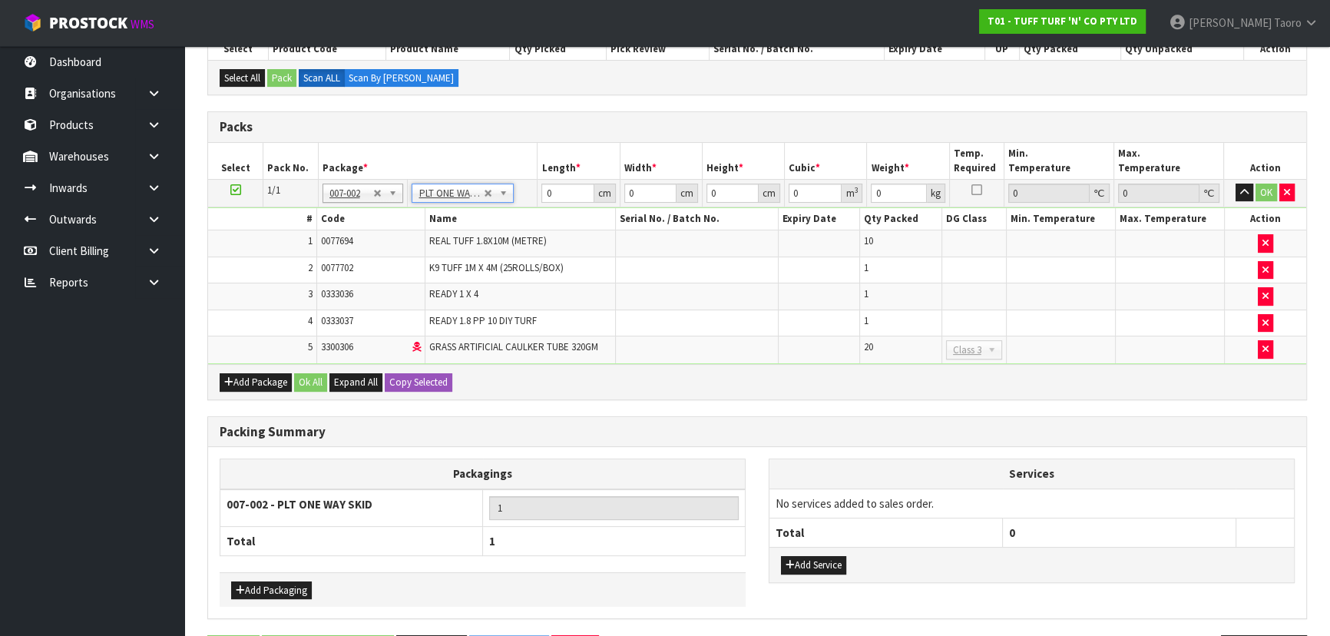
type input "91.08"
click at [565, 193] on input "0" at bounding box center [567, 192] width 52 height 19
click at [563, 193] on input "0" at bounding box center [567, 192] width 52 height 19
type input "187"
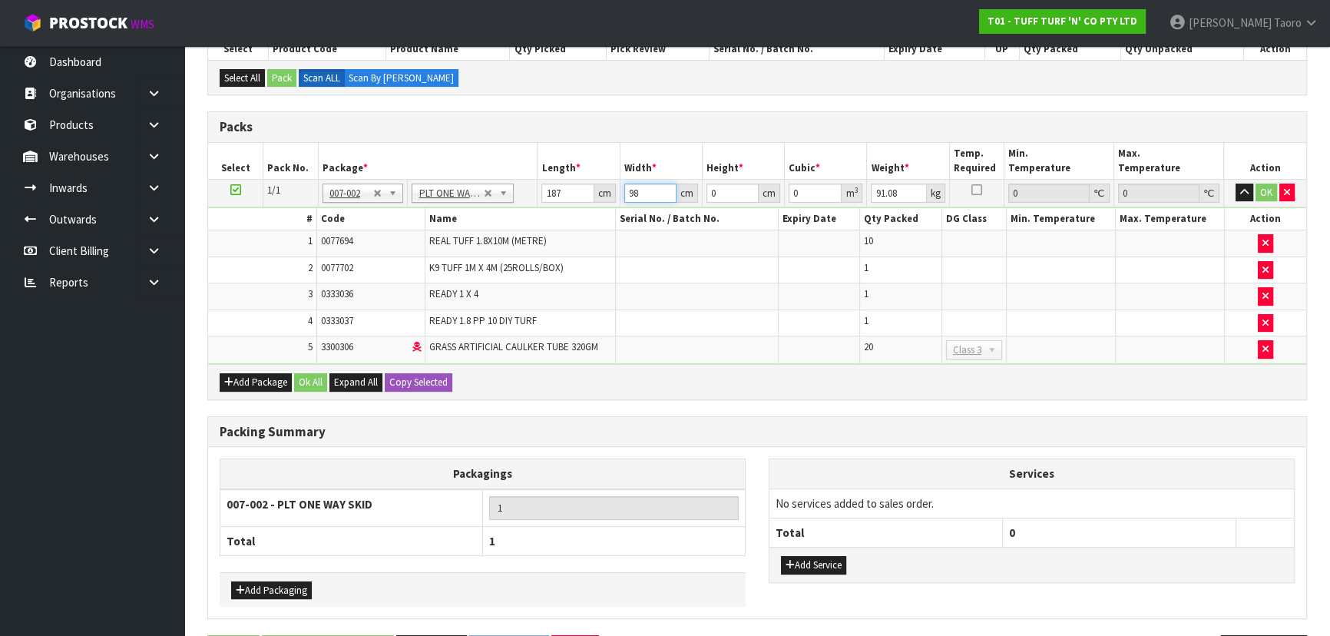
type input "98"
type input "6"
type input "0.109956"
type input "65"
type input "1.19119"
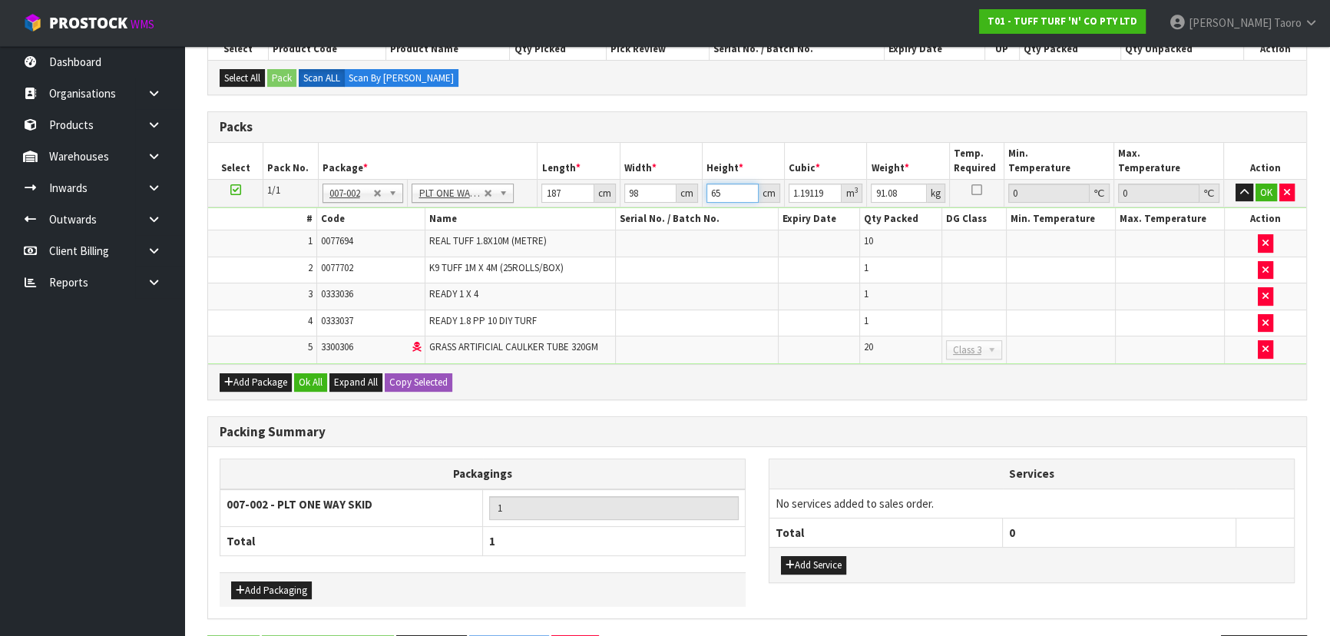
type input "65"
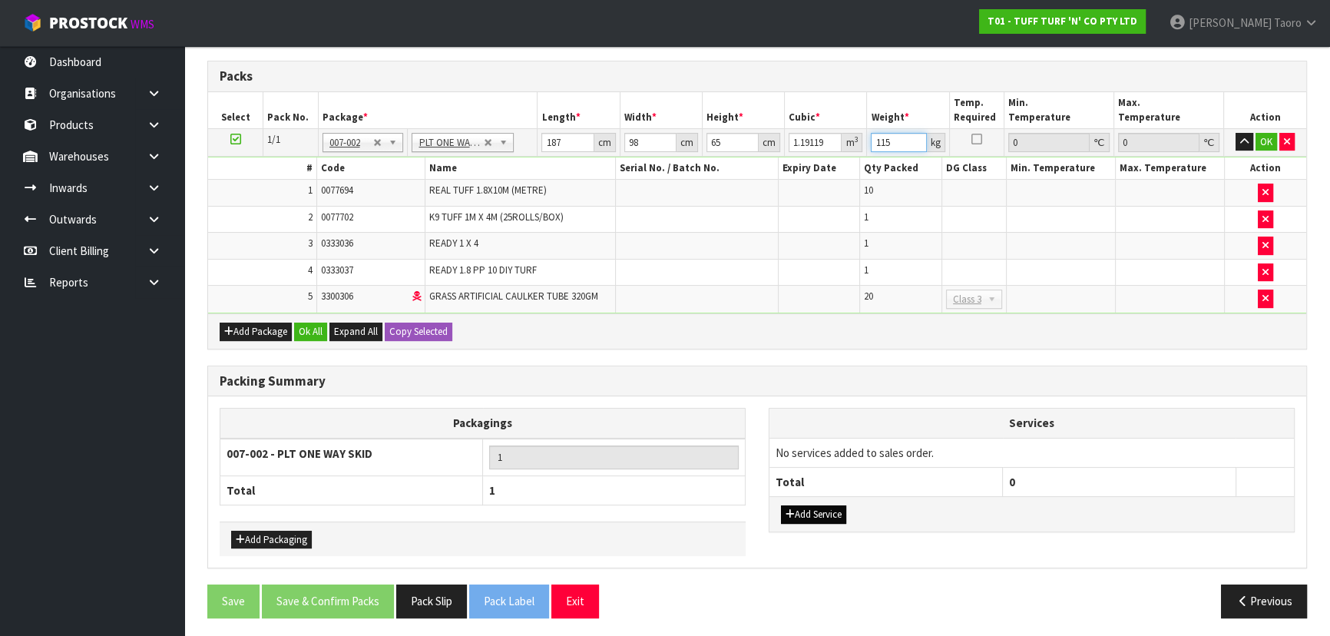
type input "115"
click at [834, 510] on button "Add Service" at bounding box center [813, 514] width 65 height 18
click at [834, 513] on button "Add Service" at bounding box center [813, 522] width 65 height 18
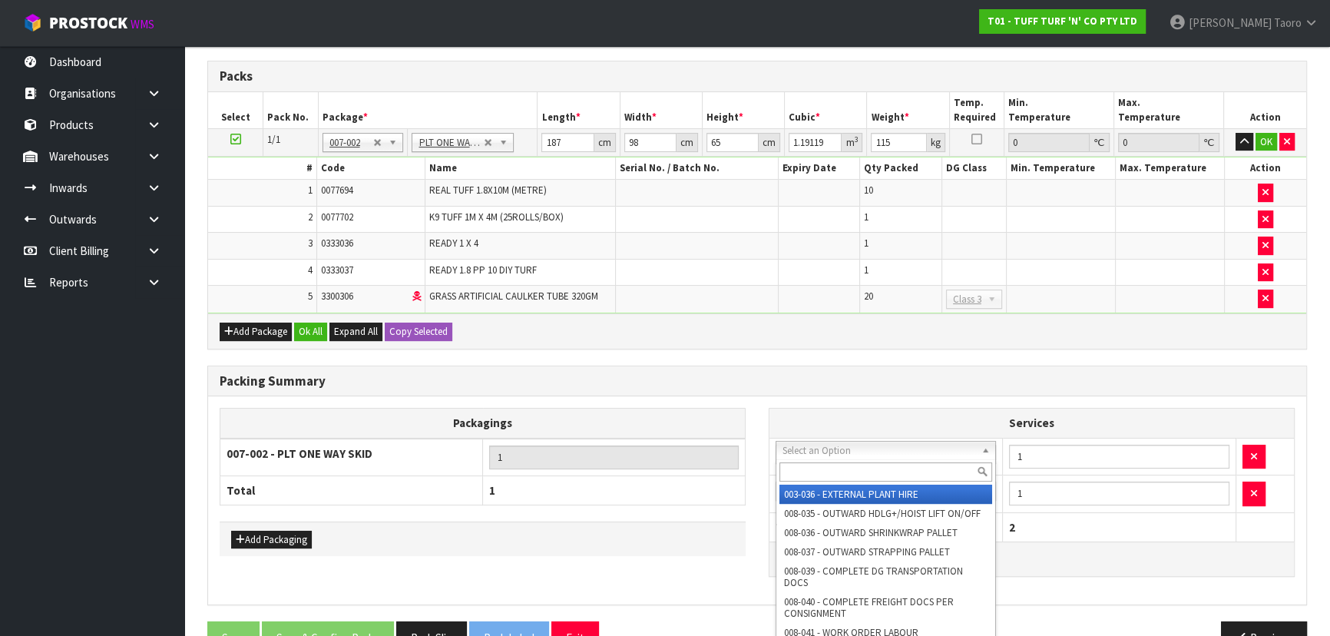
click at [850, 474] on input "text" at bounding box center [885, 471] width 213 height 19
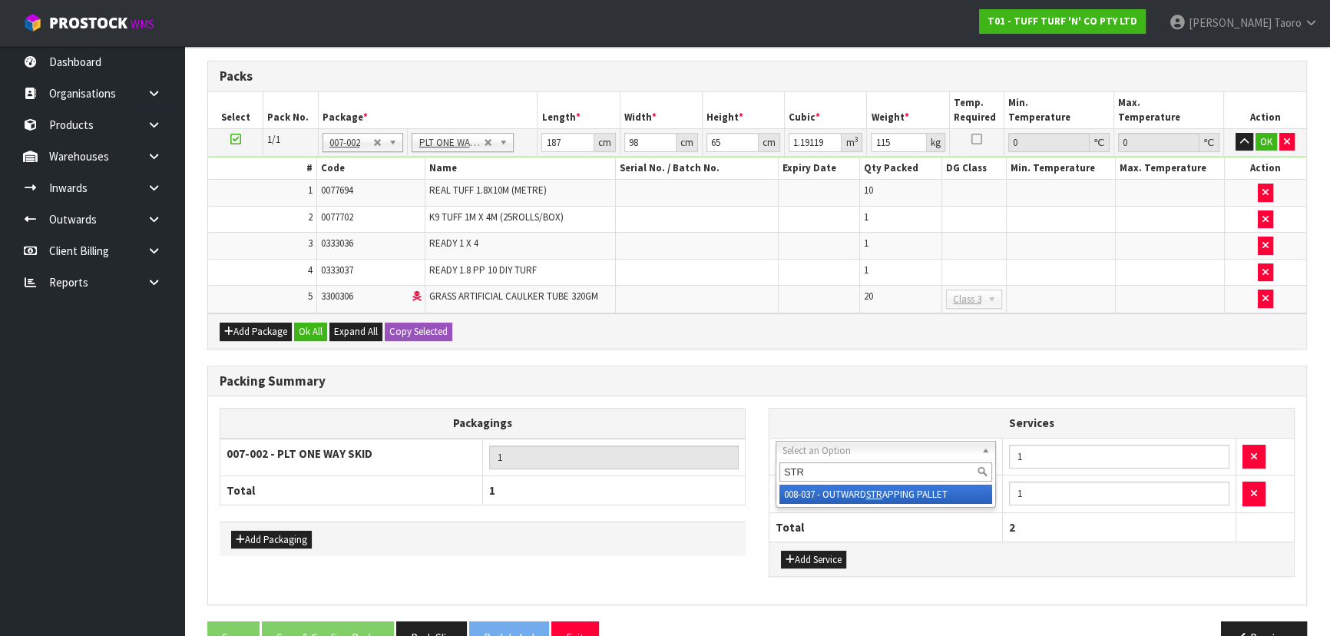
type input "STR"
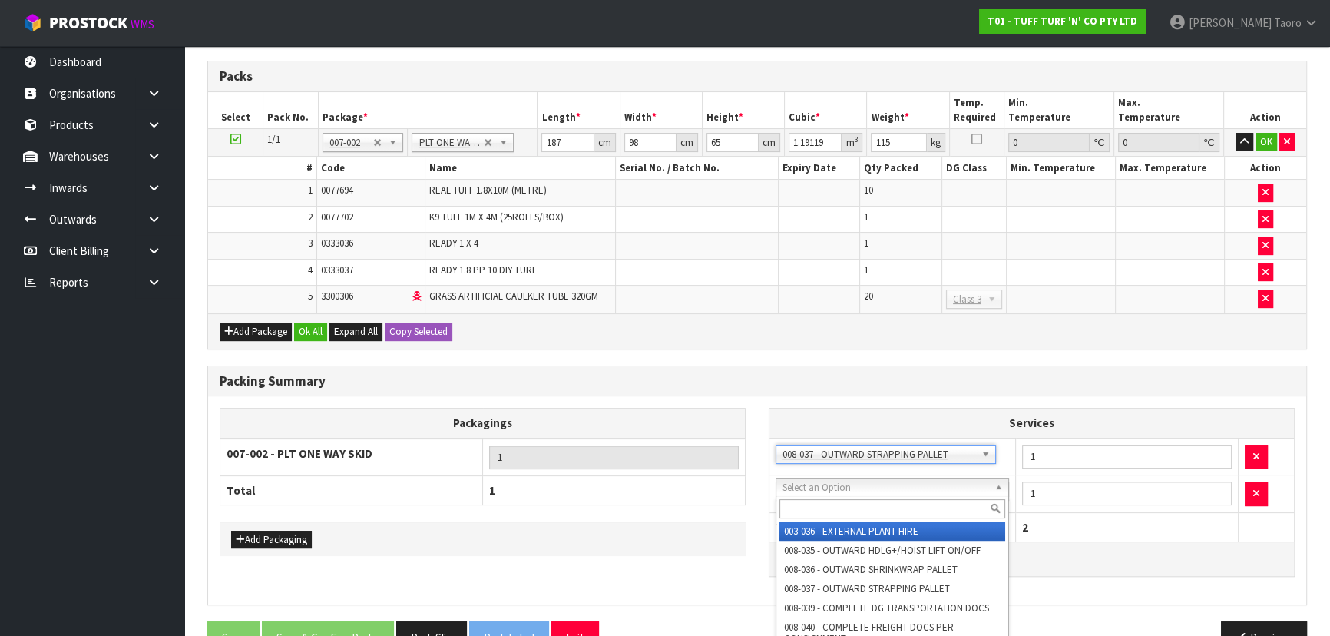
click at [871, 510] on input "text" at bounding box center [892, 508] width 226 height 19
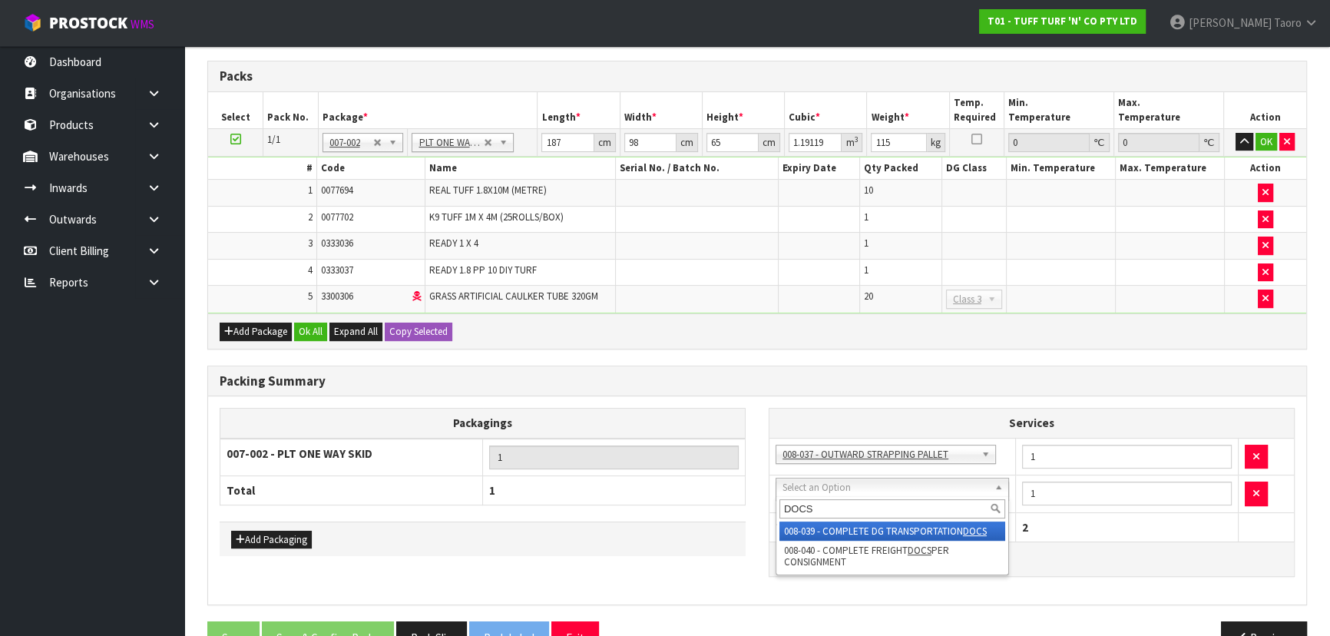
type input "DOCS"
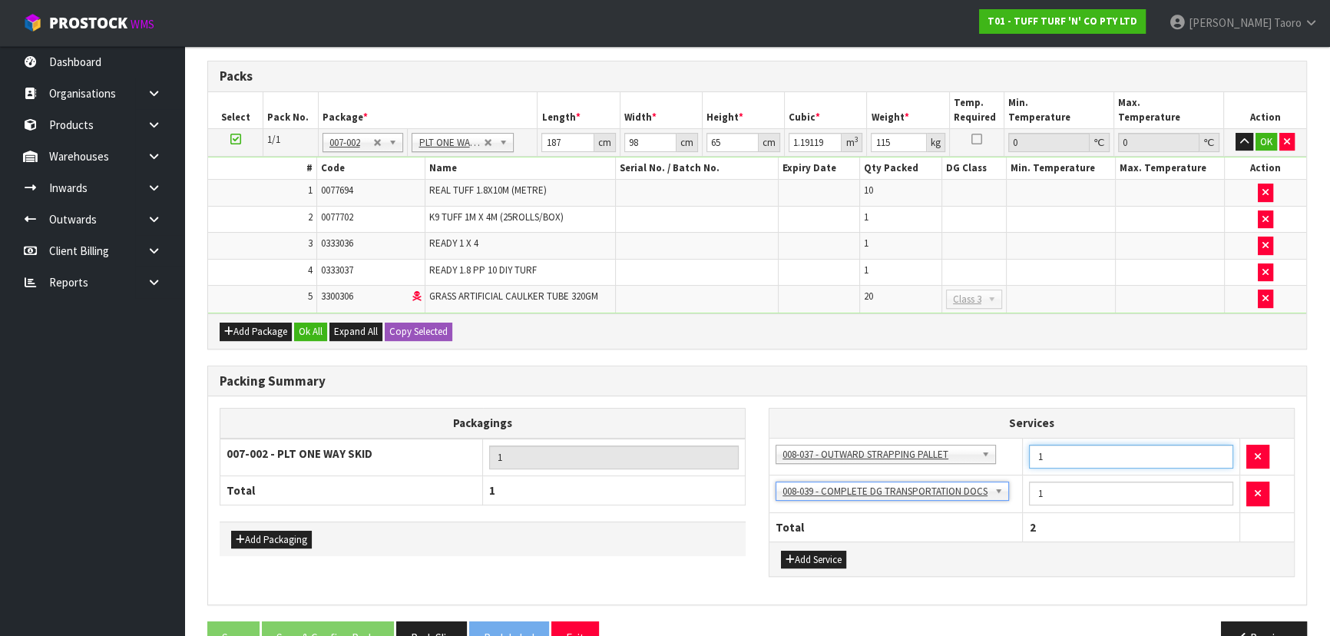
click at [1065, 446] on input "1" at bounding box center [1131, 456] width 204 height 24
click at [1023, 346] on div "Combine Orders T01-ORD0004669 T01-ORD0004670 T01-ORD0004671 T01-ORD0004672 T01-…" at bounding box center [756, 283] width 1099 height 765
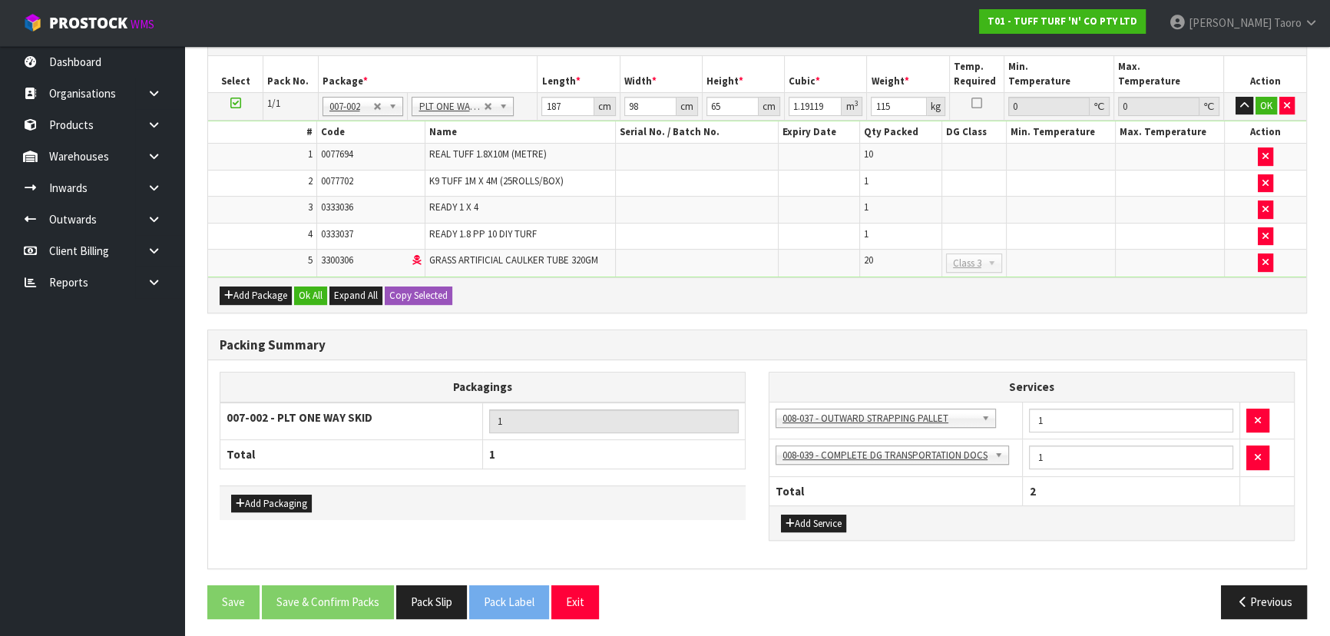
scroll to position [436, 0]
click at [318, 289] on button "Ok All" at bounding box center [310, 295] width 33 height 18
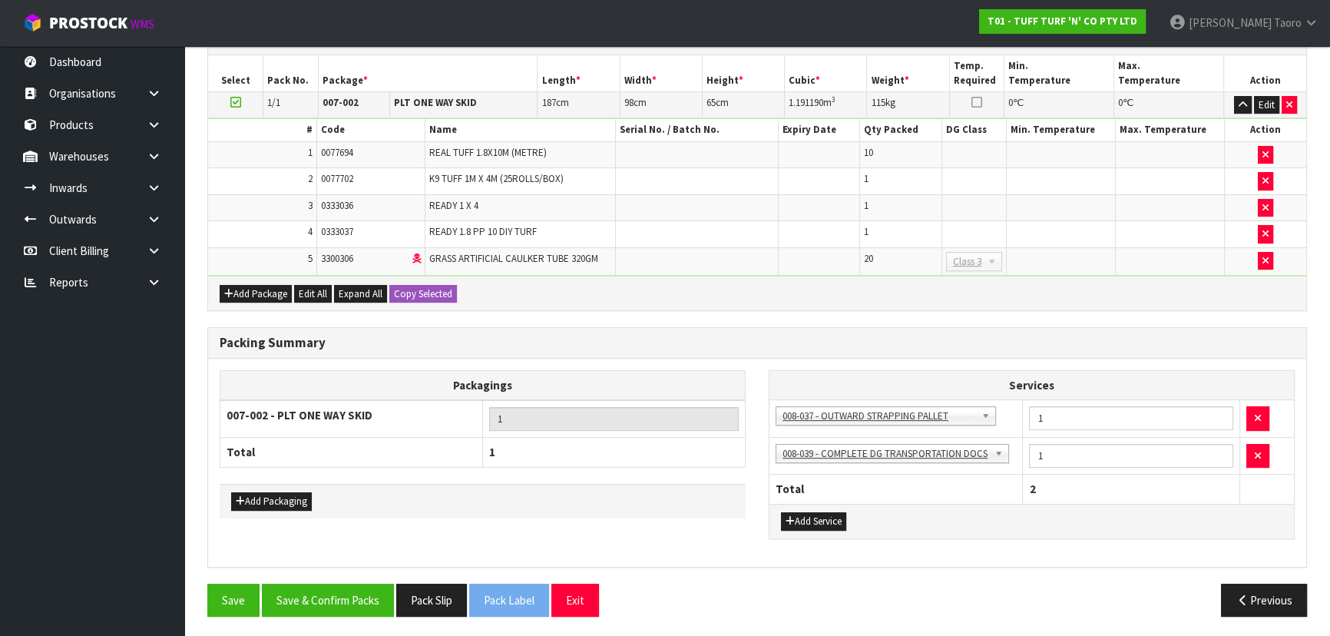
scroll to position [435, 0]
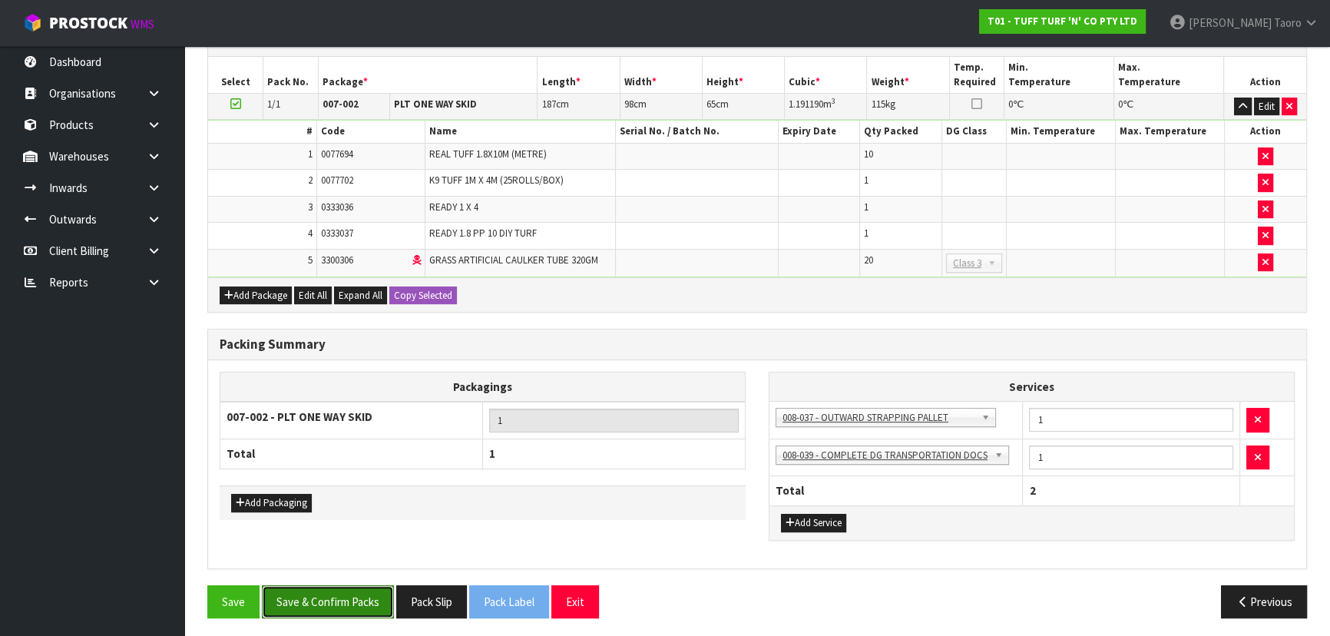
drag, startPoint x: 375, startPoint y: 588, endPoint x: 358, endPoint y: 570, distance: 25.5
click at [375, 587] on button "Save & Confirm Packs" at bounding box center [328, 601] width 132 height 33
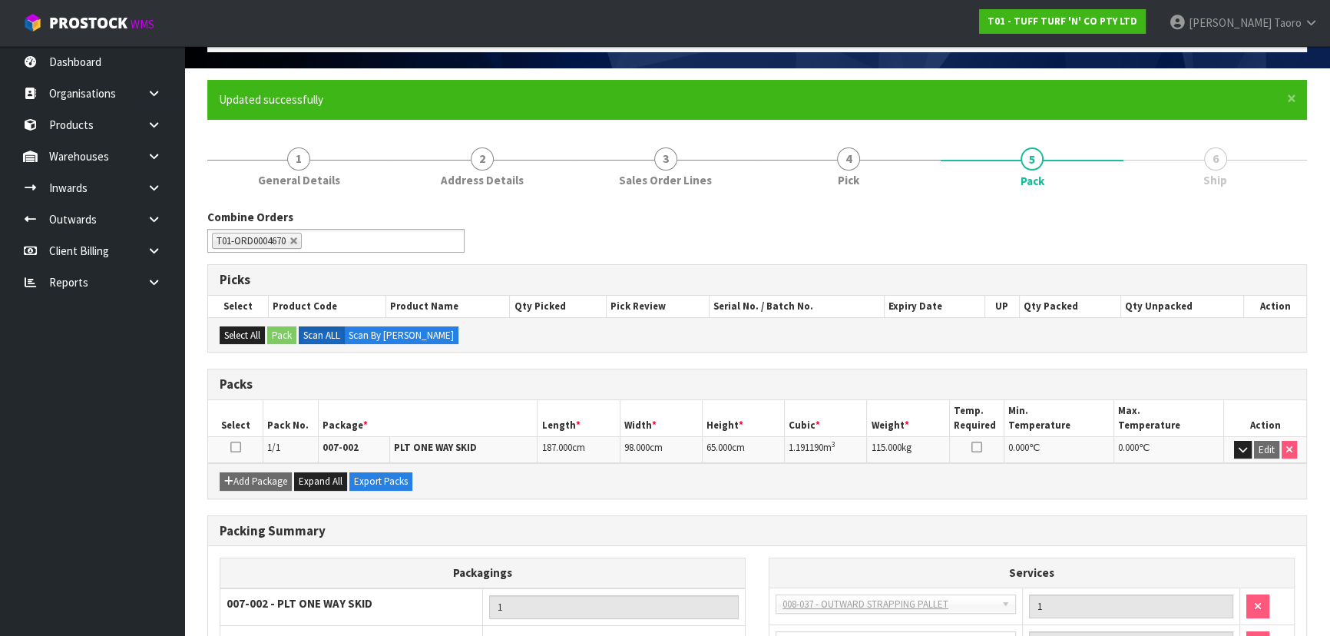
scroll to position [245, 0]
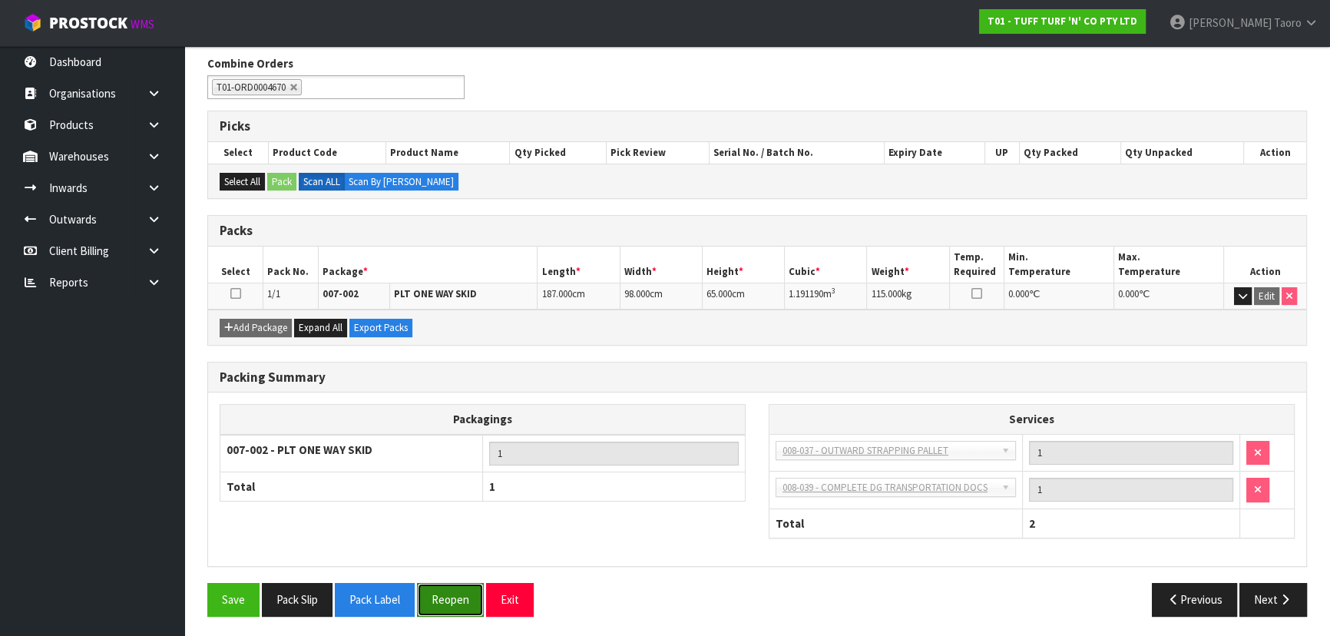
click at [468, 597] on button "Reopen" at bounding box center [450, 599] width 67 height 33
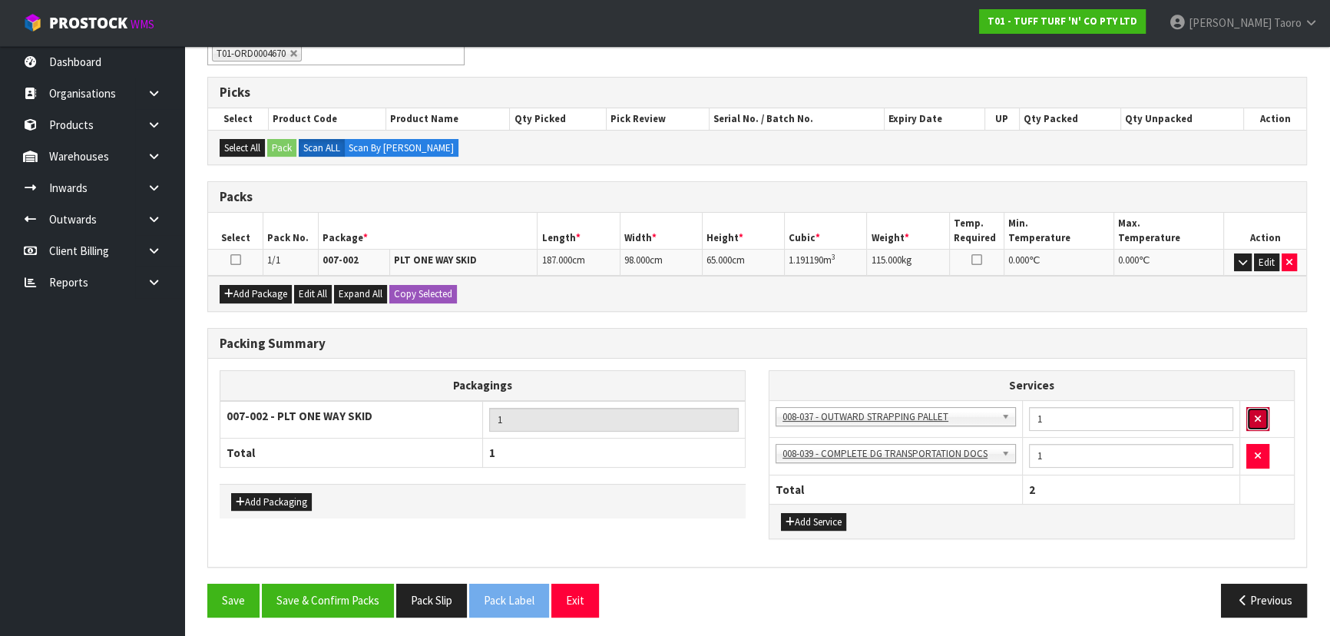
click at [1248, 418] on button "button" at bounding box center [1257, 419] width 23 height 25
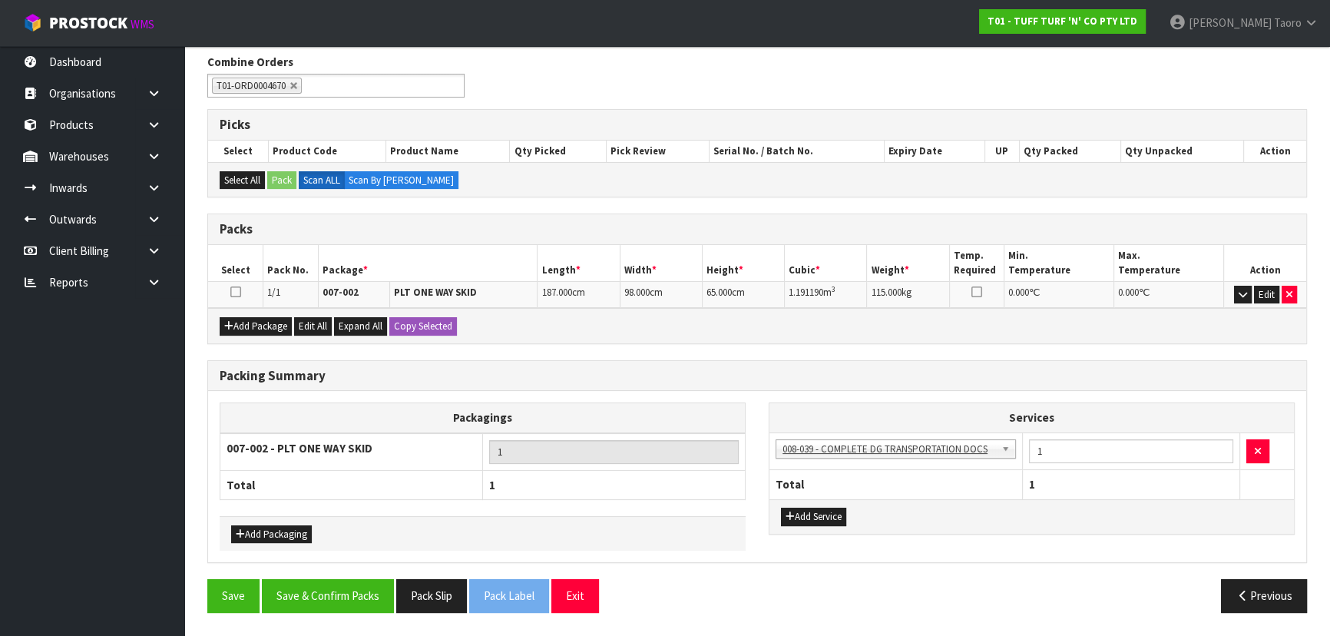
scroll to position [243, 0]
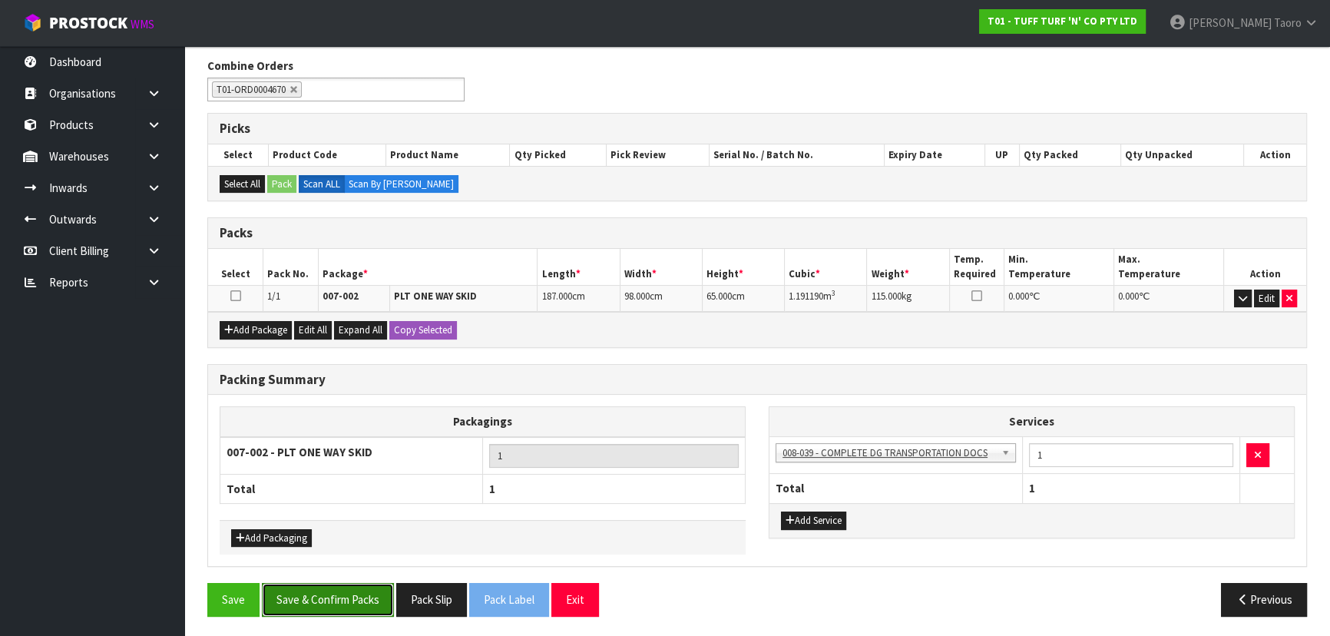
click at [349, 591] on button "Save & Confirm Packs" at bounding box center [328, 599] width 132 height 33
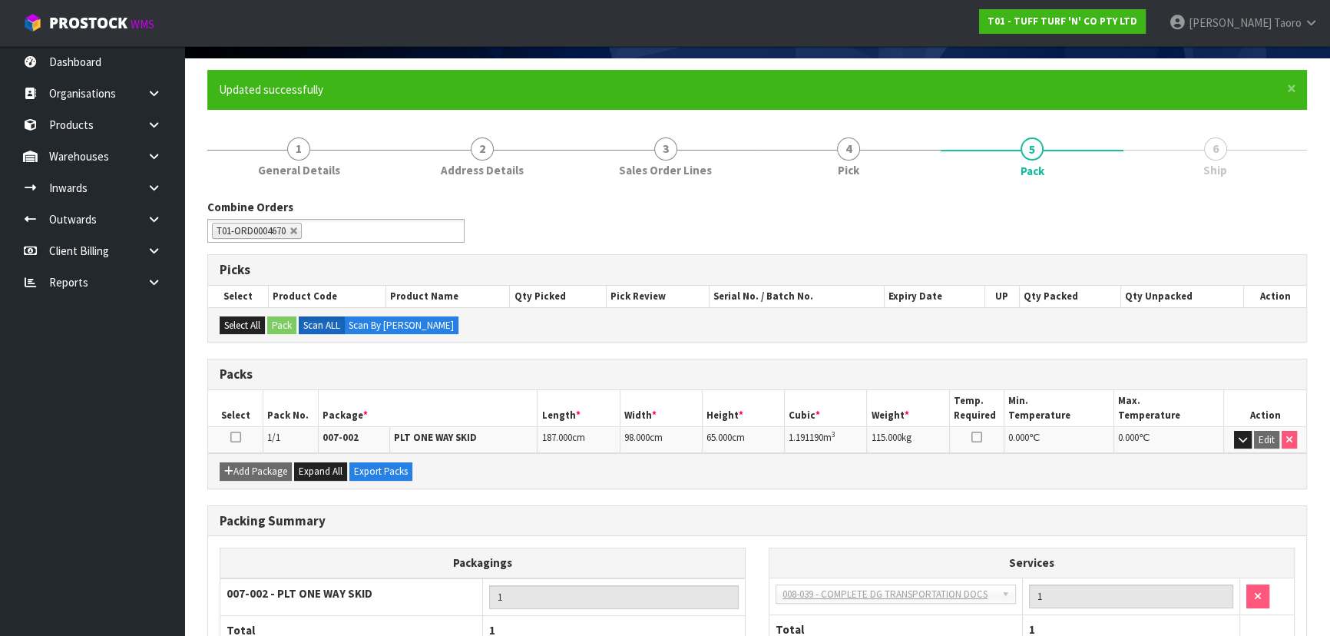
scroll to position [208, 0]
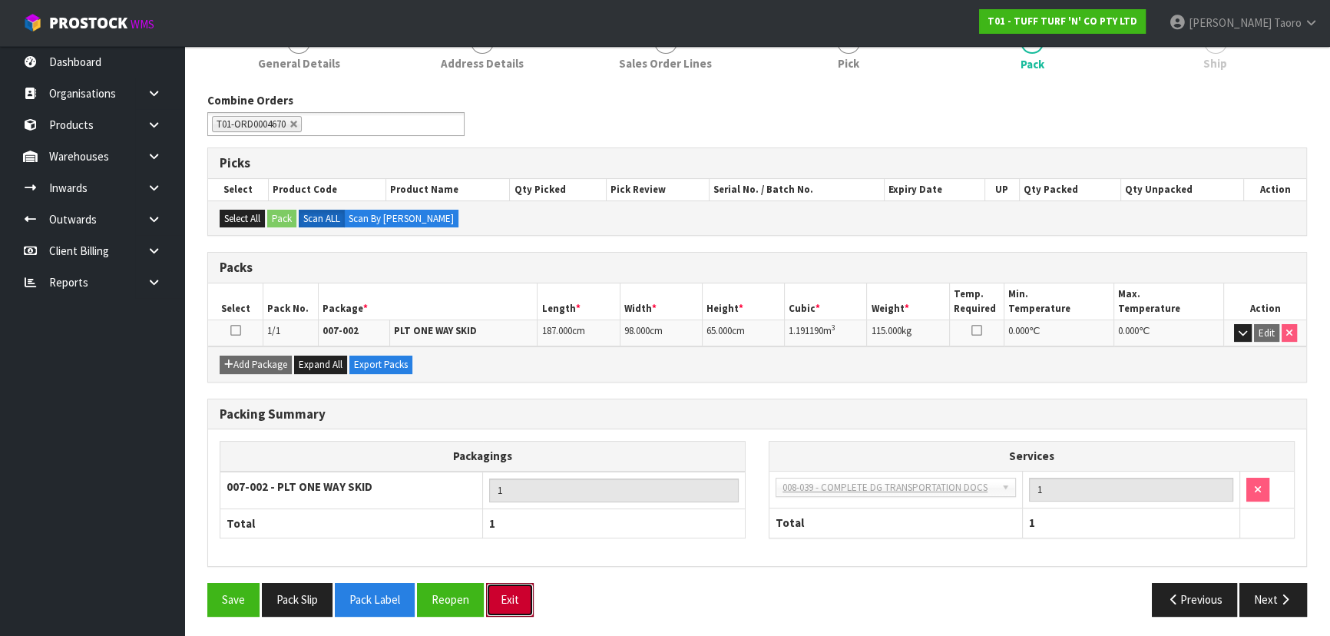
drag, startPoint x: 511, startPoint y: 590, endPoint x: 502, endPoint y: 575, distance: 17.5
click at [511, 589] on button "Exit" at bounding box center [510, 599] width 48 height 33
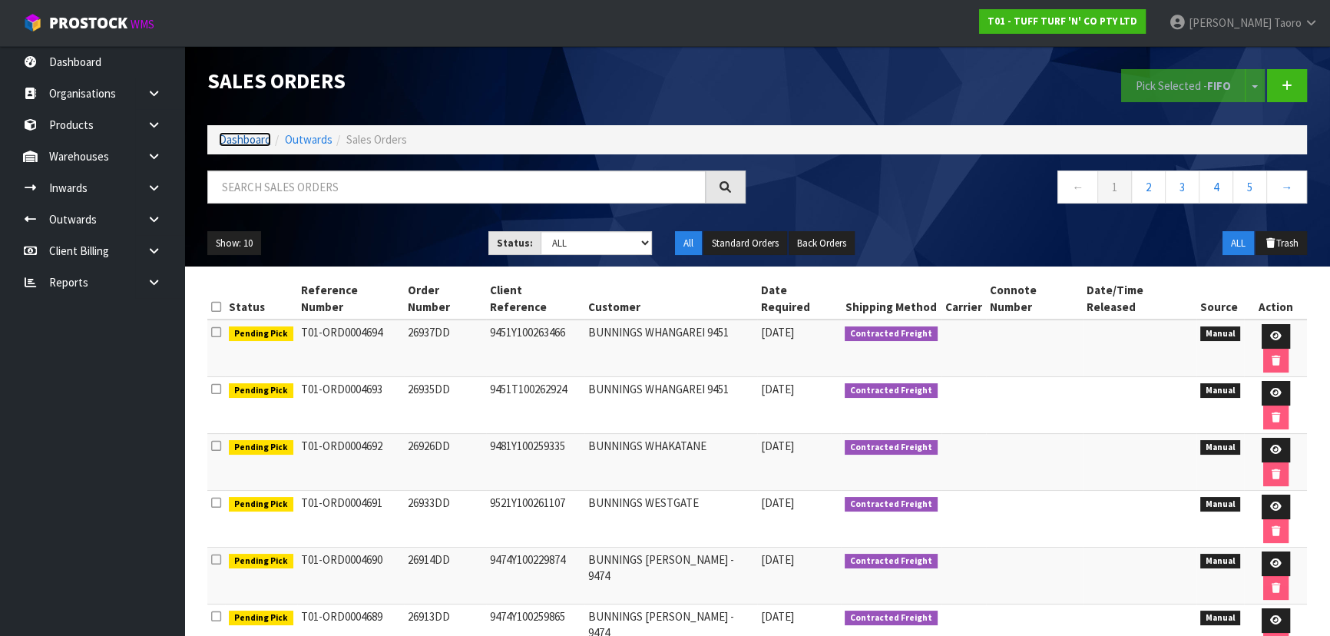
click at [248, 134] on link "Dashboard" at bounding box center [245, 139] width 52 height 15
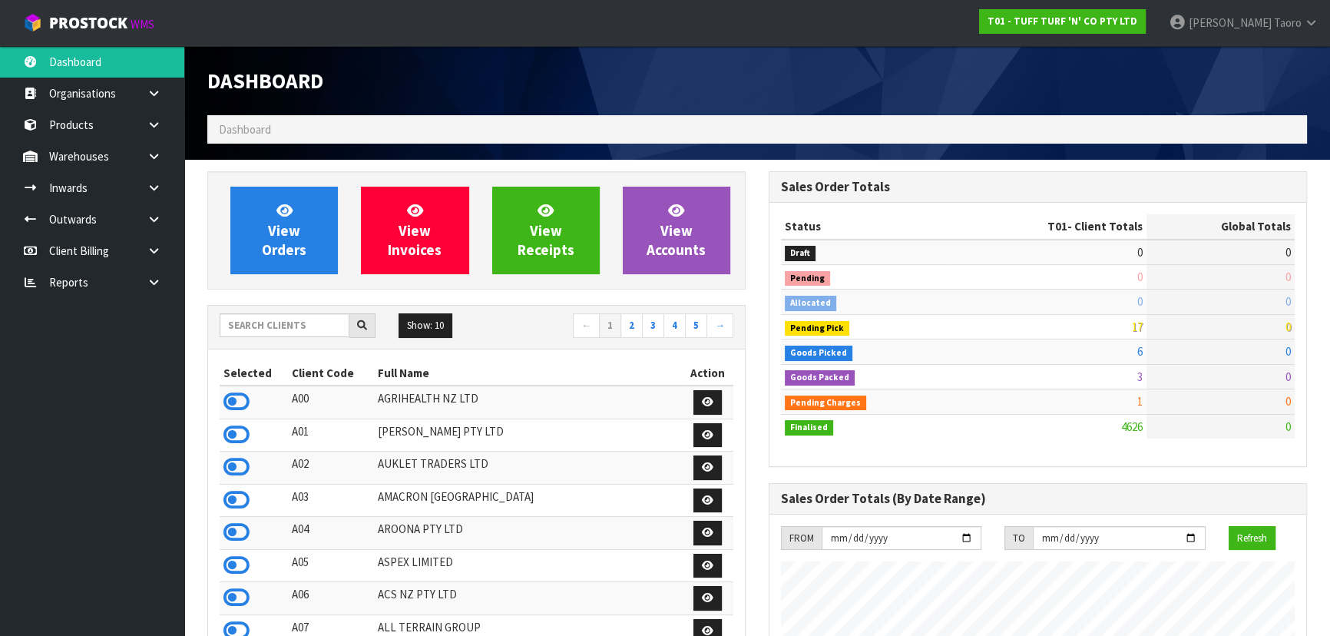
click at [397, 97] on div "Dashboard" at bounding box center [476, 80] width 561 height 69
click at [324, 329] on input "text" at bounding box center [285, 325] width 130 height 24
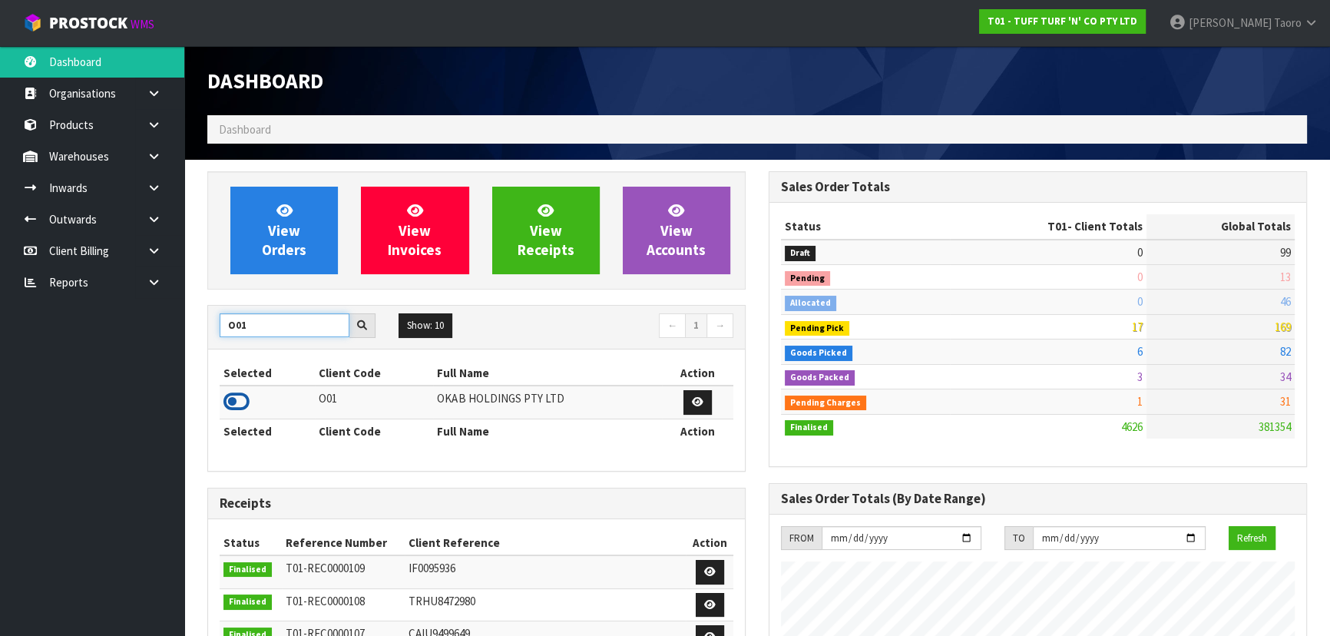
type input "O01"
click at [243, 400] on icon at bounding box center [236, 401] width 26 height 23
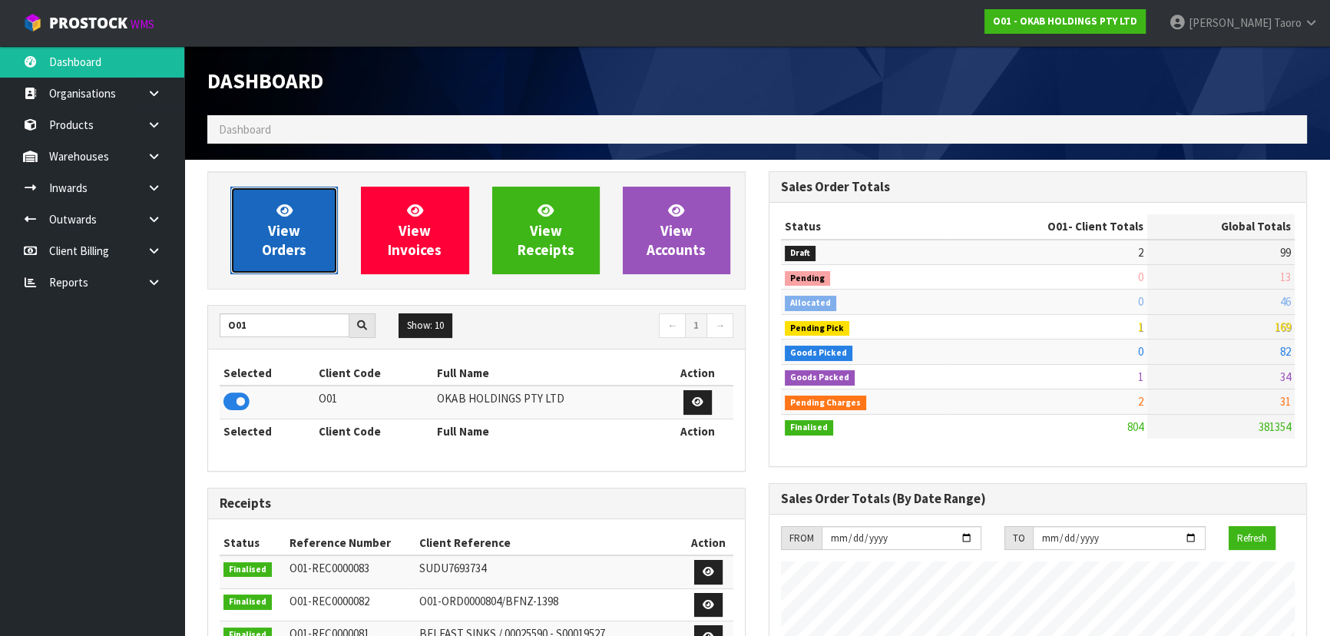
click at [284, 220] on span "View Orders" at bounding box center [284, 230] width 45 height 58
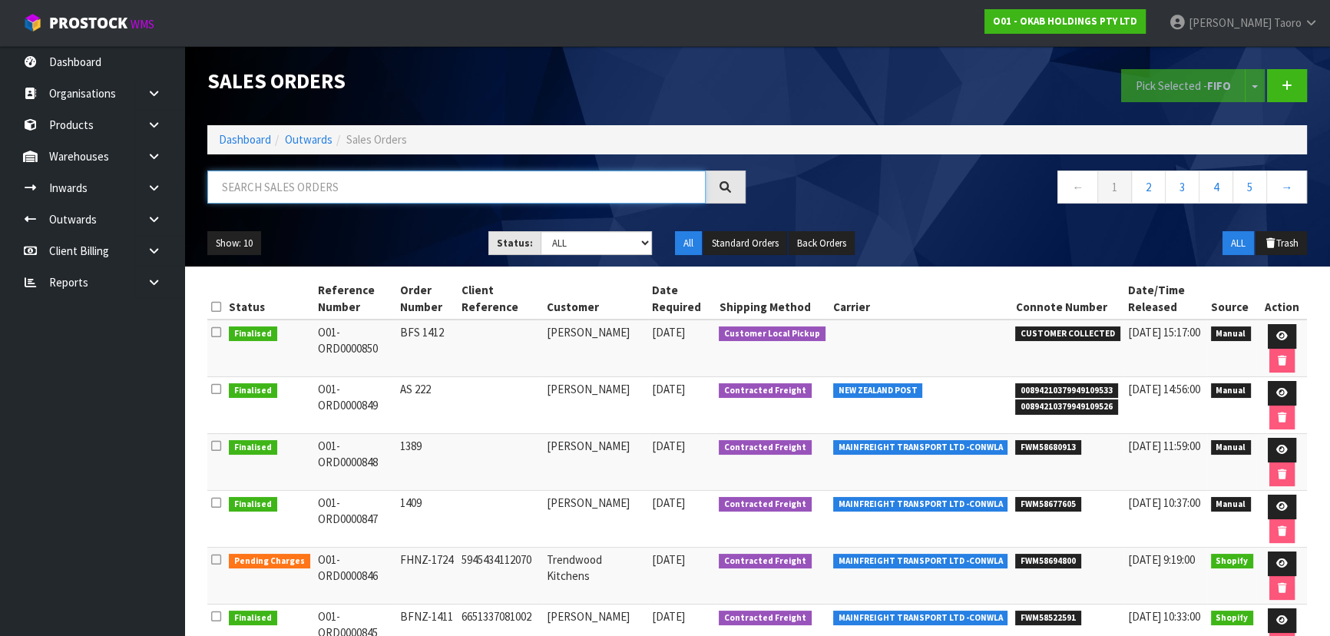
click at [398, 180] on input "text" at bounding box center [456, 186] width 498 height 33
type input "JOB-0402081"
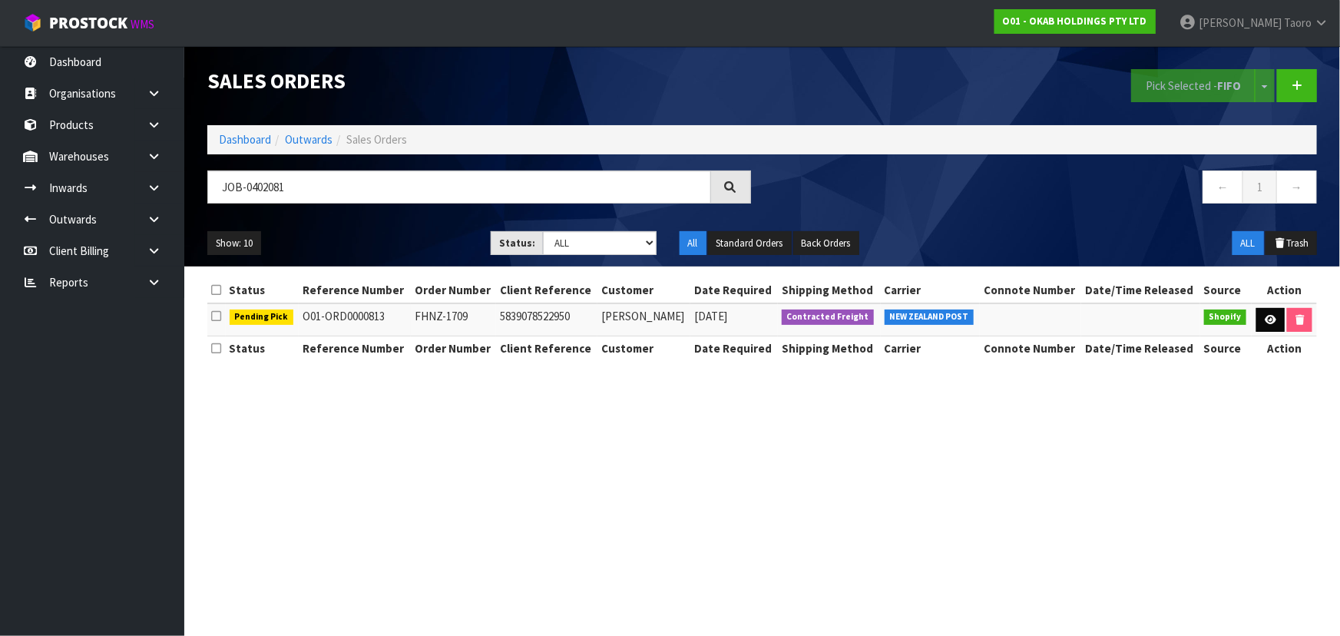
drag, startPoint x: 1267, startPoint y: 304, endPoint x: 1267, endPoint y: 313, distance: 9.2
click at [1267, 307] on td at bounding box center [1283, 319] width 65 height 33
click at [1267, 315] on icon at bounding box center [1270, 320] width 12 height 10
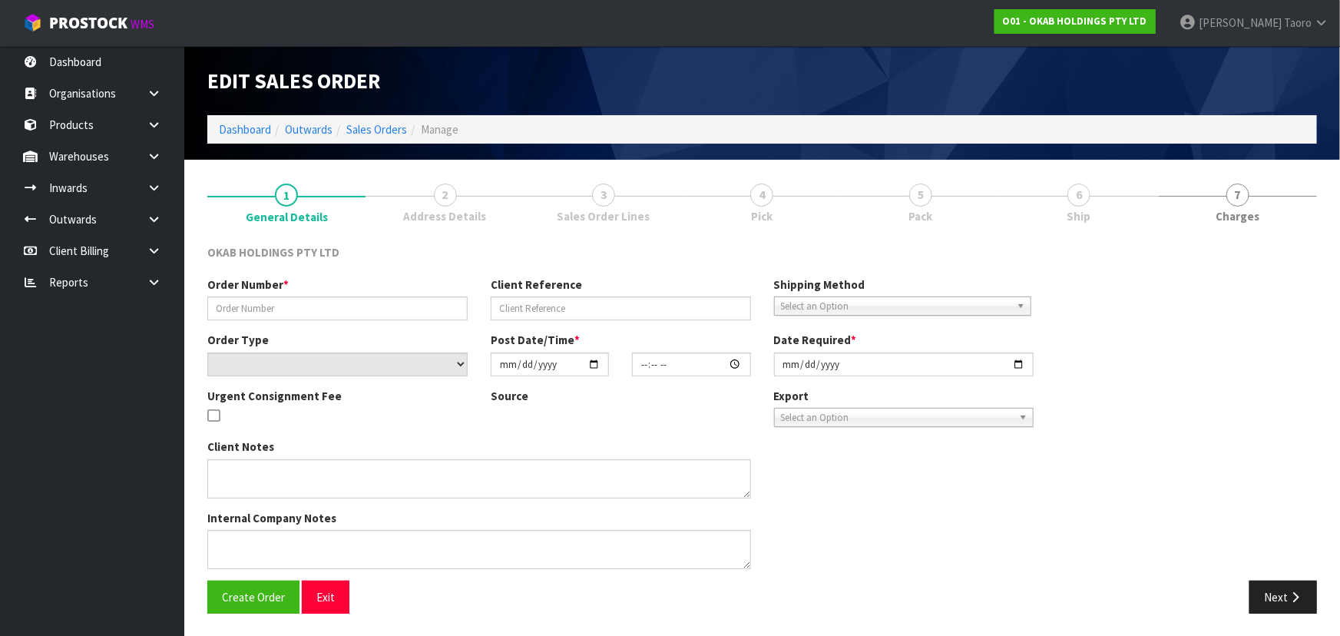
type input "FHNZ-1709"
type input "5839078522950"
select select "number:0"
type input "2025-07-10"
type input "05:47:46.000"
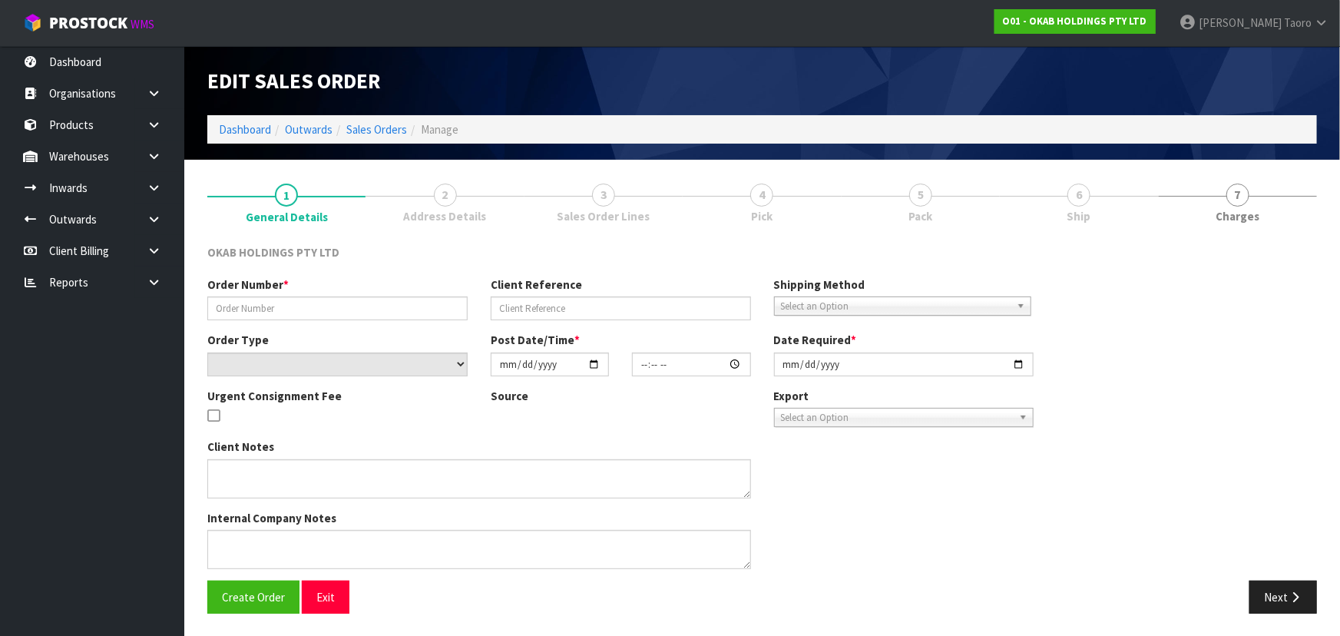
type input "2025-09-10"
type textarea "COULD YOU PLEASE CONFIRM CODE IS SAME OR DIFFERENT? THE STOCK IS BOOKED WITH CO…"
type textarea "#1709 10 JUL AT 1:47 AM TERII PITTMAN ONLINE STORE $906.00 COMPLETEPAID ATTENTI…"
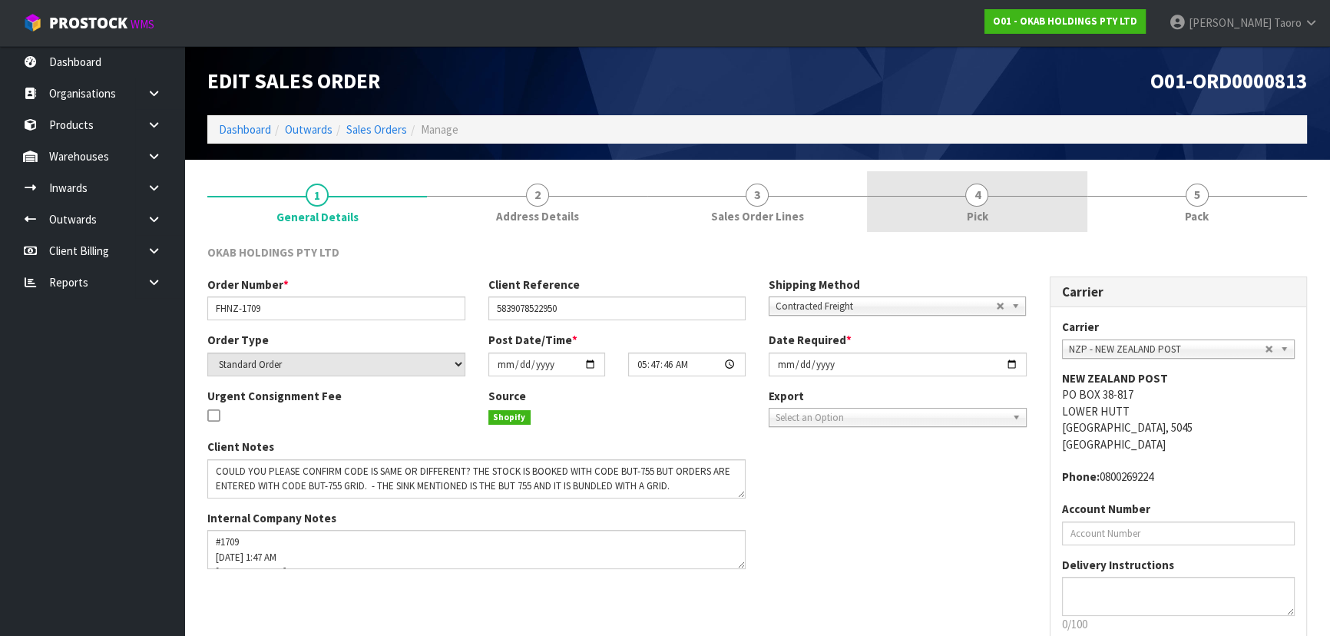
click at [940, 200] on link "4 Pick" at bounding box center [977, 201] width 220 height 61
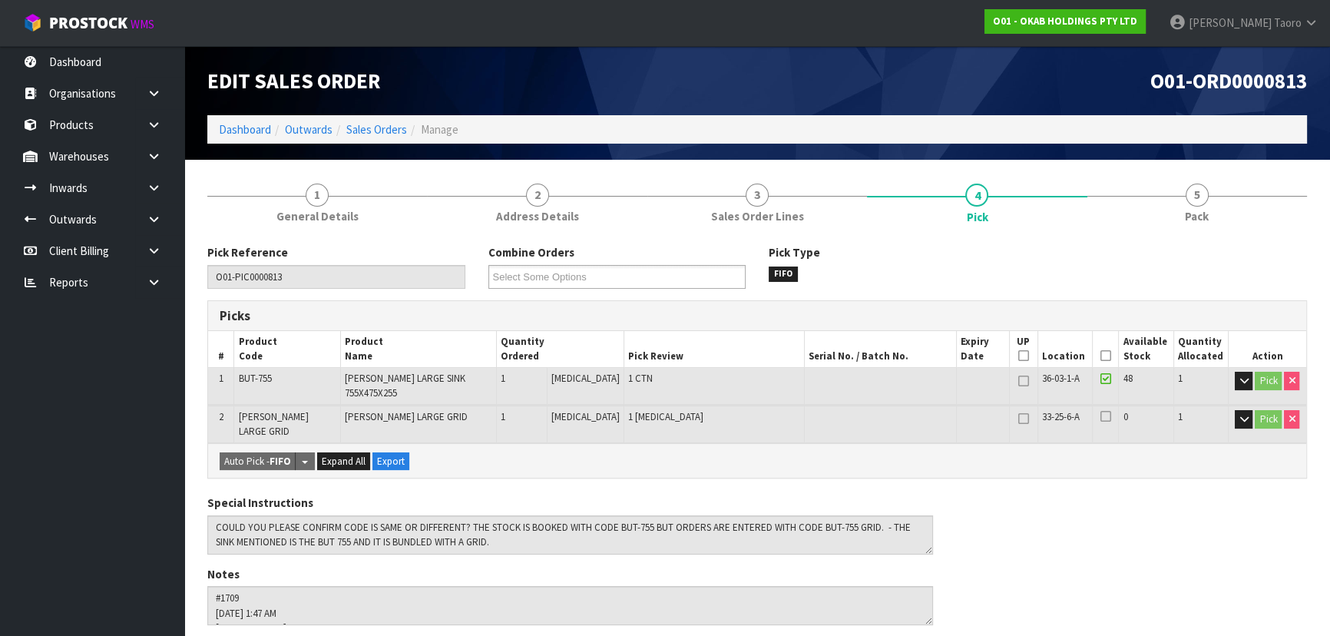
click at [1100, 355] on icon at bounding box center [1105, 355] width 11 height 1
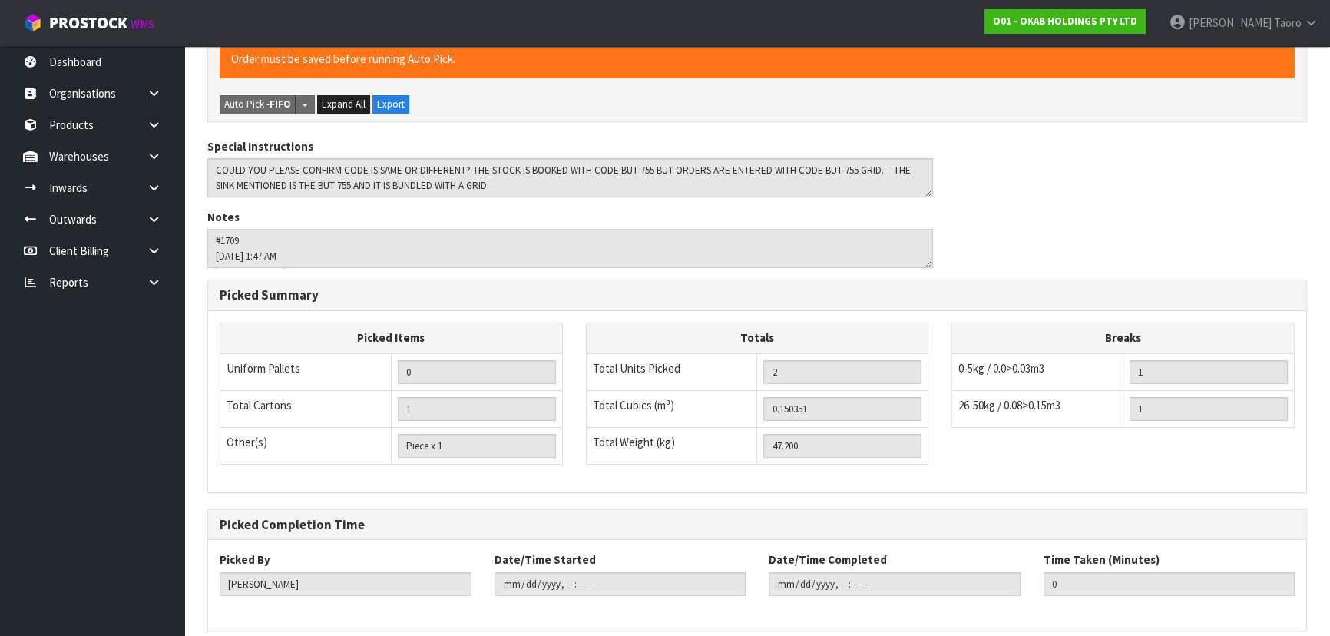
scroll to position [456, 0]
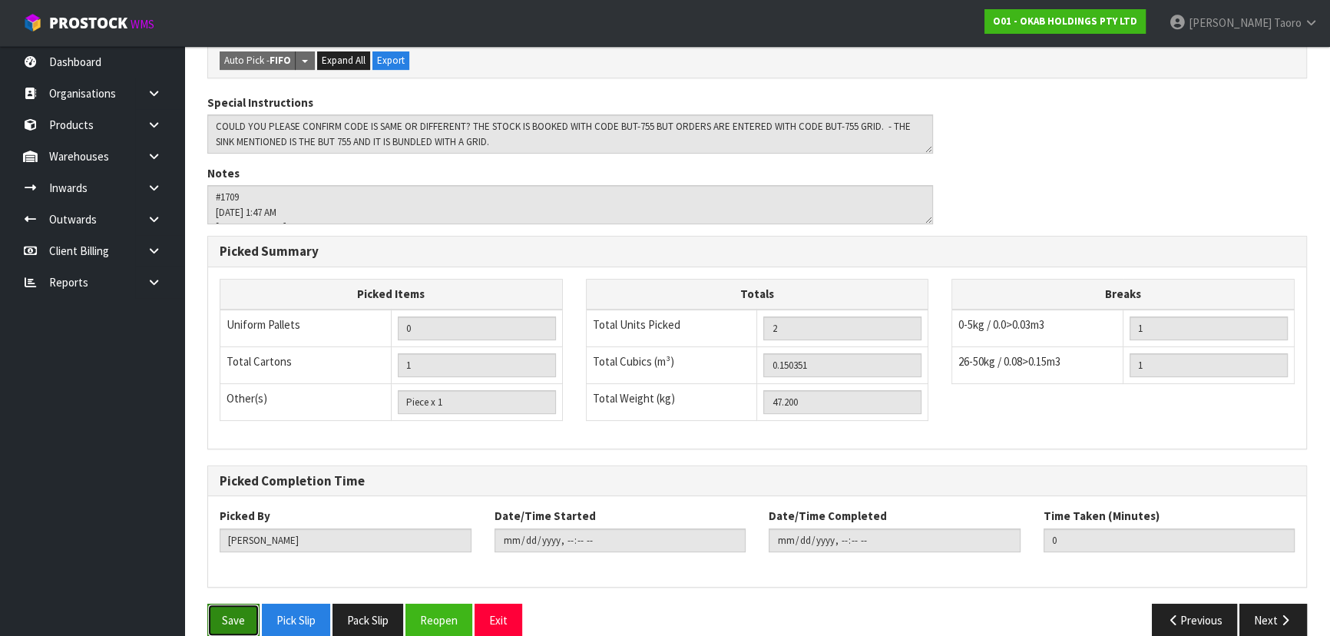
click at [251, 603] on button "Save" at bounding box center [233, 619] width 52 height 33
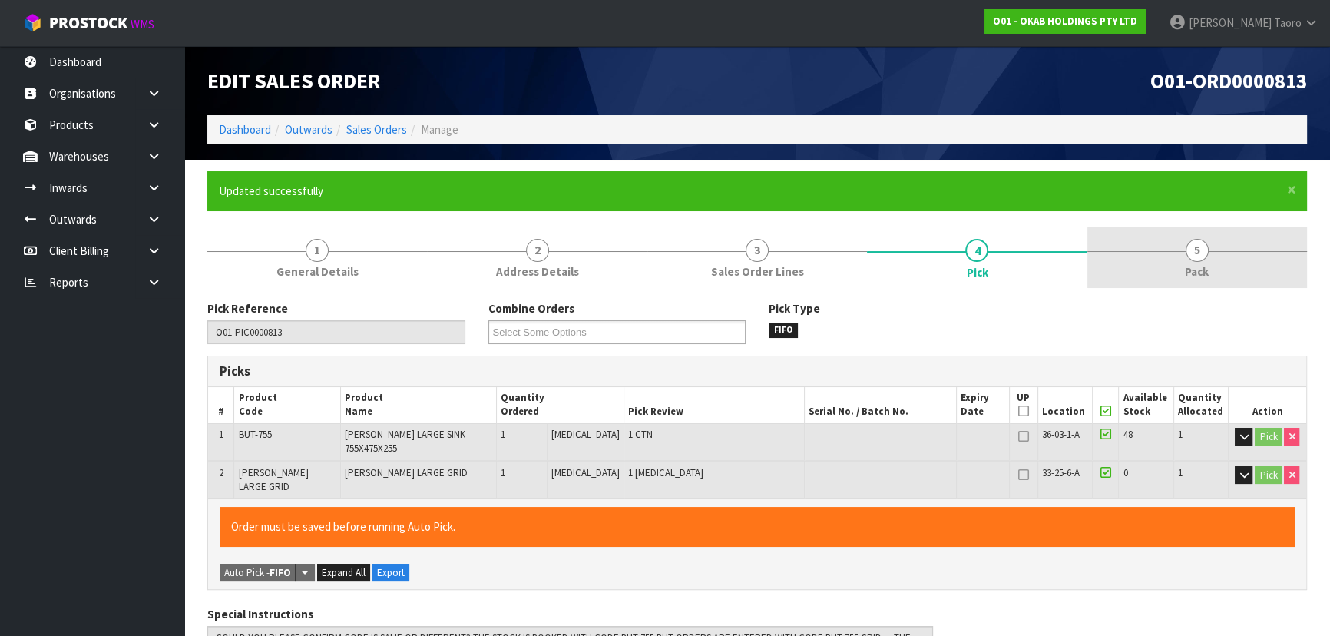
type input "Harriet Taoro"
type input "2025-09-16T11:33:07"
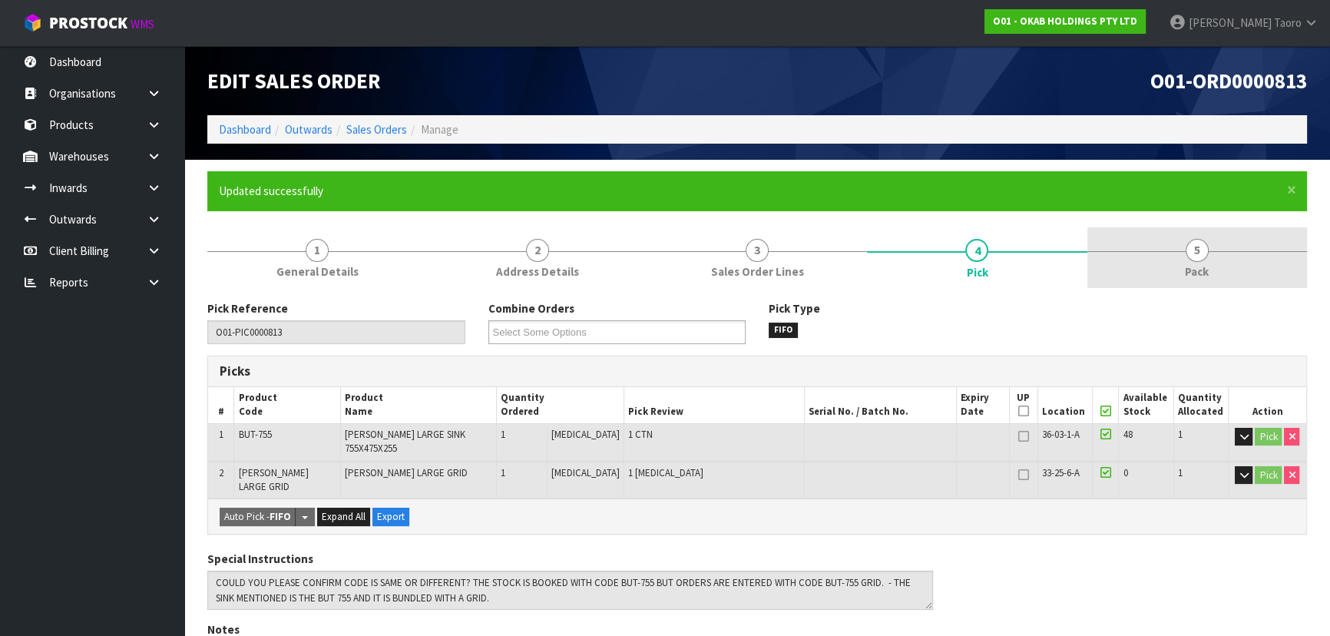
click at [1220, 266] on link "5 Pack" at bounding box center [1197, 257] width 220 height 61
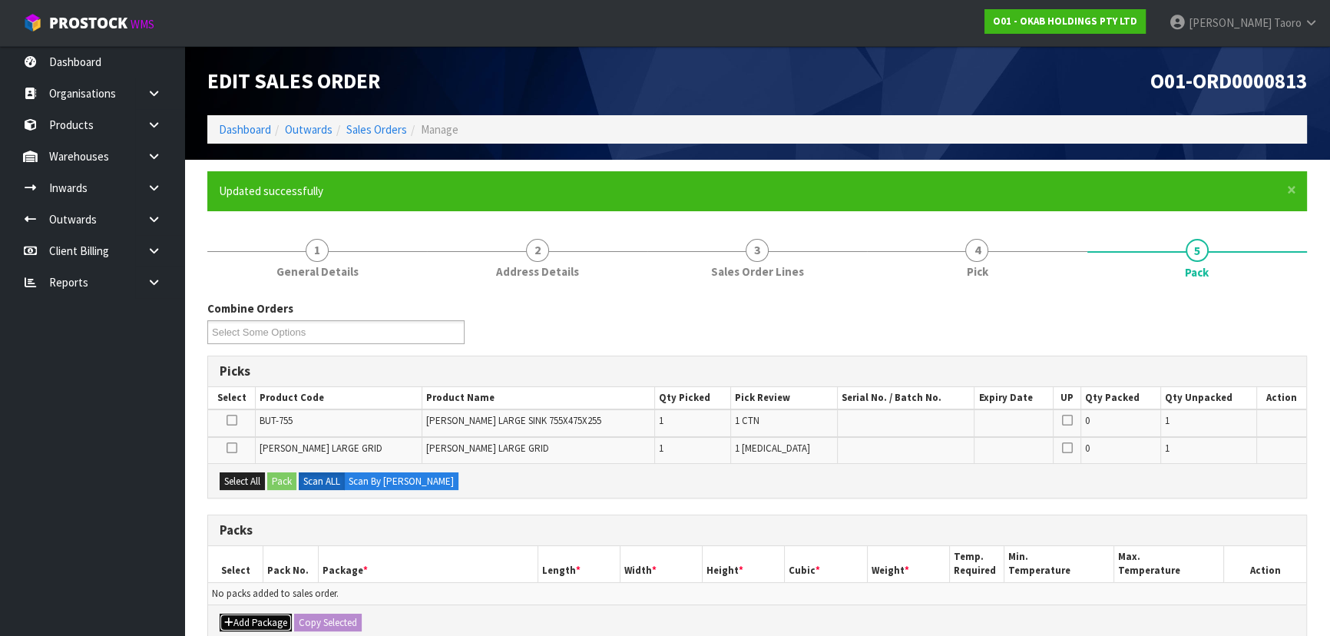
click at [253, 619] on button "Add Package" at bounding box center [256, 622] width 72 height 18
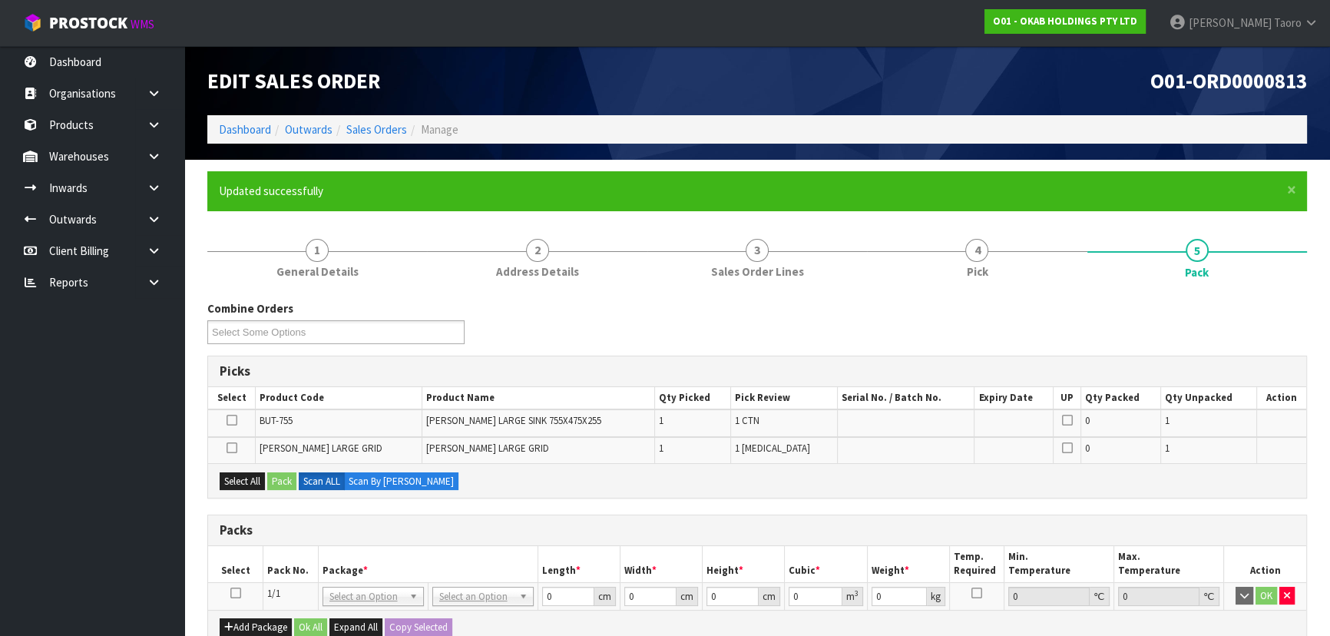
click at [233, 593] on icon at bounding box center [235, 593] width 11 height 1
drag, startPoint x: 234, startPoint y: 478, endPoint x: 265, endPoint y: 473, distance: 31.2
click at [238, 479] on button "Select All" at bounding box center [242, 481] width 45 height 18
click at [283, 479] on button "Pack" at bounding box center [281, 481] width 29 height 18
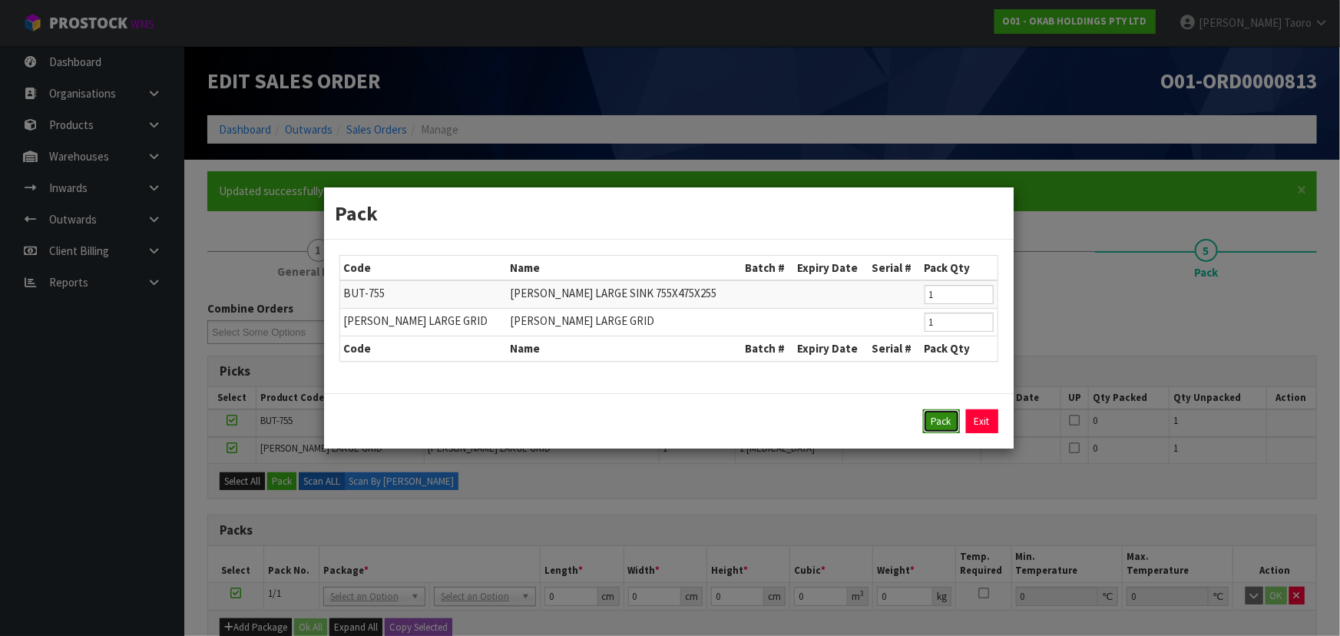
click at [937, 422] on button "Pack" at bounding box center [941, 421] width 37 height 25
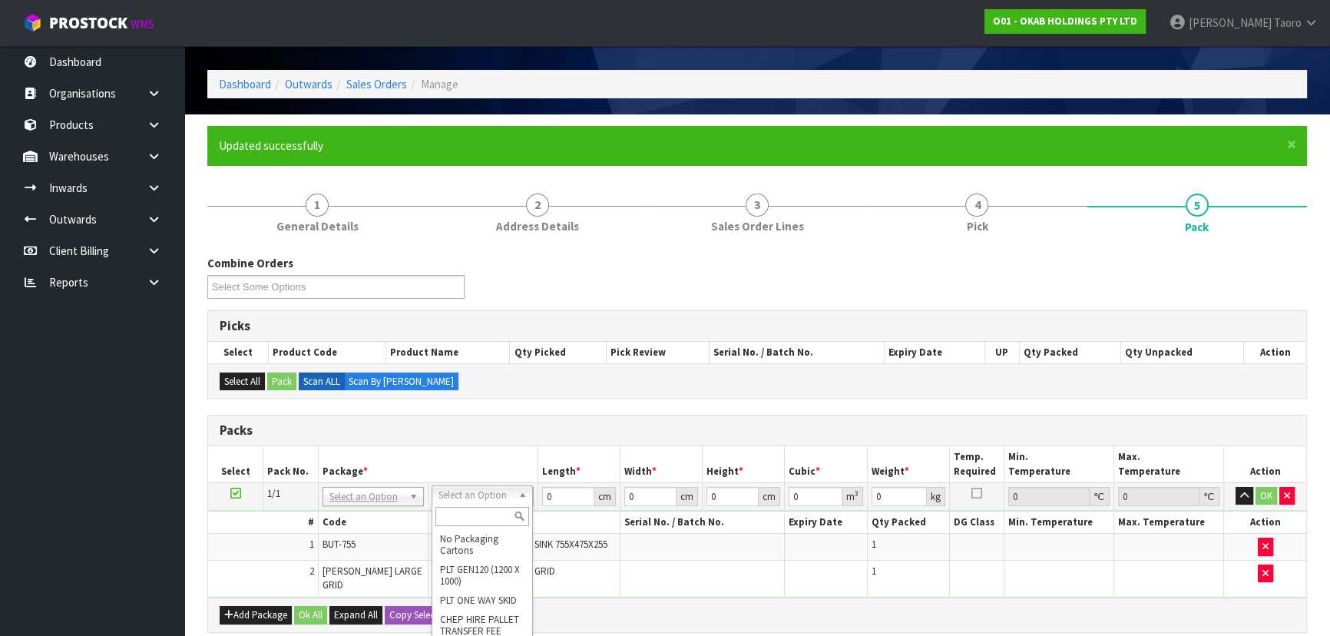
scroll to position [69, 0]
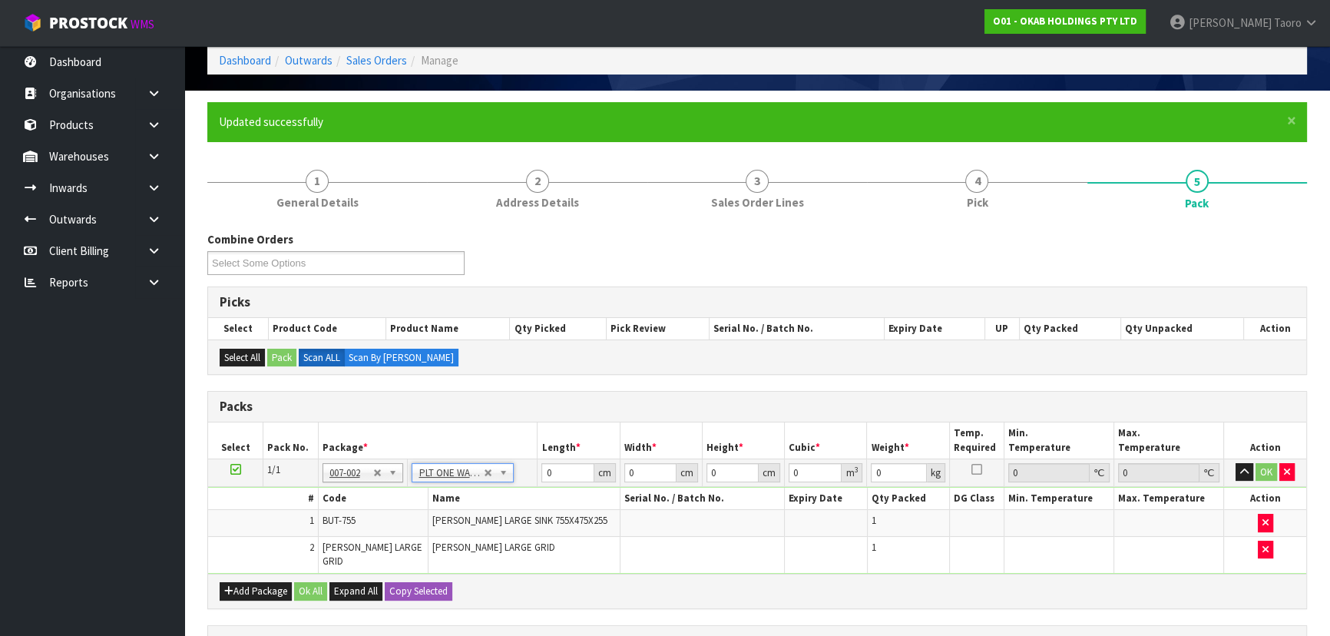
type input "47.2"
click at [559, 472] on input "0" at bounding box center [567, 472] width 52 height 19
type input "120"
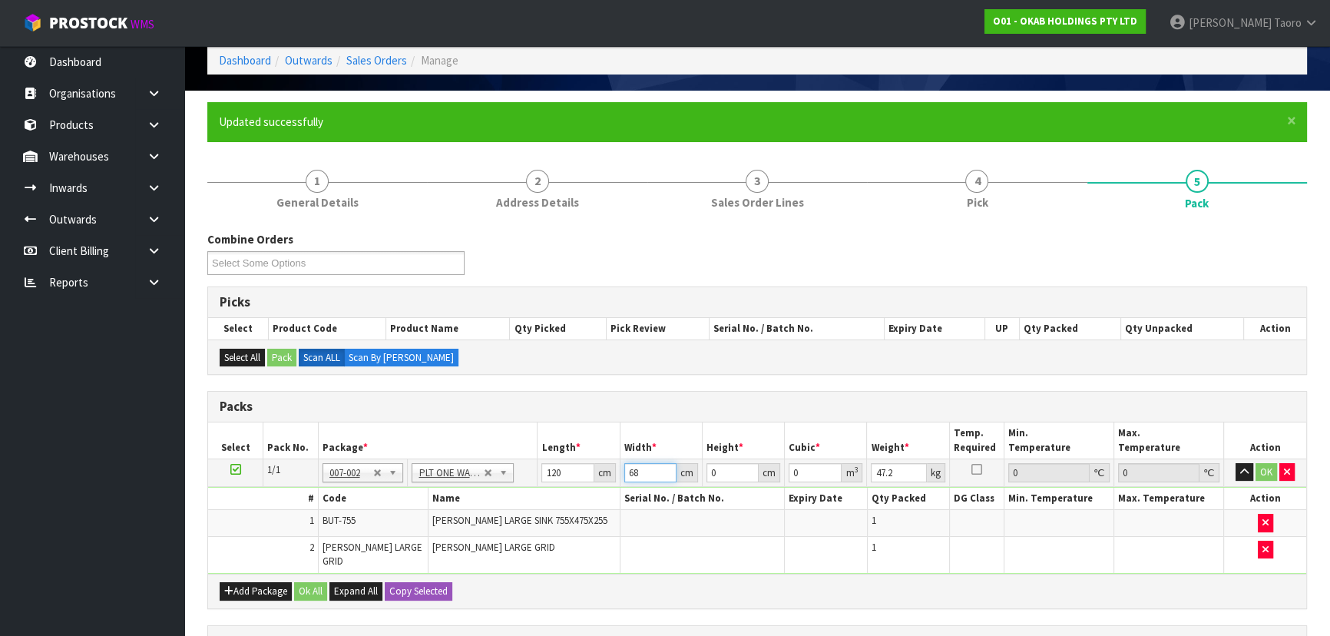
type input "68"
type input "4"
type input "0.03264"
type input "47"
type input "0.38352"
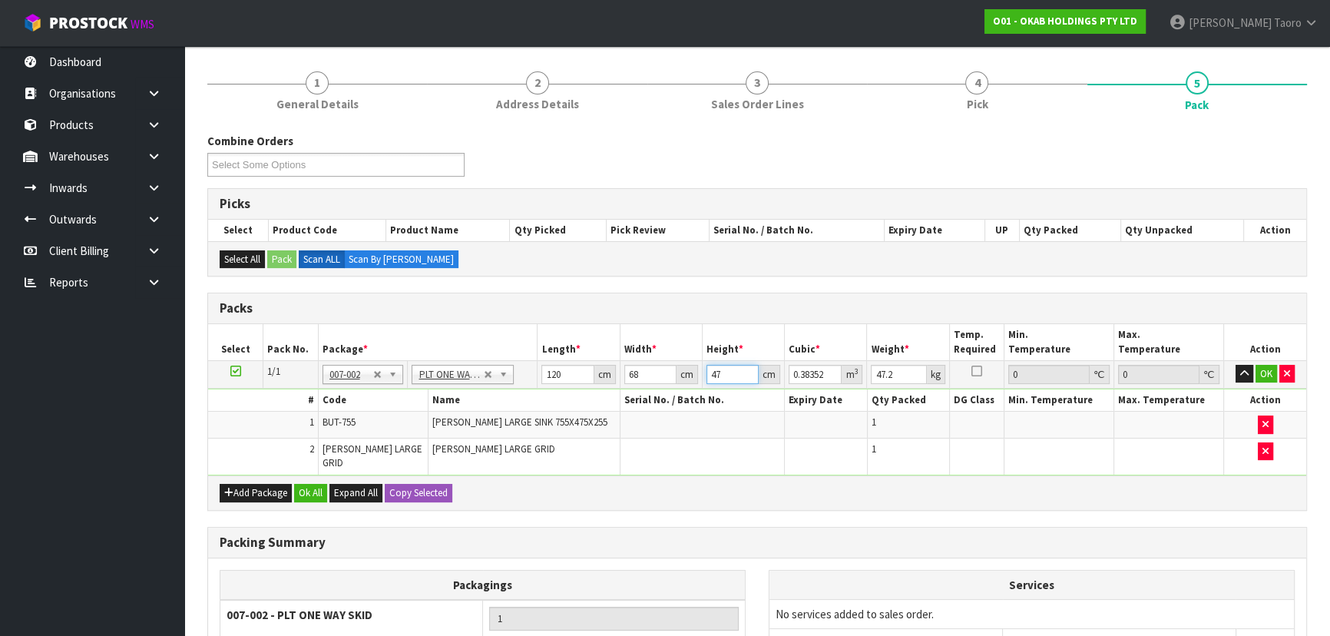
scroll to position [319, 0]
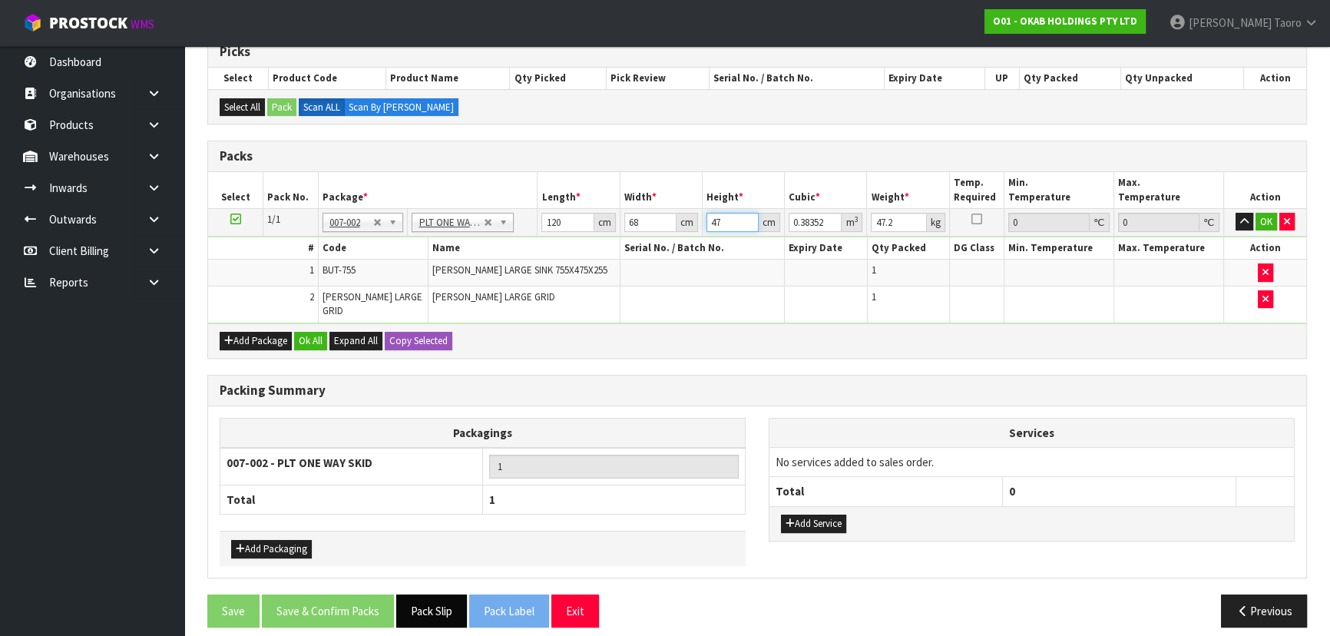
type input "47"
click at [445, 596] on button "Pack Slip" at bounding box center [431, 610] width 71 height 33
click at [311, 335] on button "Ok All" at bounding box center [310, 341] width 33 height 18
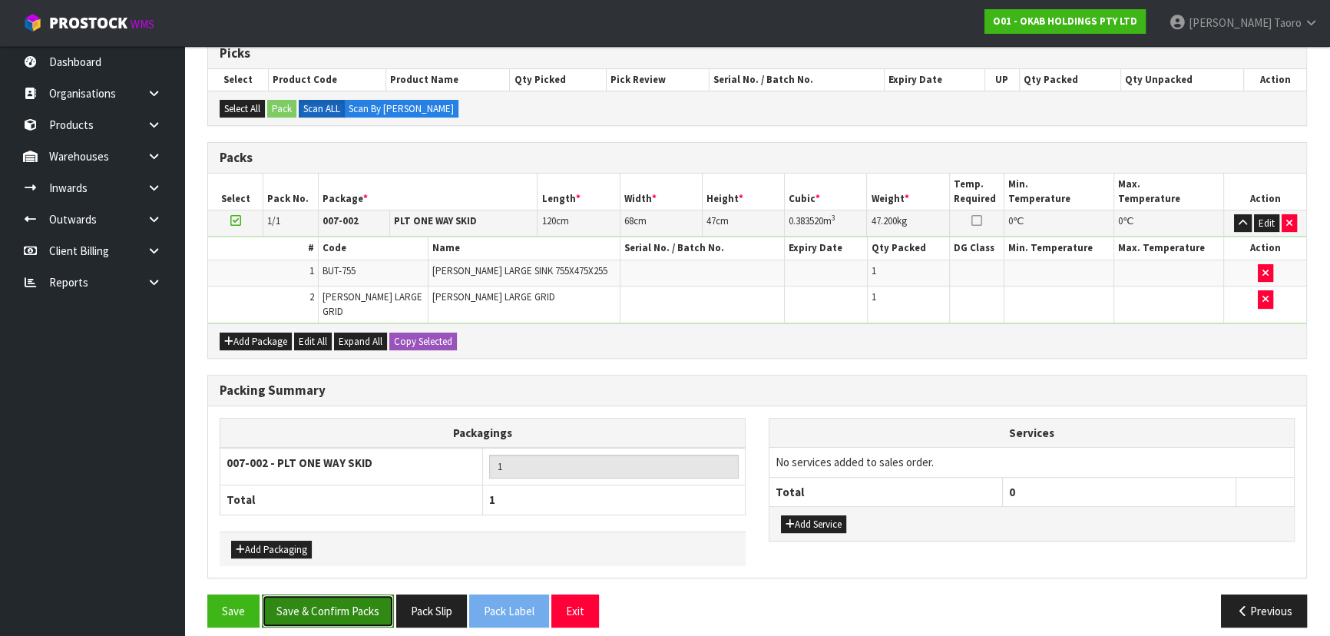
click at [349, 594] on button "Save & Confirm Packs" at bounding box center [328, 610] width 132 height 33
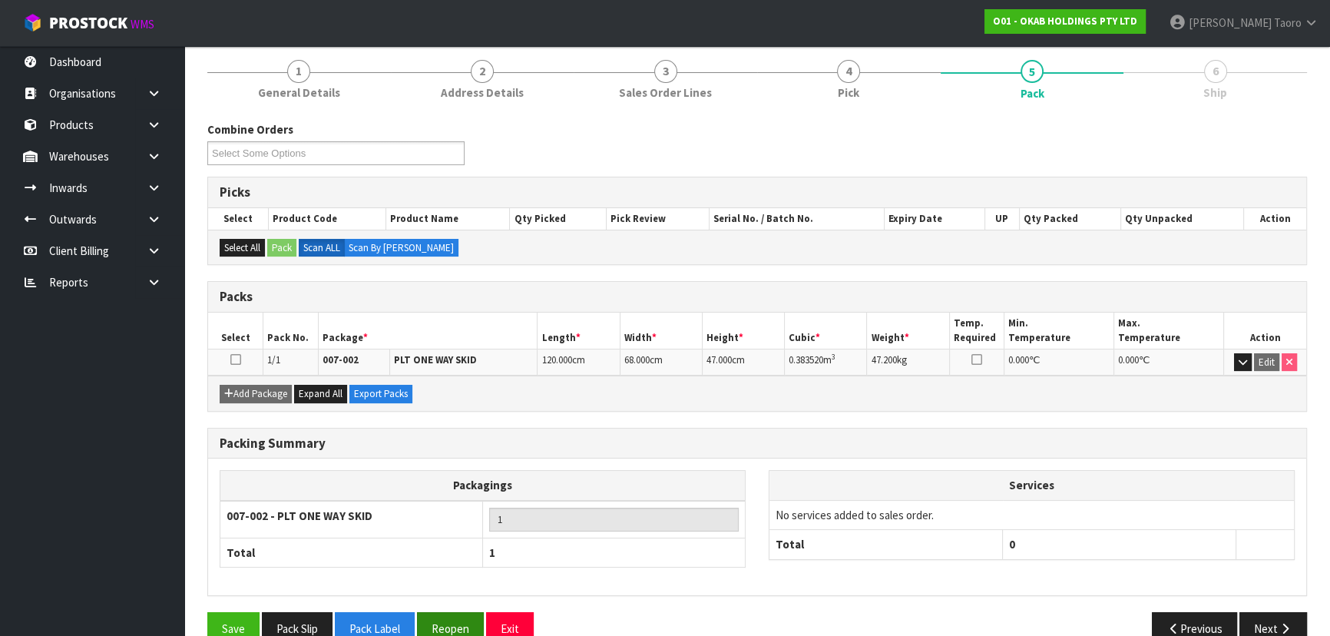
scroll to position [208, 0]
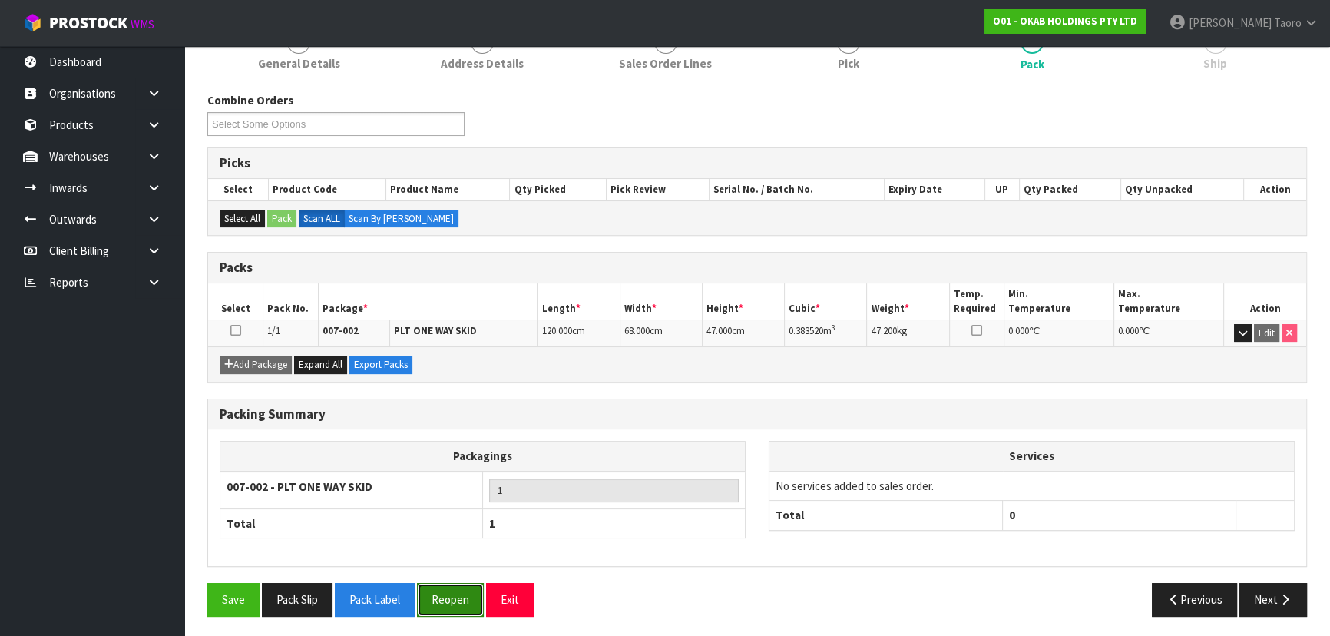
click at [452, 603] on button "Reopen" at bounding box center [450, 599] width 67 height 33
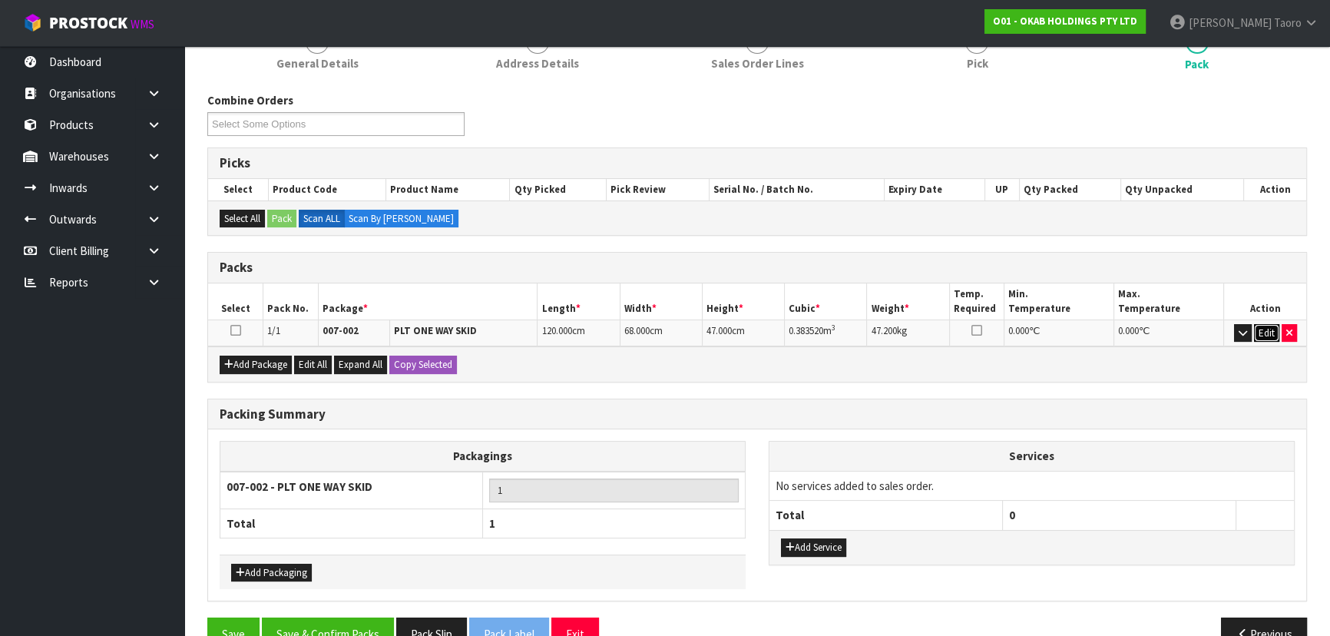
click at [1265, 332] on button "Edit" at bounding box center [1266, 333] width 25 height 18
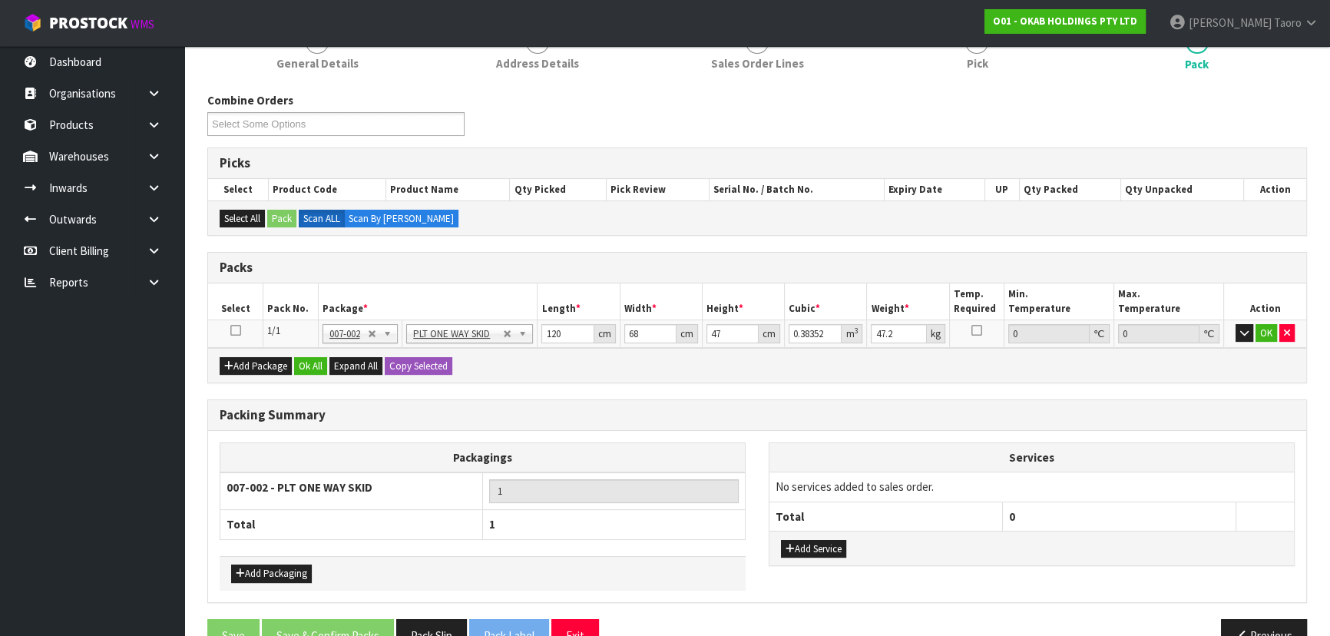
click at [1238, 288] on th "Action" at bounding box center [1265, 301] width 82 height 36
click at [883, 325] on input "47.2" at bounding box center [898, 333] width 55 height 19
type input "59"
click at [302, 362] on button "Ok All" at bounding box center [310, 366] width 33 height 18
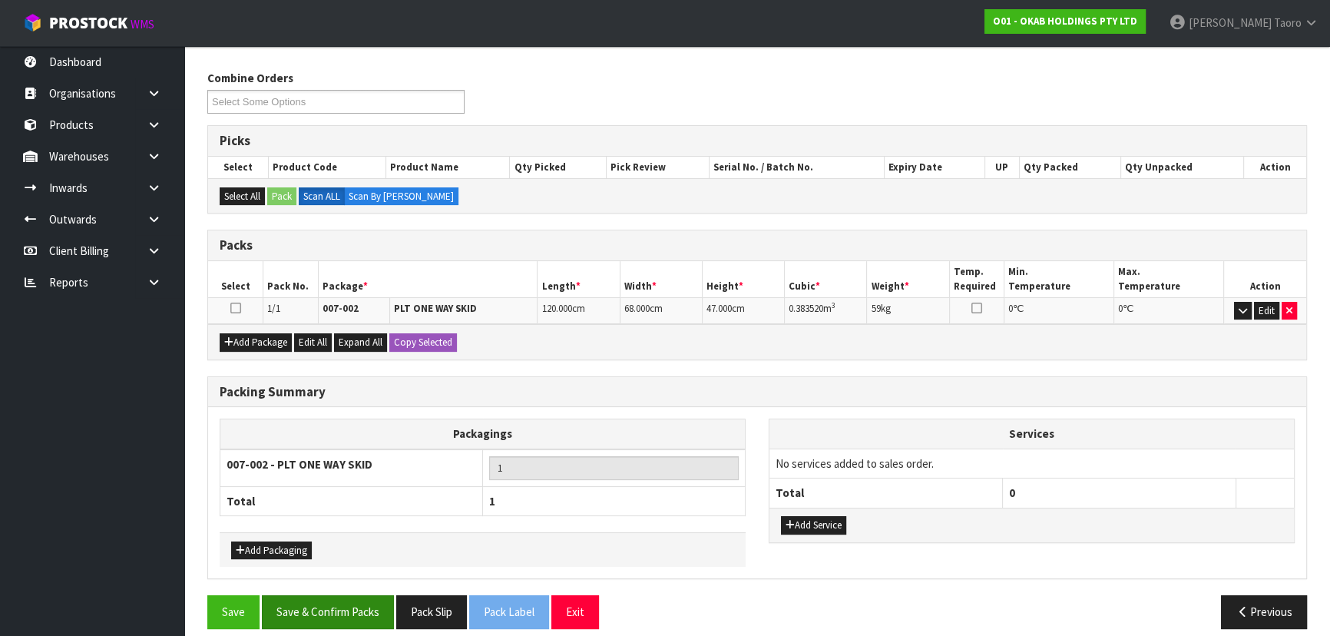
scroll to position [243, 0]
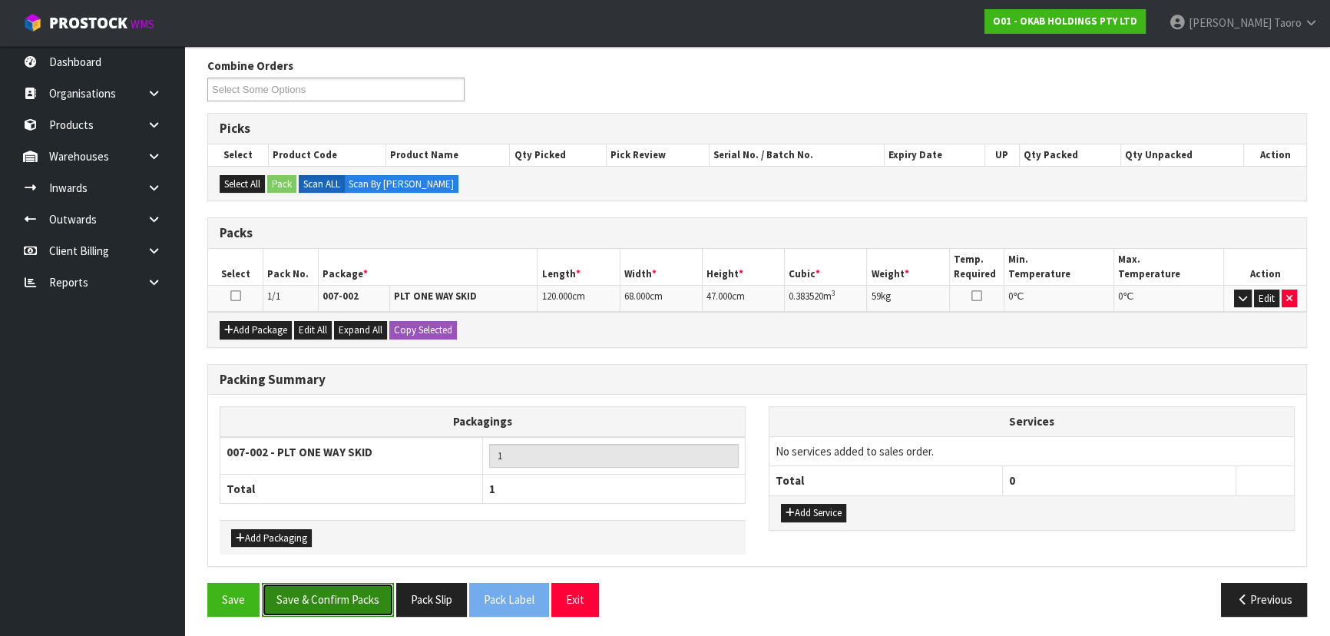
click at [368, 606] on button "Save & Confirm Packs" at bounding box center [328, 599] width 132 height 33
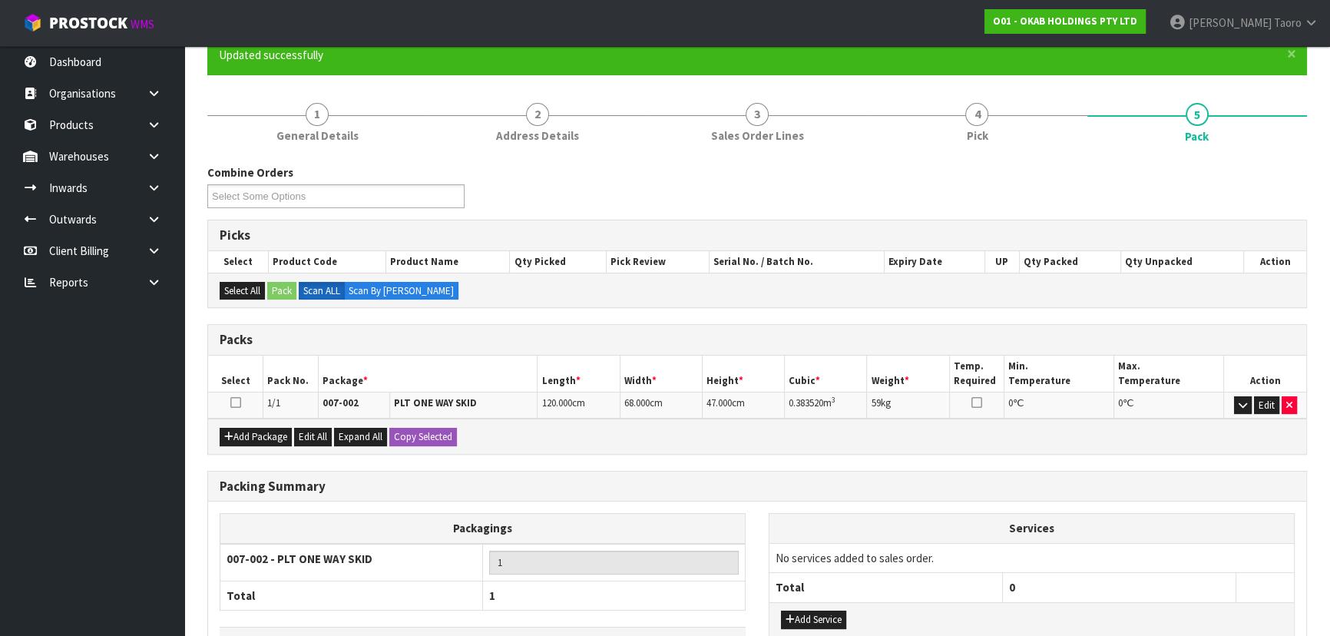
scroll to position [208, 0]
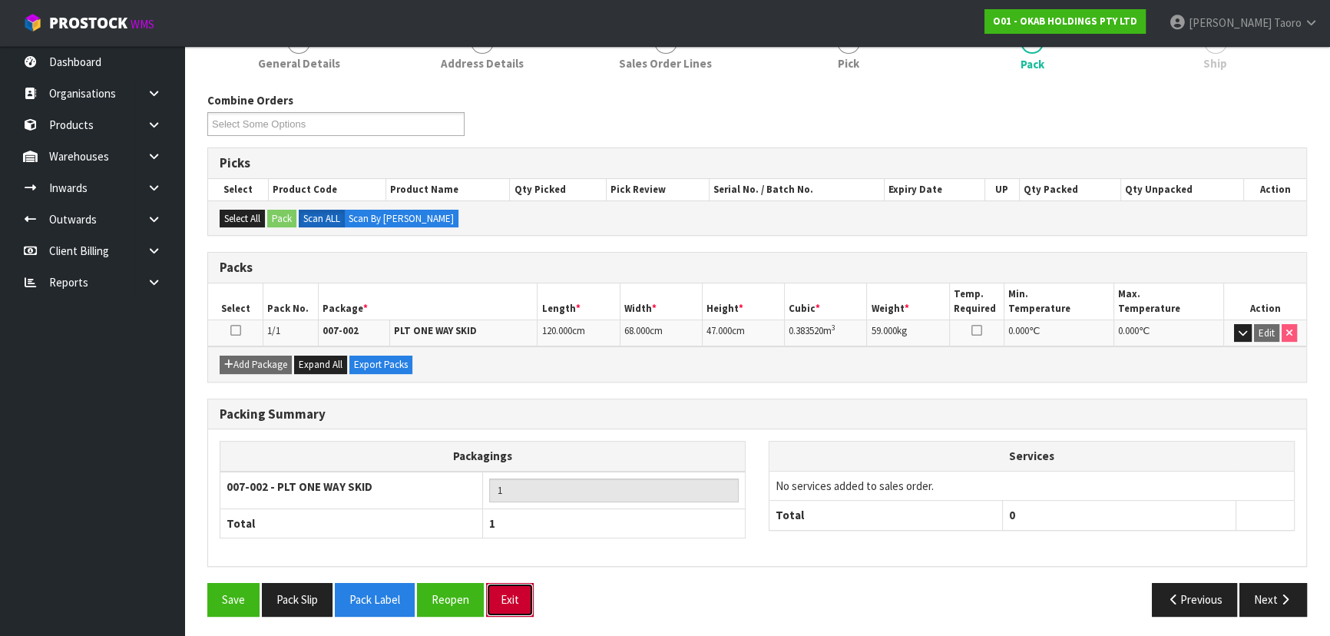
click at [525, 597] on button "Exit" at bounding box center [510, 599] width 48 height 33
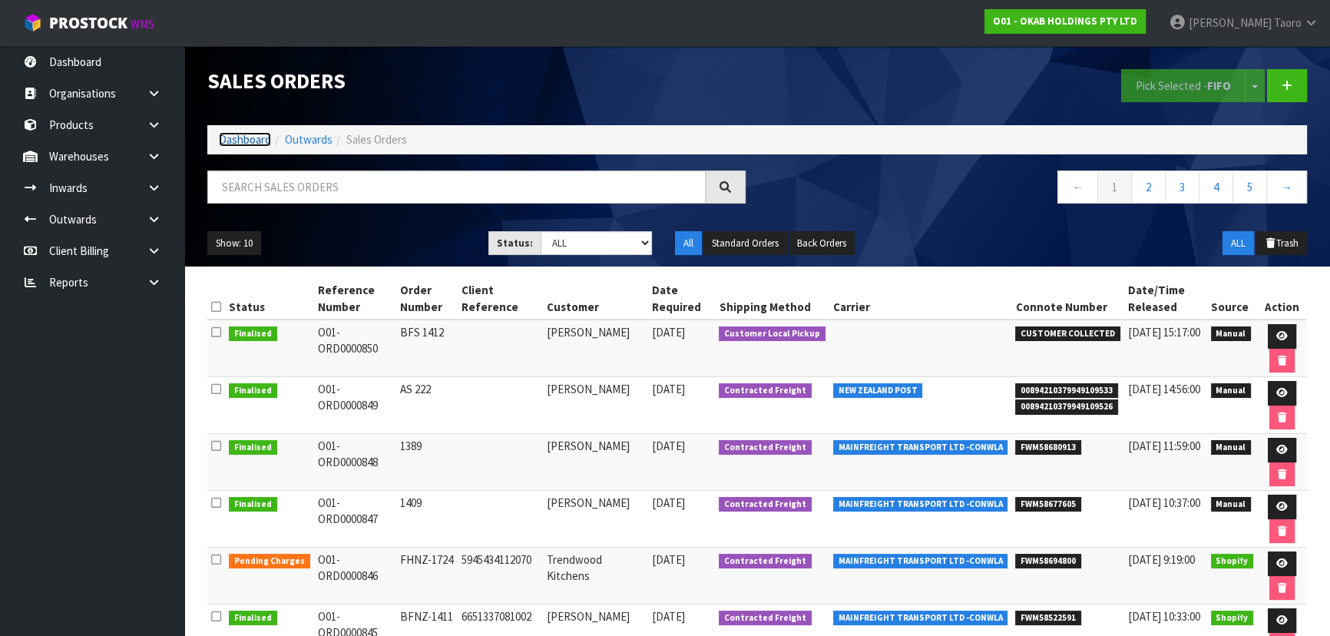
drag, startPoint x: 256, startPoint y: 141, endPoint x: 326, endPoint y: 131, distance: 71.4
click at [257, 140] on link "Dashboard" at bounding box center [245, 139] width 52 height 15
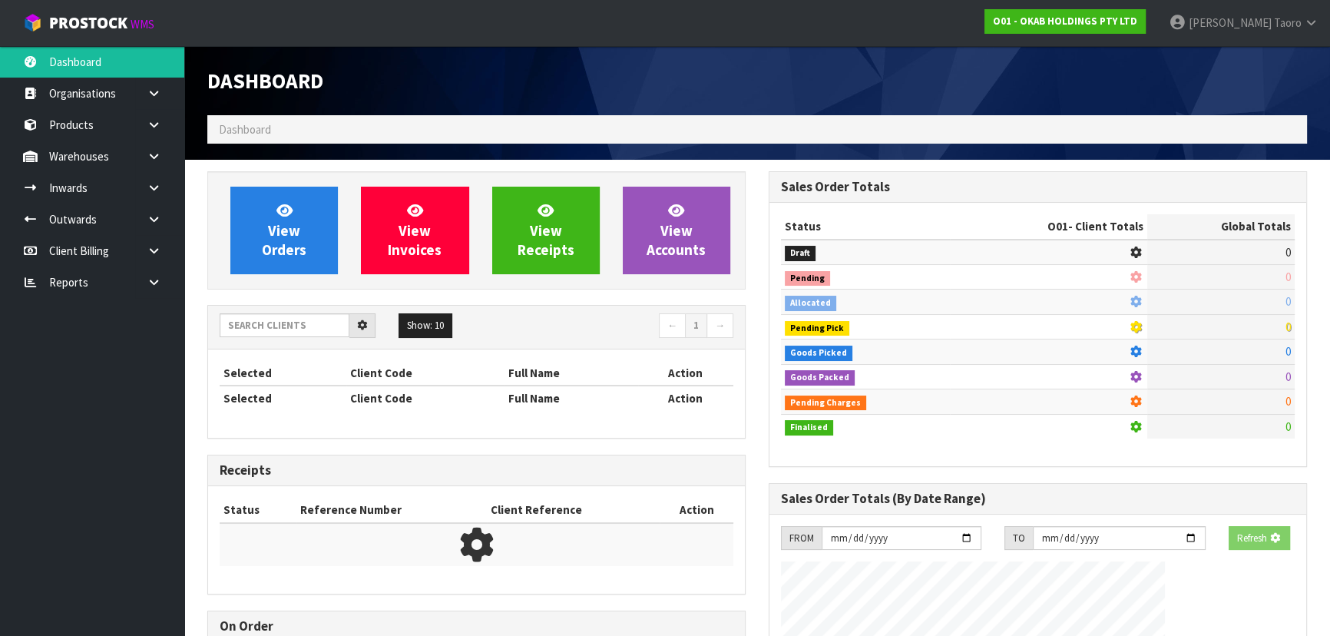
click at [471, 101] on div "Dashboard" at bounding box center [476, 80] width 561 height 69
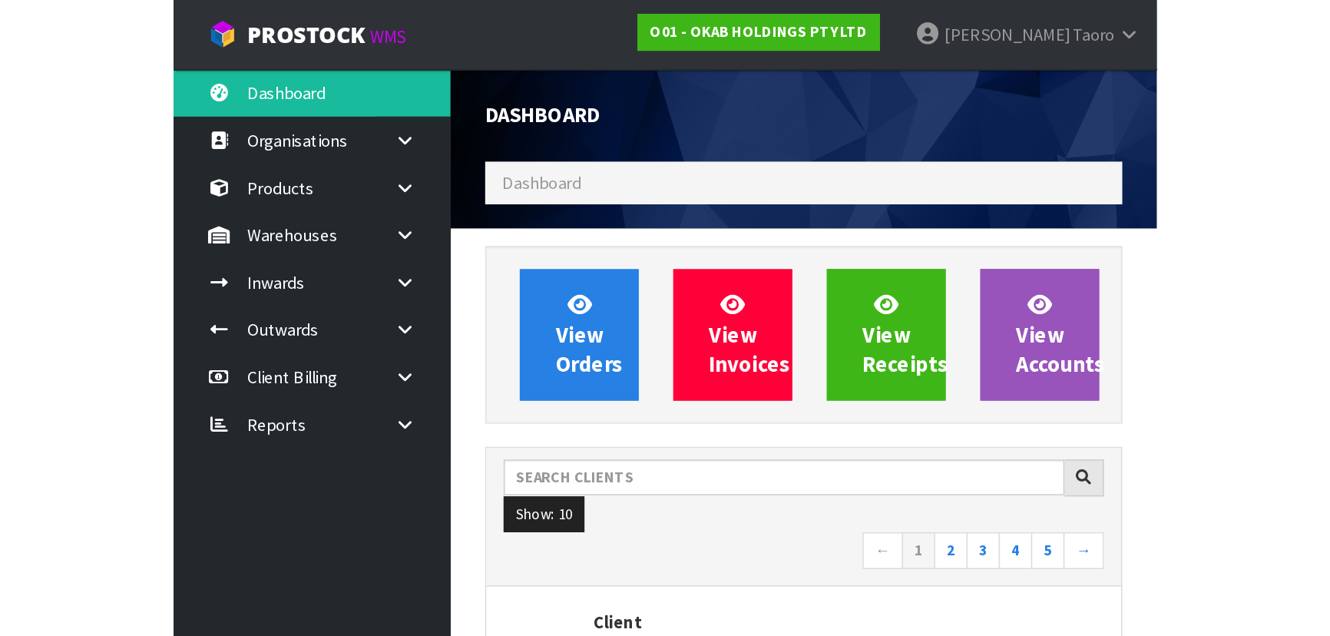
scroll to position [1161, 560]
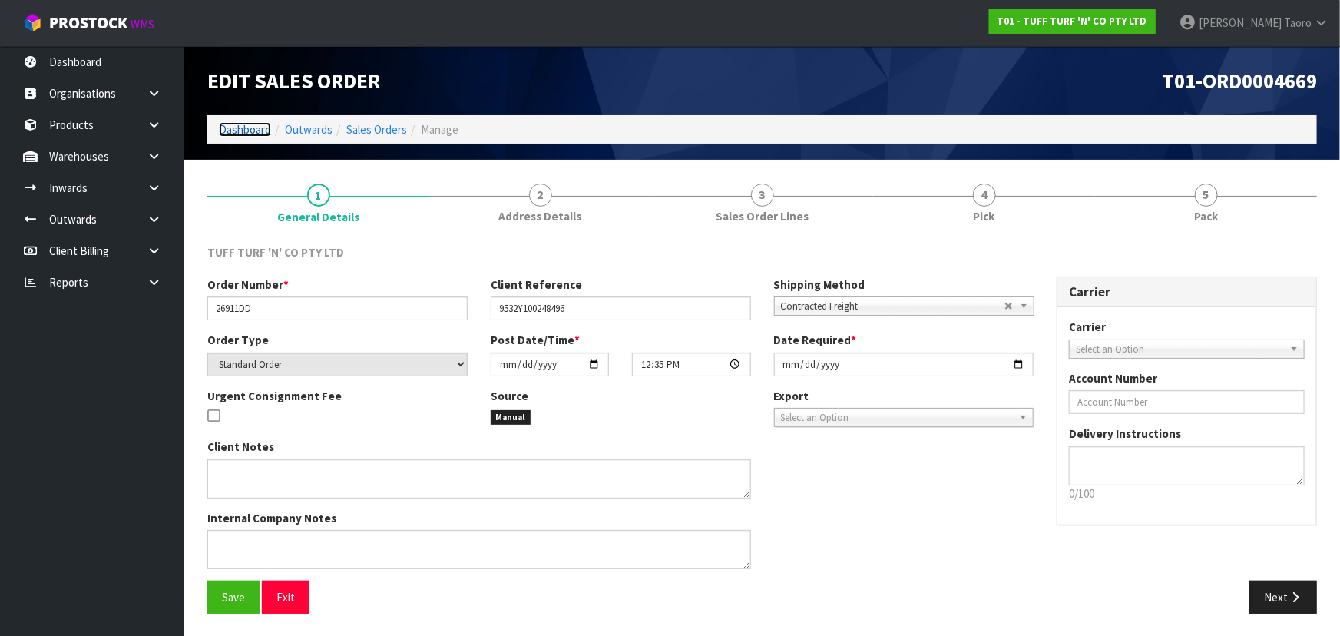
click at [237, 131] on link "Dashboard" at bounding box center [245, 129] width 52 height 15
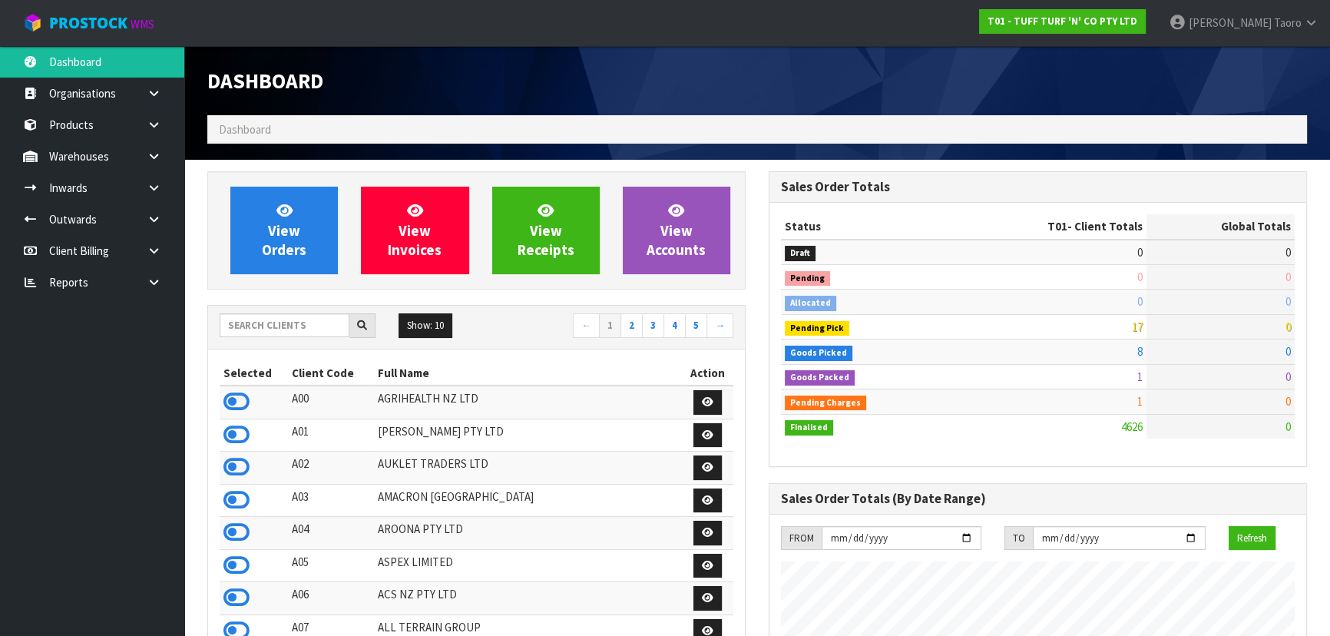
scroll to position [1161, 560]
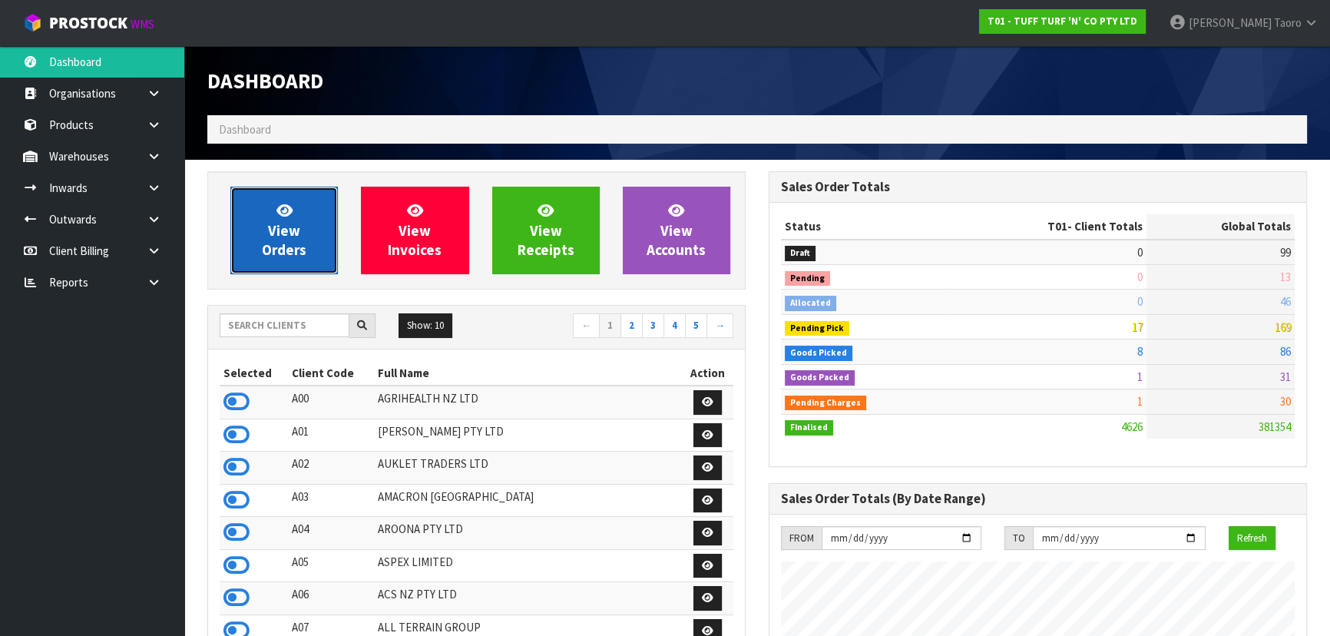
click at [276, 231] on span "View Orders" at bounding box center [284, 230] width 45 height 58
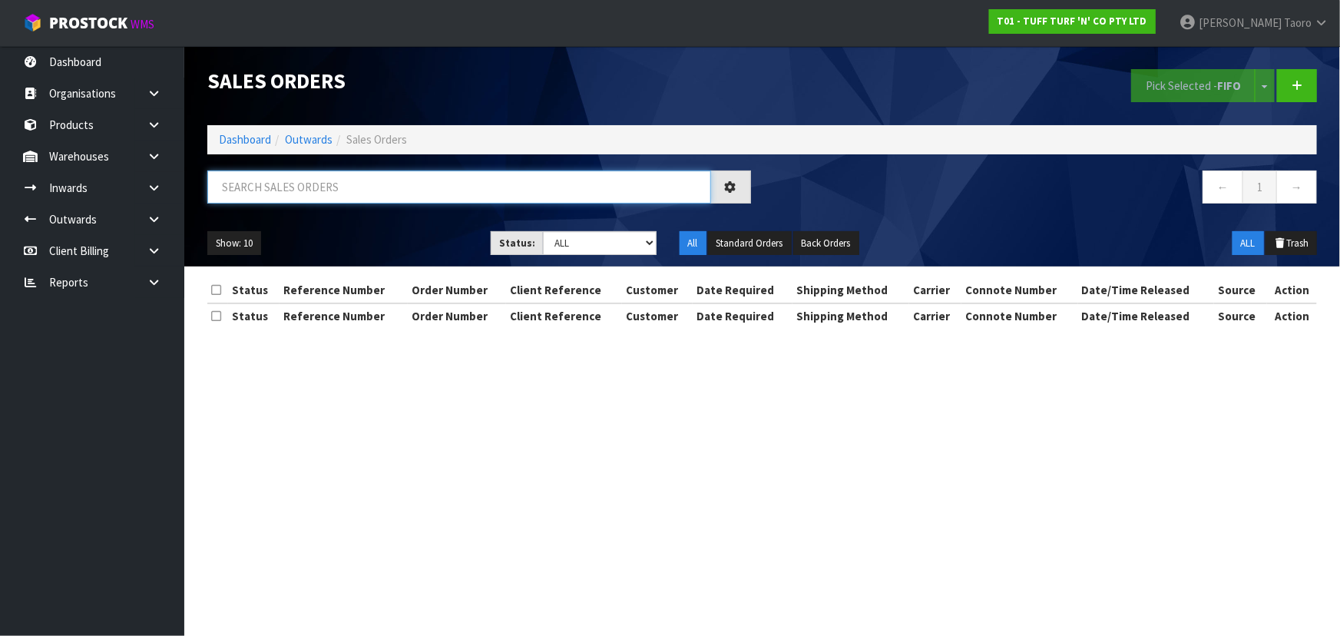
click at [335, 183] on input "text" at bounding box center [459, 186] width 504 height 33
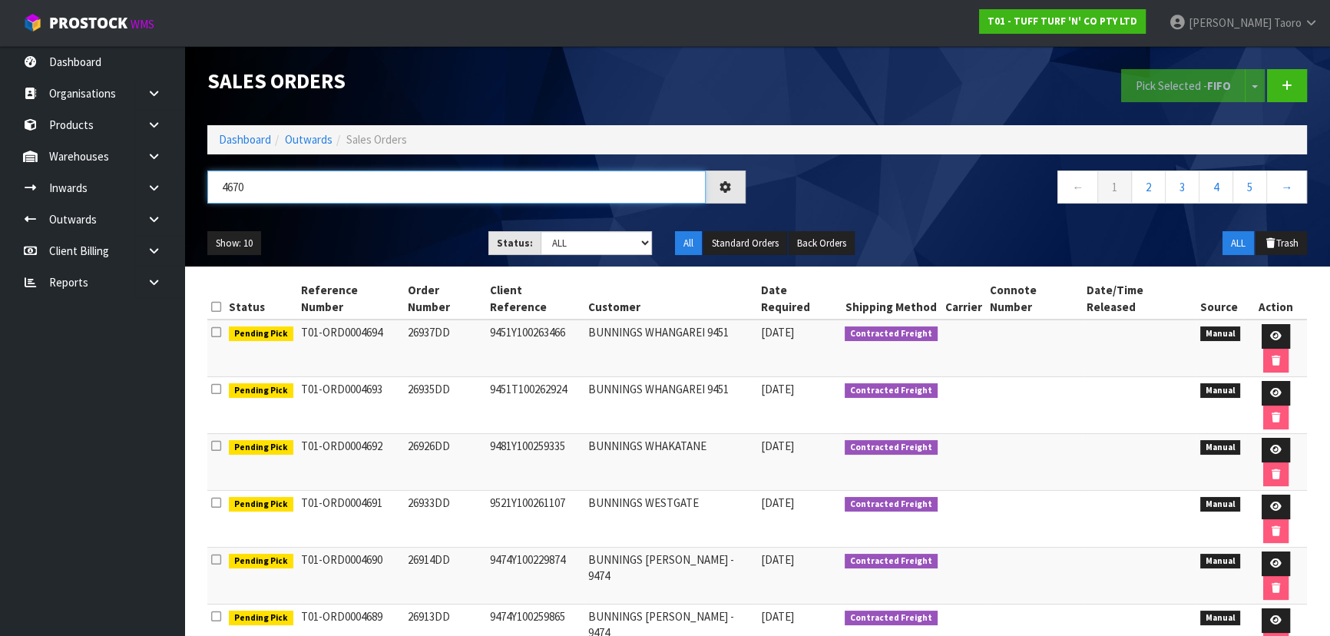
type input "4670"
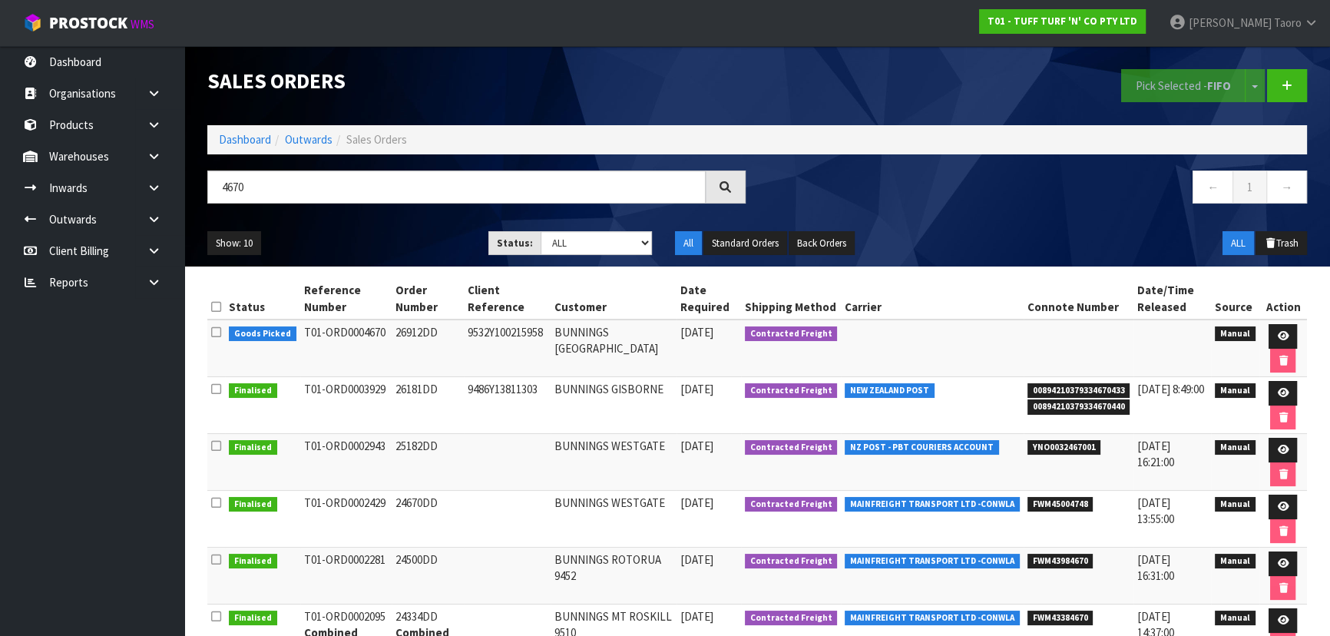
click at [1267, 337] on td at bounding box center [1283, 348] width 48 height 58
click at [1277, 332] on icon at bounding box center [1283, 336] width 12 height 10
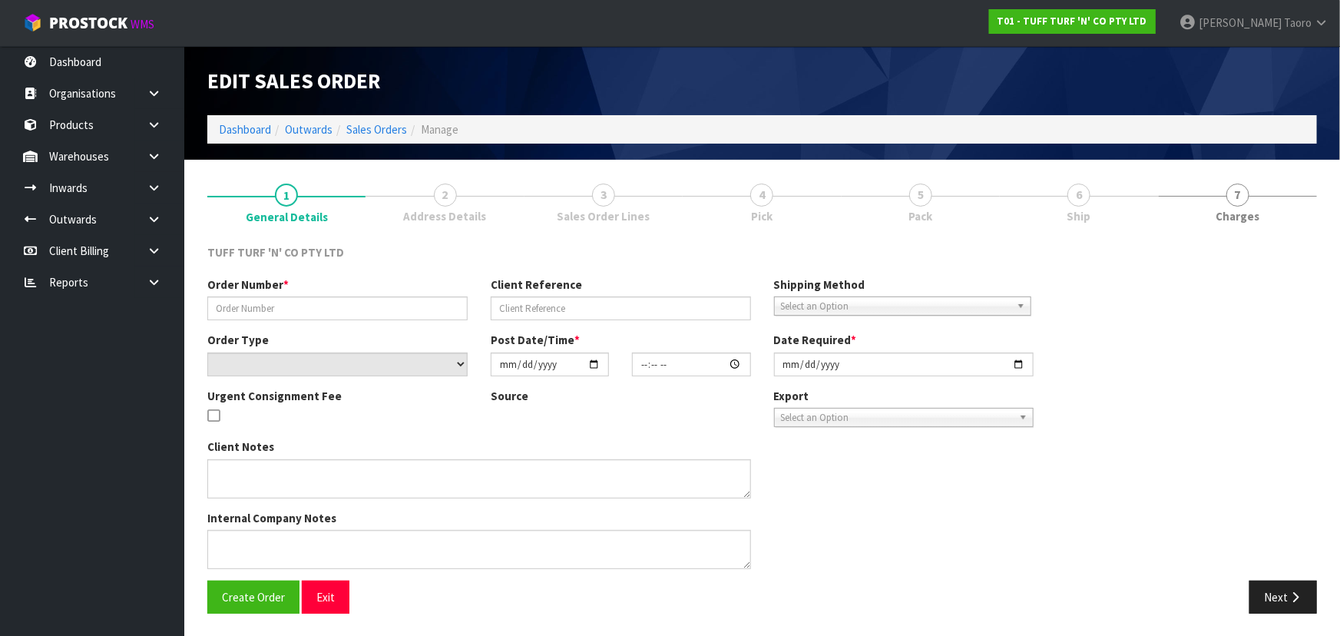
type input "26912DD"
type input "9532Y100215958"
select select "number:0"
type input "2025-09-15"
type input "12:36:00.000"
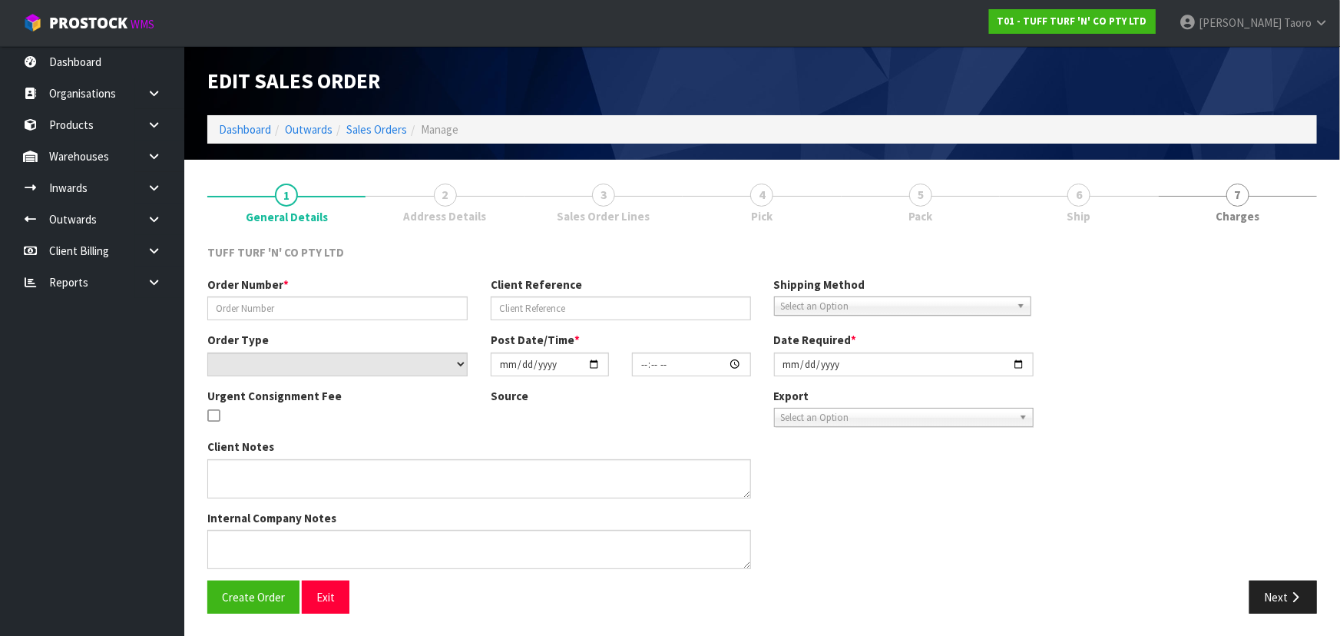
type input "2025-09-16"
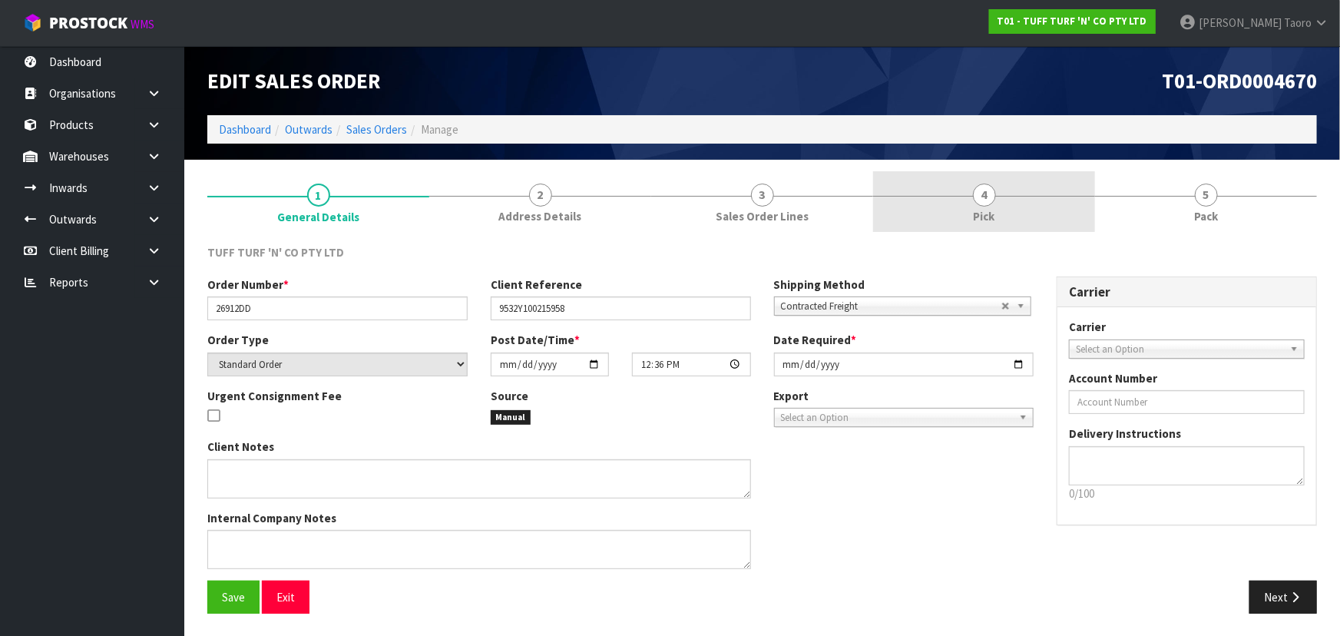
click at [999, 183] on link "4 Pick" at bounding box center [984, 201] width 222 height 61
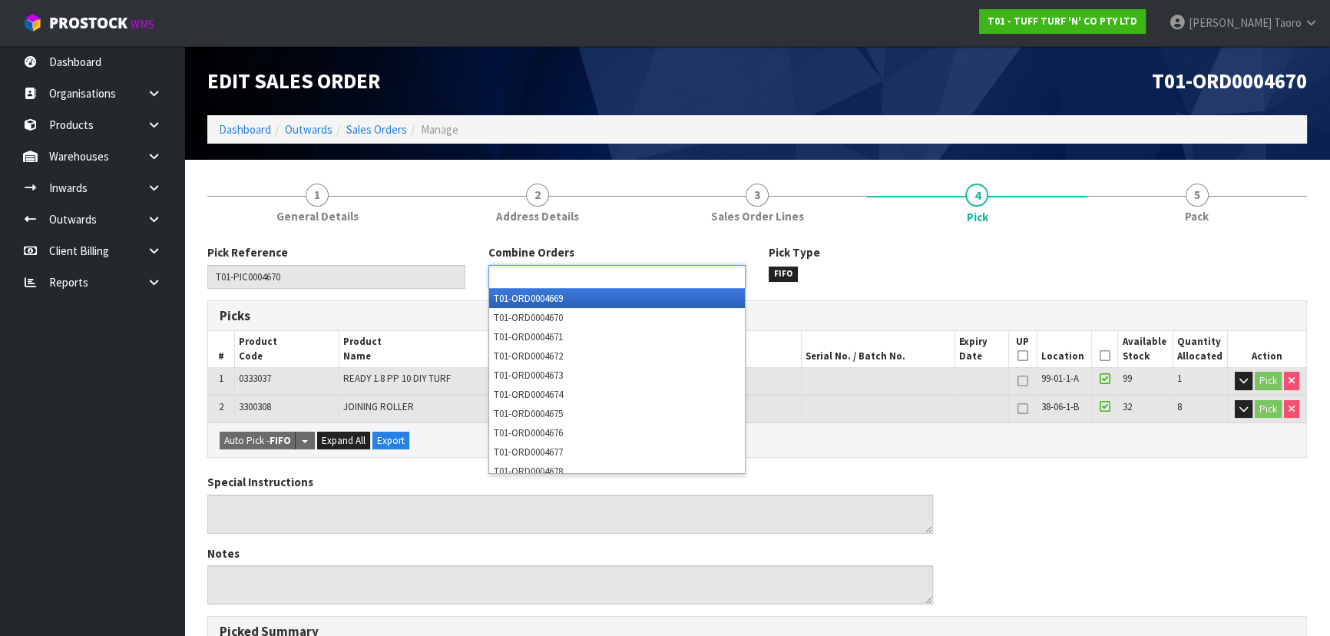
click at [649, 278] on ul at bounding box center [616, 277] width 257 height 24
type input "4669"
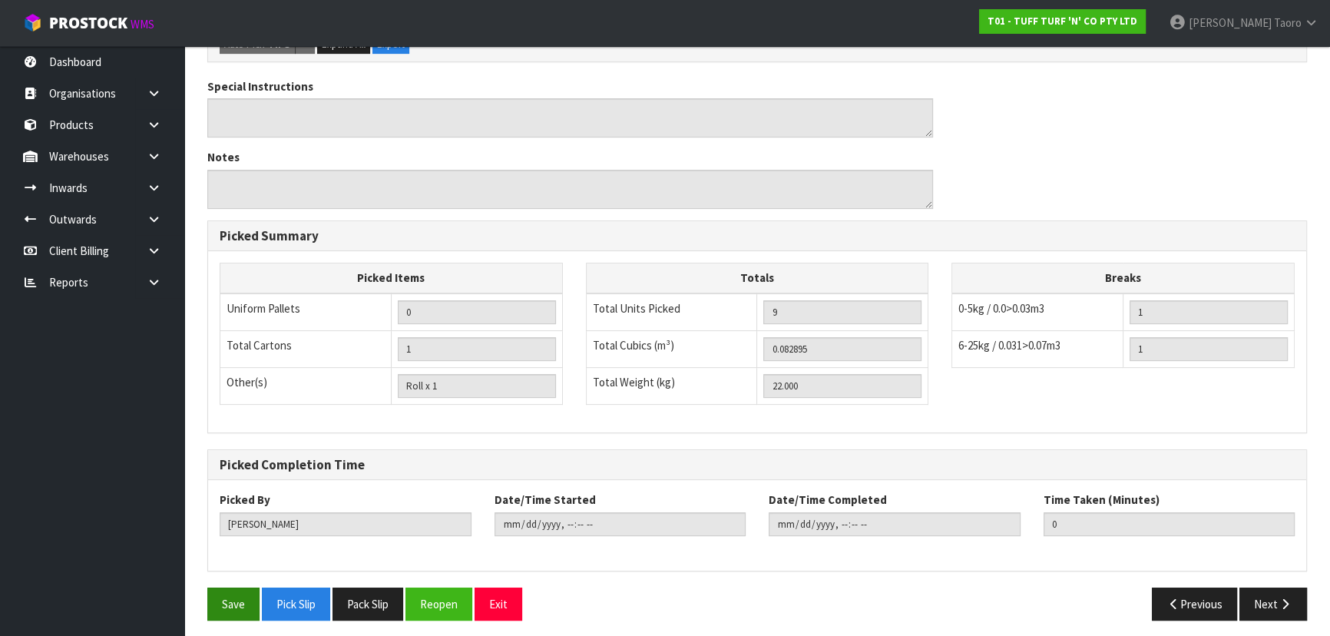
scroll to position [456, 0]
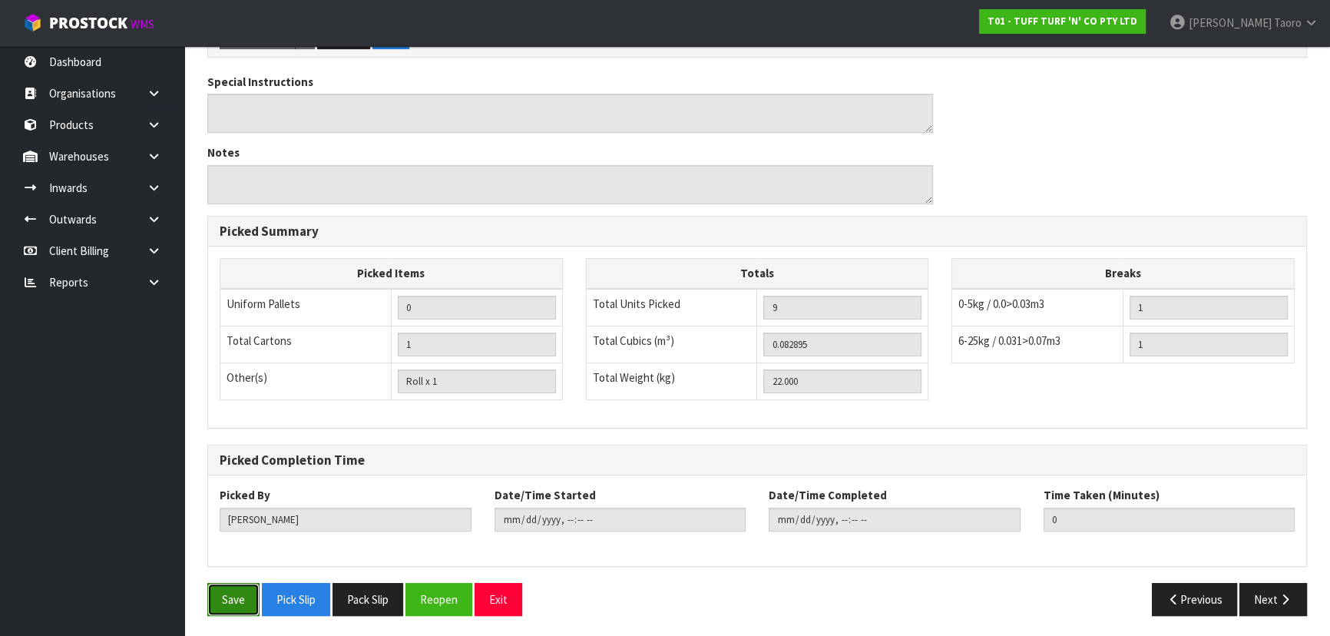
drag, startPoint x: 235, startPoint y: 603, endPoint x: 267, endPoint y: 554, distance: 59.4
click at [236, 603] on button "Save" at bounding box center [233, 599] width 52 height 33
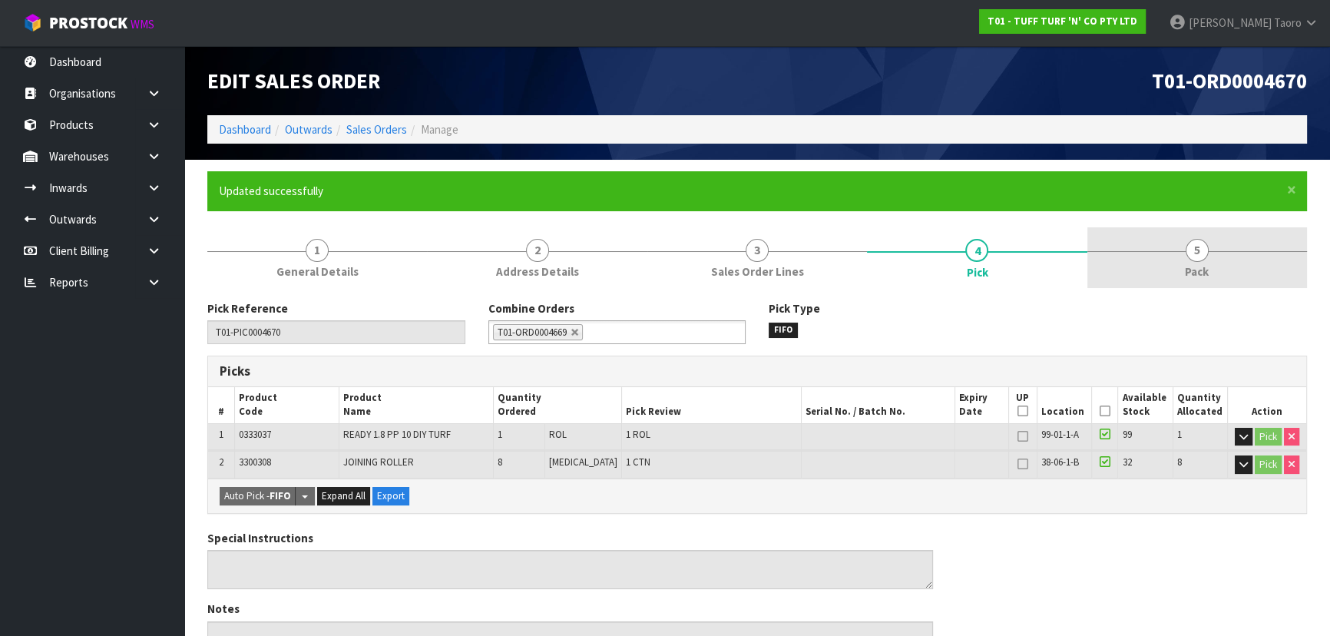
drag, startPoint x: 1225, startPoint y: 261, endPoint x: 1164, endPoint y: 241, distance: 64.6
click at [1221, 261] on link "5 Pack" at bounding box center [1197, 257] width 220 height 61
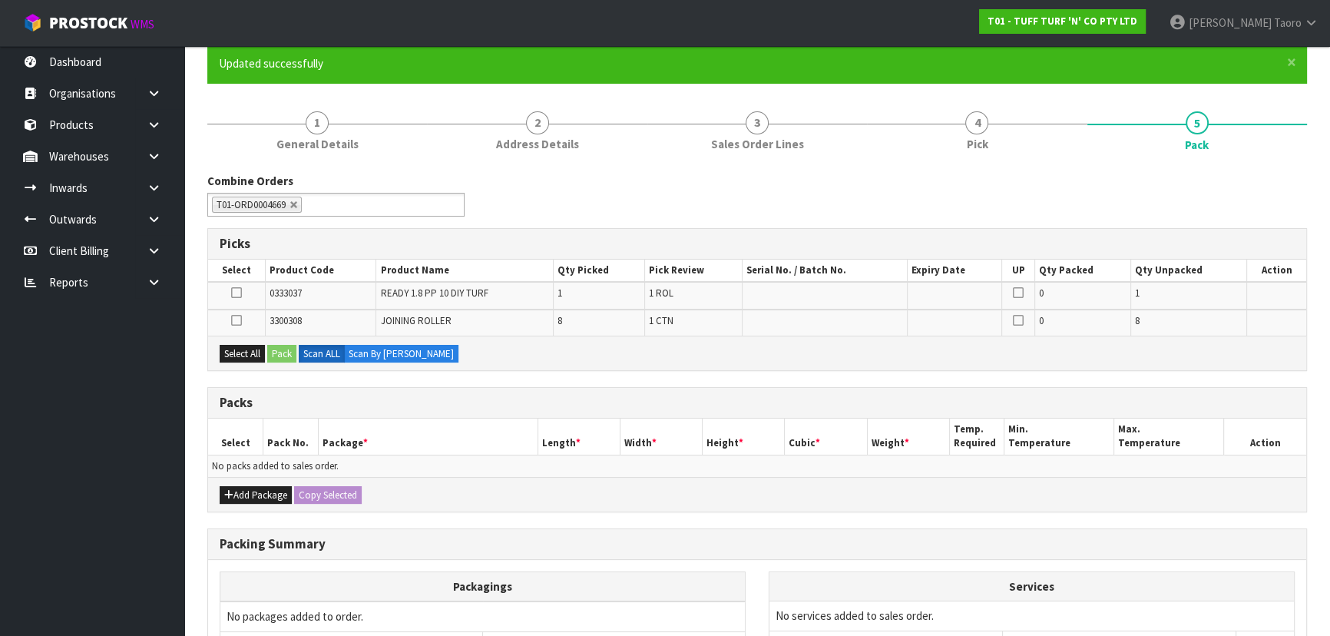
scroll to position [139, 0]
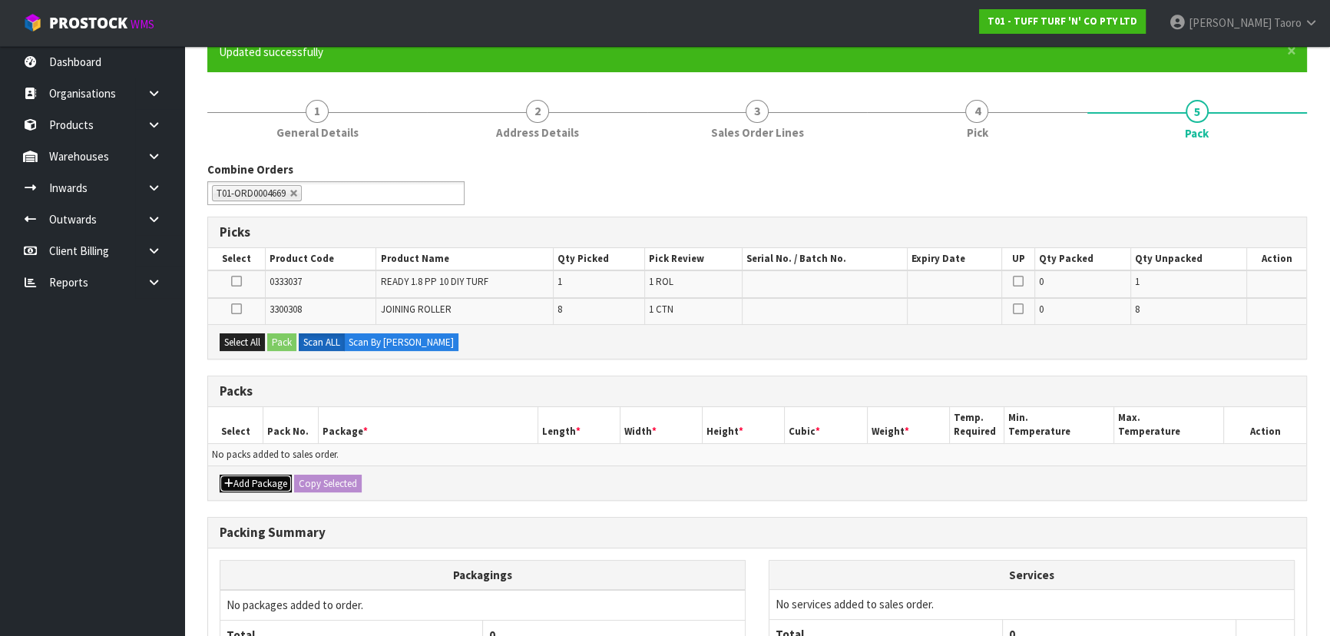
click at [247, 474] on button "Add Package" at bounding box center [256, 483] width 72 height 18
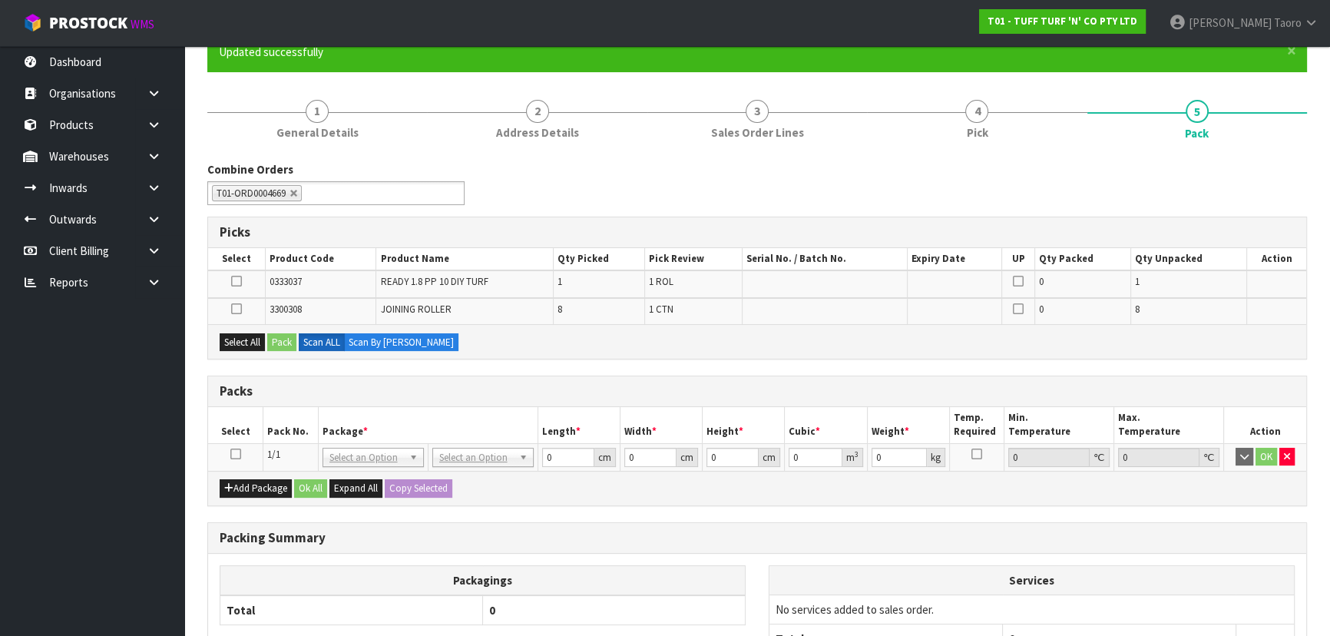
click at [239, 454] on icon at bounding box center [235, 454] width 11 height 1
click at [248, 344] on button "Select All" at bounding box center [242, 342] width 45 height 18
click at [282, 339] on button "Pack" at bounding box center [281, 342] width 29 height 18
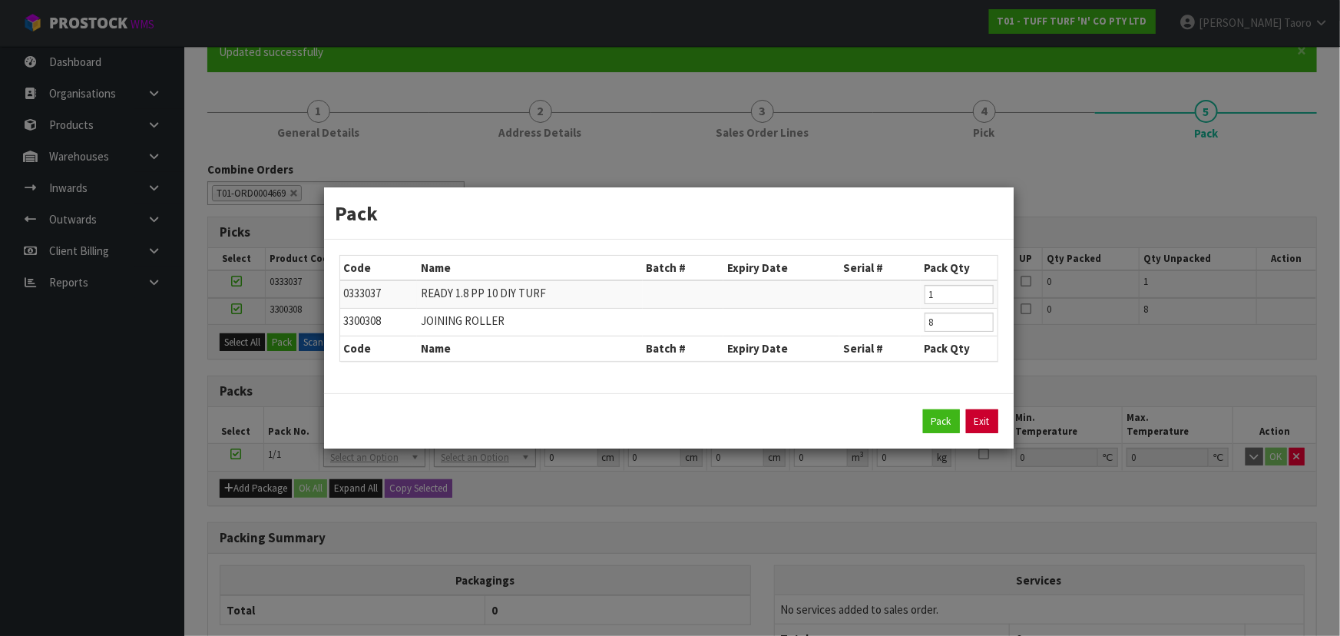
click at [966, 411] on link "Exit" at bounding box center [982, 421] width 32 height 25
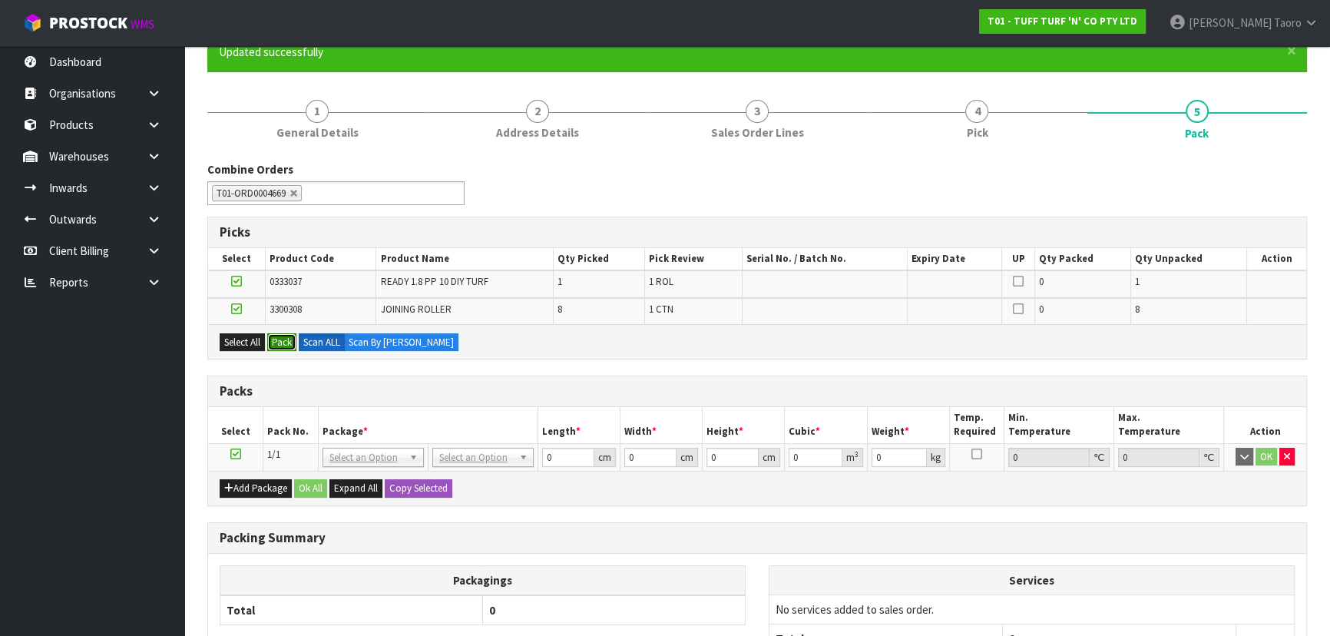
click at [286, 335] on button "Pack" at bounding box center [281, 342] width 29 height 18
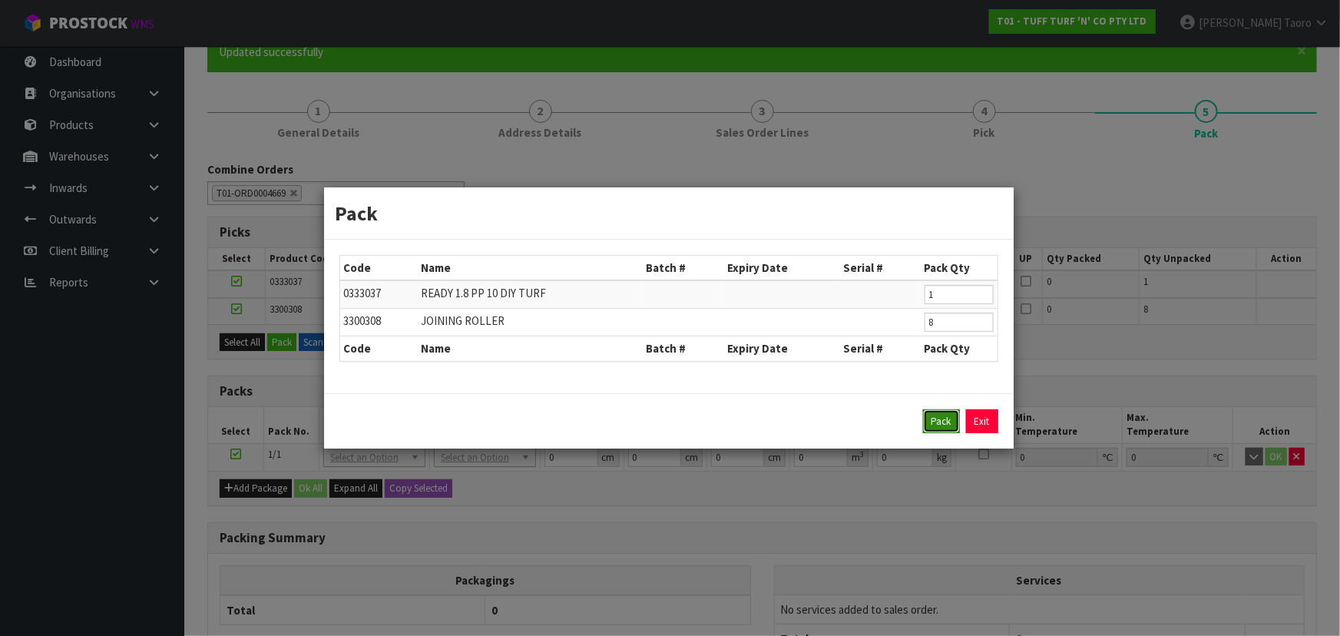
click at [936, 419] on button "Pack" at bounding box center [941, 421] width 37 height 25
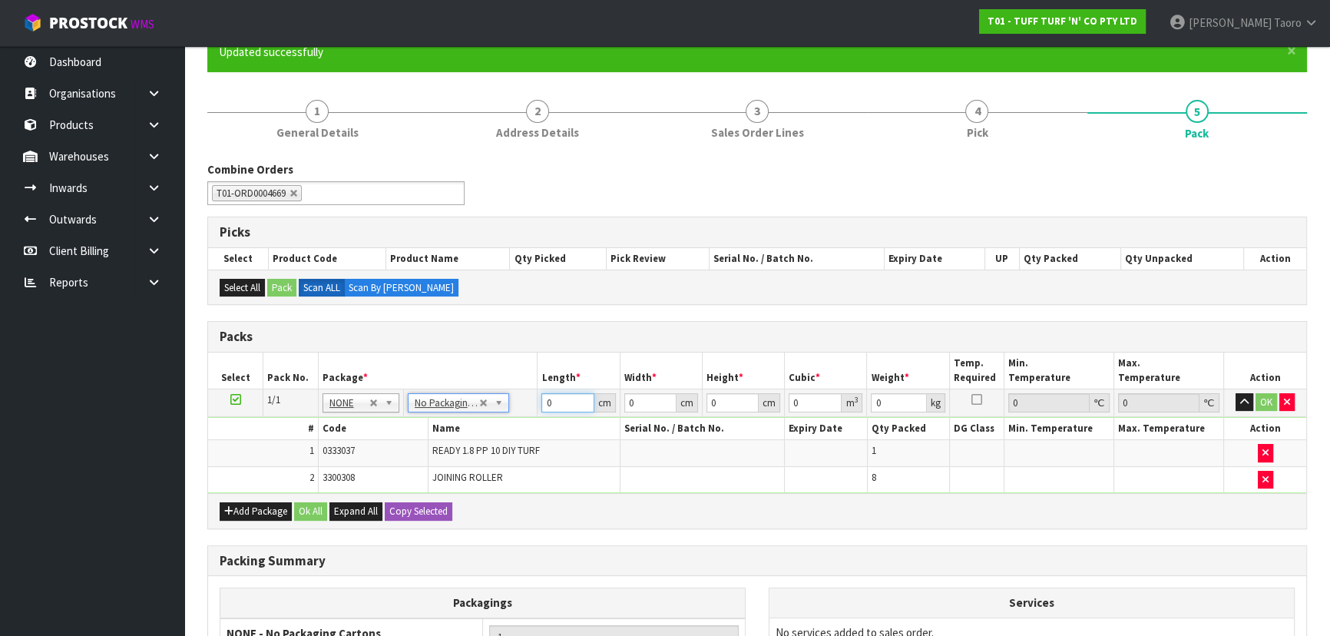
click at [572, 396] on input "0" at bounding box center [567, 402] width 52 height 19
click at [571, 396] on input "0" at bounding box center [567, 402] width 52 height 19
type input "187"
type input "98"
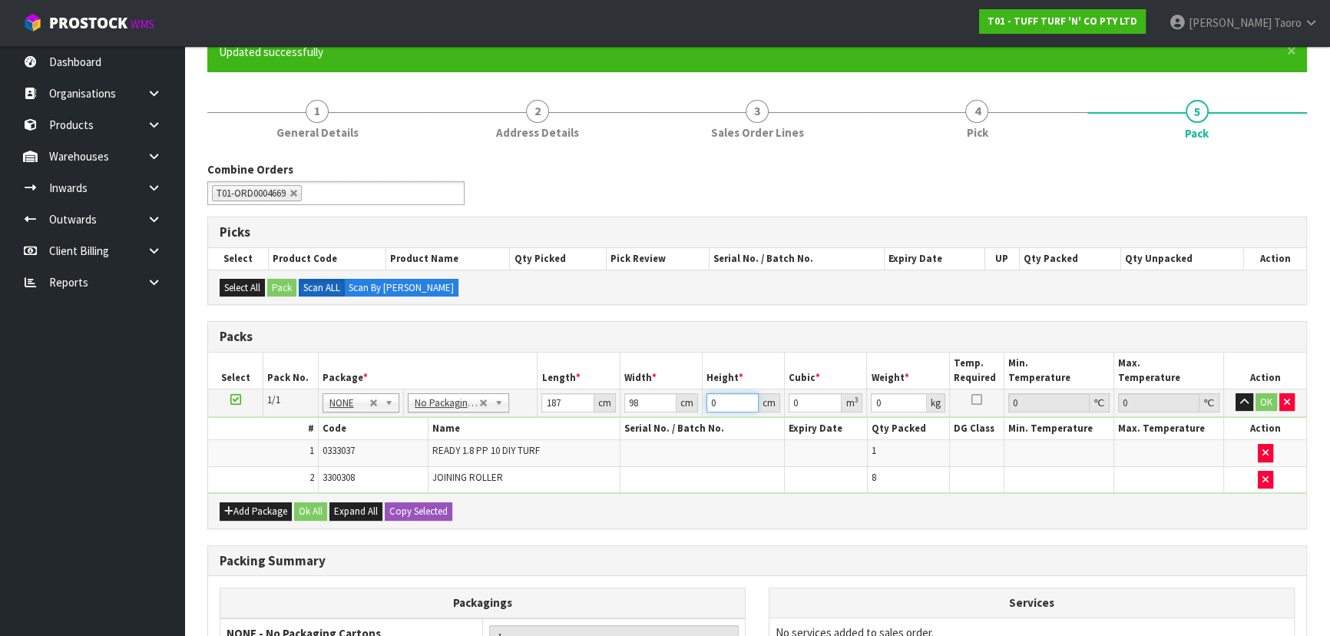
type input "6"
type input "0.109956"
type input "69"
type input "1.264494"
type input "69"
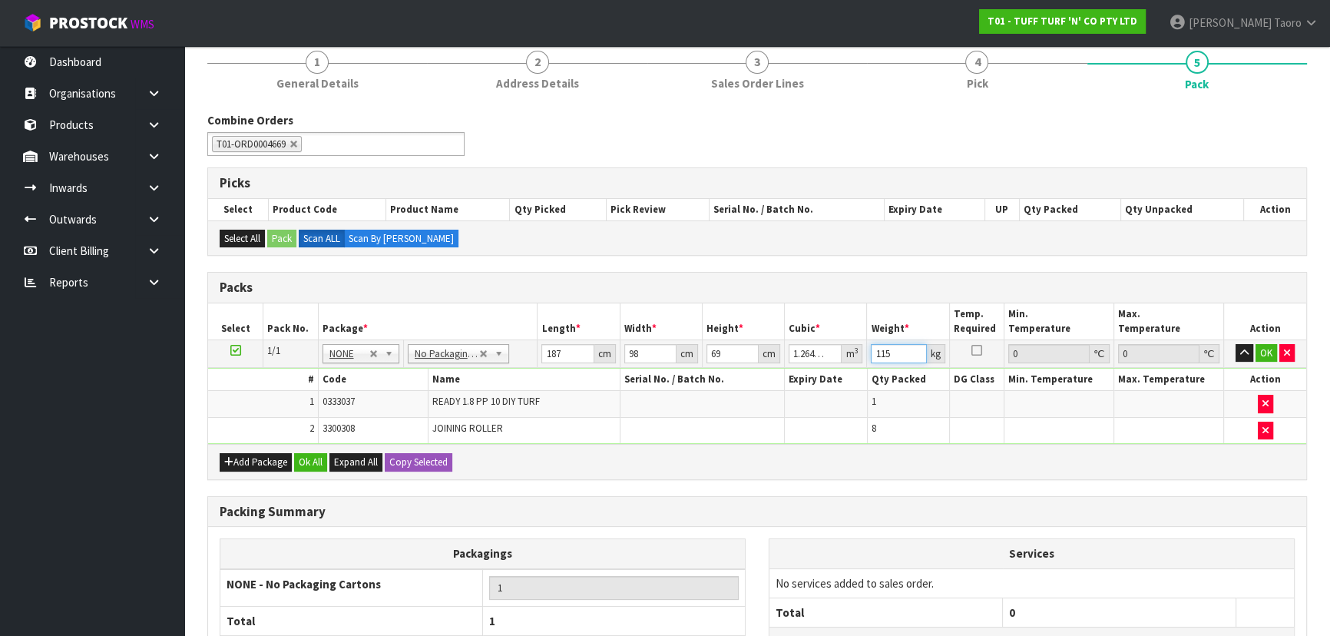
scroll to position [209, 0]
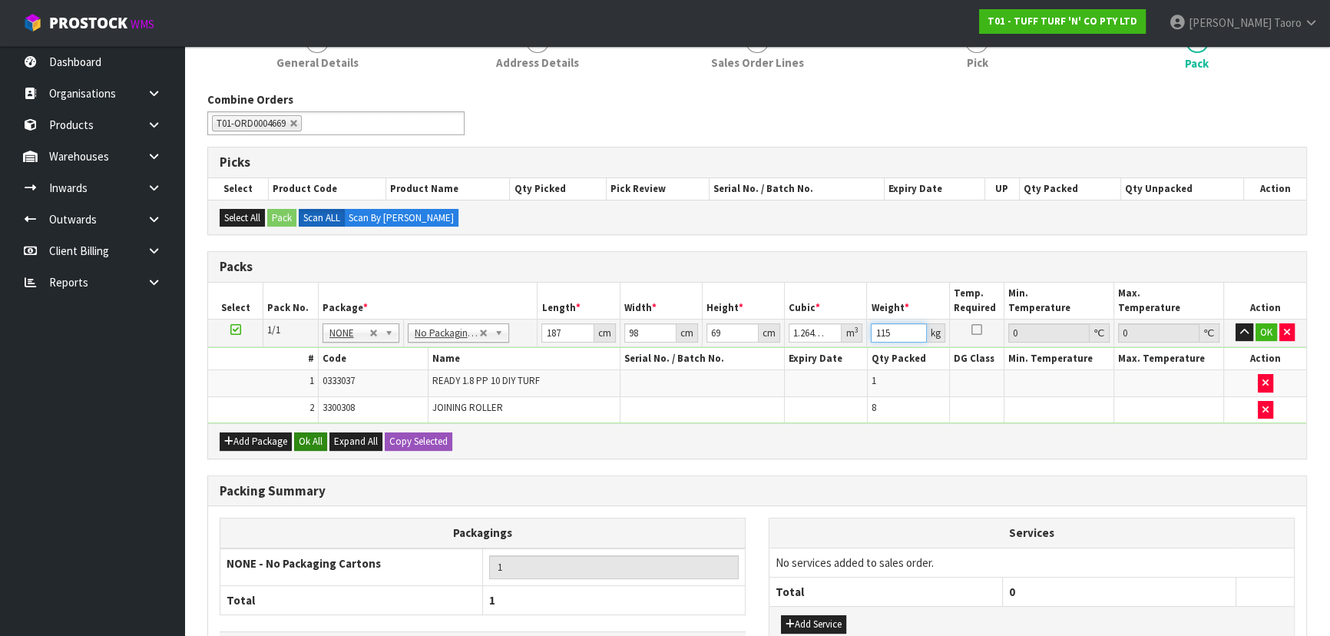
type input "115"
click at [307, 443] on button "Ok All" at bounding box center [310, 441] width 33 height 18
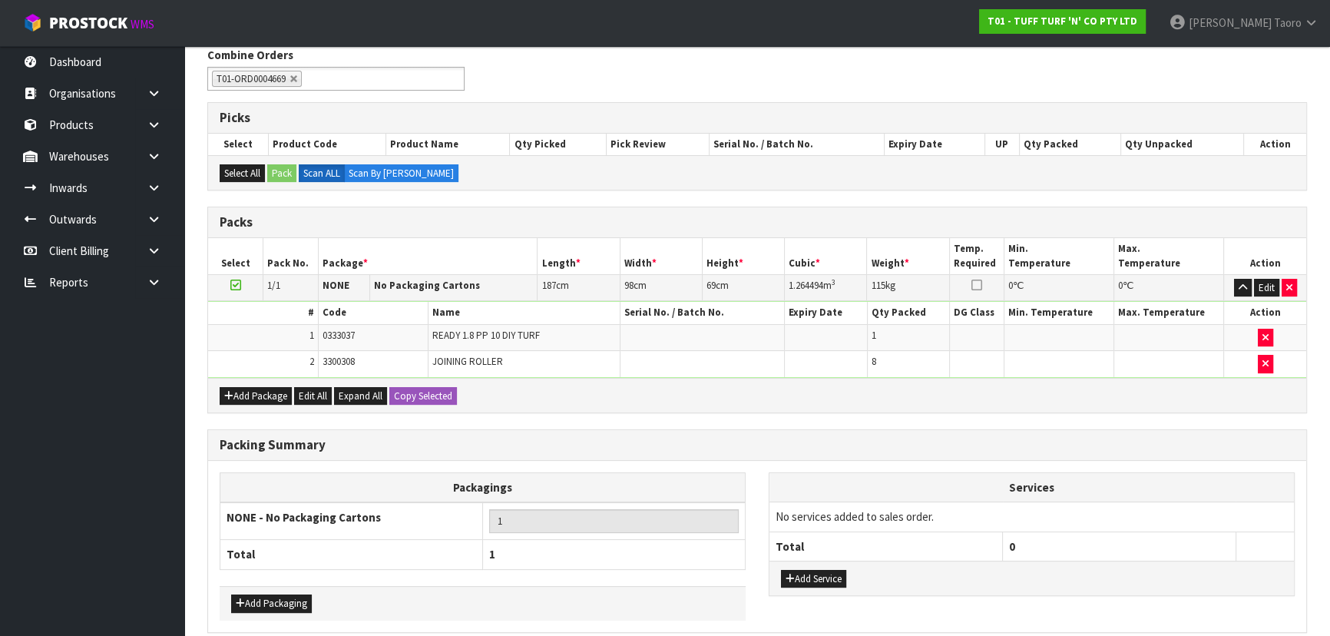
scroll to position [318, 0]
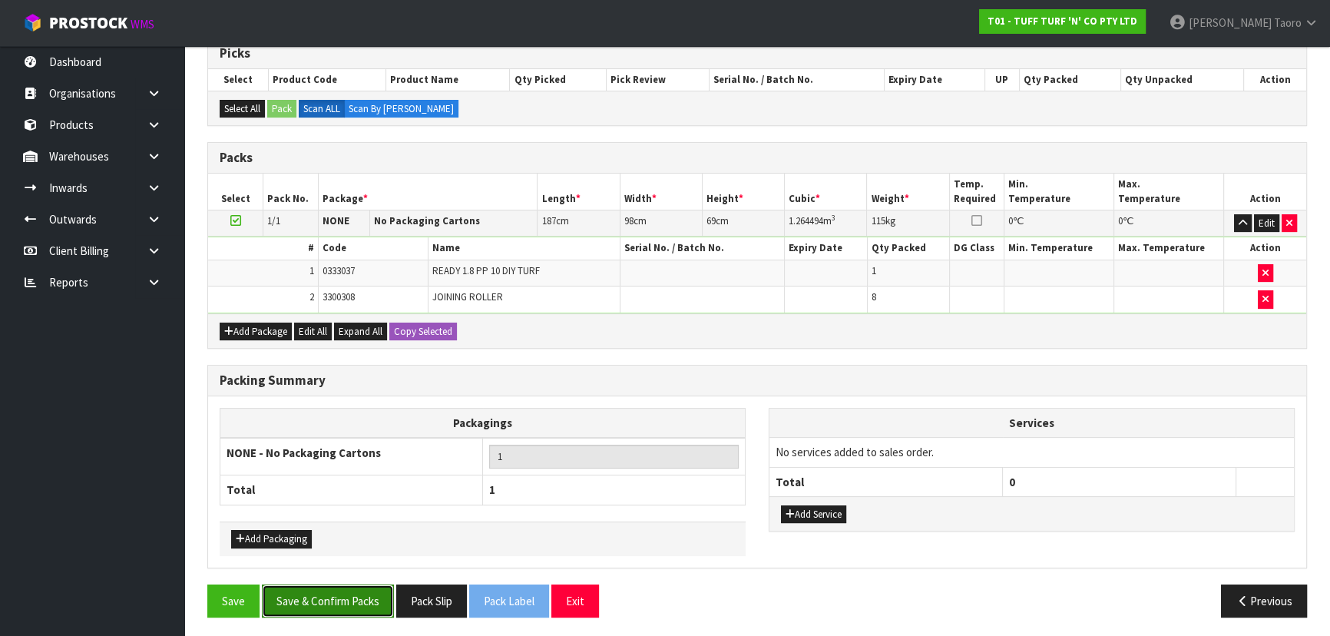
click at [350, 592] on button "Save & Confirm Packs" at bounding box center [328, 600] width 132 height 33
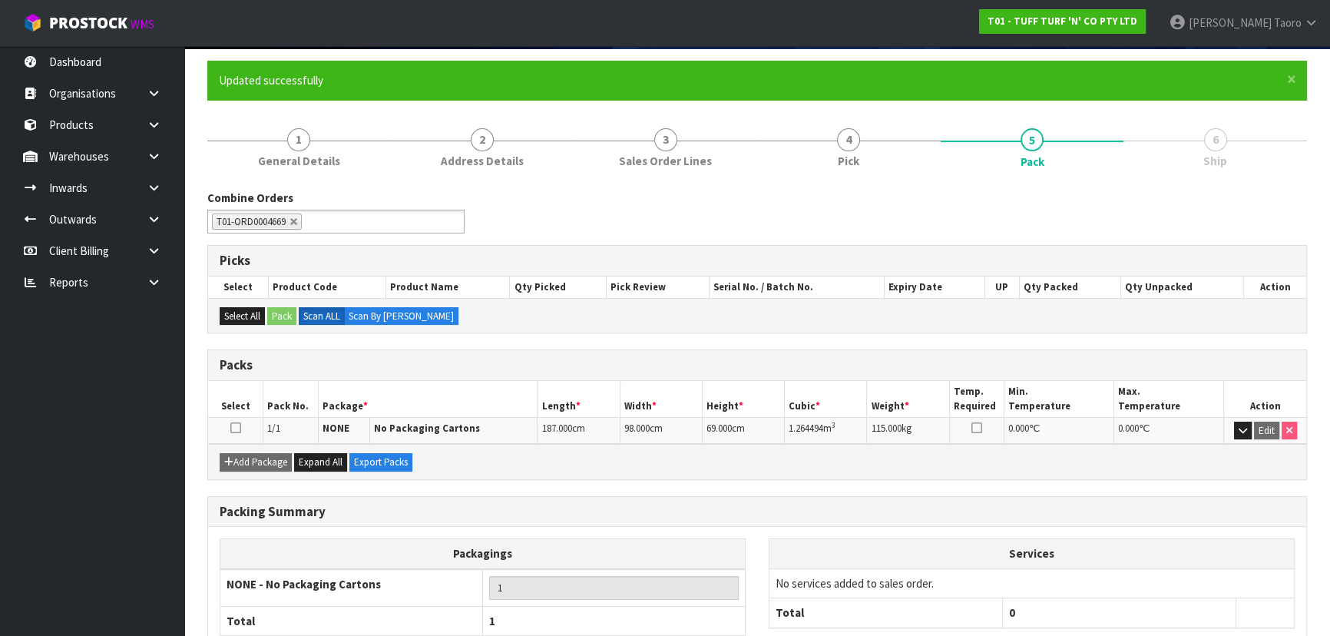
scroll to position [208, 0]
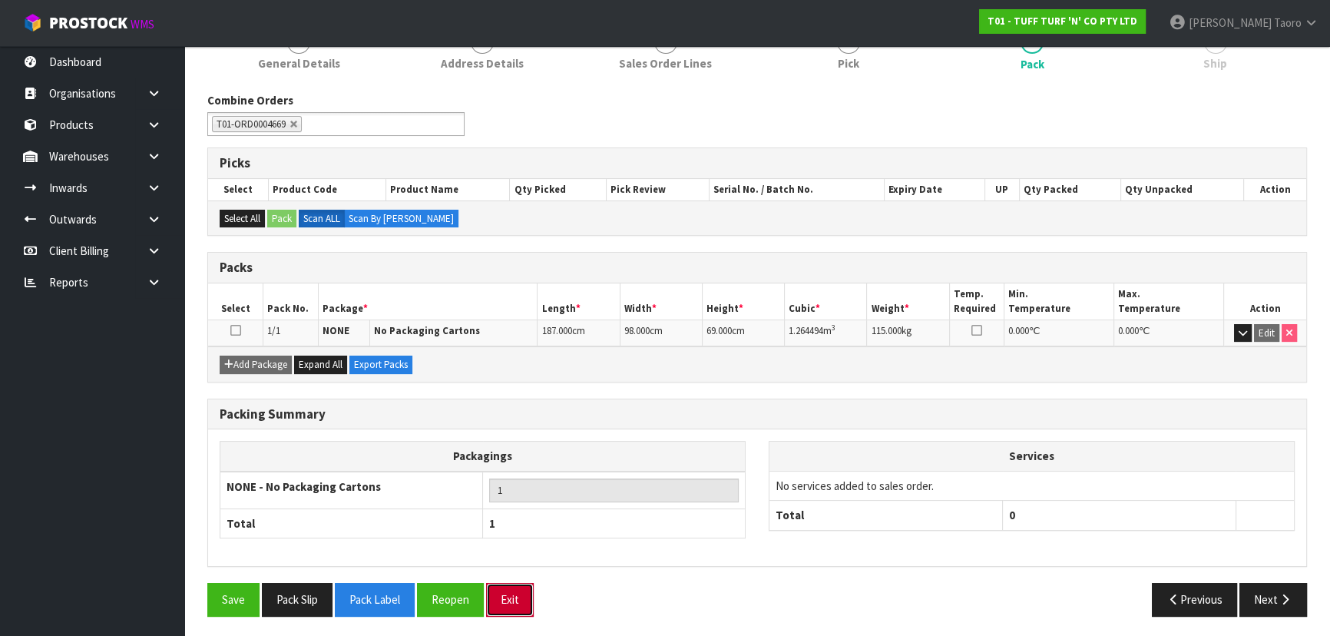
drag, startPoint x: 494, startPoint y: 592, endPoint x: 506, endPoint y: 589, distance: 12.7
click at [494, 592] on button "Exit" at bounding box center [510, 599] width 48 height 33
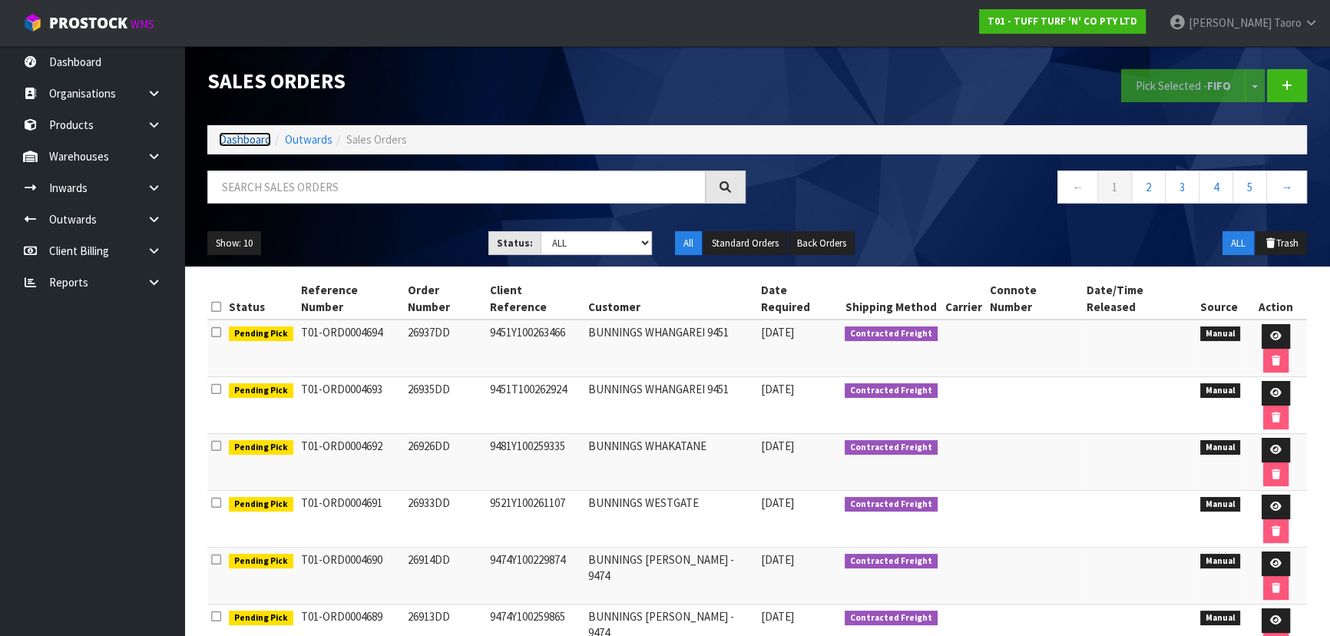
click at [220, 136] on link "Dashboard" at bounding box center [245, 139] width 52 height 15
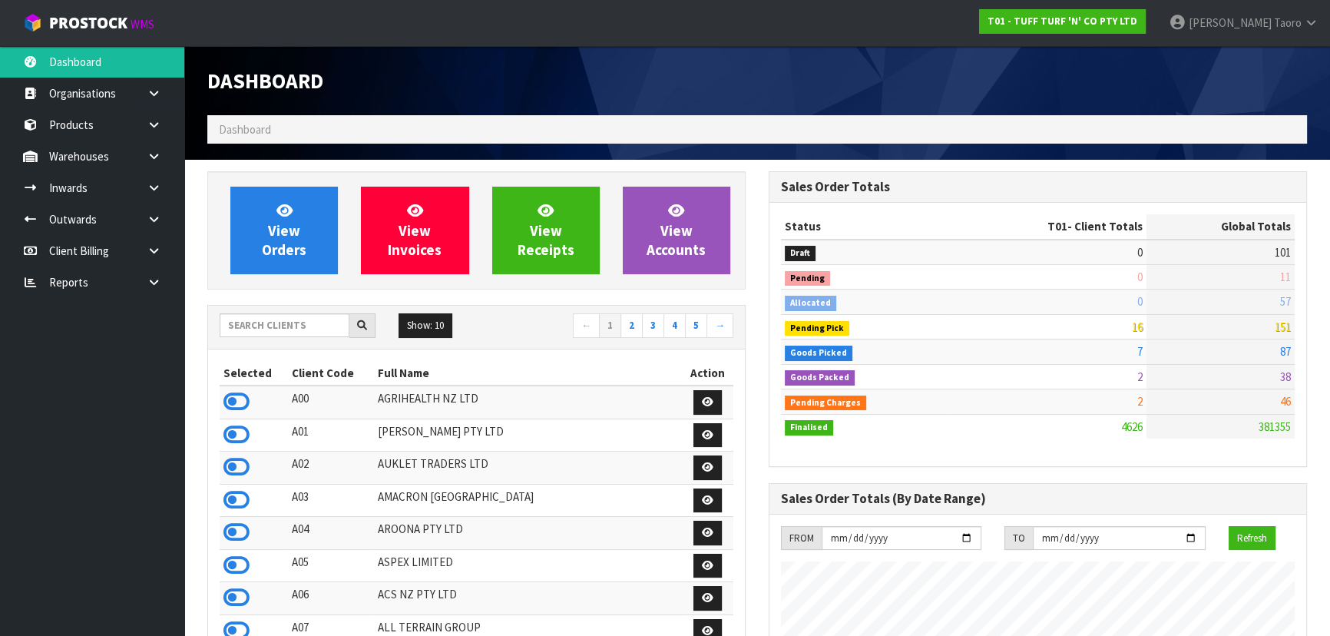
click at [453, 84] on h1 "Dashboard" at bounding box center [476, 80] width 538 height 23
click at [656, 48] on div "Dashboard" at bounding box center [476, 80] width 561 height 69
click at [1008, 90] on div "Dashboard" at bounding box center [757, 80] width 1122 height 69
click at [755, 94] on div "Dashboard" at bounding box center [476, 80] width 561 height 69
click at [758, 94] on div "Dashboard" at bounding box center [757, 80] width 1122 height 69
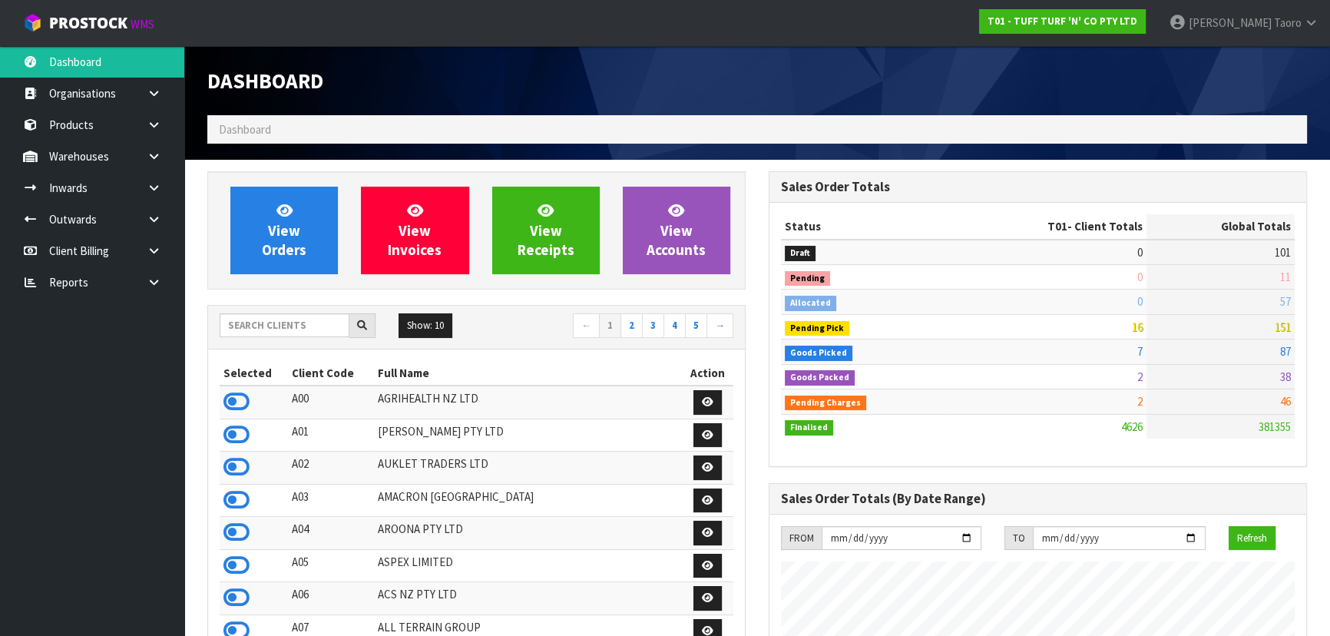
click at [758, 94] on div "Dashboard" at bounding box center [757, 80] width 1122 height 69
